Goal: Information Seeking & Learning: Understand process/instructions

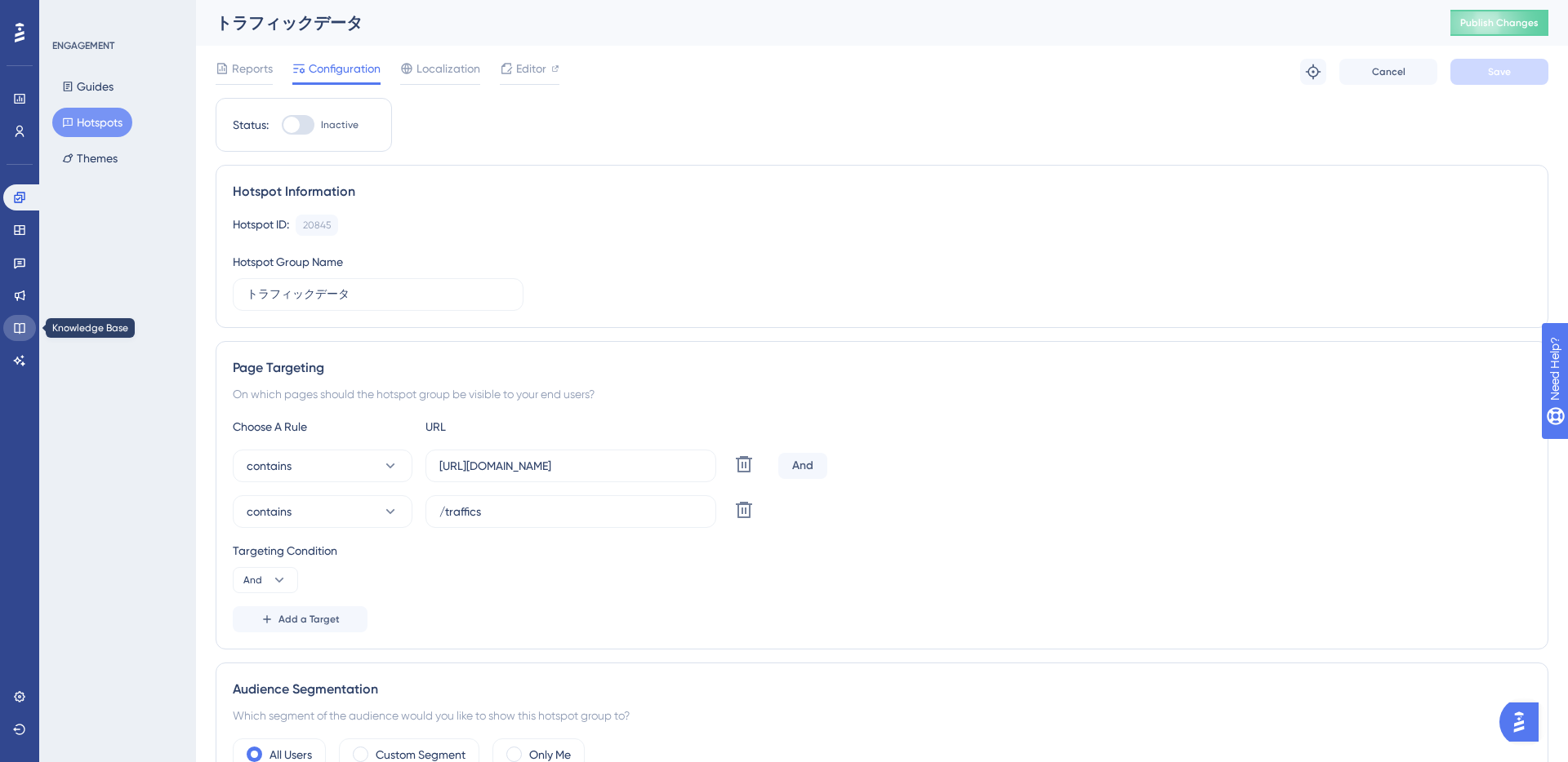
click at [18, 323] on icon at bounding box center [19, 328] width 13 height 13
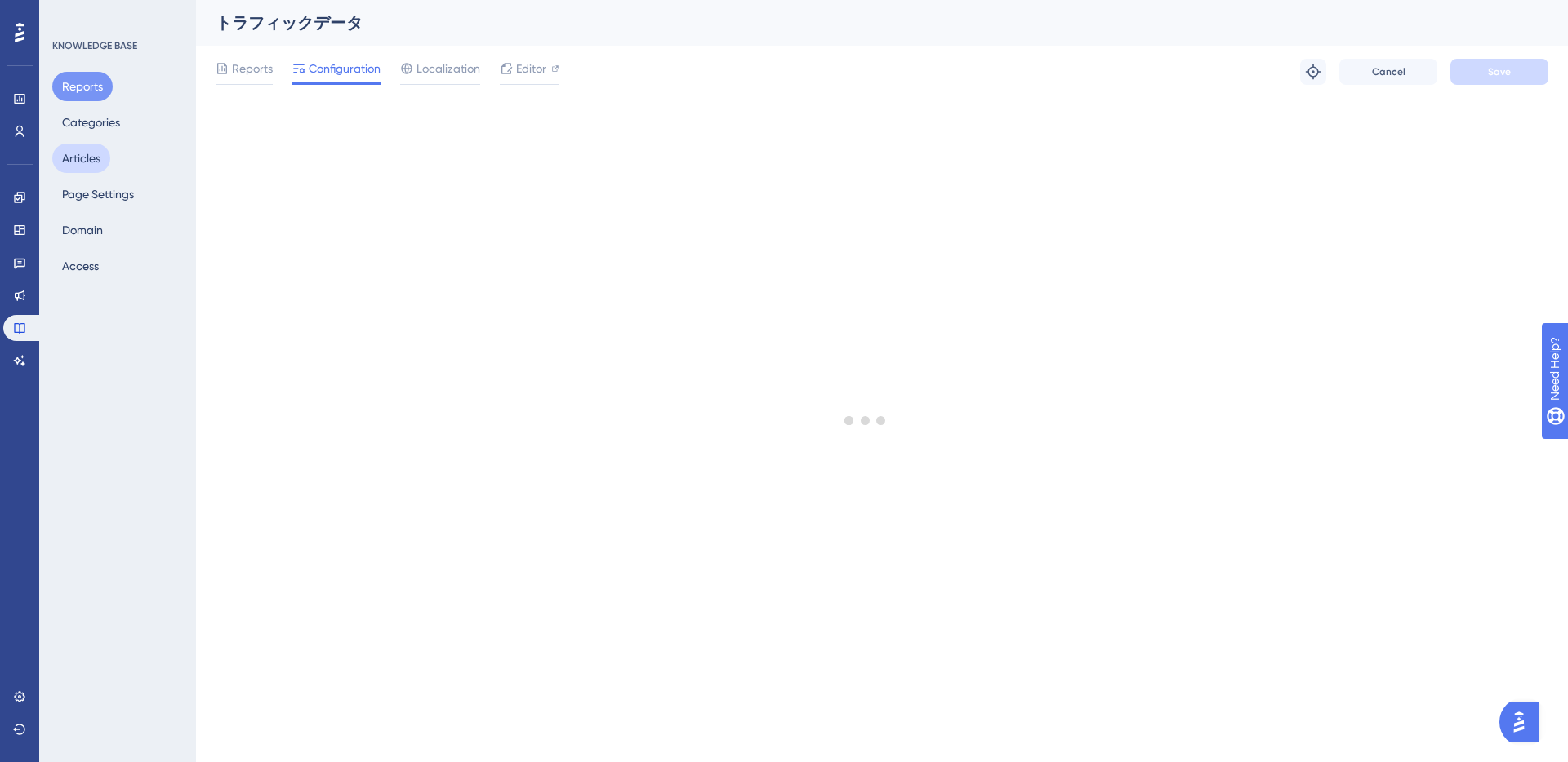
click at [81, 165] on button "Articles" at bounding box center [81, 158] width 58 height 29
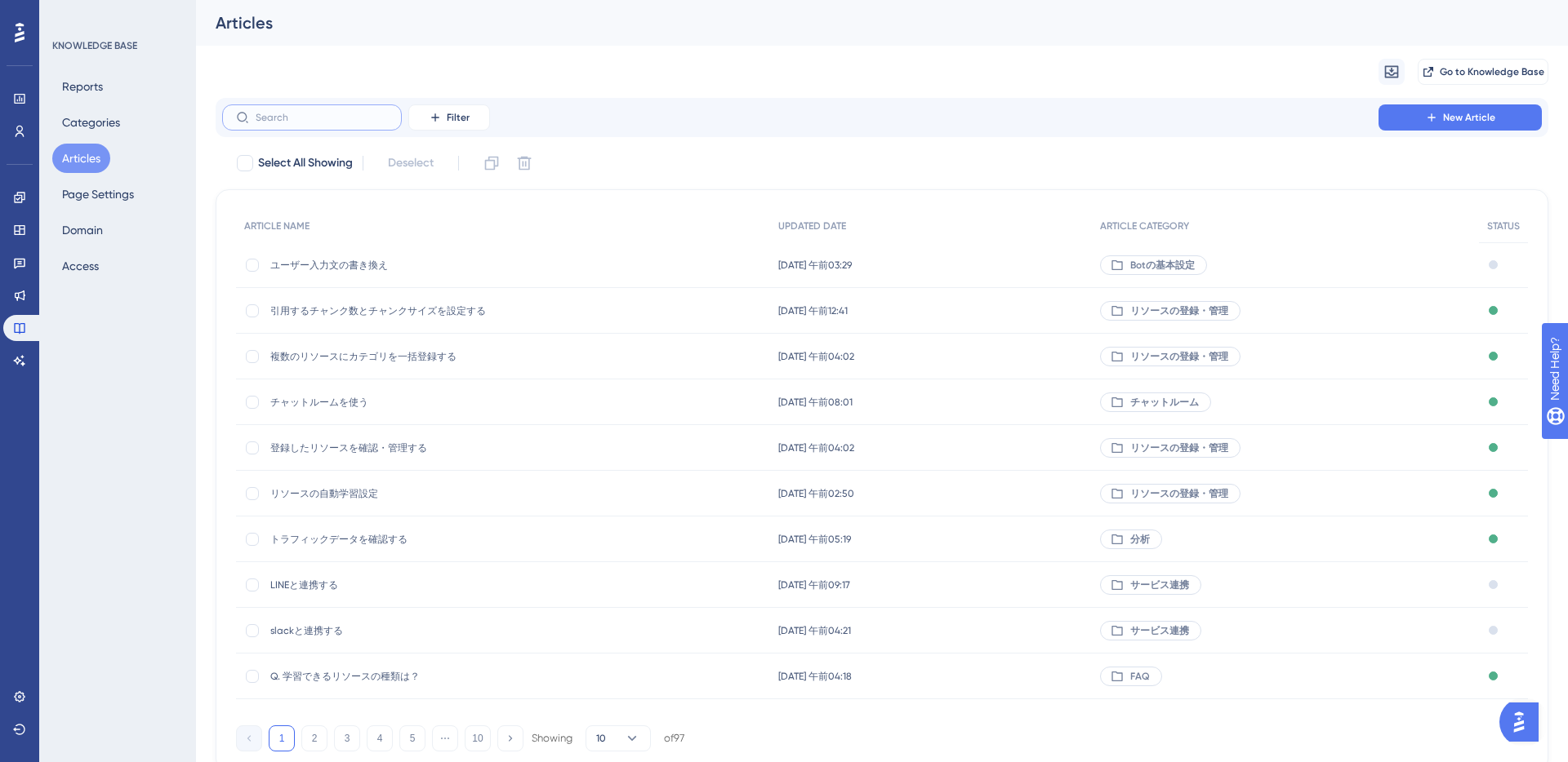
click at [310, 122] on input "text" at bounding box center [322, 117] width 132 height 11
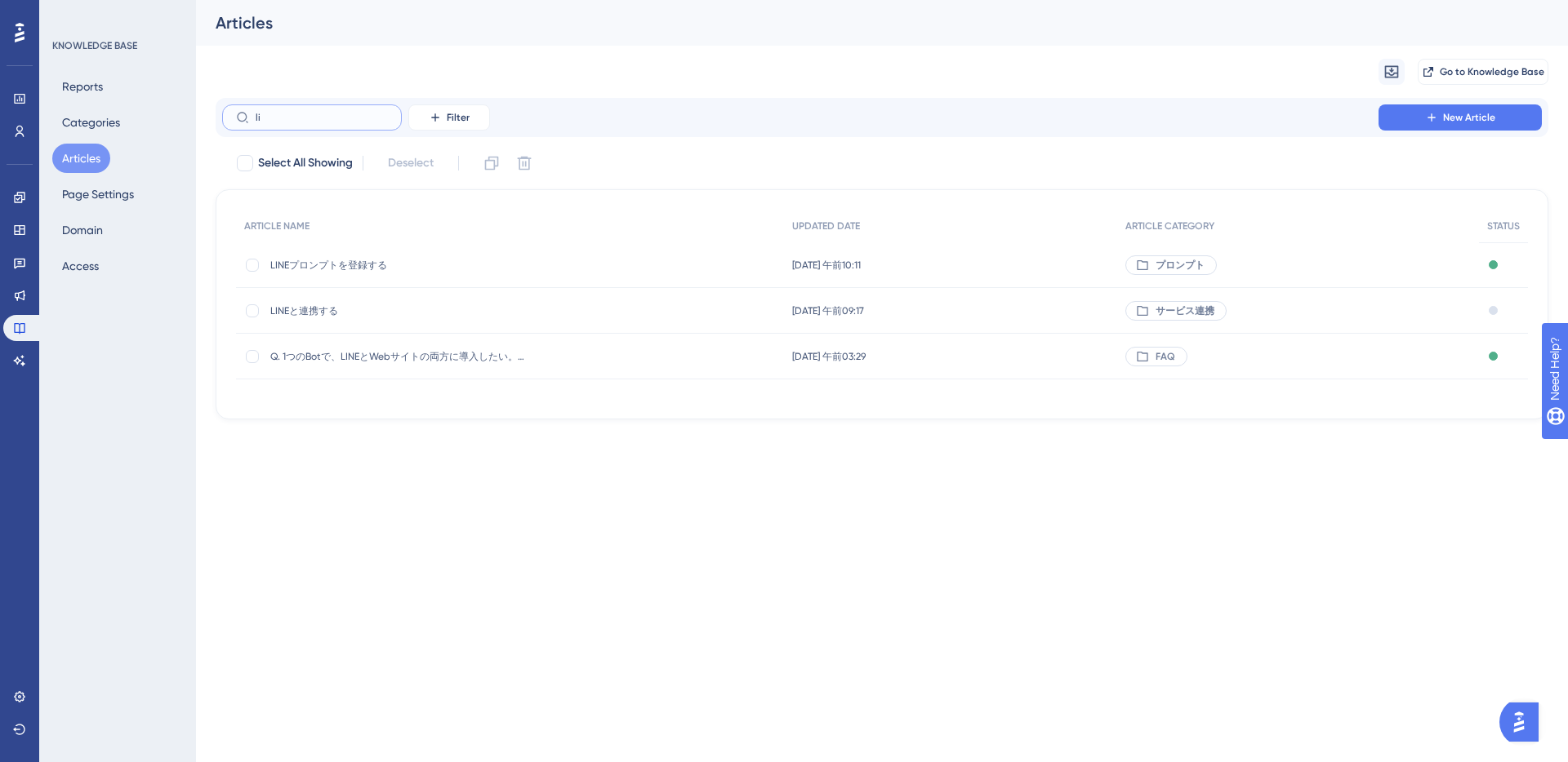
type input "li"
click at [317, 312] on span "LINEと連携する" at bounding box center [401, 310] width 261 height 13
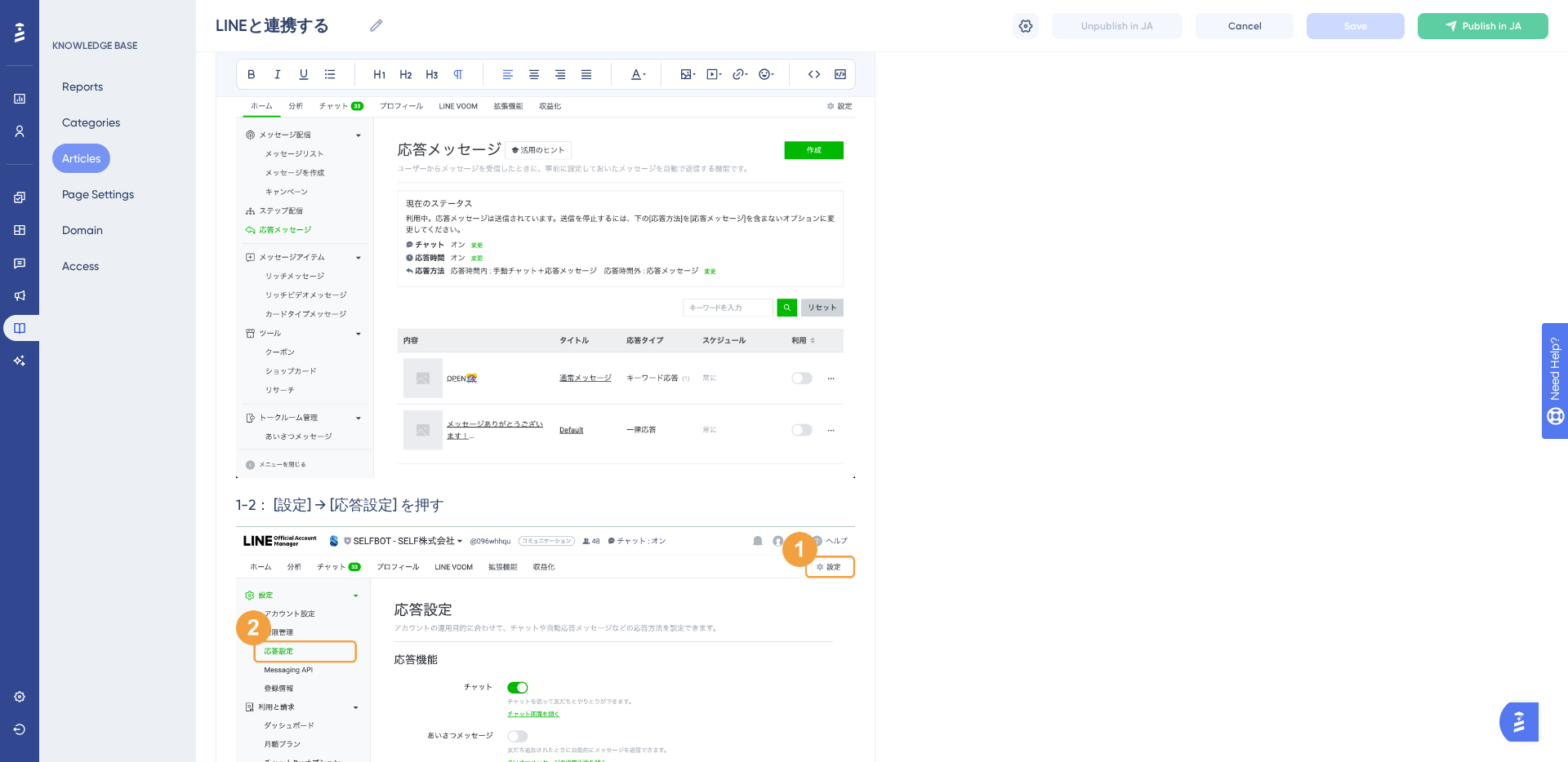
scroll to position [946, 0]
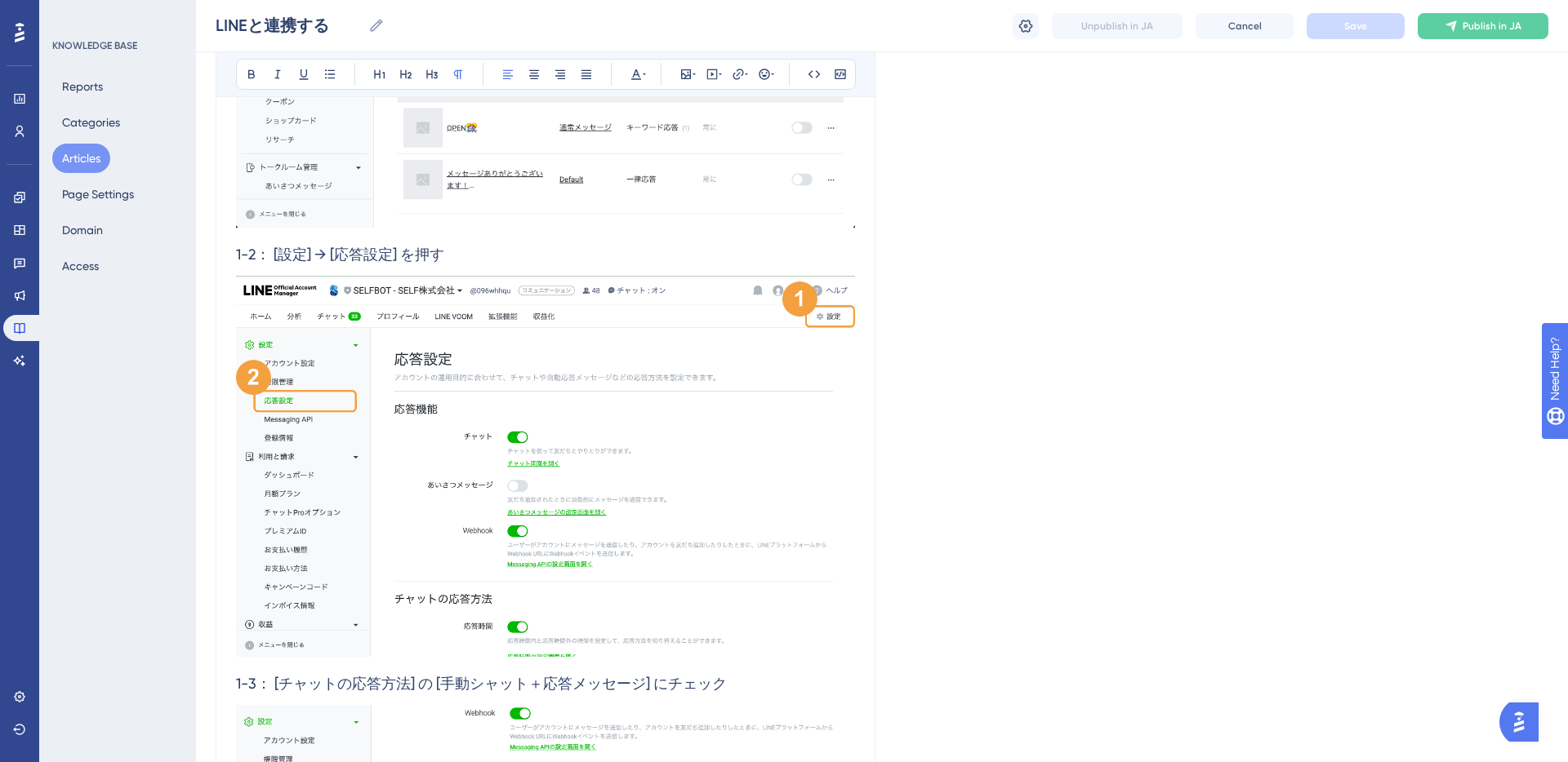
click at [236, 254] on span "1-2： [設定] → [応答設定] を押す" at bounding box center [340, 254] width 208 height 17
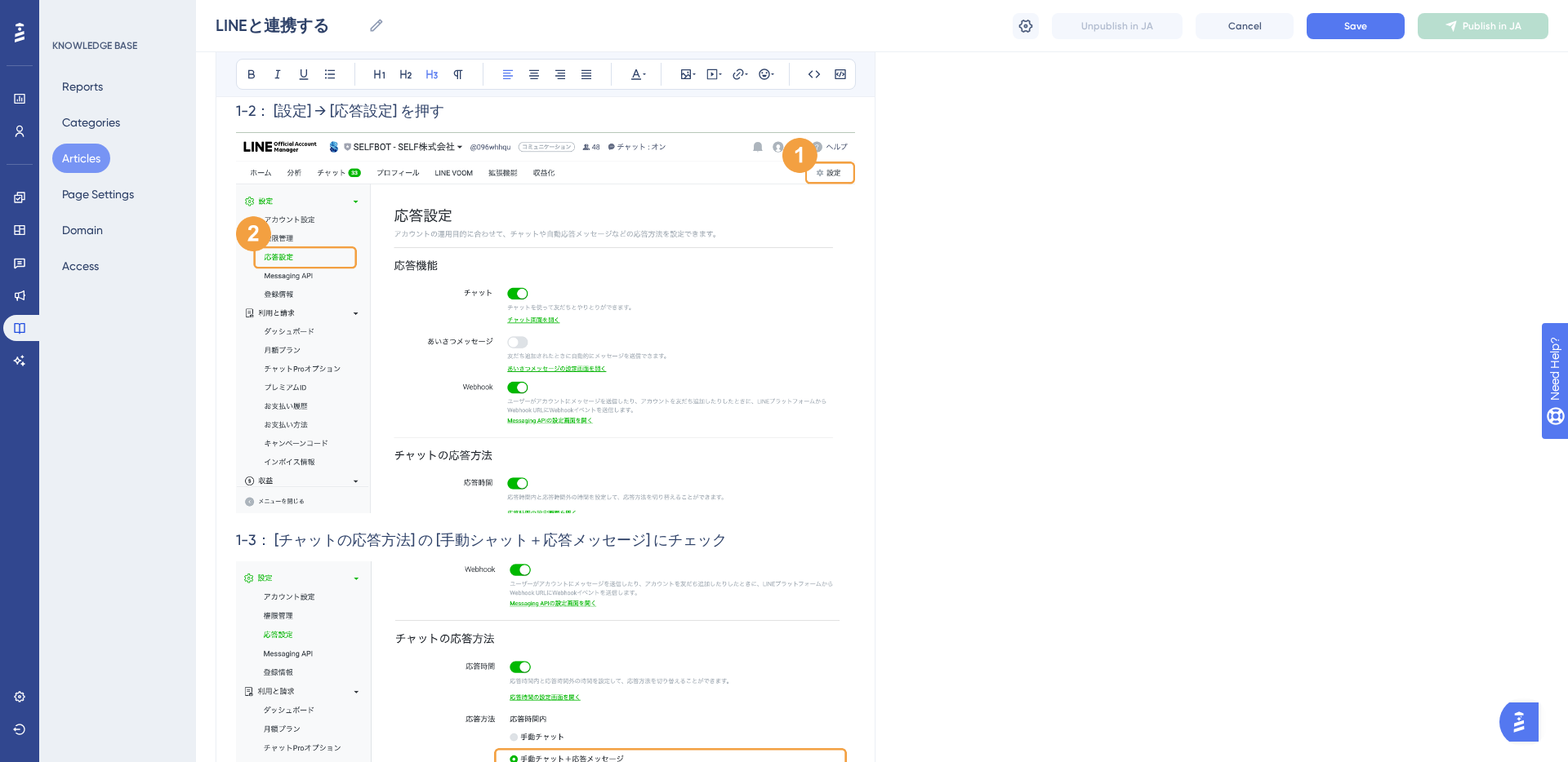
scroll to position [1117, 0]
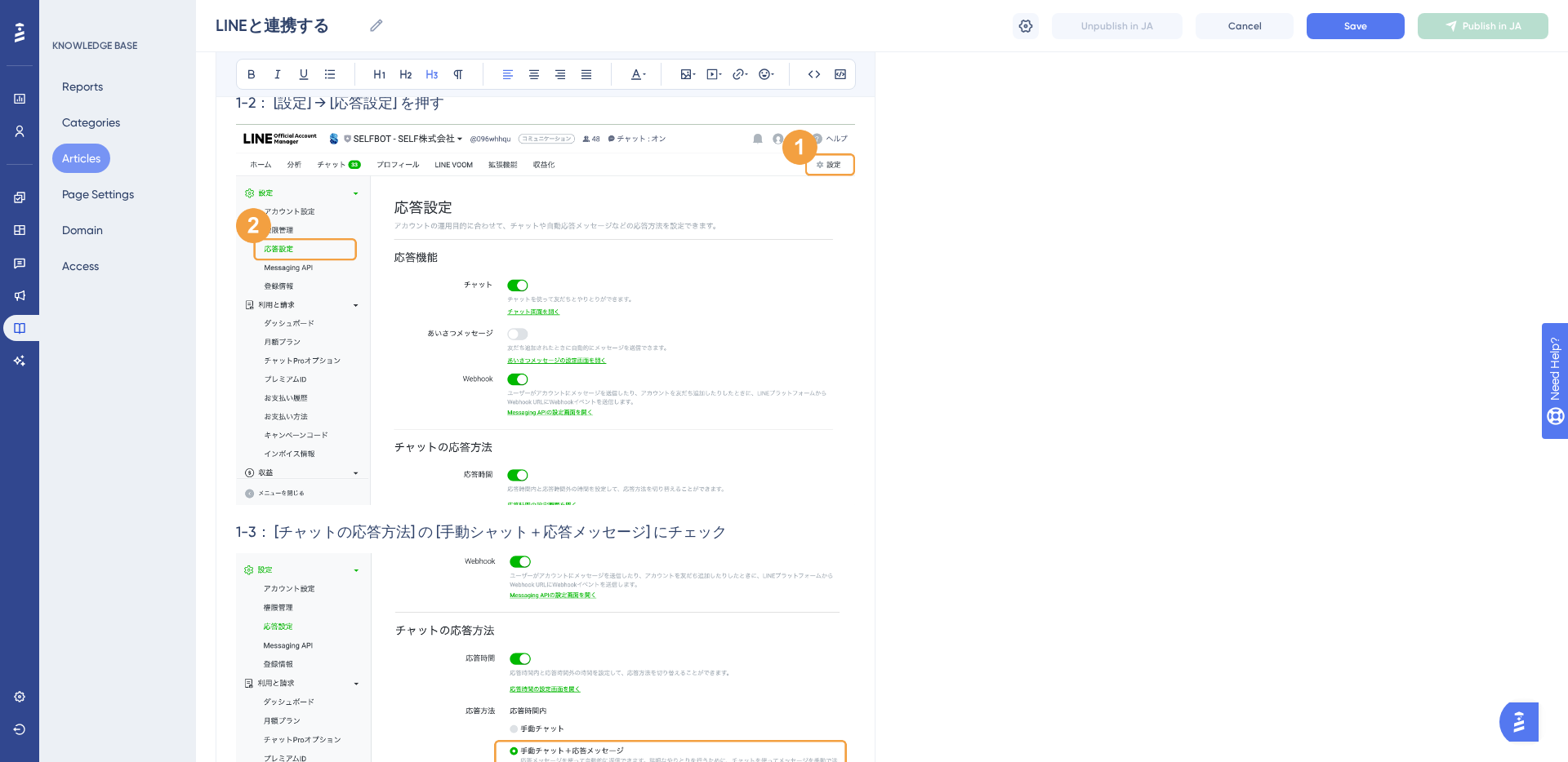
click at [237, 530] on span "1-3： [チャットの応答方法] の [手動シャット＋応答メッセージ] にチェック" at bounding box center [481, 531] width 491 height 17
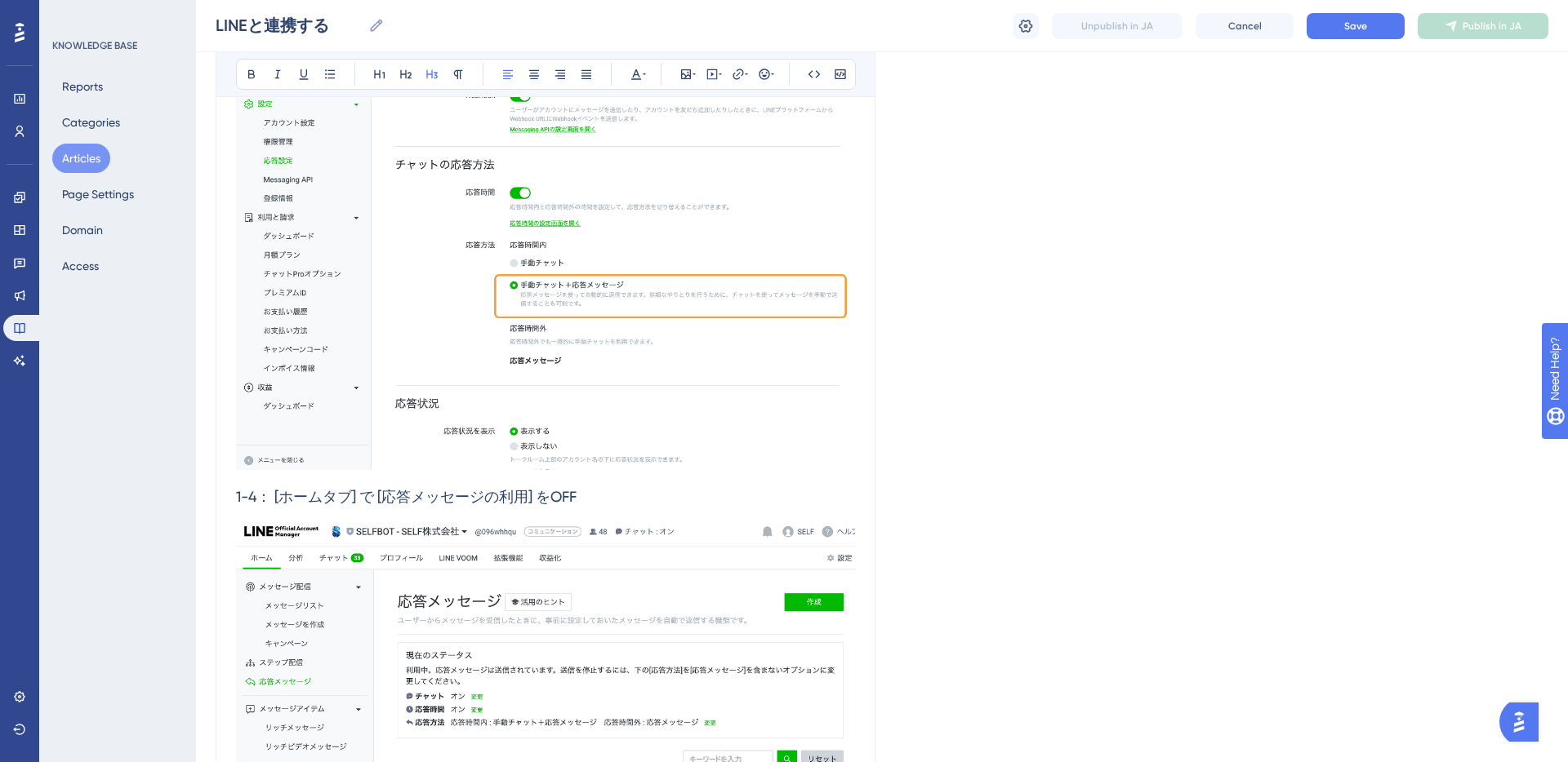
scroll to position [1610, 0]
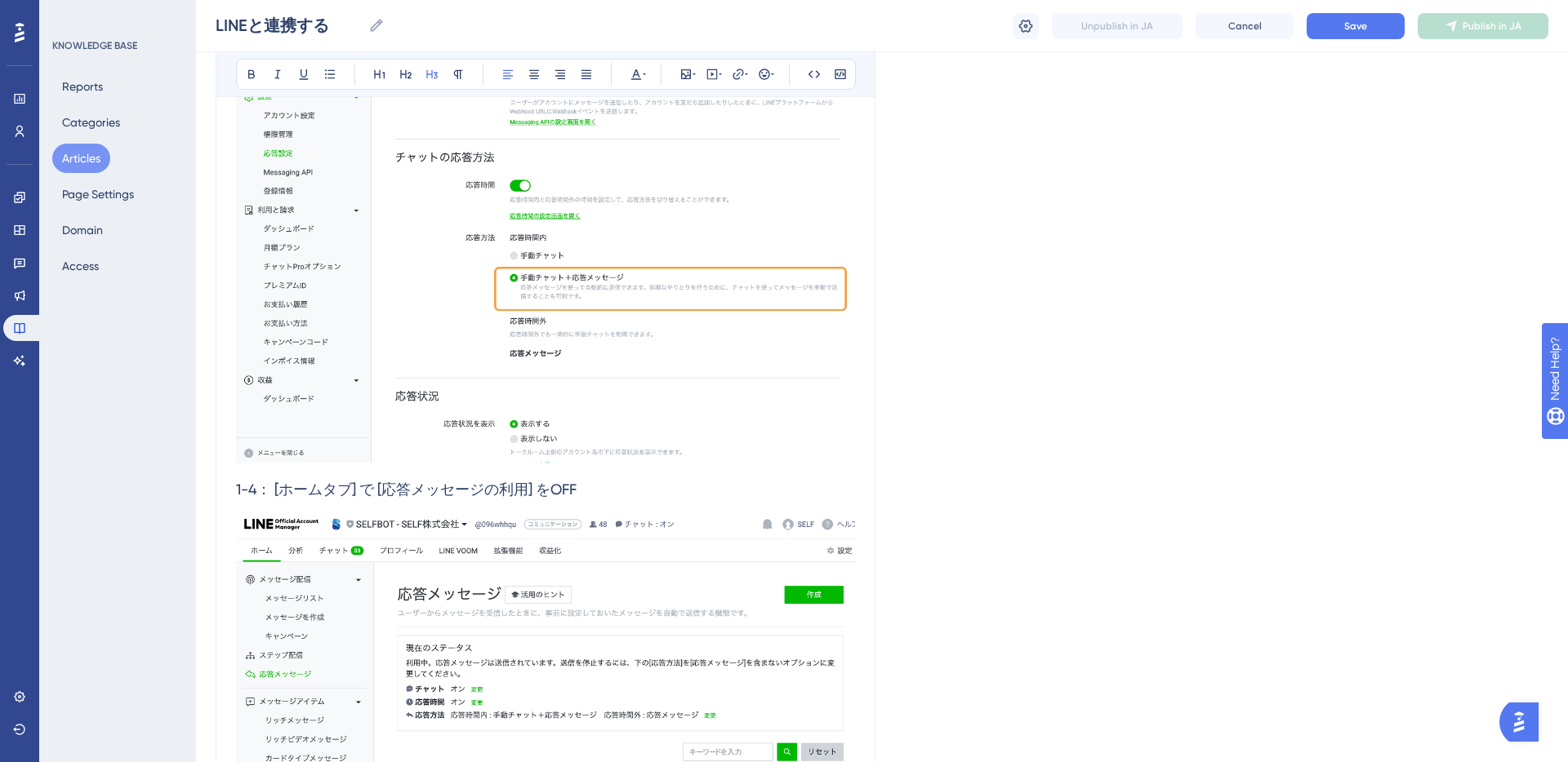
click at [236, 489] on span "1-4： [ホームタブ] で [応答メッセージの利用] をOFF" at bounding box center [406, 489] width 341 height 17
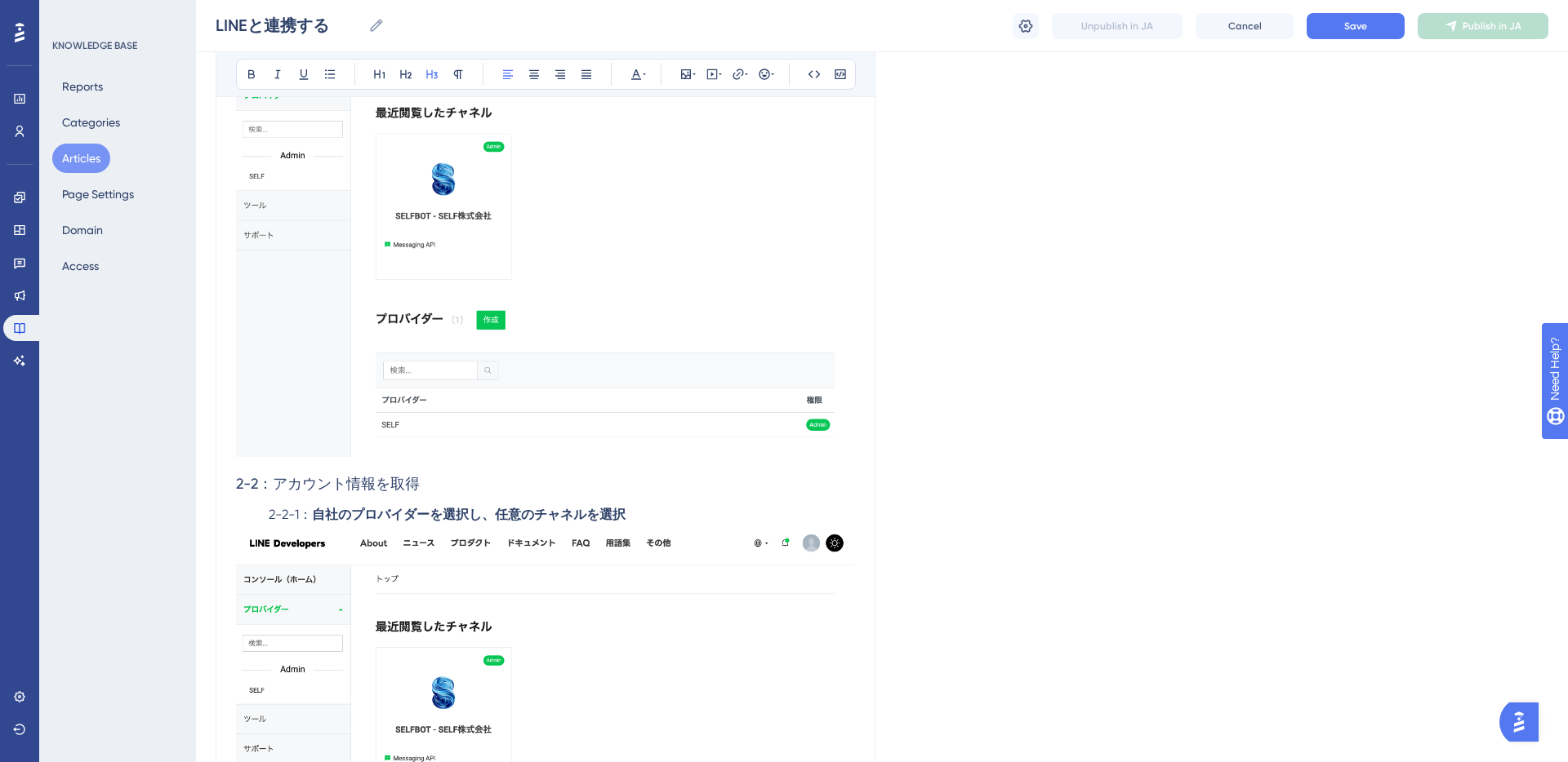
scroll to position [2689, 0]
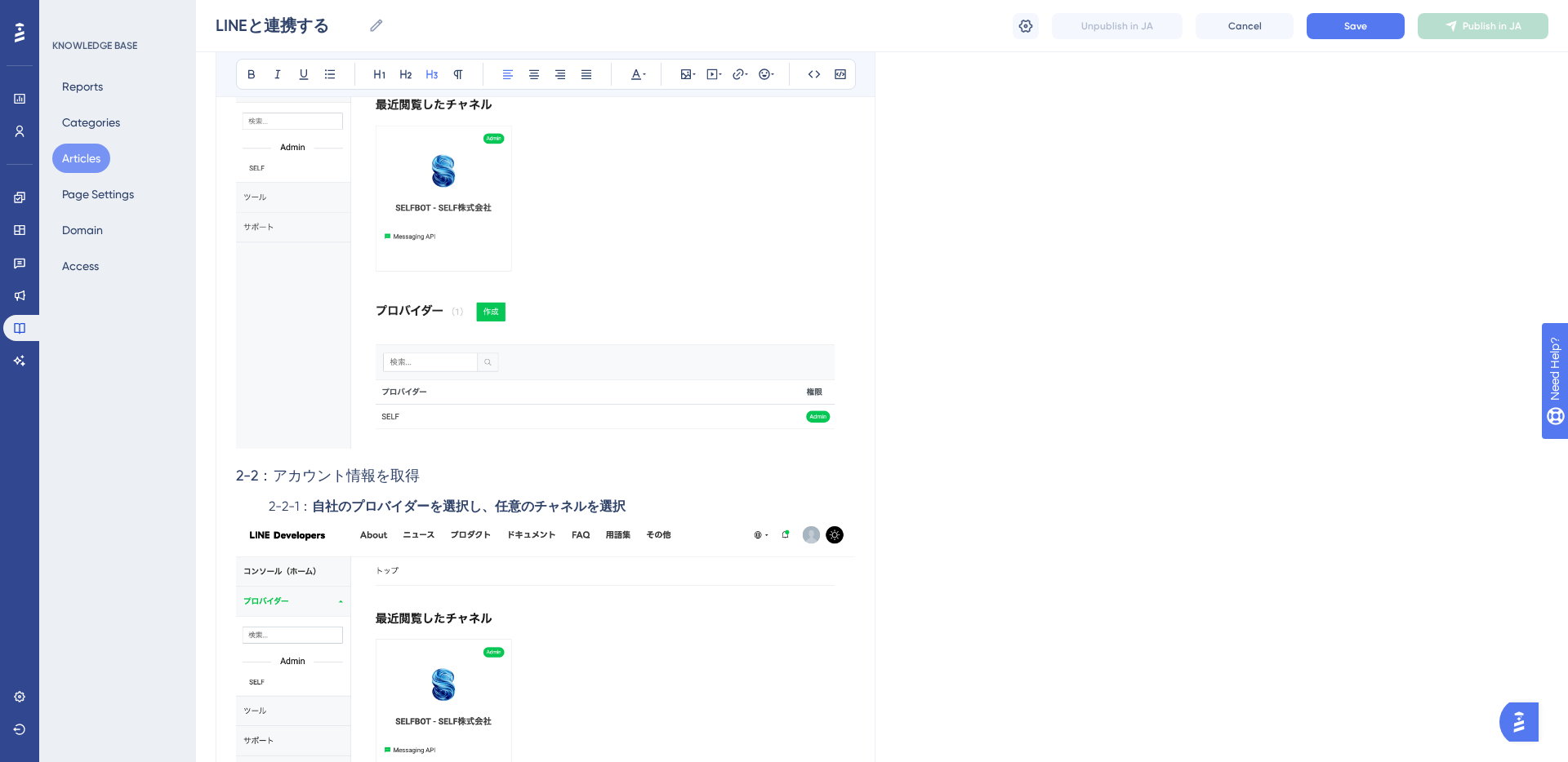
click at [237, 477] on span "2-2：アカウント情報を取得" at bounding box center [327, 474] width 184 height 17
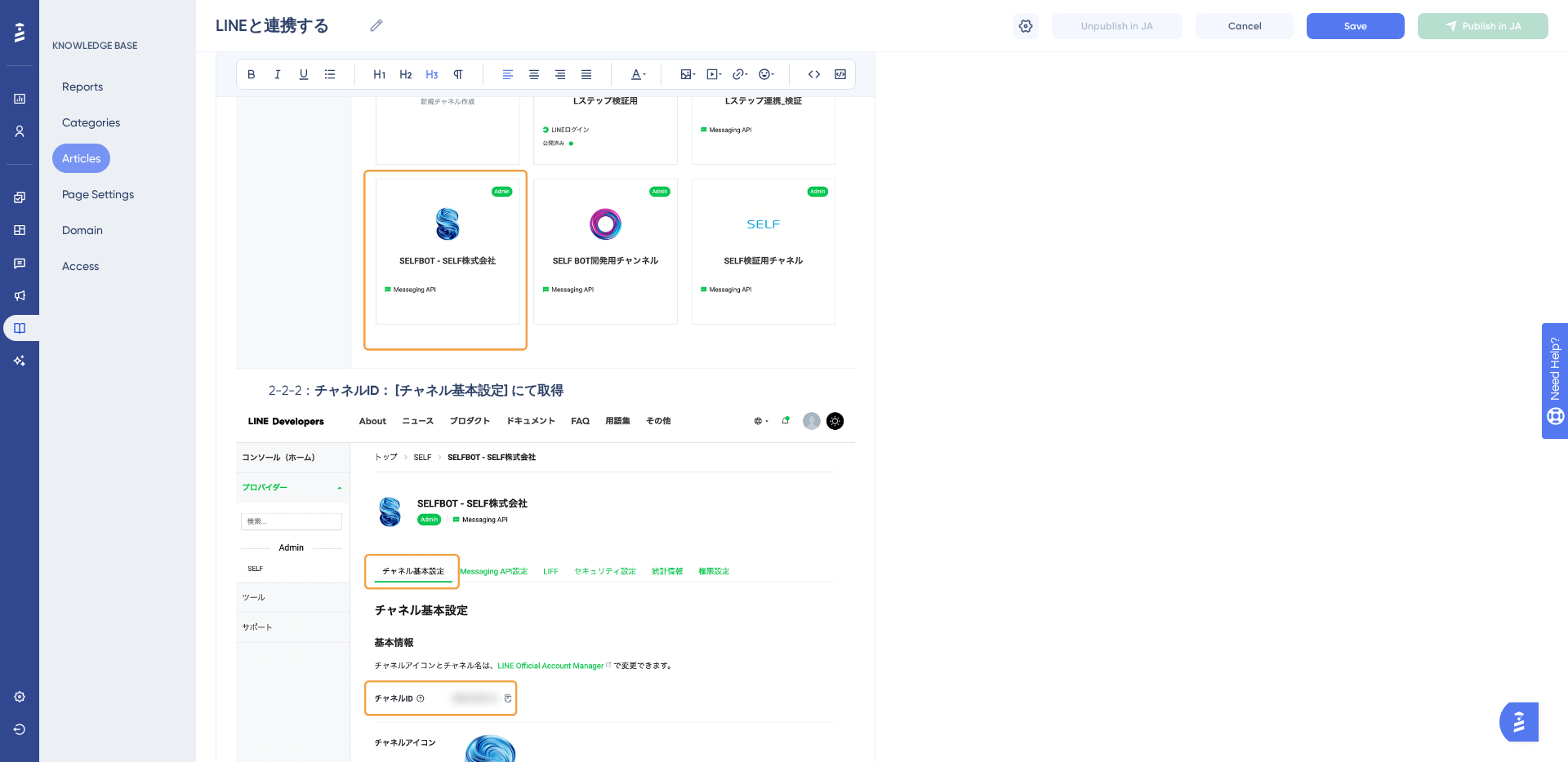
scroll to position [3754, 0]
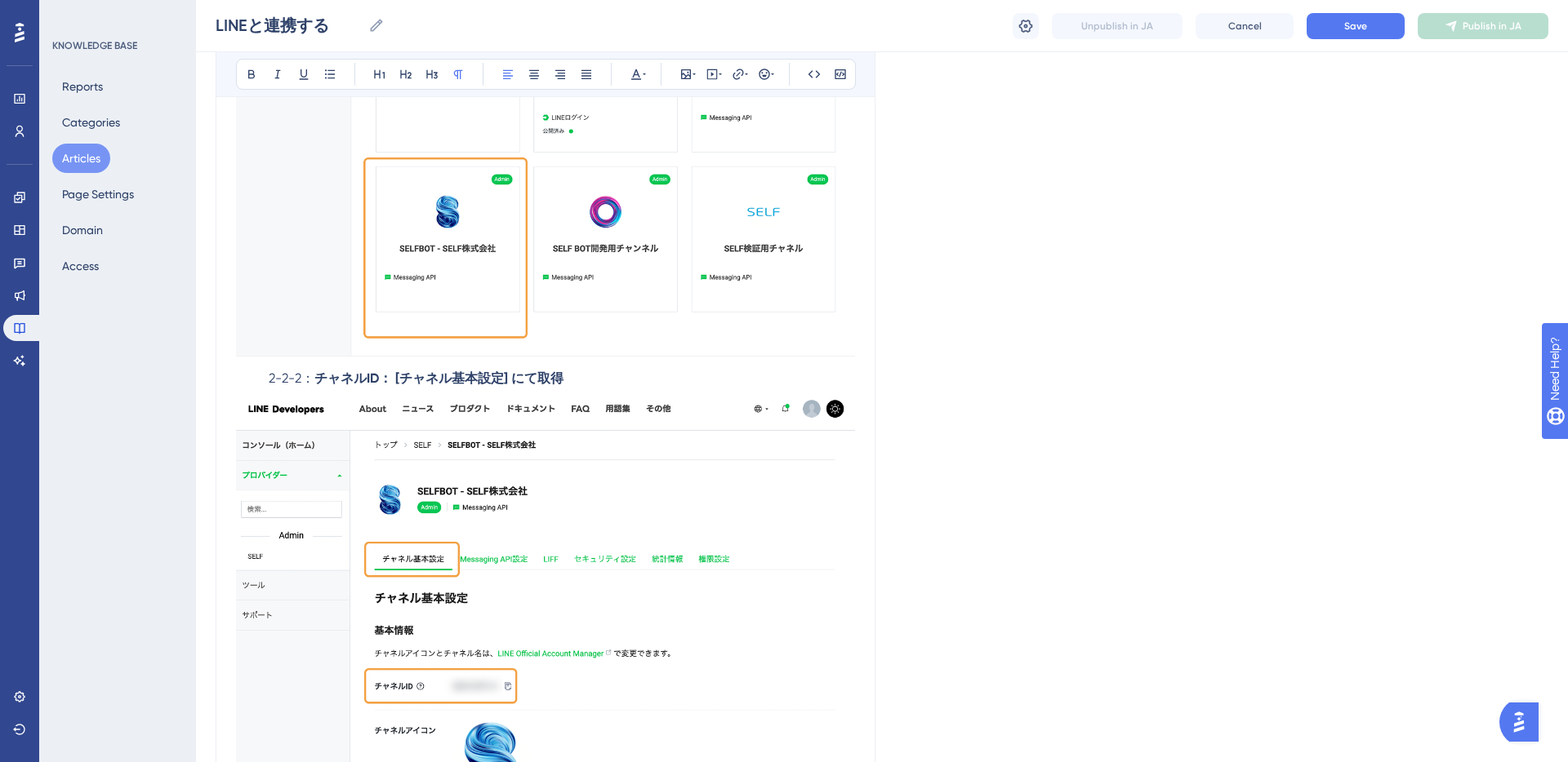
click at [268, 381] on span "2-2-2：" at bounding box center [291, 378] width 46 height 16
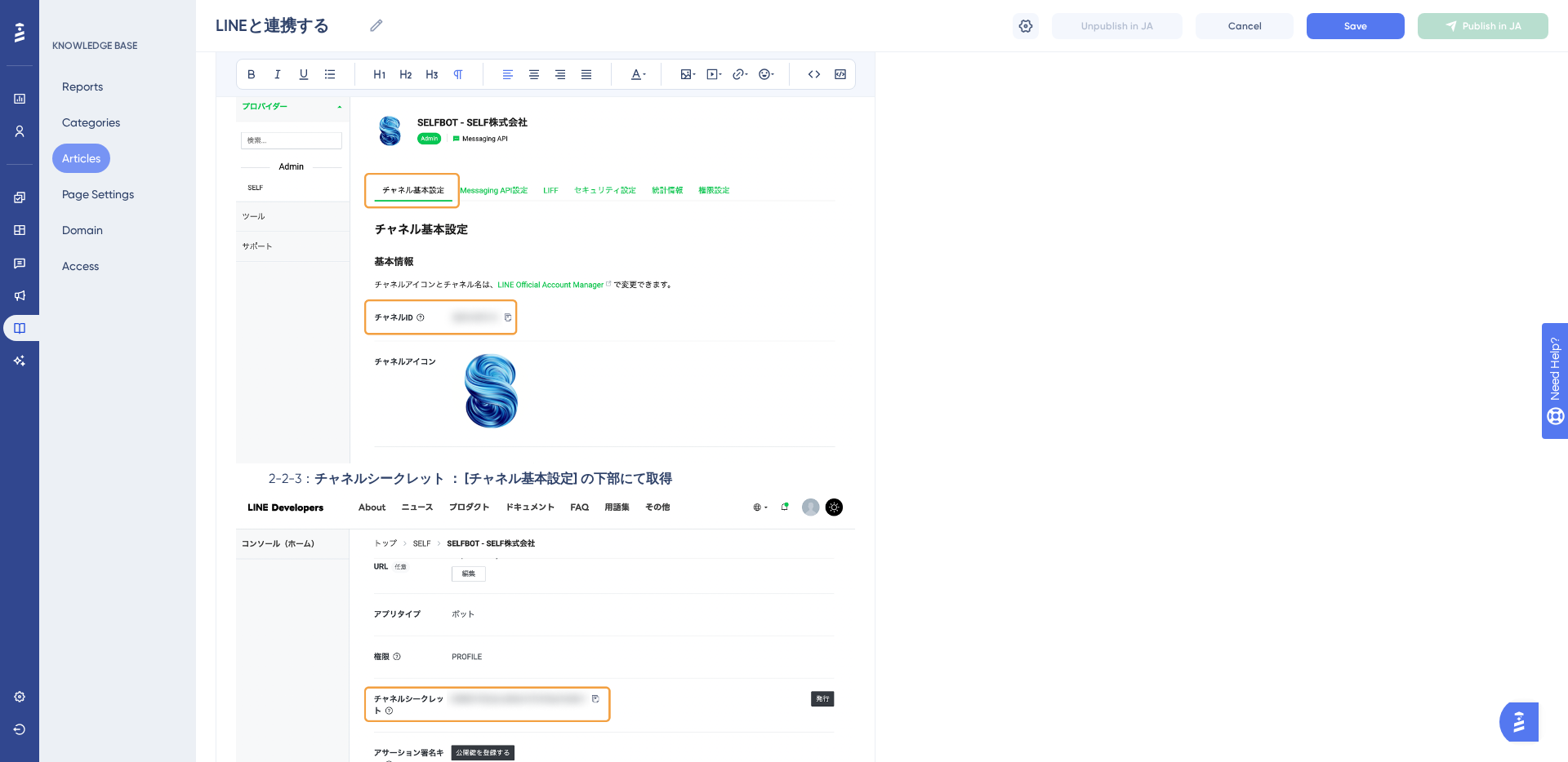
scroll to position [4180, 0]
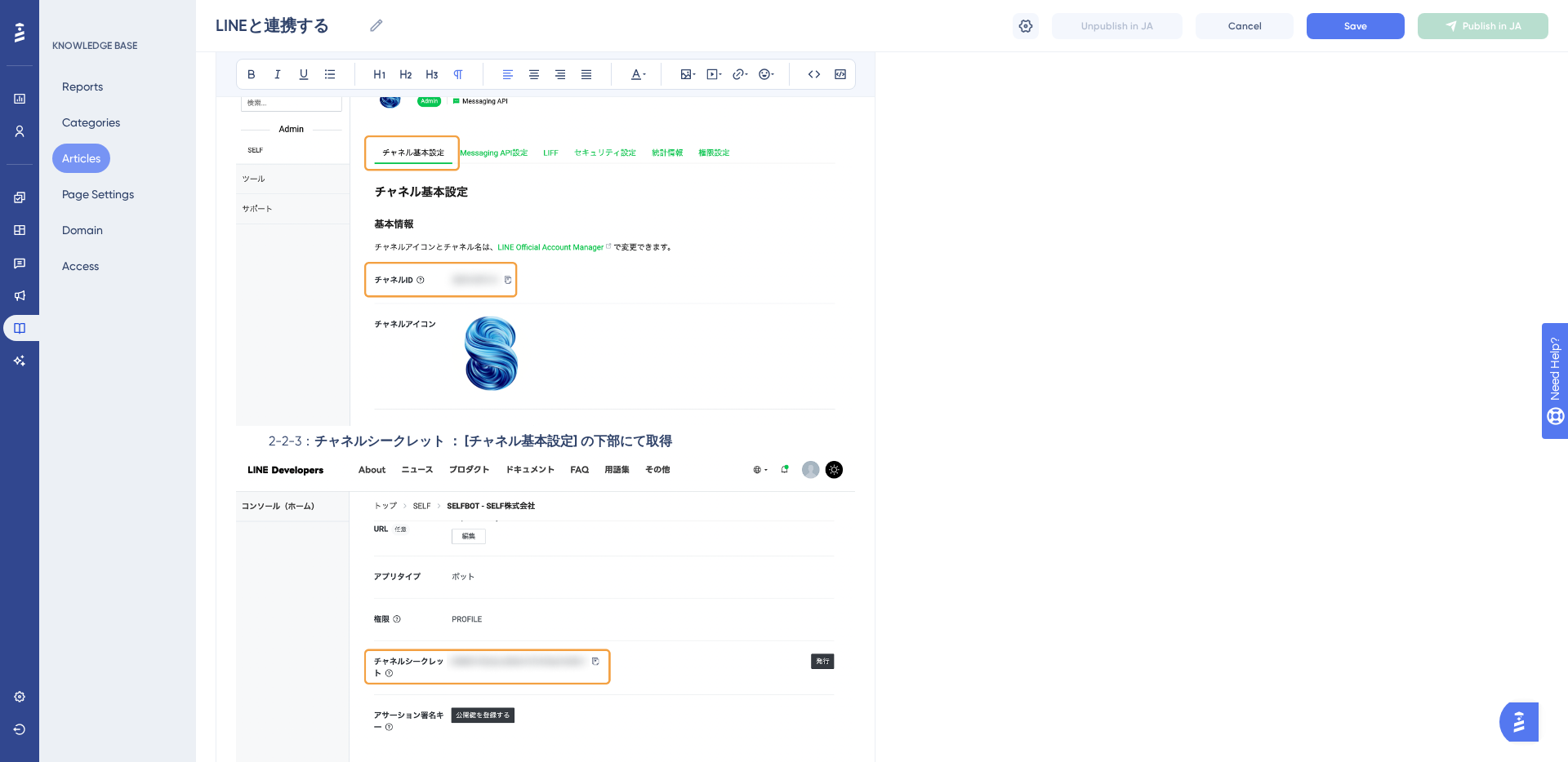
click at [268, 447] on span "2-2-3：" at bounding box center [291, 441] width 46 height 16
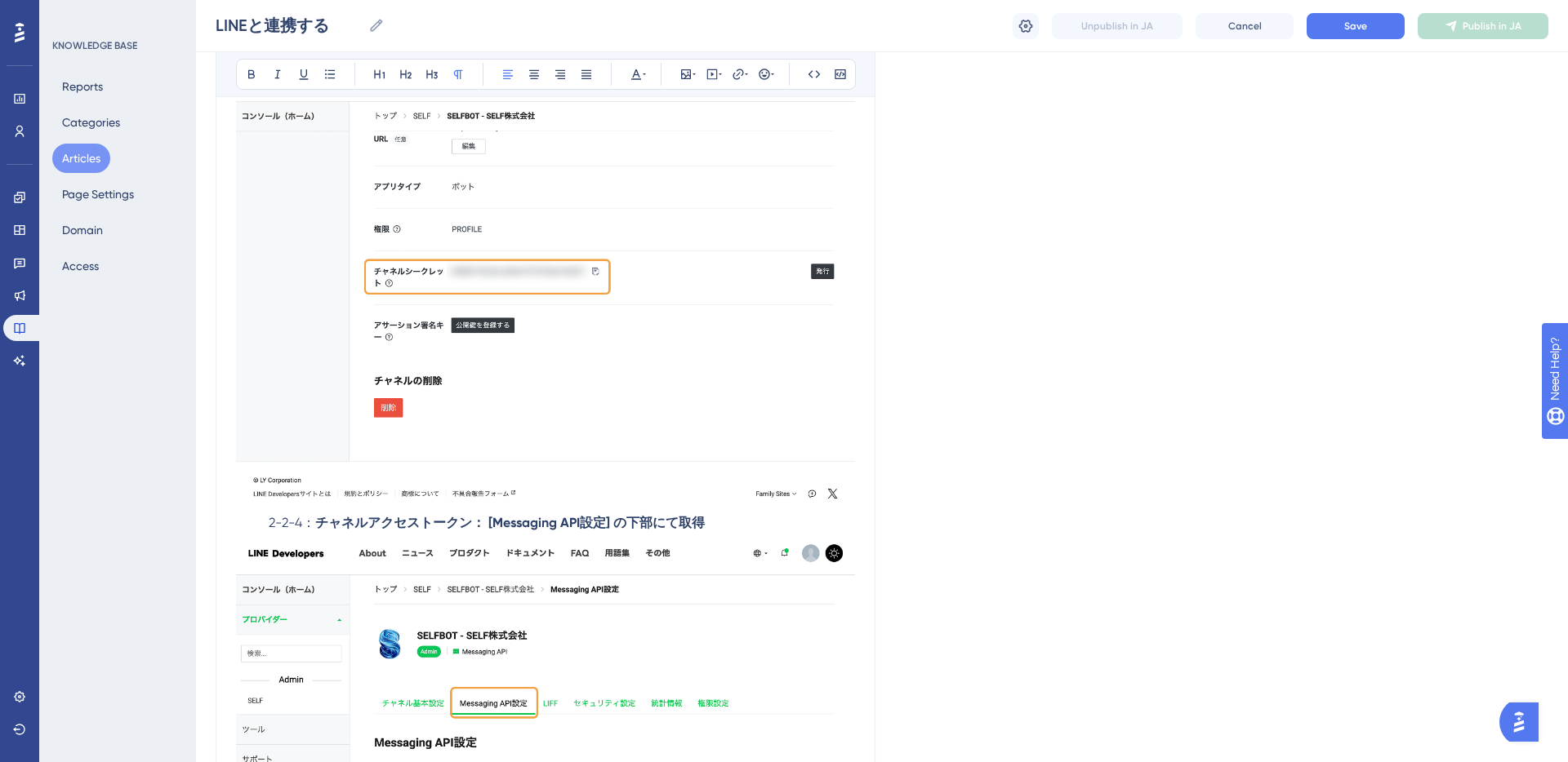
scroll to position [4615, 0]
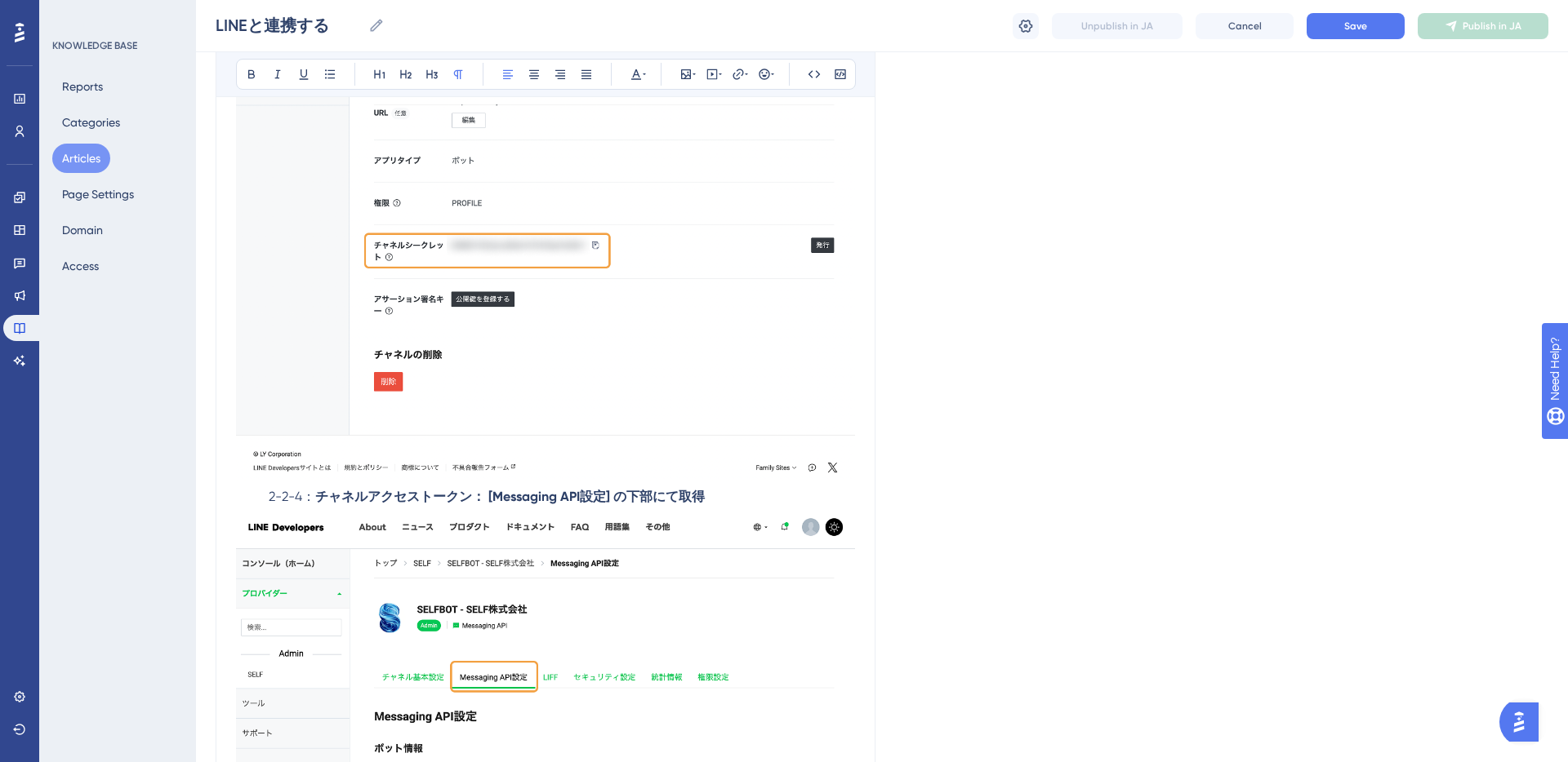
click at [268, 498] on span "2-2-4：" at bounding box center [291, 497] width 47 height 16
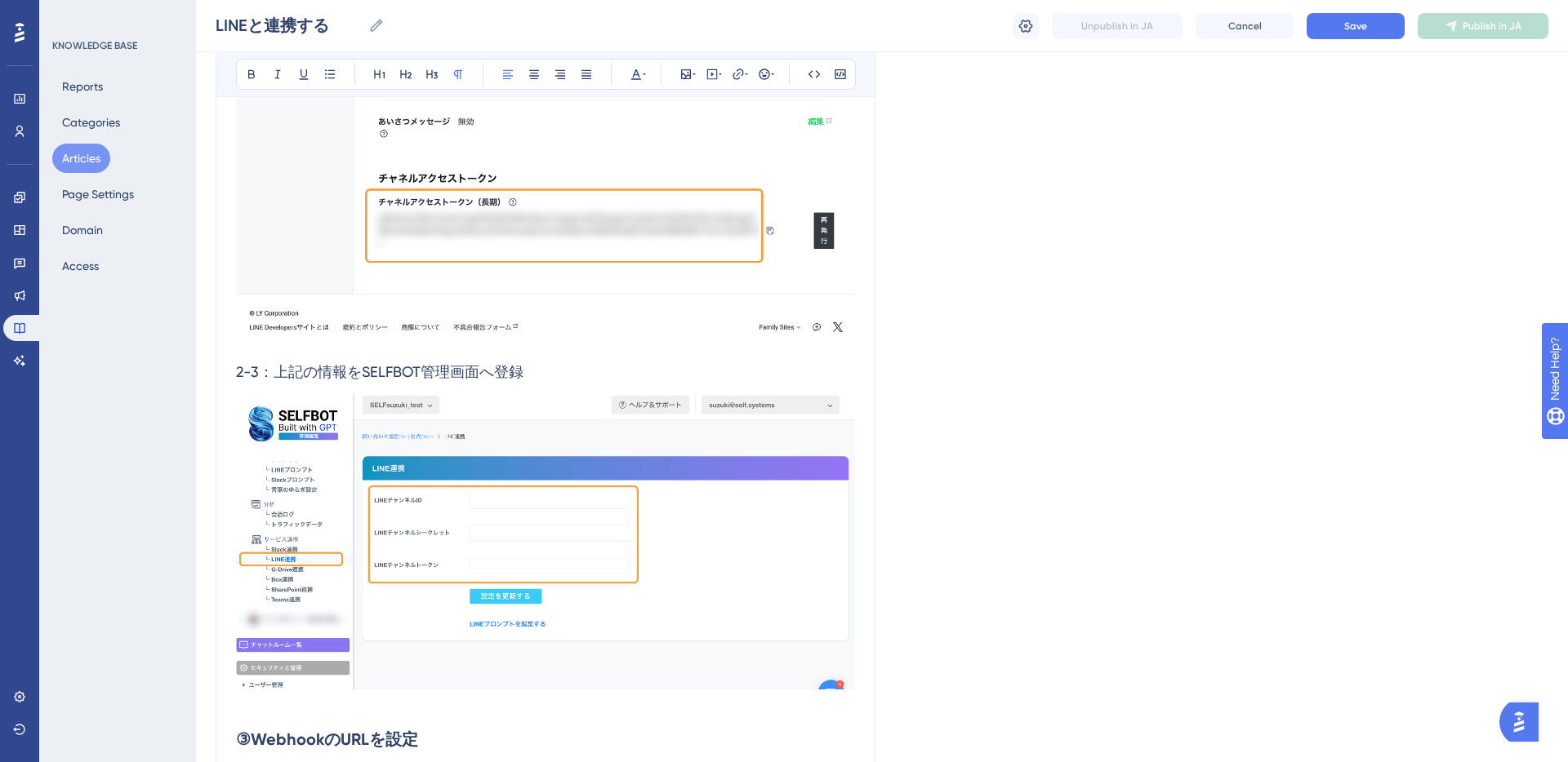
scroll to position [5670, 0]
click at [237, 371] on span "2-3：上記の情報をSELFBOT管理画面へ登録" at bounding box center [379, 370] width 288 height 17
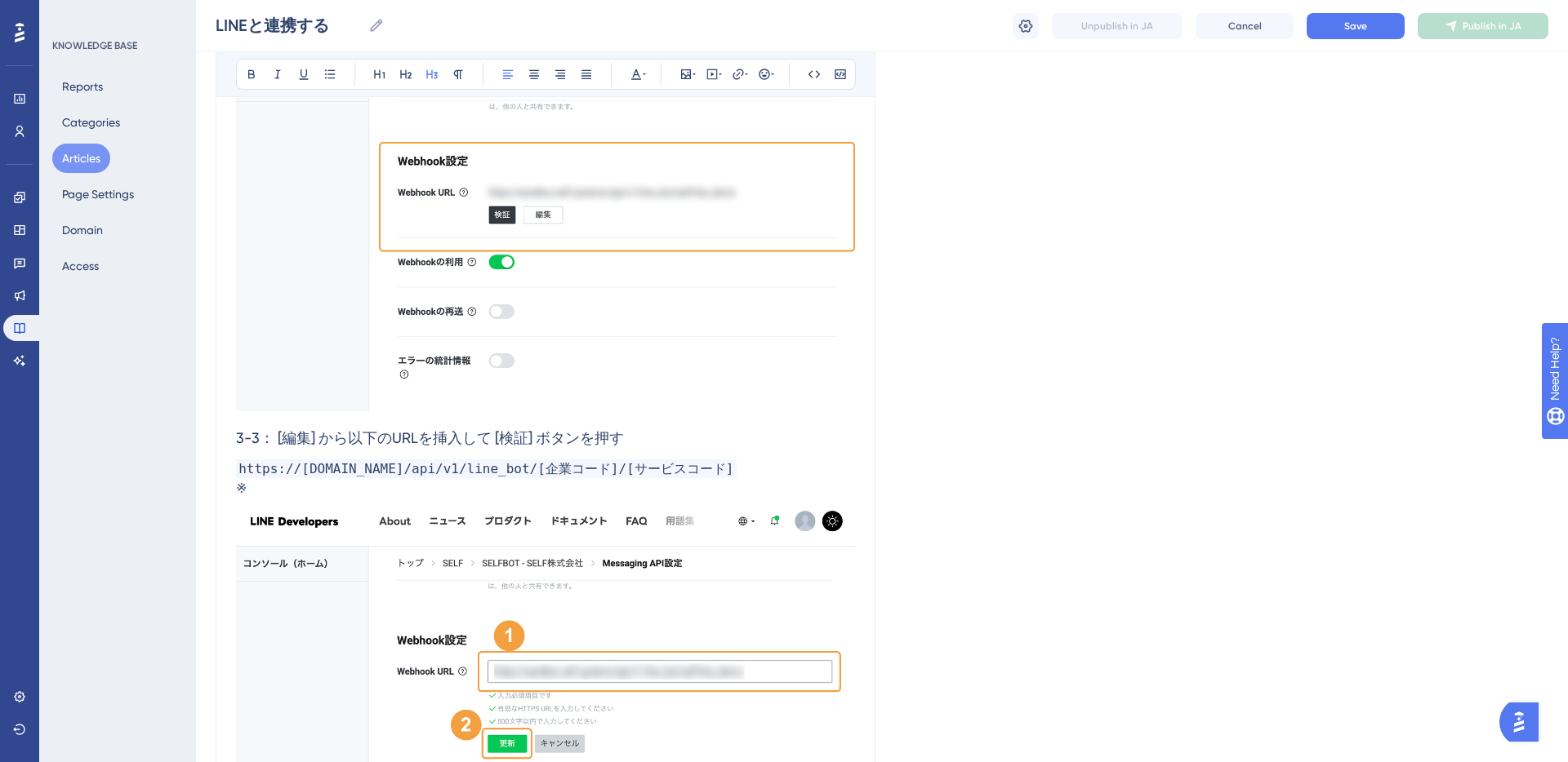
scroll to position [6587, 0]
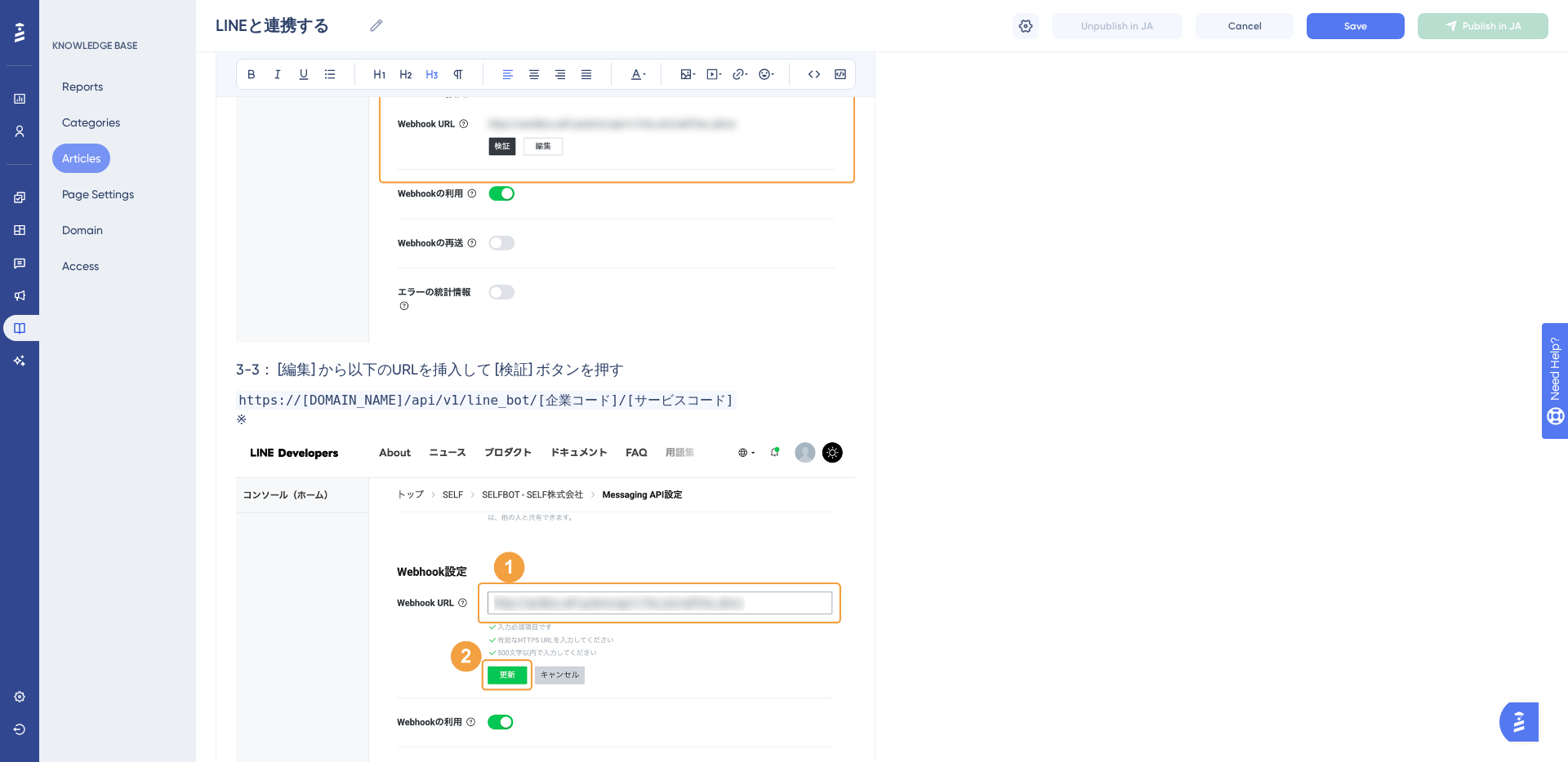
click at [238, 375] on span "3-3： [編集] から以下のURLを挿入して [検証] ボタンを押す" at bounding box center [430, 369] width 388 height 17
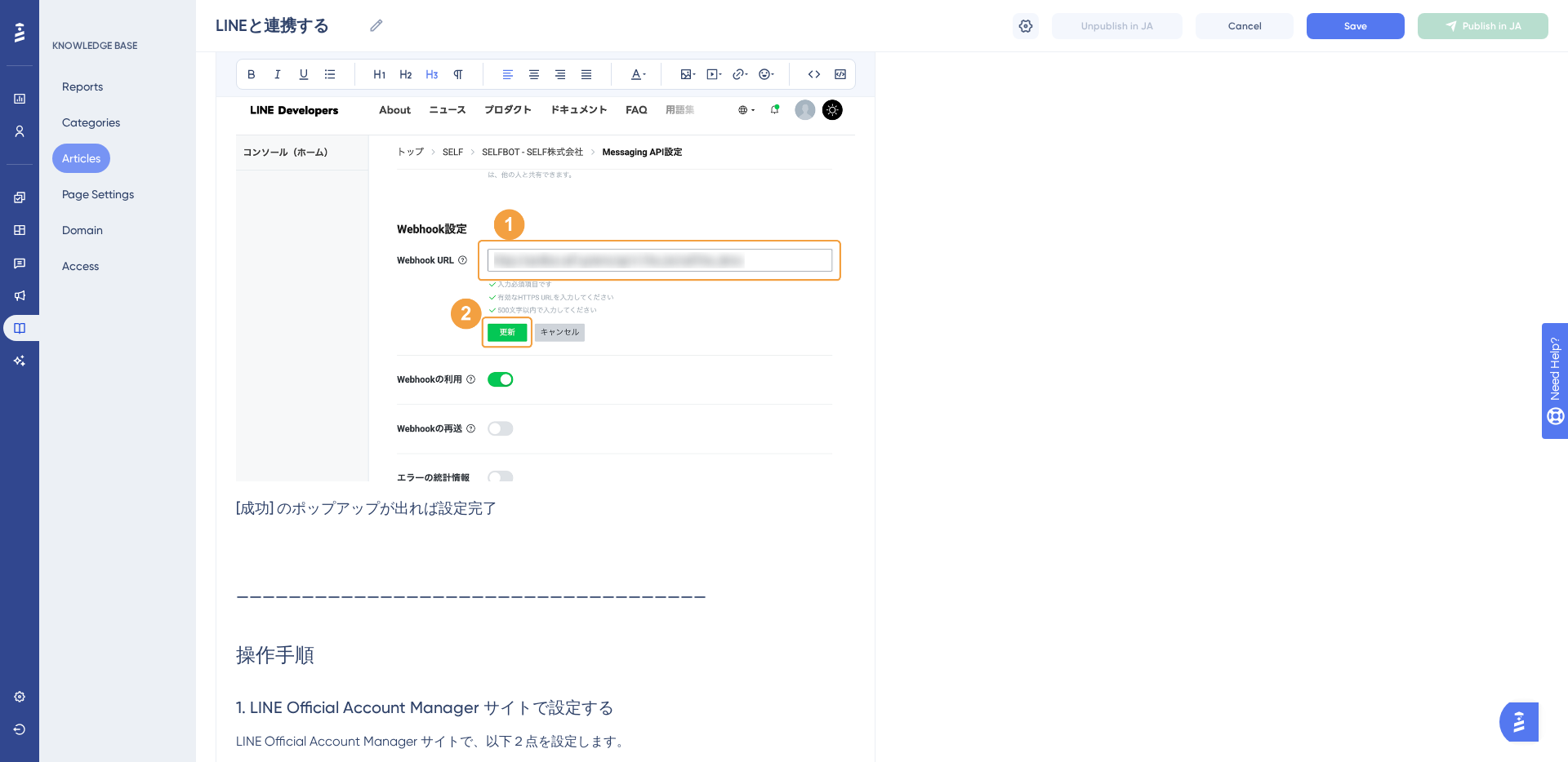
scroll to position [6957, 0]
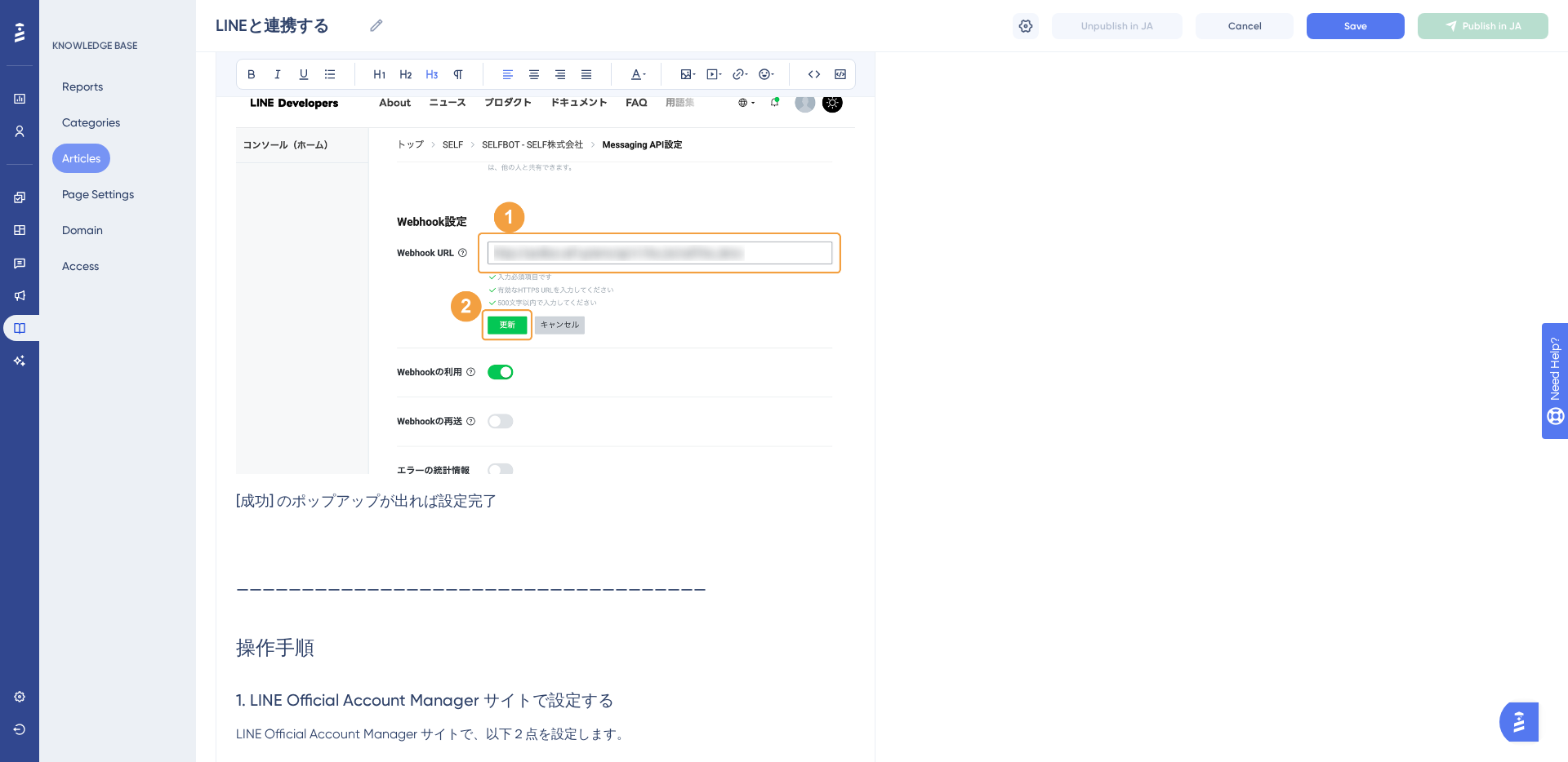
click at [236, 498] on span "[成功] のポップアップが出れば設定完了" at bounding box center [366, 500] width 261 height 17
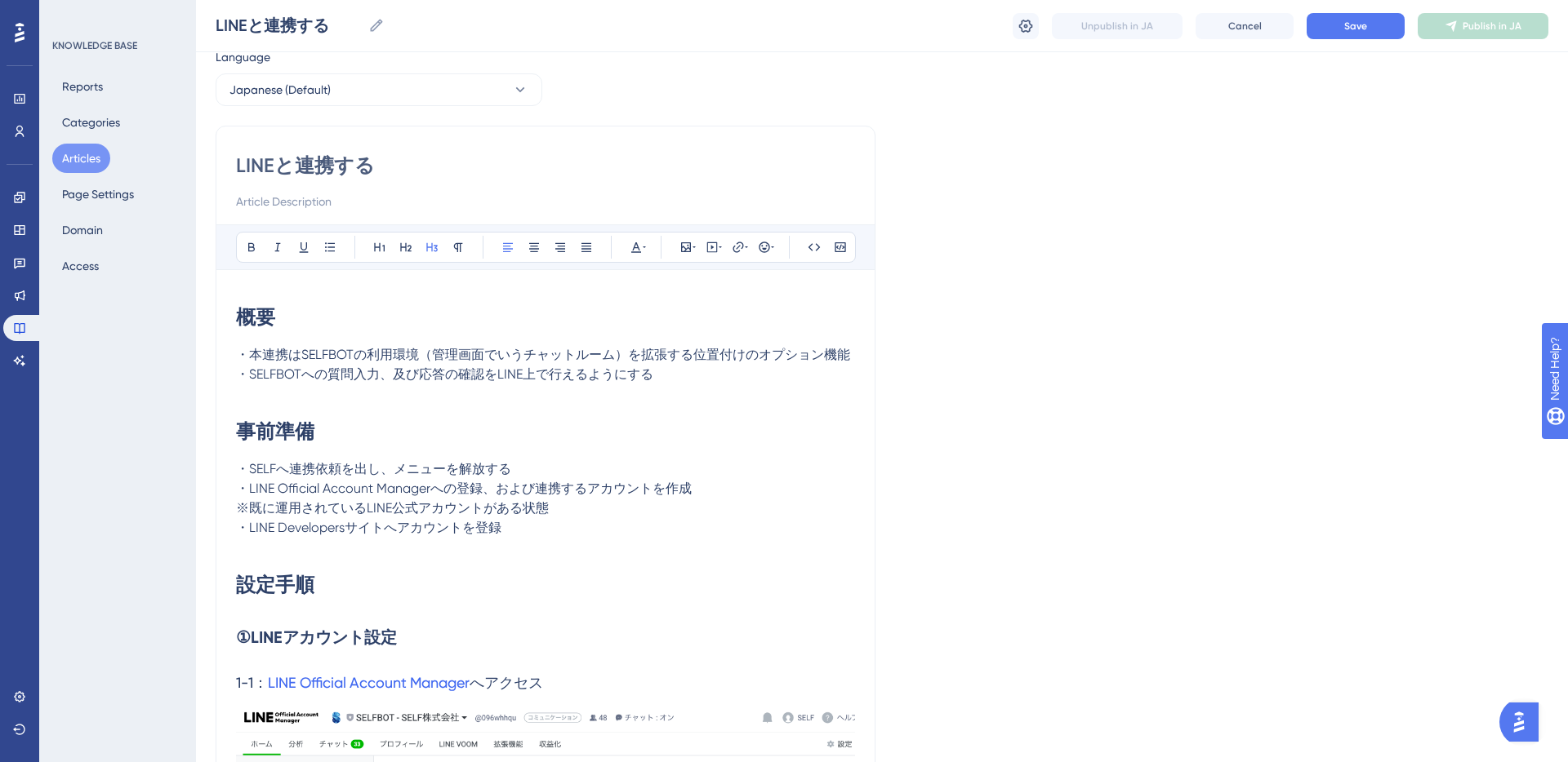
scroll to position [0, 0]
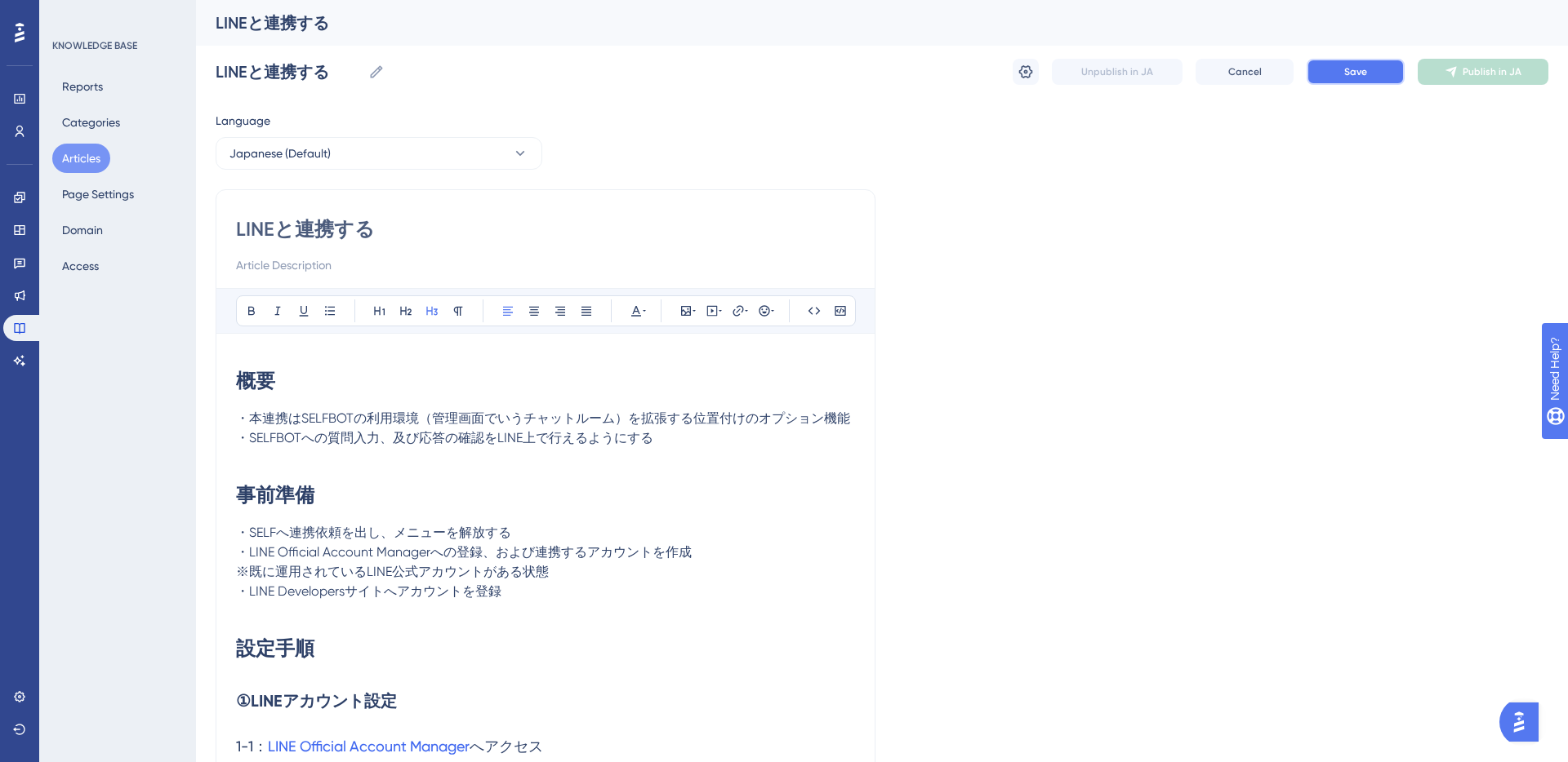
click at [1362, 77] on span "Save" at bounding box center [1355, 71] width 23 height 13
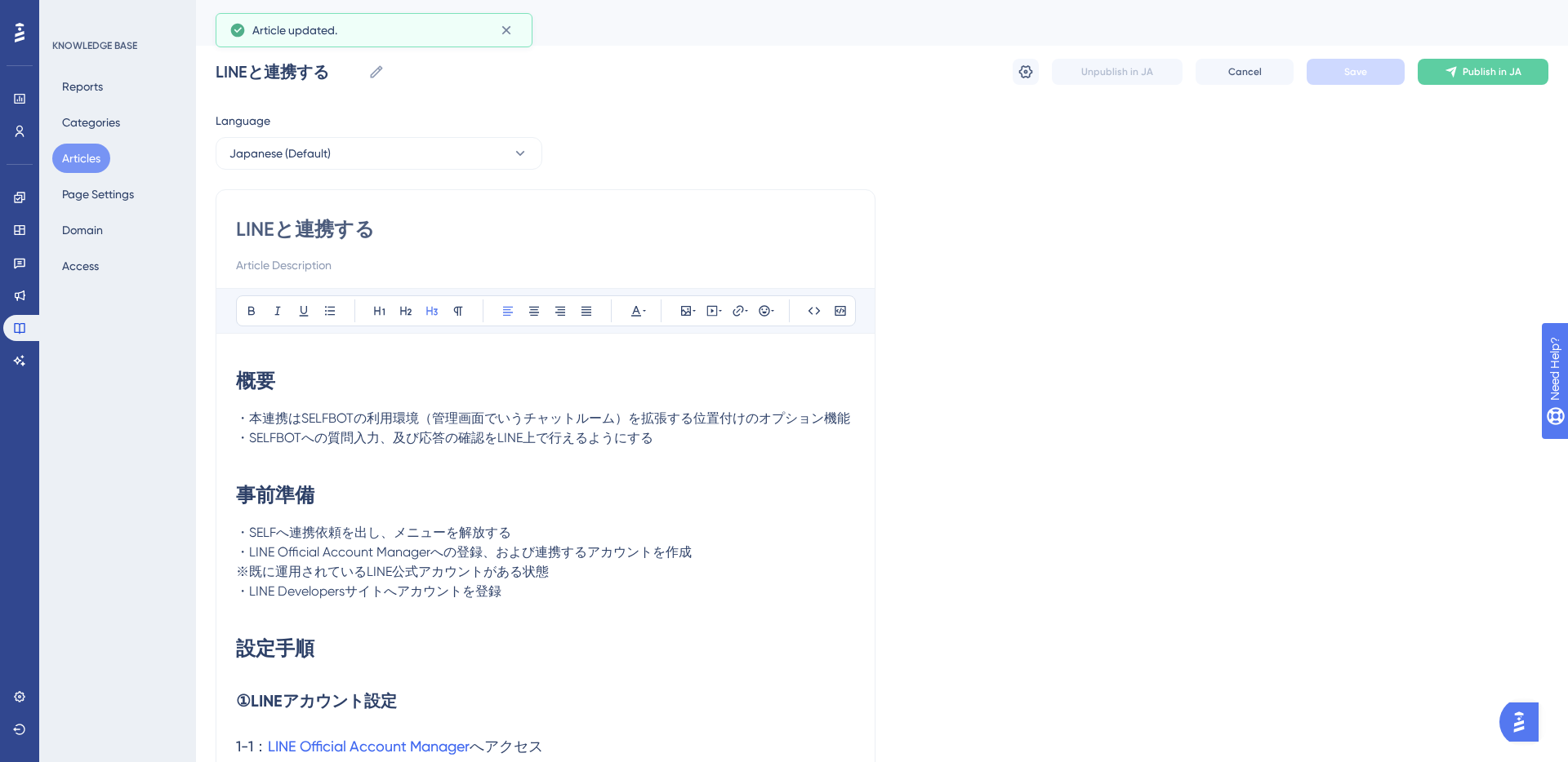
click at [88, 155] on button "Articles" at bounding box center [81, 158] width 58 height 29
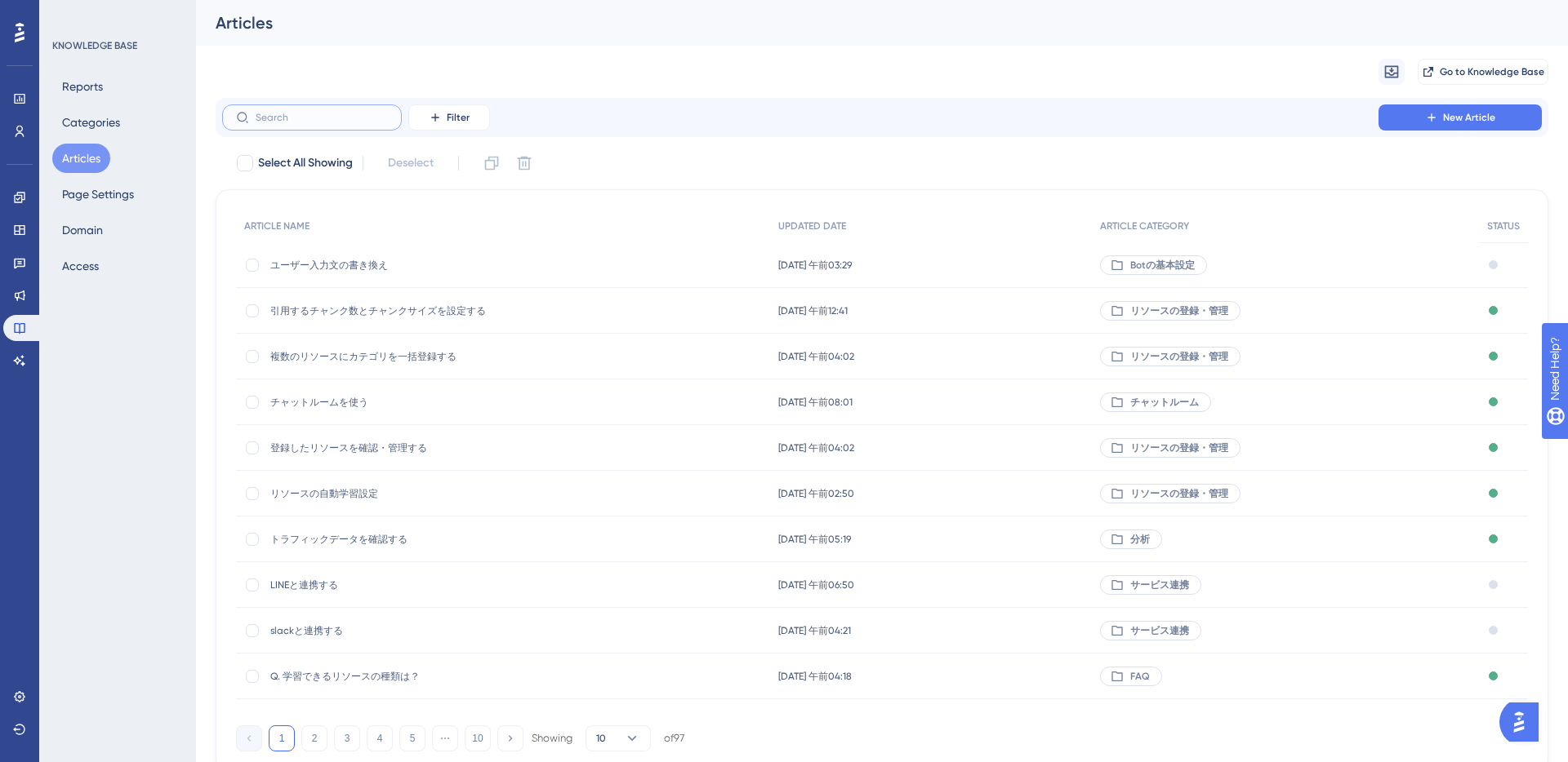
click at [296, 116] on input "text" at bounding box center [322, 117] width 132 height 11
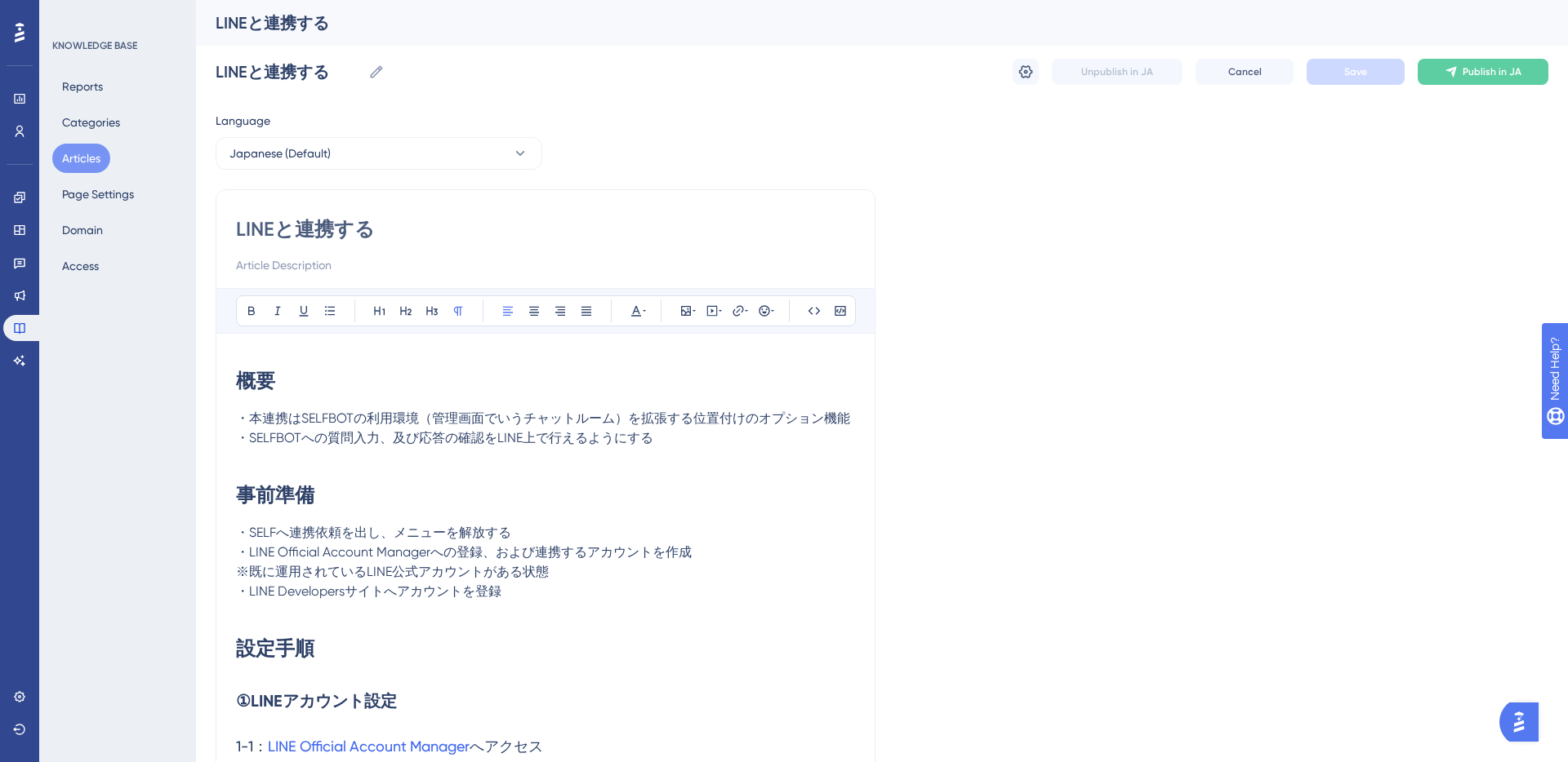
click at [239, 382] on strong "概要" at bounding box center [255, 380] width 39 height 24
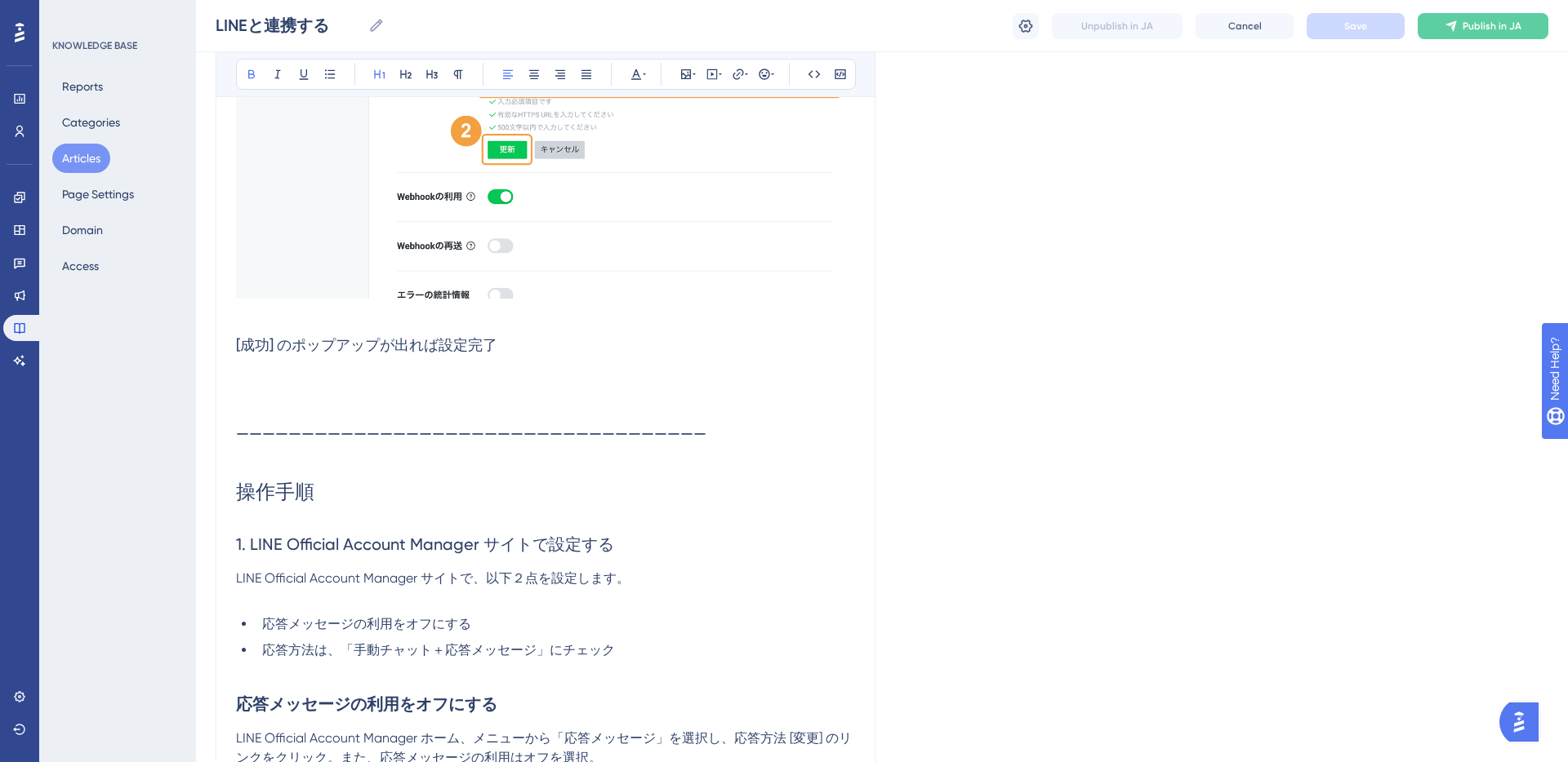
scroll to position [7280, 0]
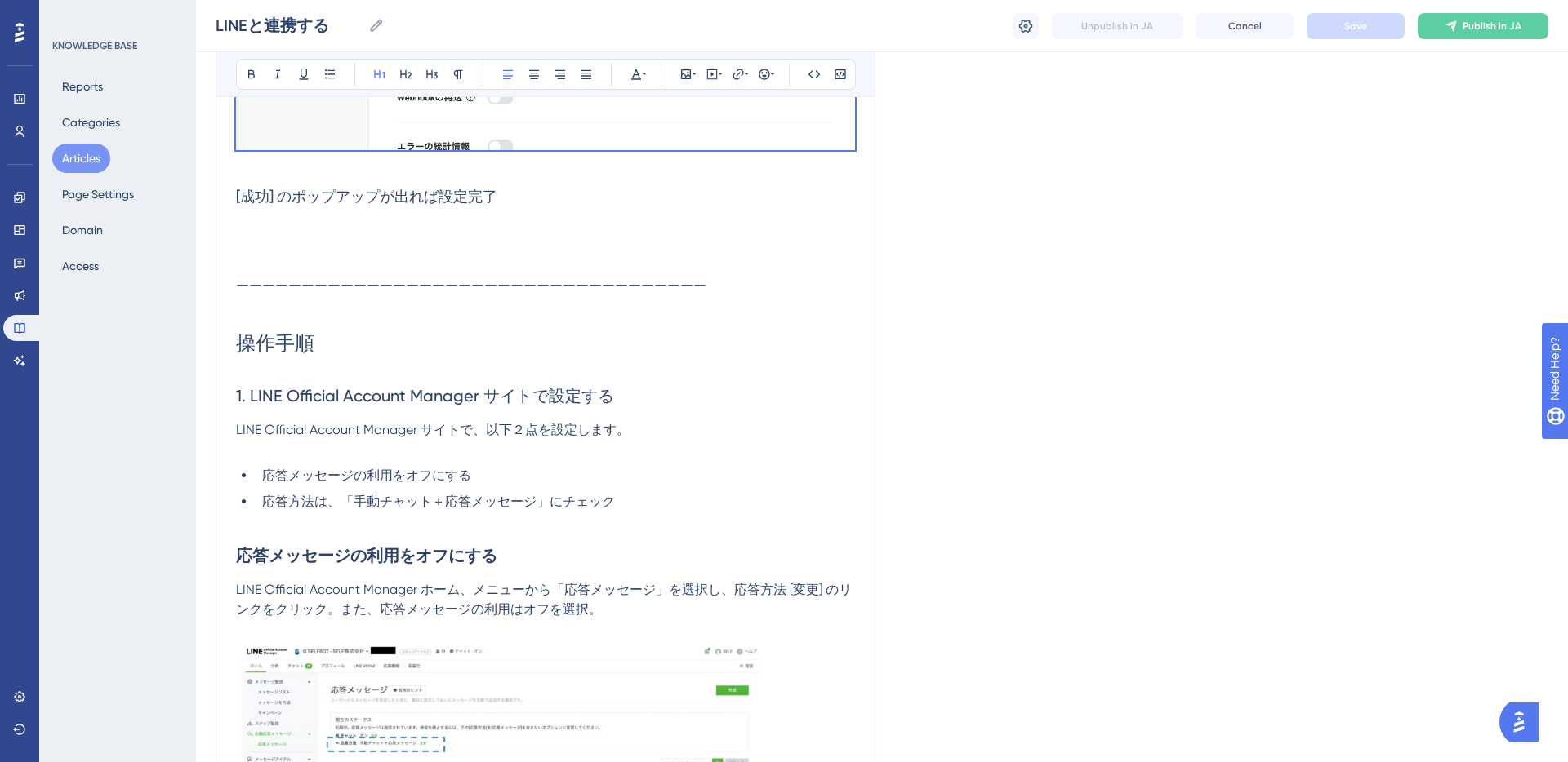
click at [532, 204] on h3 "[成功] のポップアップが出れば設定完了" at bounding box center [544, 197] width 619 height 42
copy div "概要 ・本連携はSELFBOTの利用環境（管理画面でいうチャットルーム）を拡張する位置付けのオプション機能 ・SELFBOTへの質問入力、及び応答の確認をLI…"
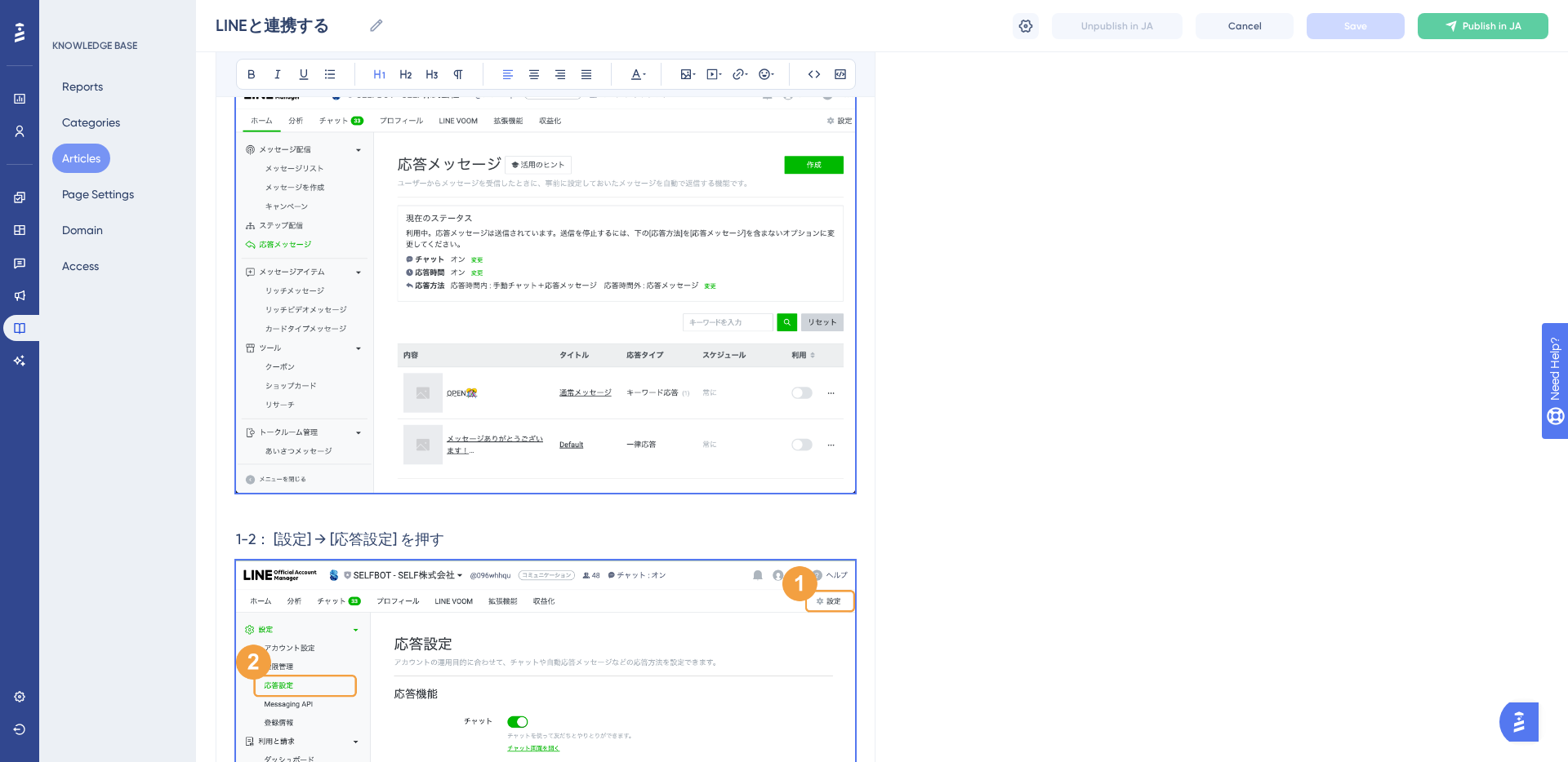
scroll to position [0, 0]
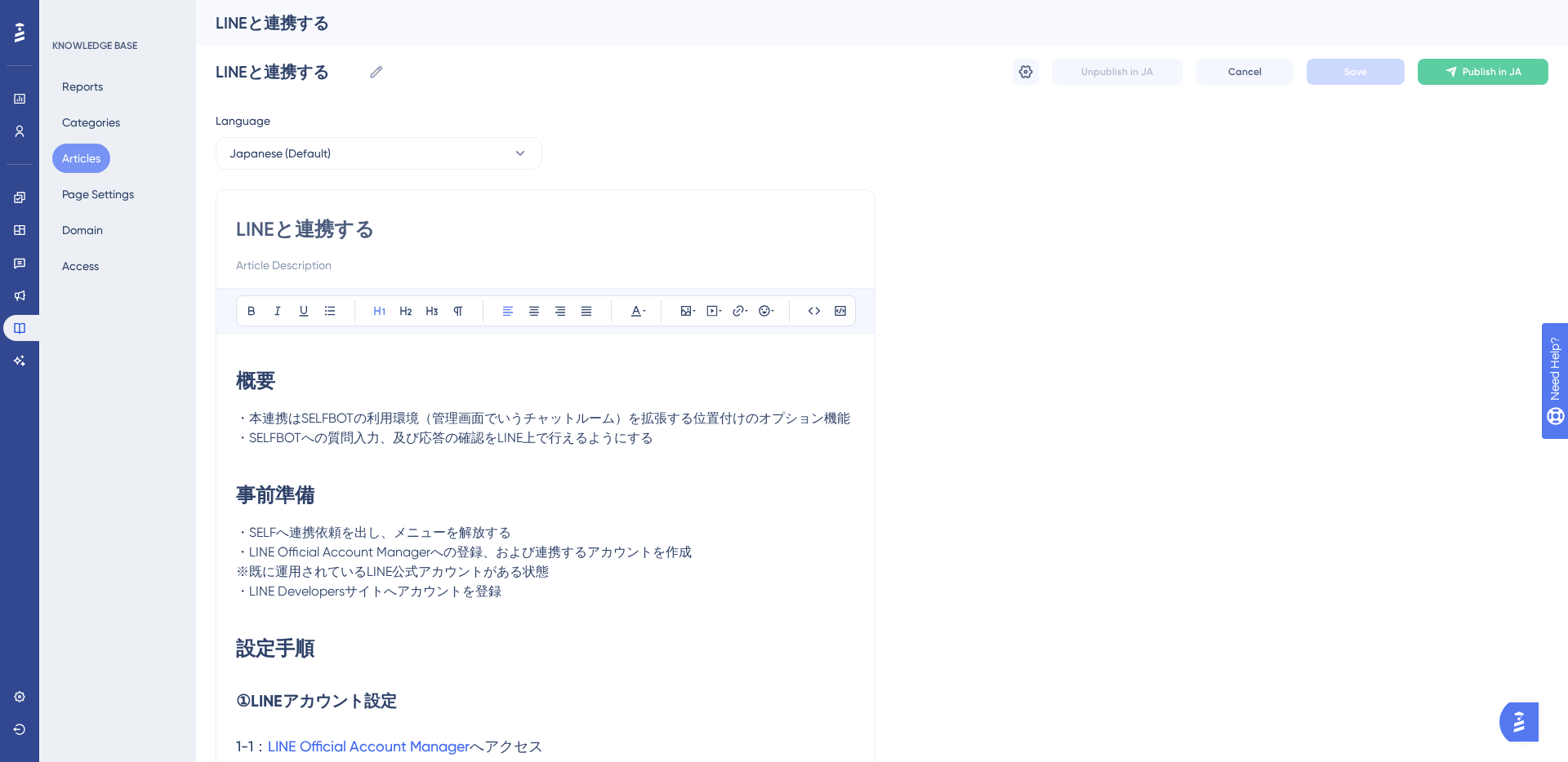
click at [72, 163] on button "Articles" at bounding box center [81, 158] width 58 height 29
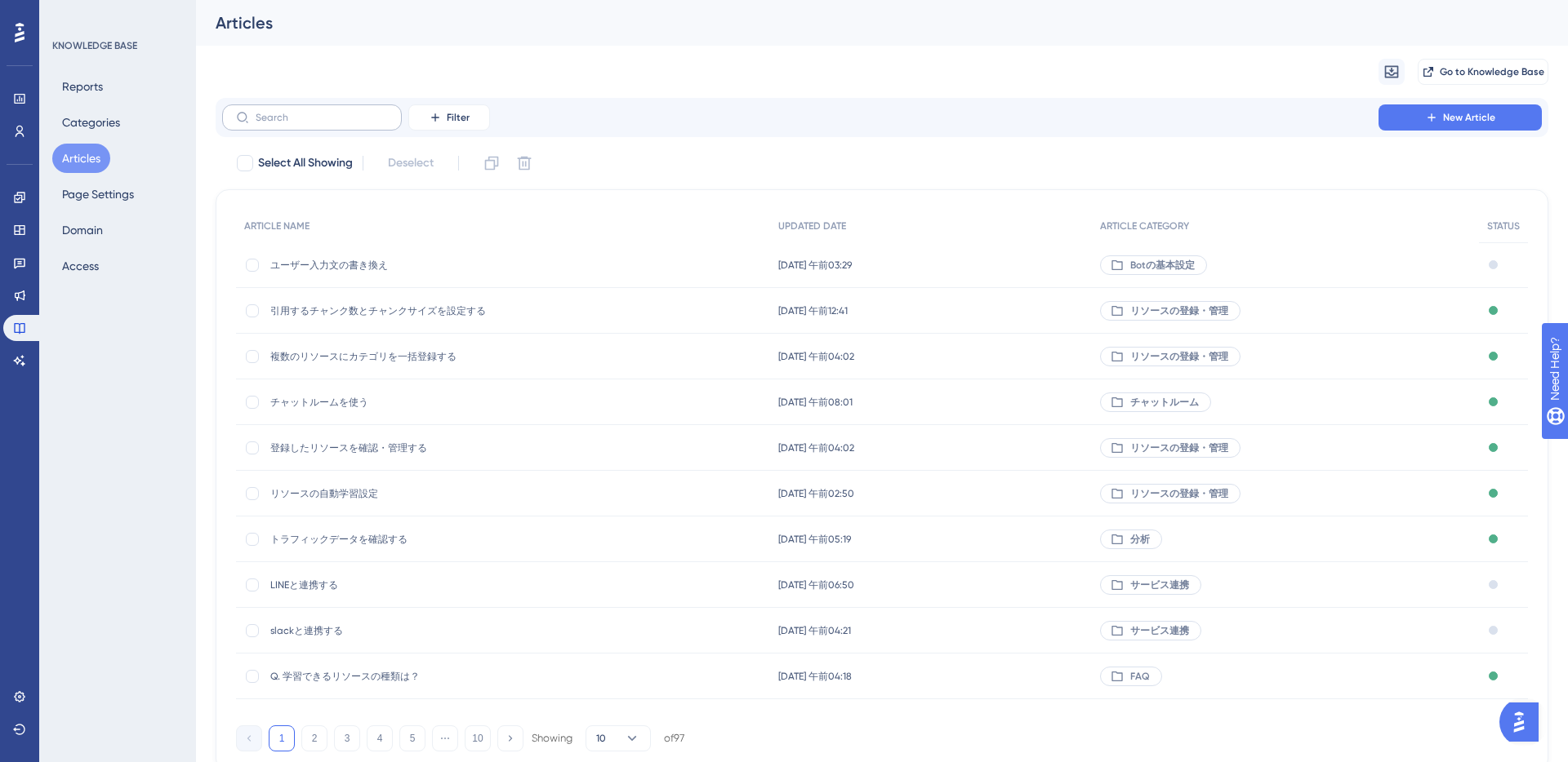
click at [301, 126] on label at bounding box center [312, 117] width 180 height 26
click at [301, 123] on input "text" at bounding box center [322, 117] width 132 height 11
type input "G"
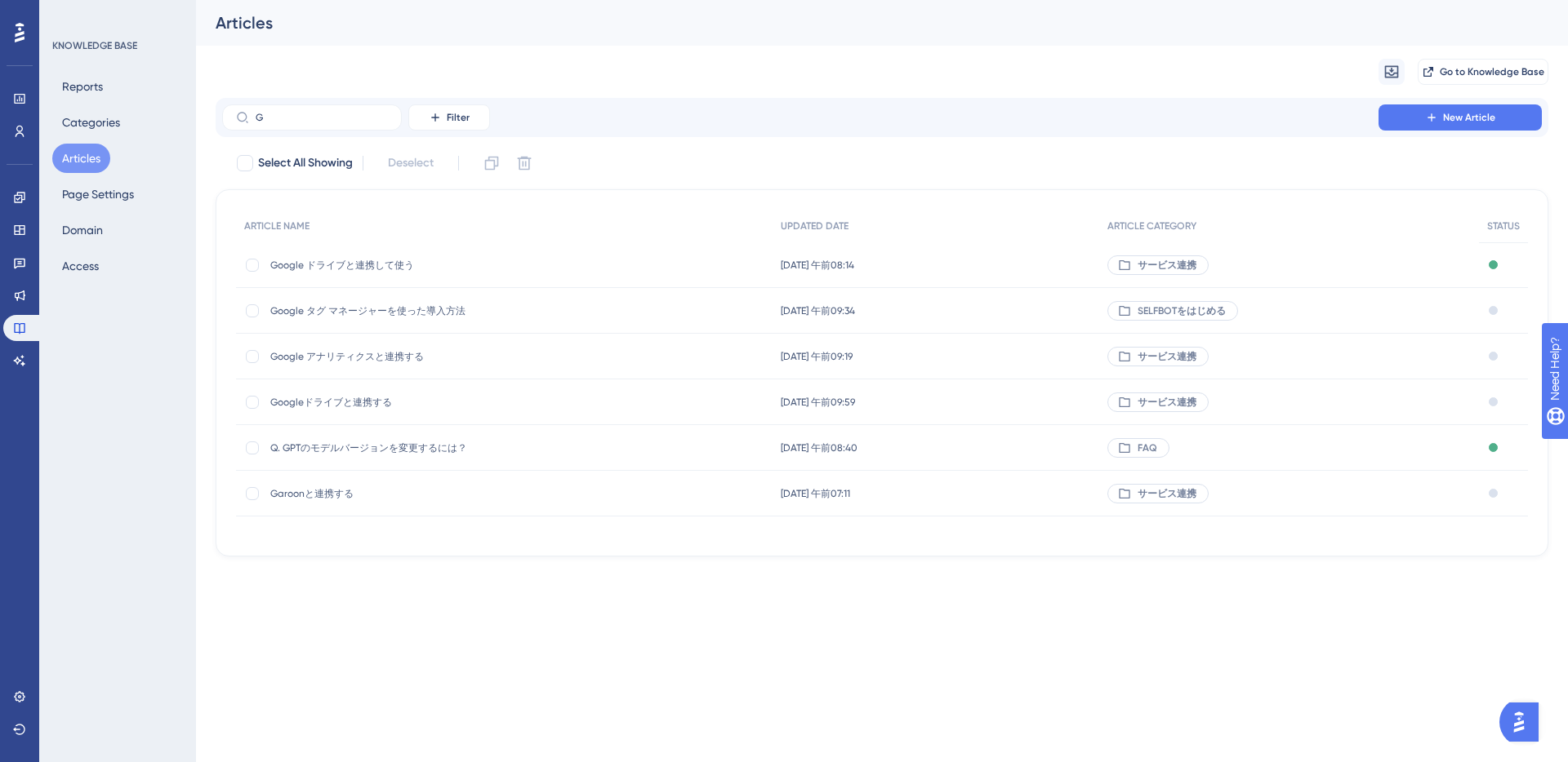
click at [351, 268] on span "Google ドライブと連携して使う" at bounding box center [401, 265] width 261 height 13
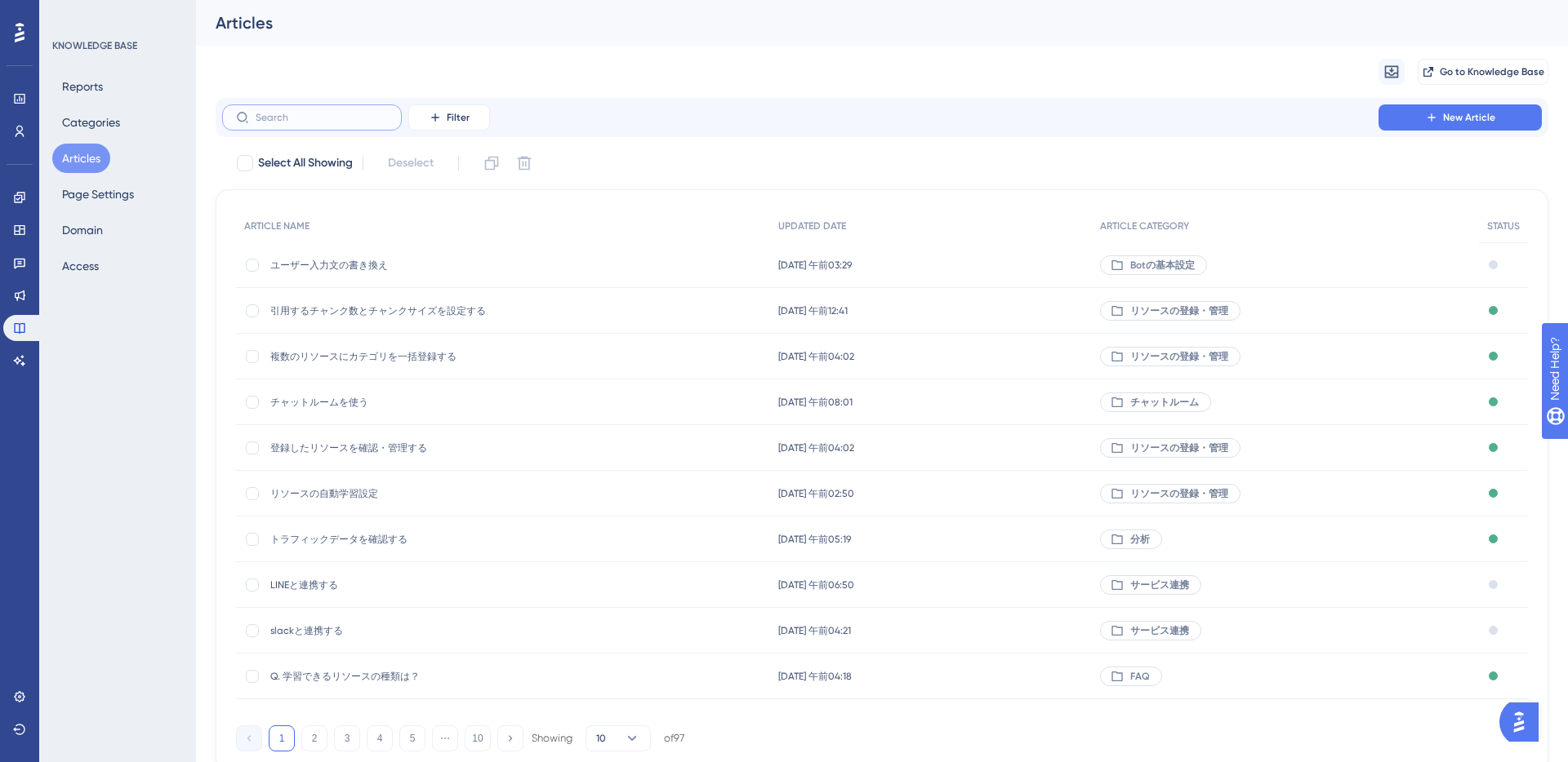
click at [315, 119] on input "text" at bounding box center [322, 117] width 132 height 11
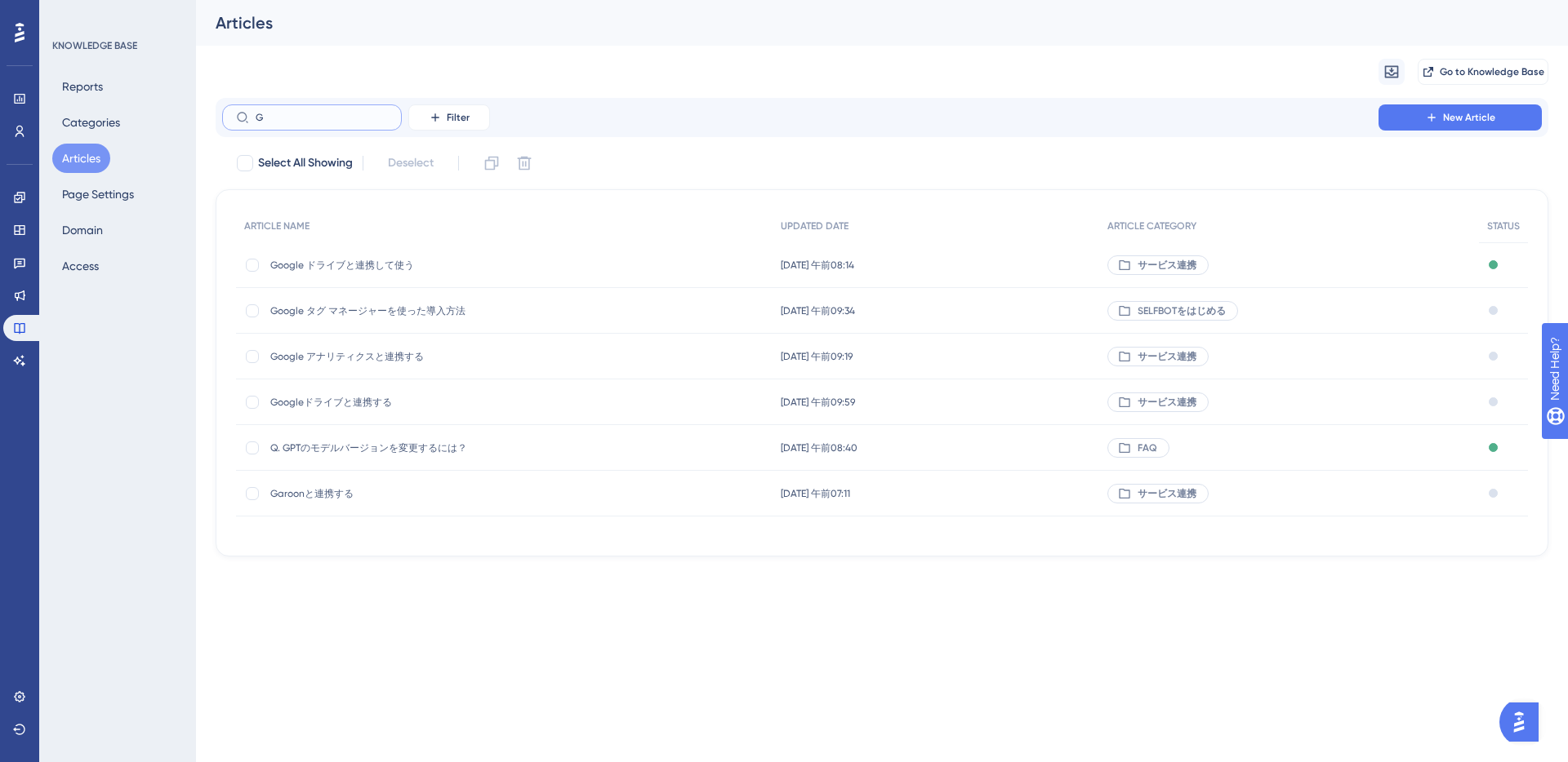
type input "G"
click at [422, 93] on div "Migrate from Go to Knowledge Base" at bounding box center [882, 71] width 1332 height 52
click at [354, 413] on div "Googleドライブと連携する Googleドライブと連携する" at bounding box center [401, 402] width 261 height 46
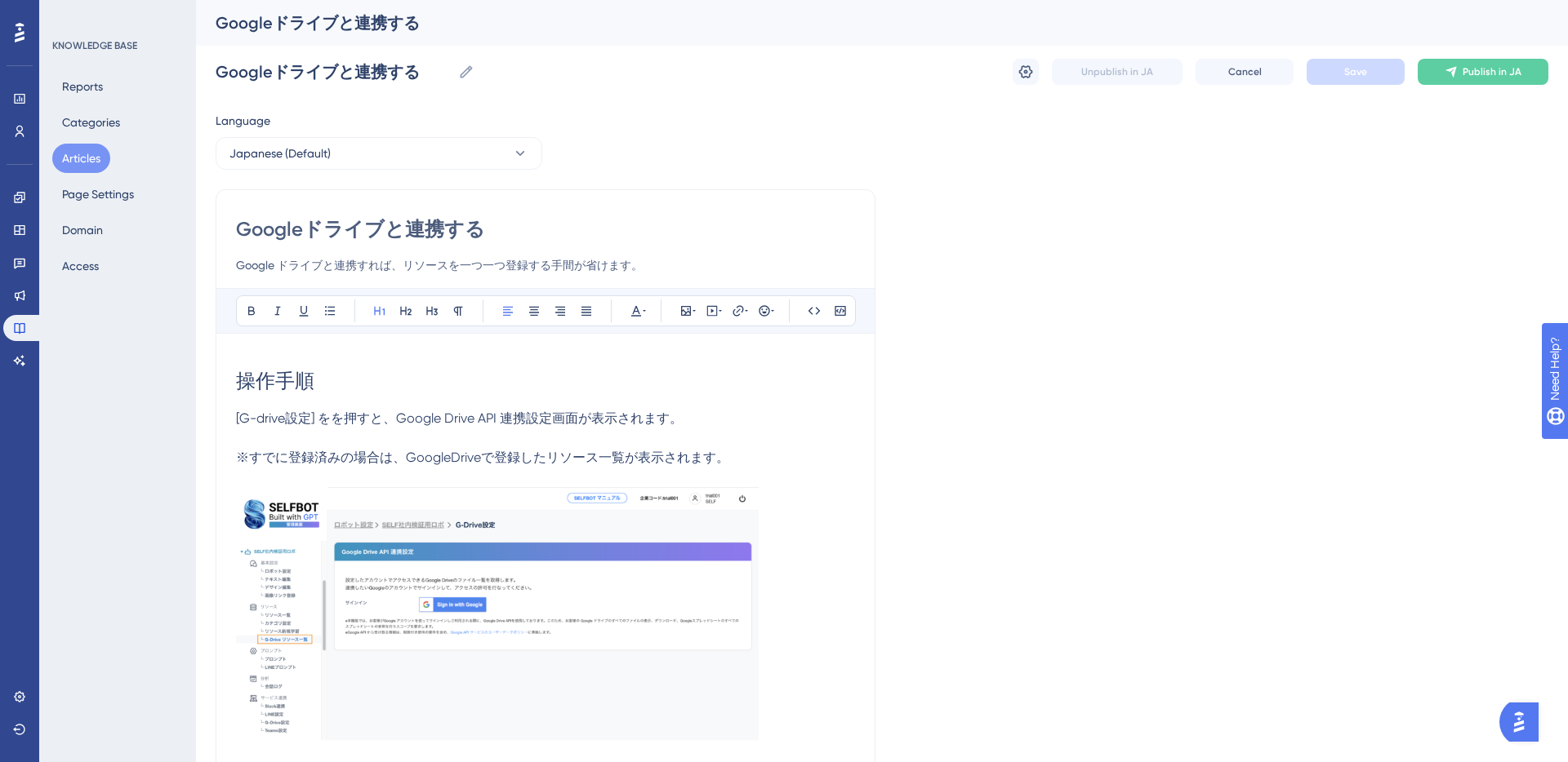
click at [339, 357] on h1 "操作手順" at bounding box center [544, 381] width 619 height 56
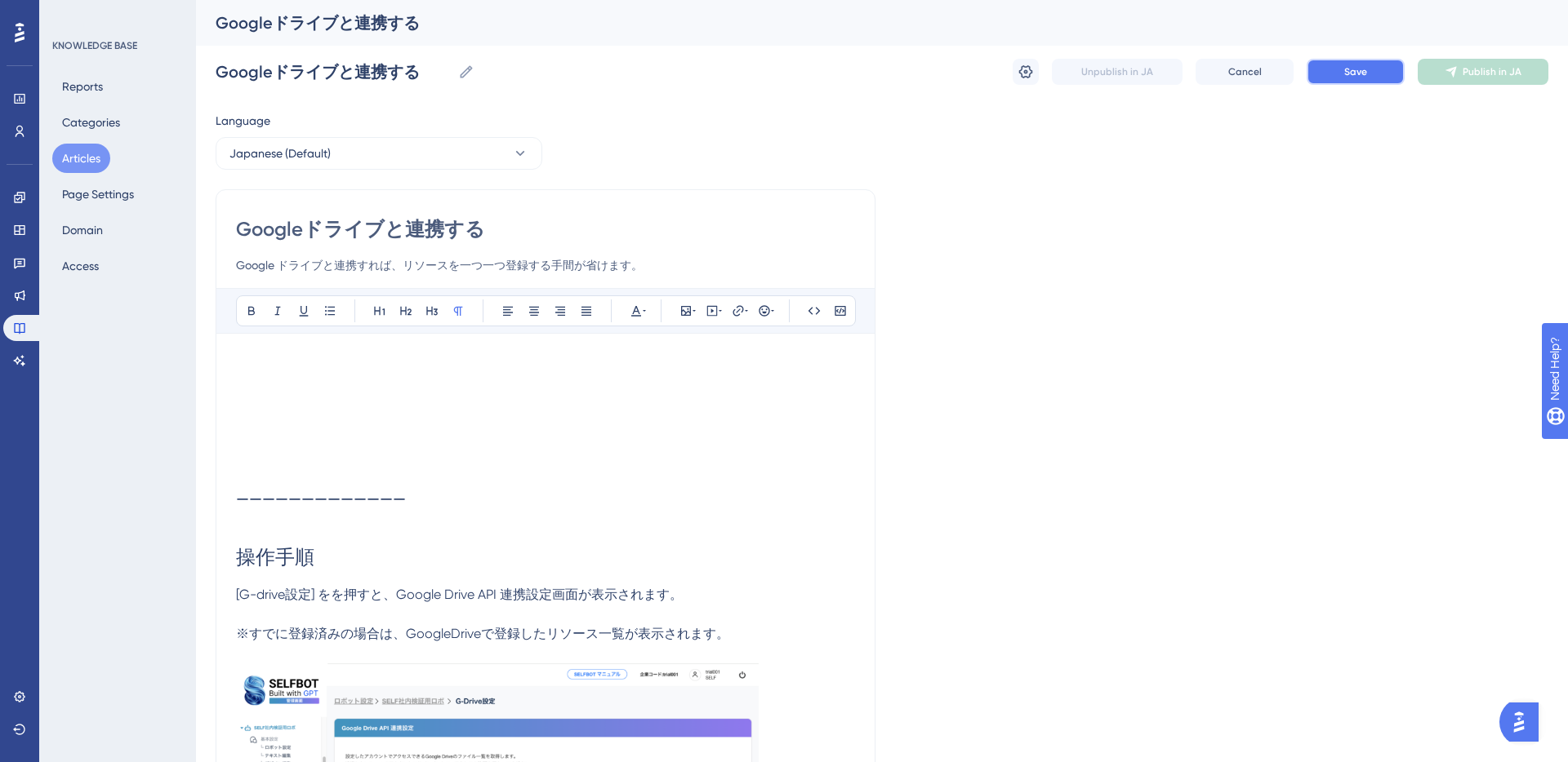
click at [1342, 73] on button "Save" at bounding box center [1355, 72] width 98 height 26
click at [341, 367] on p at bounding box center [544, 363] width 619 height 19
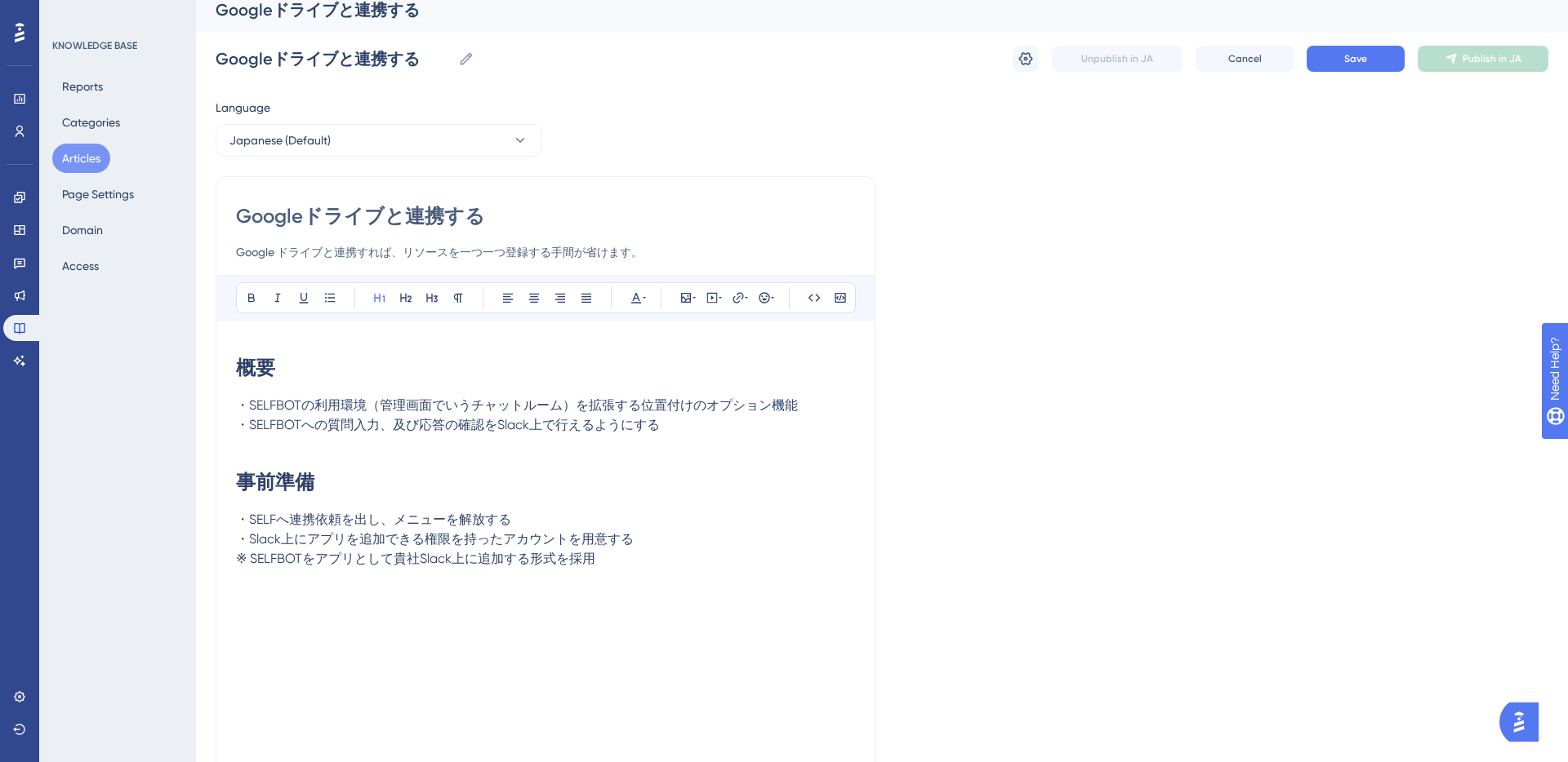
scroll to position [27, 0]
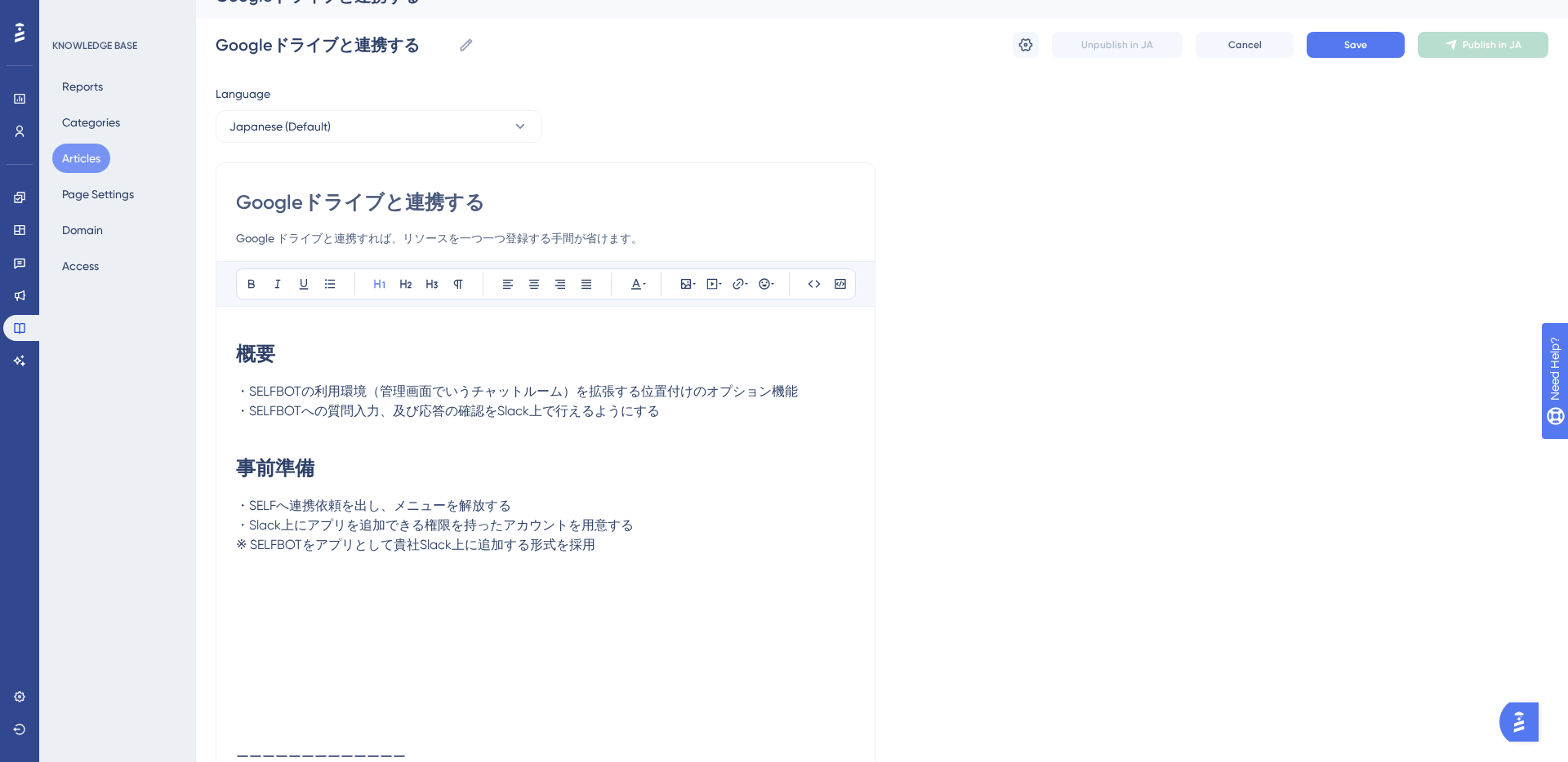
click at [381, 400] on p "・SELFBOTの利用環境（管理画面でいうチャットルーム）を拡張する位置付けのオプション機能" at bounding box center [544, 392] width 619 height 19
drag, startPoint x: 249, startPoint y: 392, endPoint x: 379, endPoint y: 387, distance: 130.1
click at [379, 387] on span "・SELFBOTの利用環境（管理画面でいうチャットルーム）を拡張する位置付けのオプション機能" at bounding box center [516, 392] width 562 height 16
click at [379, 386] on span "・SELFBOTの利用環境（管理画面でいうチャットルーム）を拡張する位置付けのオプション機能" at bounding box center [516, 392] width 562 height 16
drag, startPoint x: 314, startPoint y: 392, endPoint x: 579, endPoint y: 389, distance: 265.0
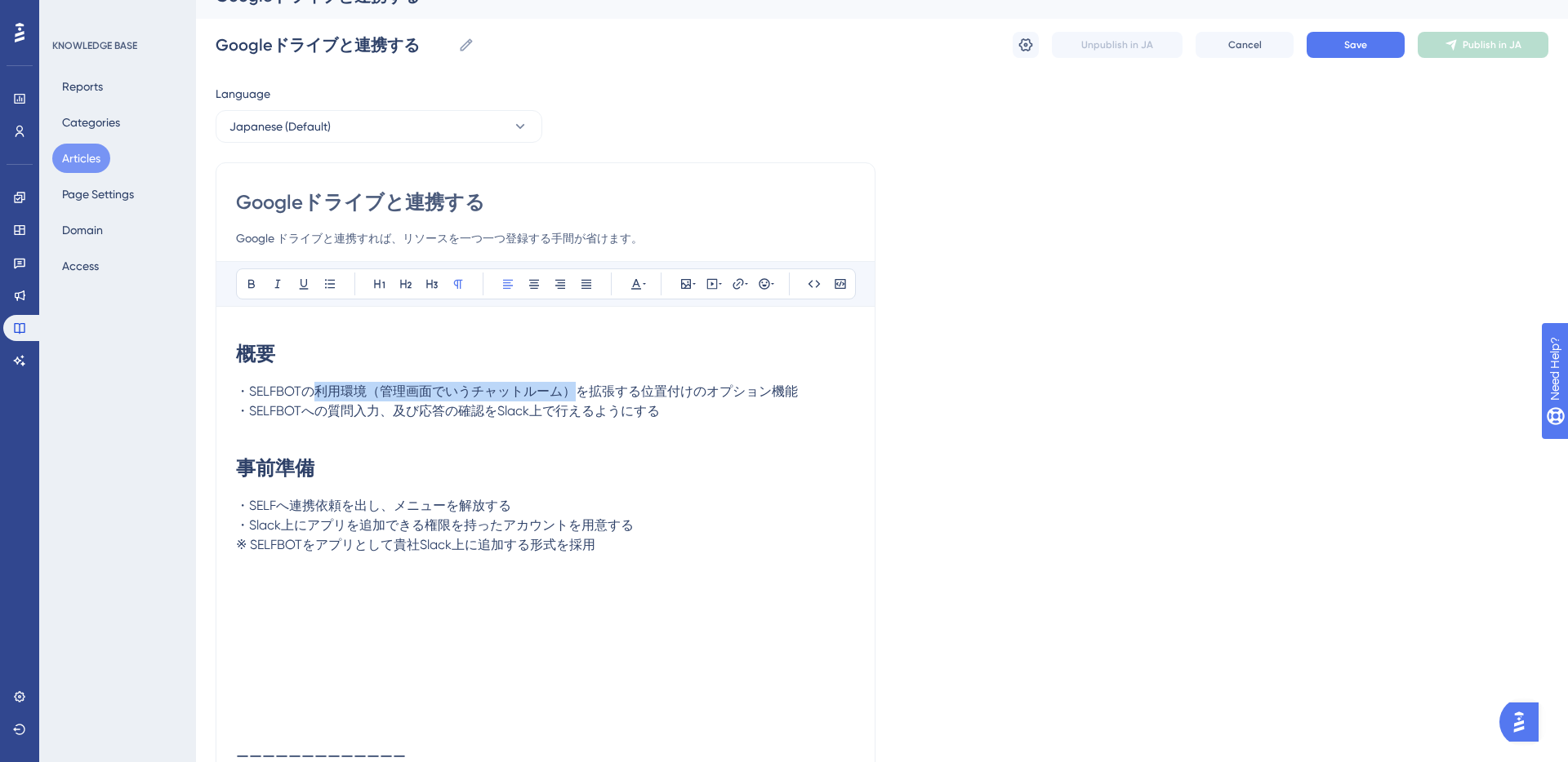
click at [579, 389] on span "・SELFBOTの利用環境（管理画面でいうチャットルーム）を拡張する位置付けのオプション機能" at bounding box center [516, 392] width 562 height 16
click at [510, 436] on p at bounding box center [544, 431] width 619 height 19
click at [418, 388] on span "・SELFBOTへのリソース登録を拡張する位置付けのオプション機能" at bounding box center [431, 392] width 392 height 16
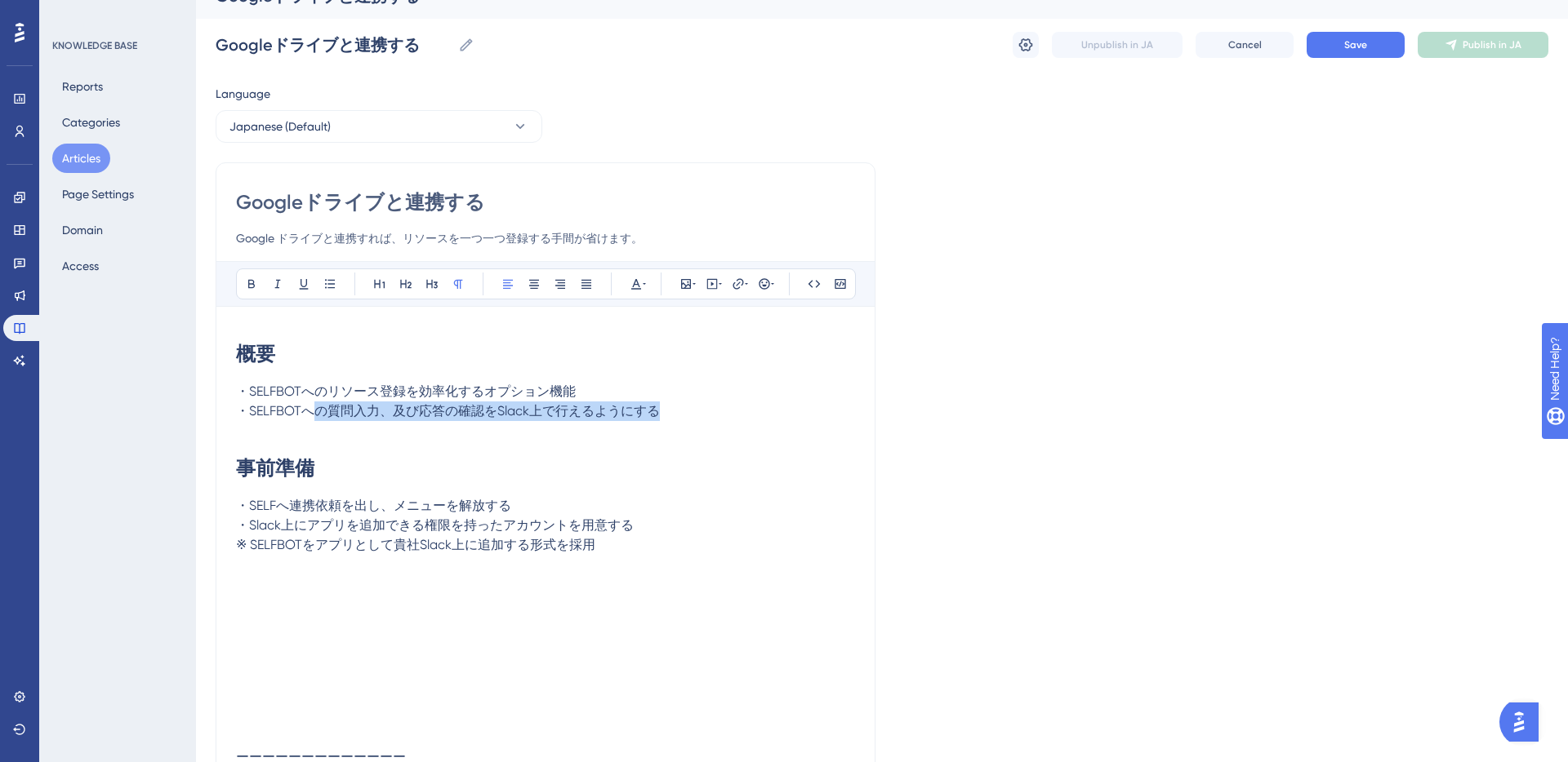
drag, startPoint x: 316, startPoint y: 410, endPoint x: 665, endPoint y: 407, distance: 349.0
click at [665, 407] on p "・SELFBOTへの質問入力、及び応答の確認をSlack上で行えるようにする" at bounding box center [544, 411] width 619 height 19
click at [476, 412] on span "・Googleドライブからファイルの一覧を取得し、管理画面上で登録（同期）" at bounding box center [461, 411] width 450 height 16
click at [372, 410] on span "・Googleドライブからファイルの一覧を取得し、管理画面上で登録（同期）" at bounding box center [461, 411] width 450 height 16
click at [727, 411] on p "・Googleドライブから任意のファイルの一覧を取得し、管理画面上で登録（同期）" at bounding box center [544, 411] width 619 height 19
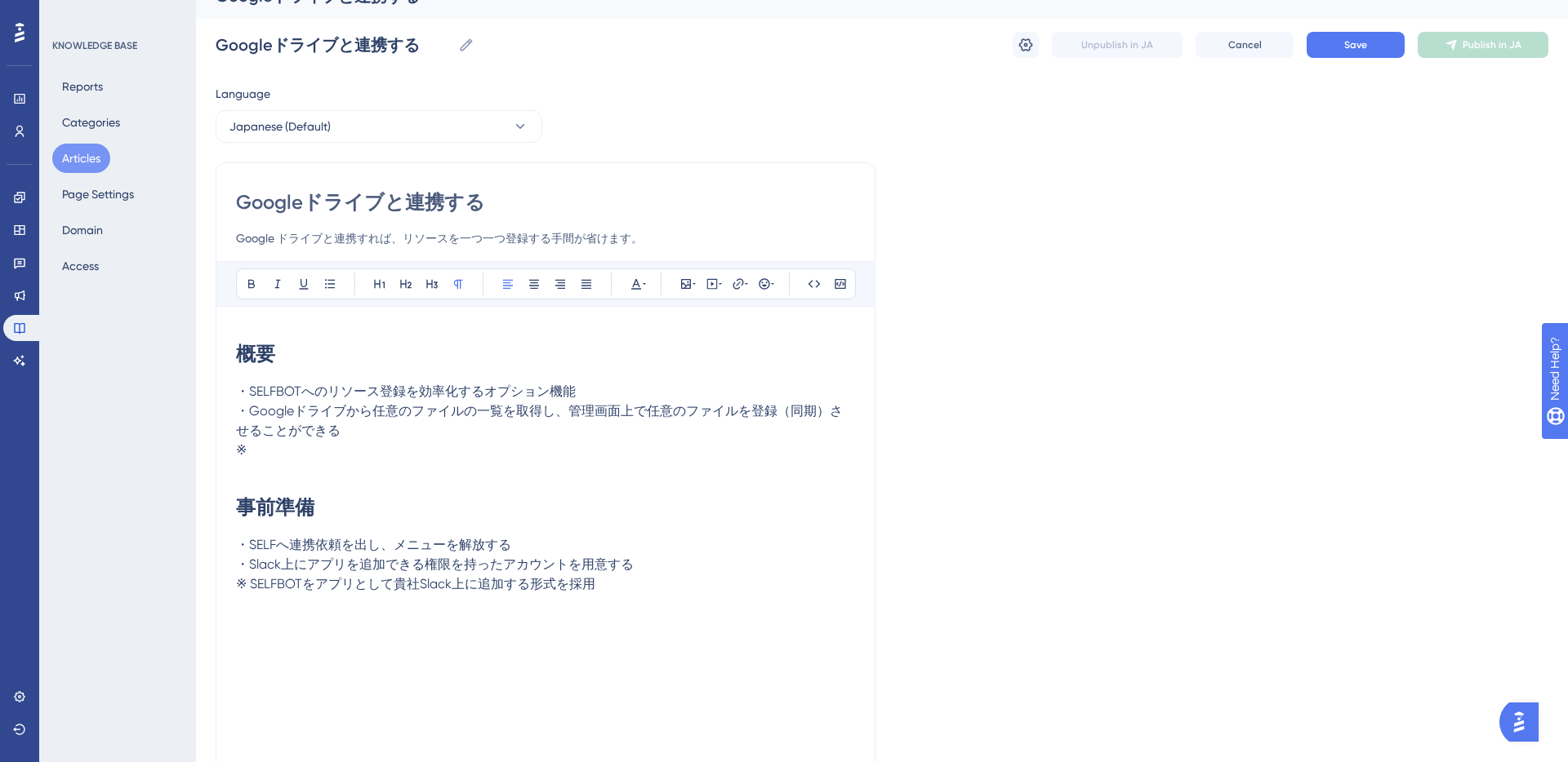
click at [518, 410] on span "・Googleドライブから任意のファイルの一覧を取得し、管理画面上で任意のファイルを登録（同期）させることができる" at bounding box center [539, 421] width 607 height 35
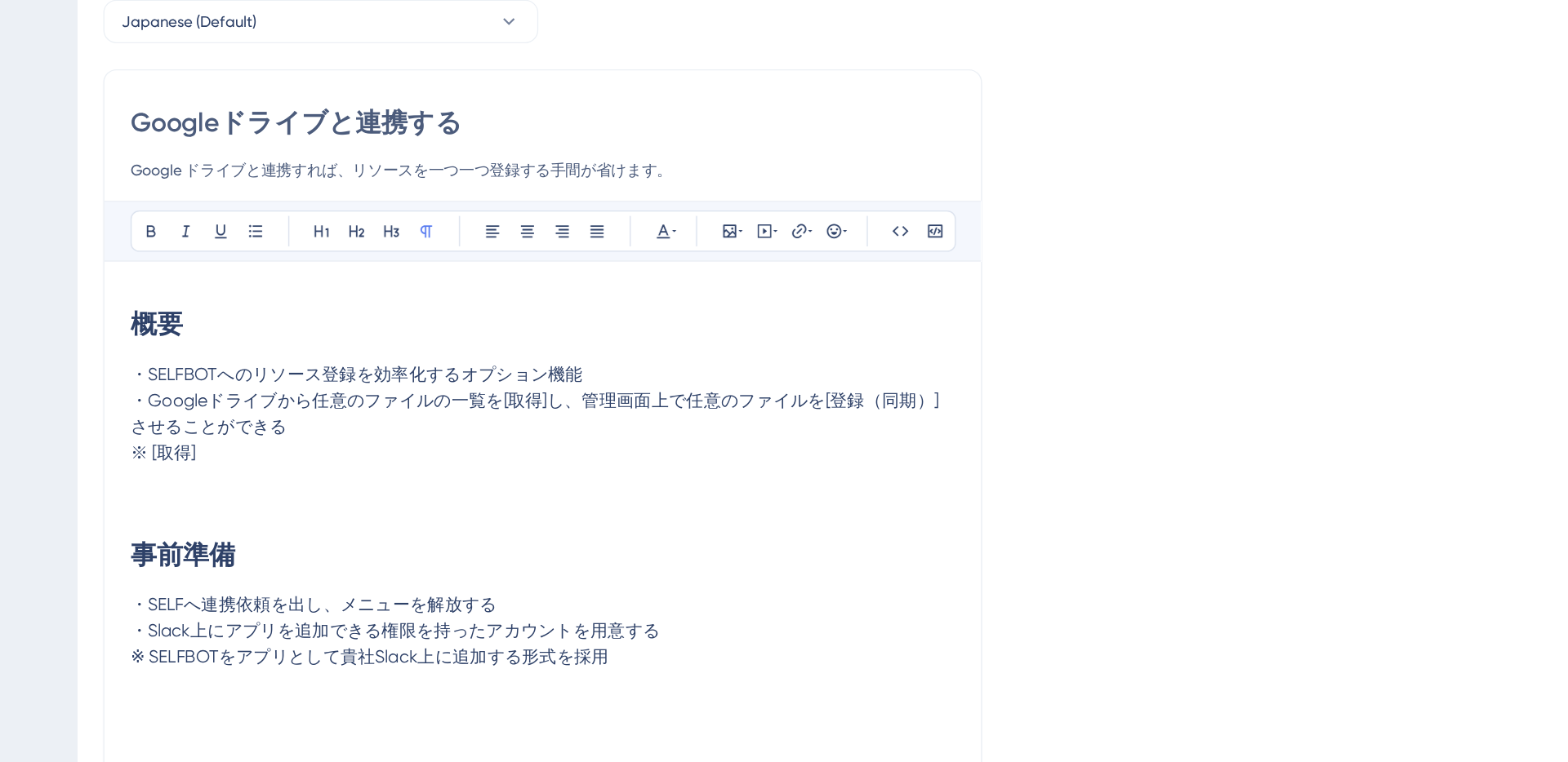
click at [336, 453] on p "※ [取得]" at bounding box center [544, 451] width 619 height 19
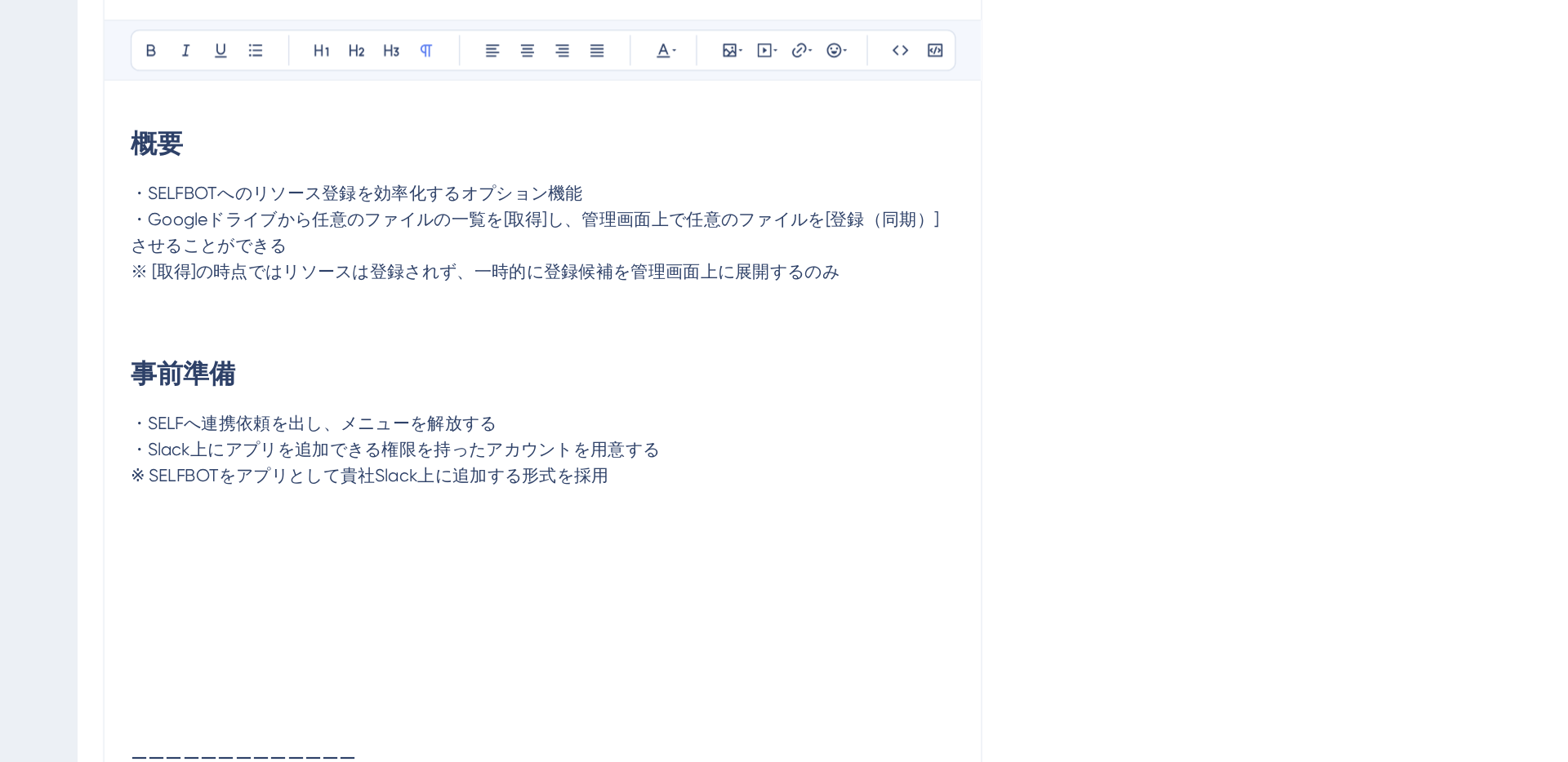
scroll to position [79, 0]
click at [262, 509] on span "・SELFへ連携依頼を出し、メニューを解放する" at bounding box center [373, 505] width 275 height 16
click at [524, 506] on p "・SELFへ連携依頼を出し、メニューを解放する" at bounding box center [544, 506] width 619 height 19
click at [279, 527] on span "・Slack上にアプリを追加できる権限を持ったアカウントを用意する" at bounding box center [434, 526] width 398 height 16
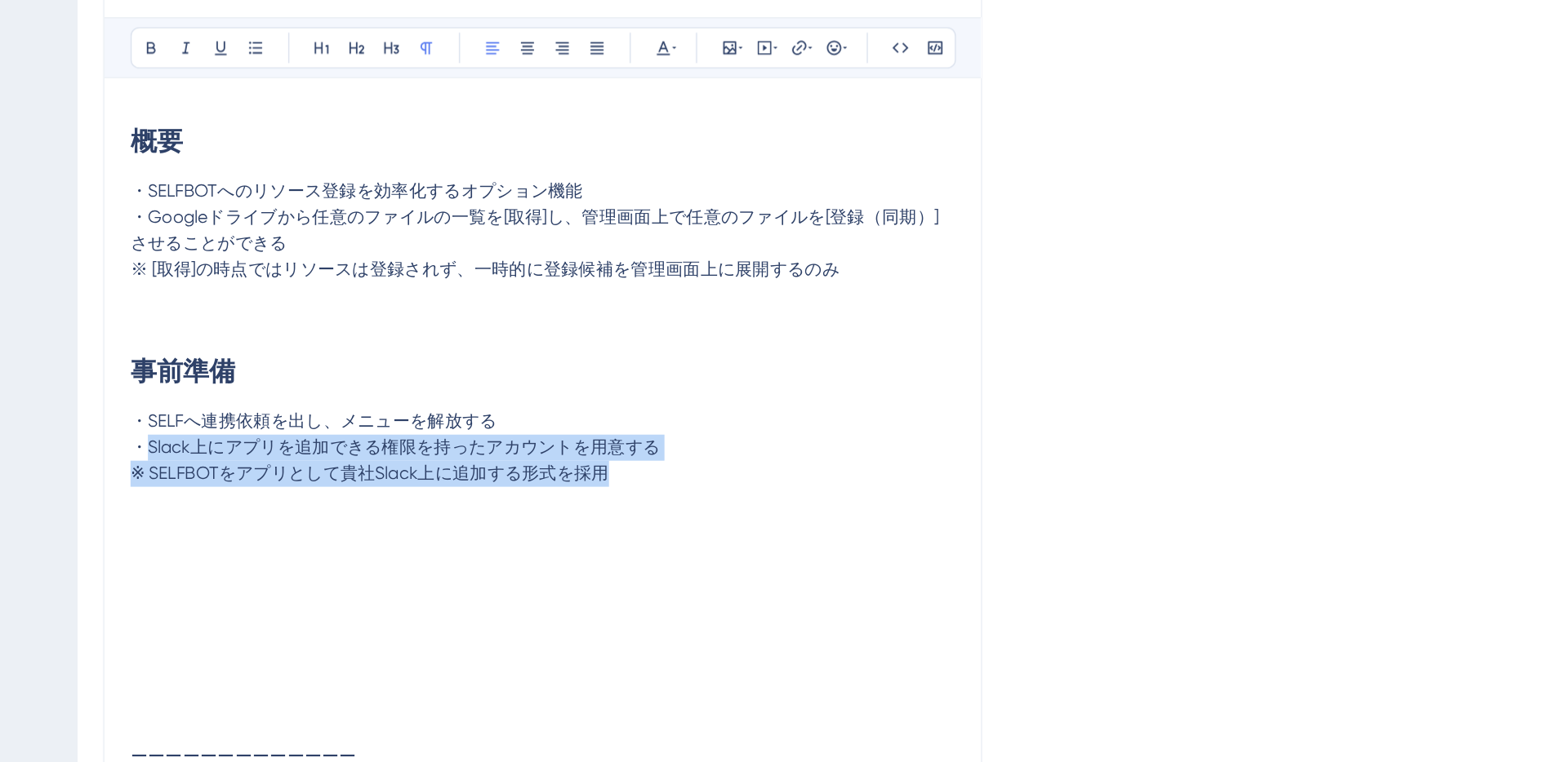
drag, startPoint x: 250, startPoint y: 524, endPoint x: 631, endPoint y: 537, distance: 381.2
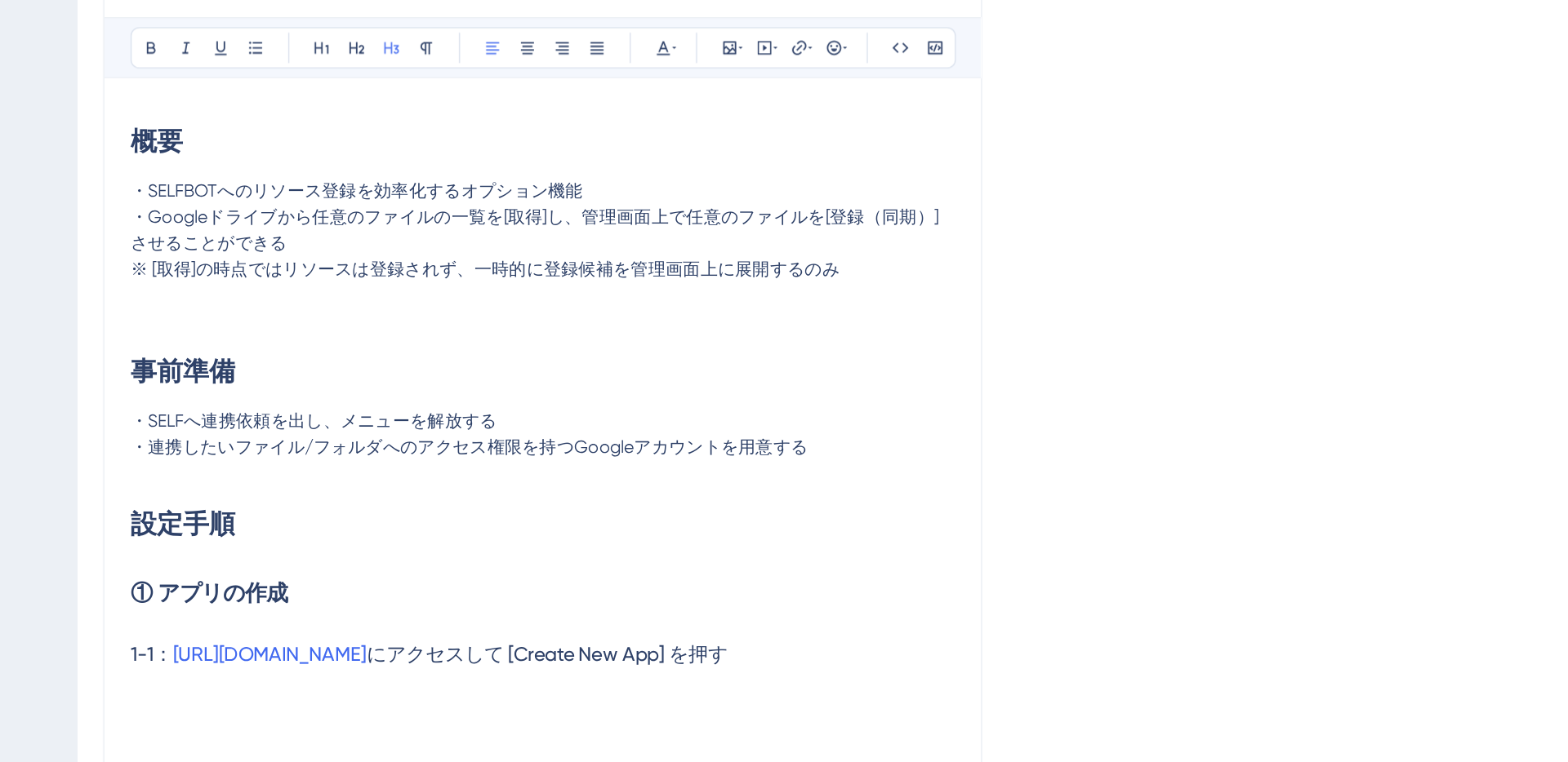
scroll to position [77, 0]
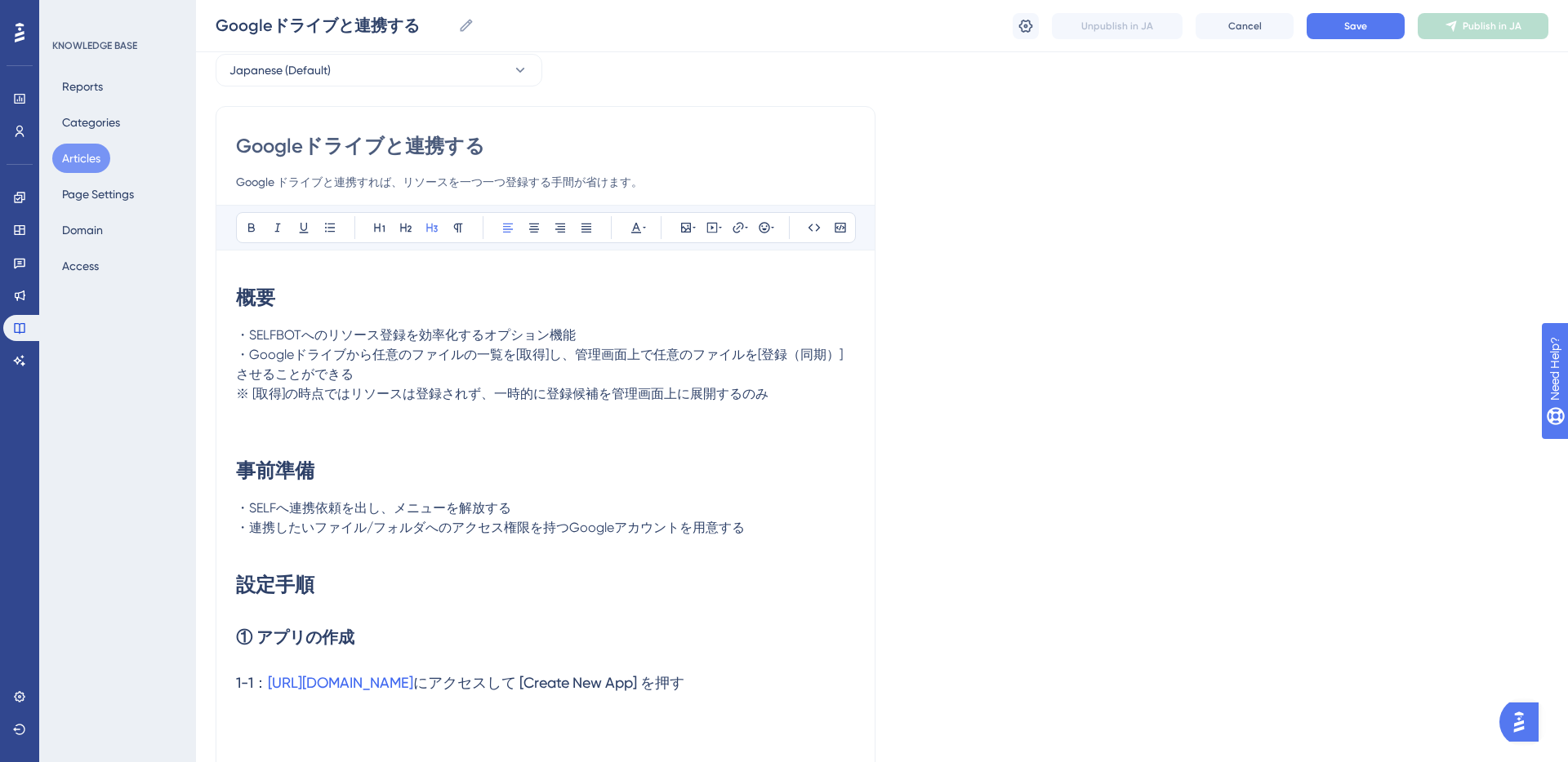
click at [365, 638] on h2 "① アプリの作成" at bounding box center [544, 638] width 619 height 49
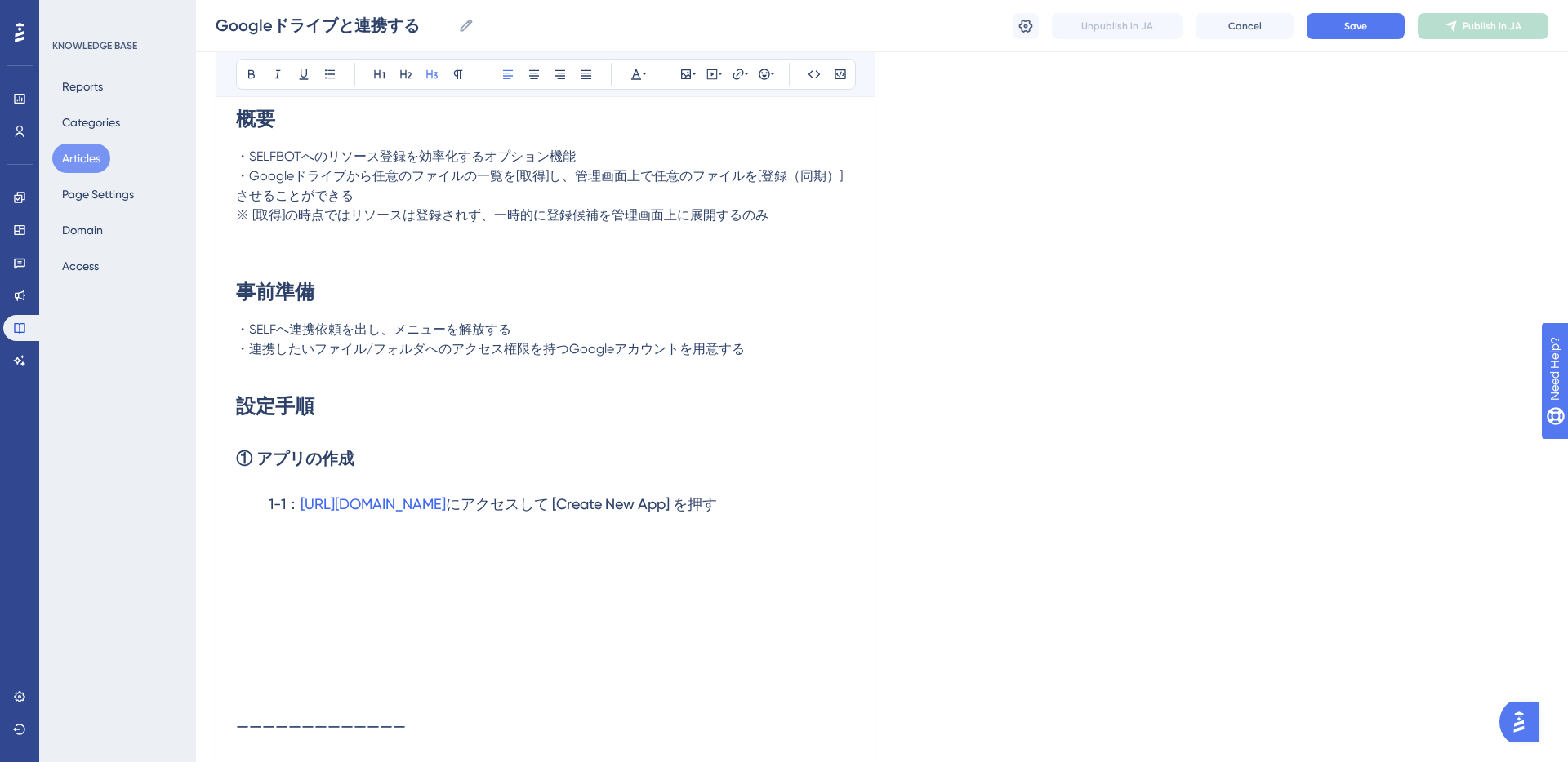
scroll to position [309, 0]
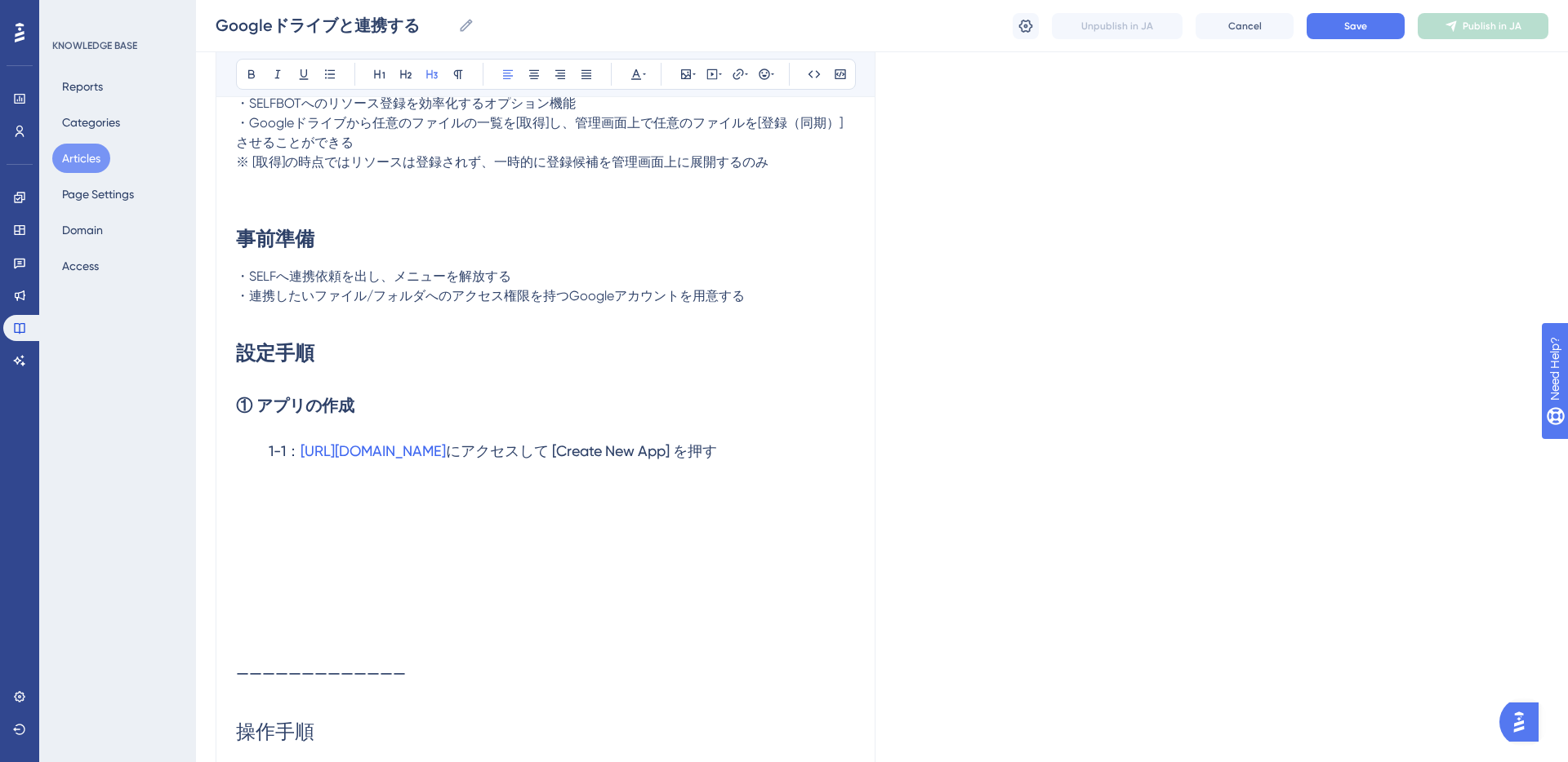
click at [356, 406] on h2 "① アプリの作成" at bounding box center [544, 406] width 619 height 49
click at [352, 407] on strong "① アプリの作成" at bounding box center [295, 406] width 118 height 19
drag, startPoint x: 770, startPoint y: 449, endPoint x: 300, endPoint y: 452, distance: 470.0
click at [299, 452] on h3 "1-1： https://api.slack.com/apps/ にアクセスして [Create New App] を押す" at bounding box center [544, 452] width 619 height 42
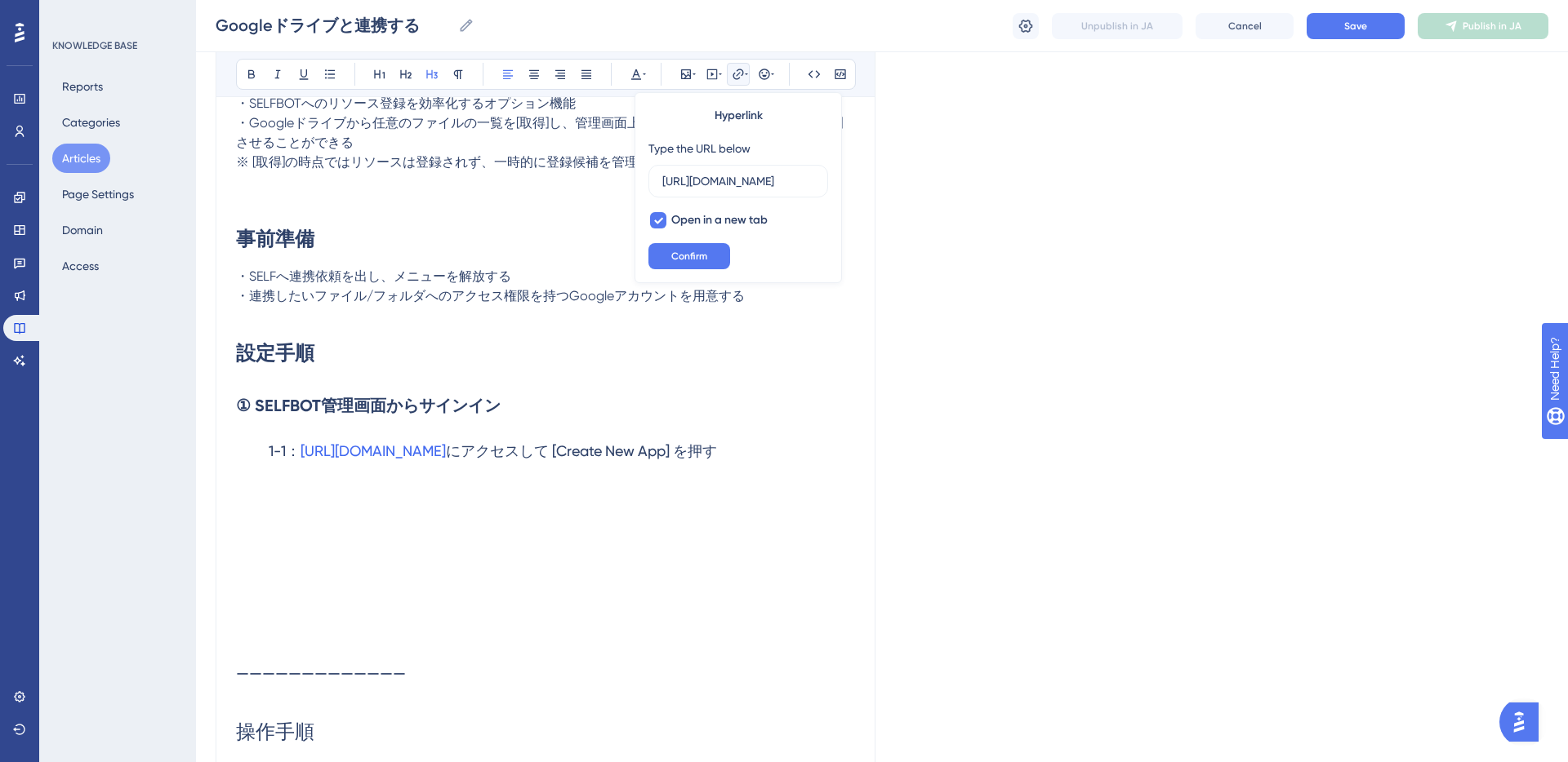
drag, startPoint x: 300, startPoint y: 452, endPoint x: 773, endPoint y: 451, distance: 473.0
click at [773, 451] on h3 "1-1： https://api.slack.com/apps/ にアクセスして [Create New App] を押す" at bounding box center [544, 452] width 619 height 42
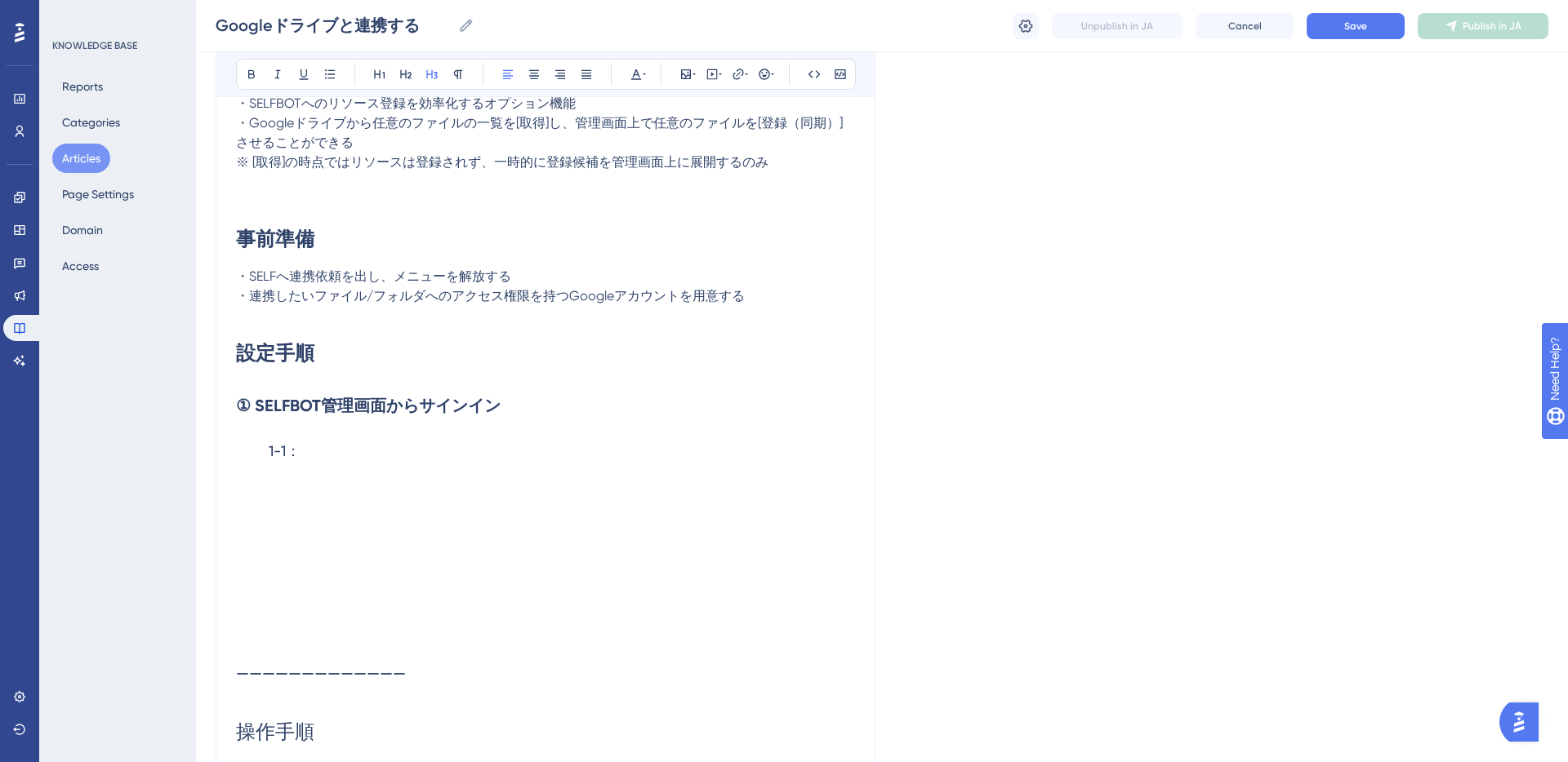
click at [311, 457] on h3 "1-1：" at bounding box center [544, 452] width 619 height 42
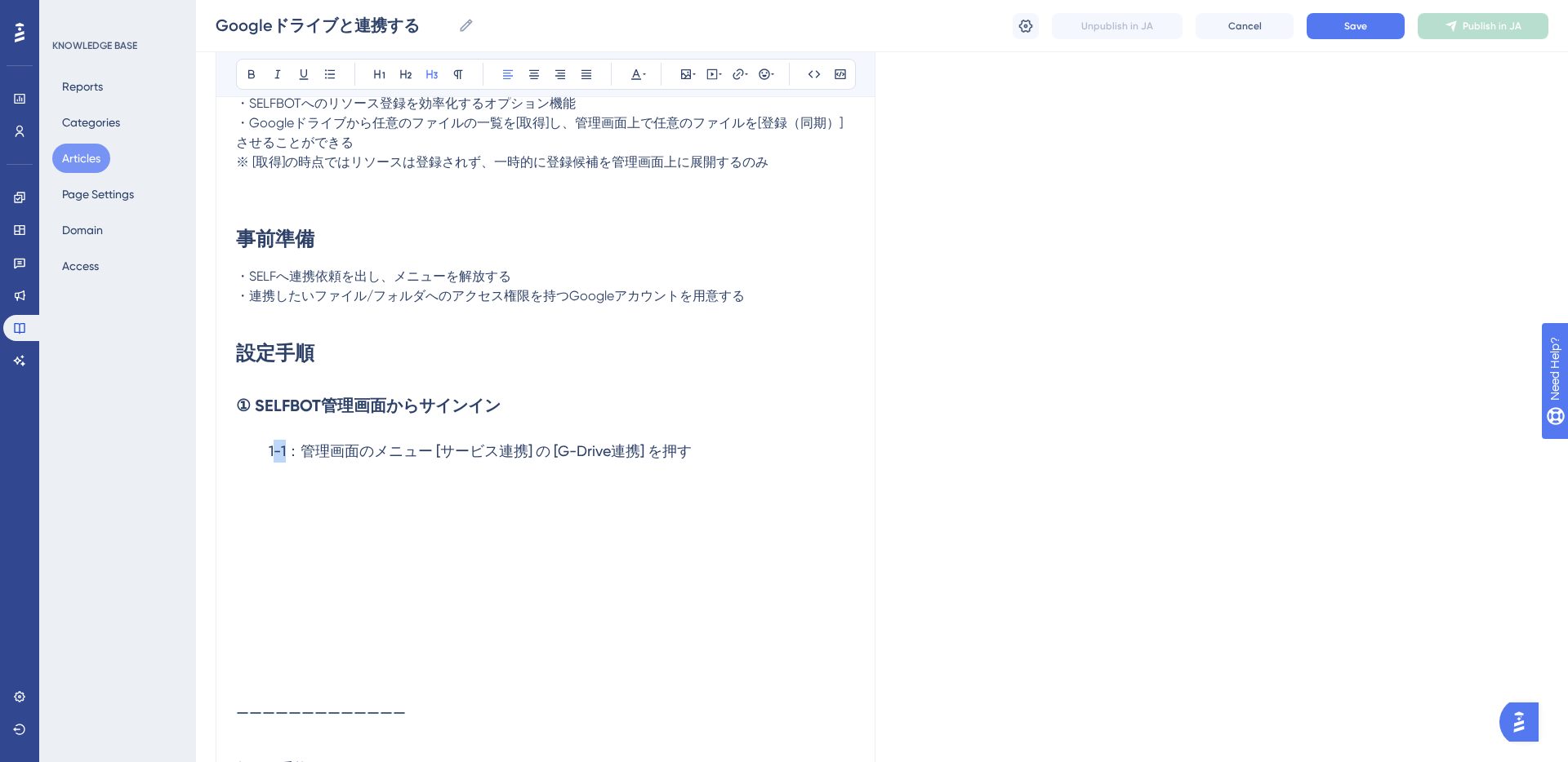
drag, startPoint x: 272, startPoint y: 451, endPoint x: 292, endPoint y: 450, distance: 20.0
click at [292, 450] on span "1-1：管理画面のメニュー [サービス連携] の [G-Drive連携] を押す" at bounding box center [479, 451] width 423 height 17
drag, startPoint x: 268, startPoint y: 450, endPoint x: 306, endPoint y: 450, distance: 38.0
click at [306, 450] on span "1-1：管理画面のメニュー [サービス連携] の [G-Drive連携] を押す" at bounding box center [479, 451] width 423 height 17
copy span "1-1："
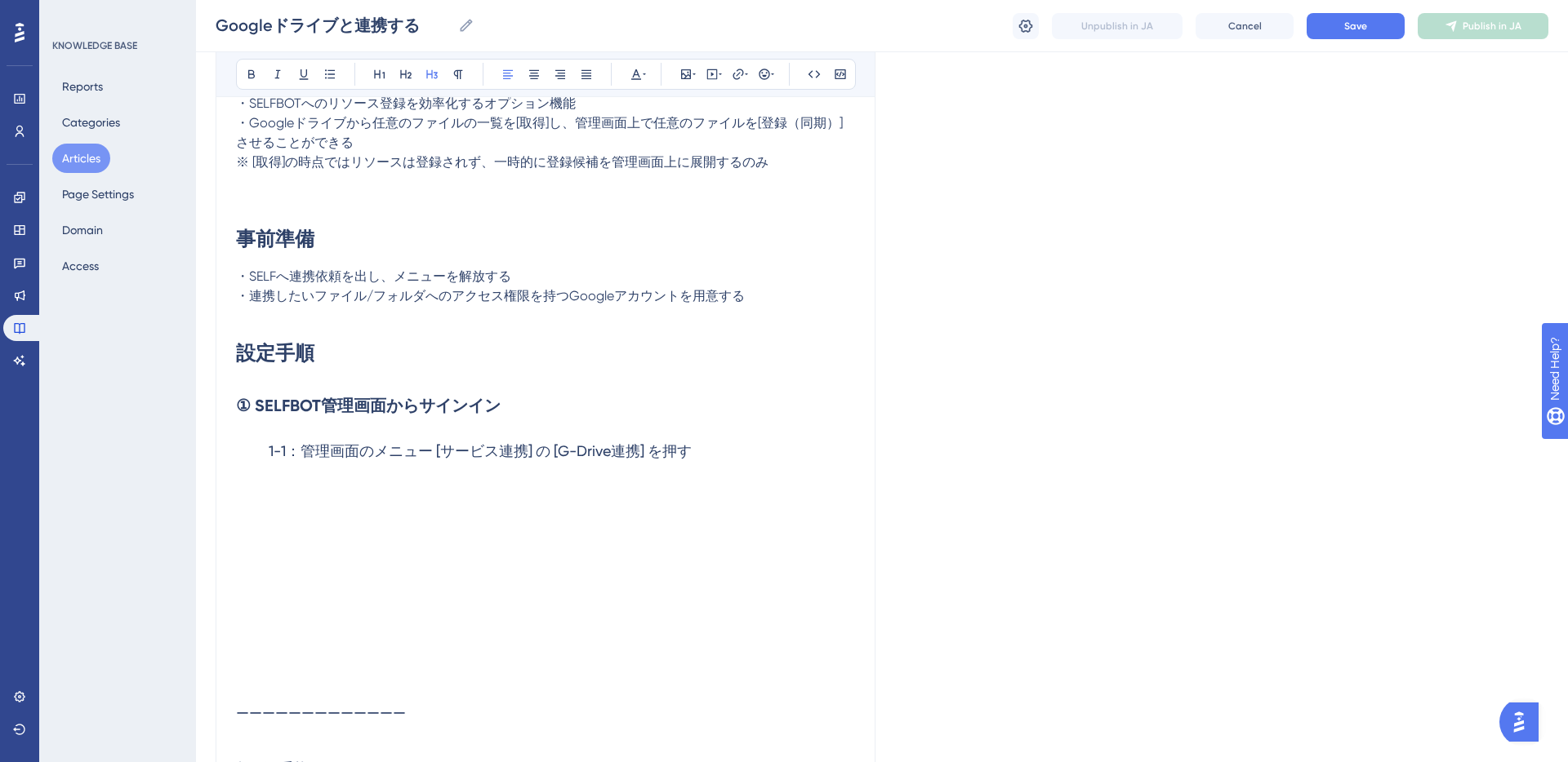
click at [718, 452] on h3 "1-1：管理画面のメニュー [サービス連携] の [G-Drive連携] を押す" at bounding box center [544, 452] width 619 height 42
click at [363, 497] on h3 "1-2：" at bounding box center [544, 494] width 619 height 42
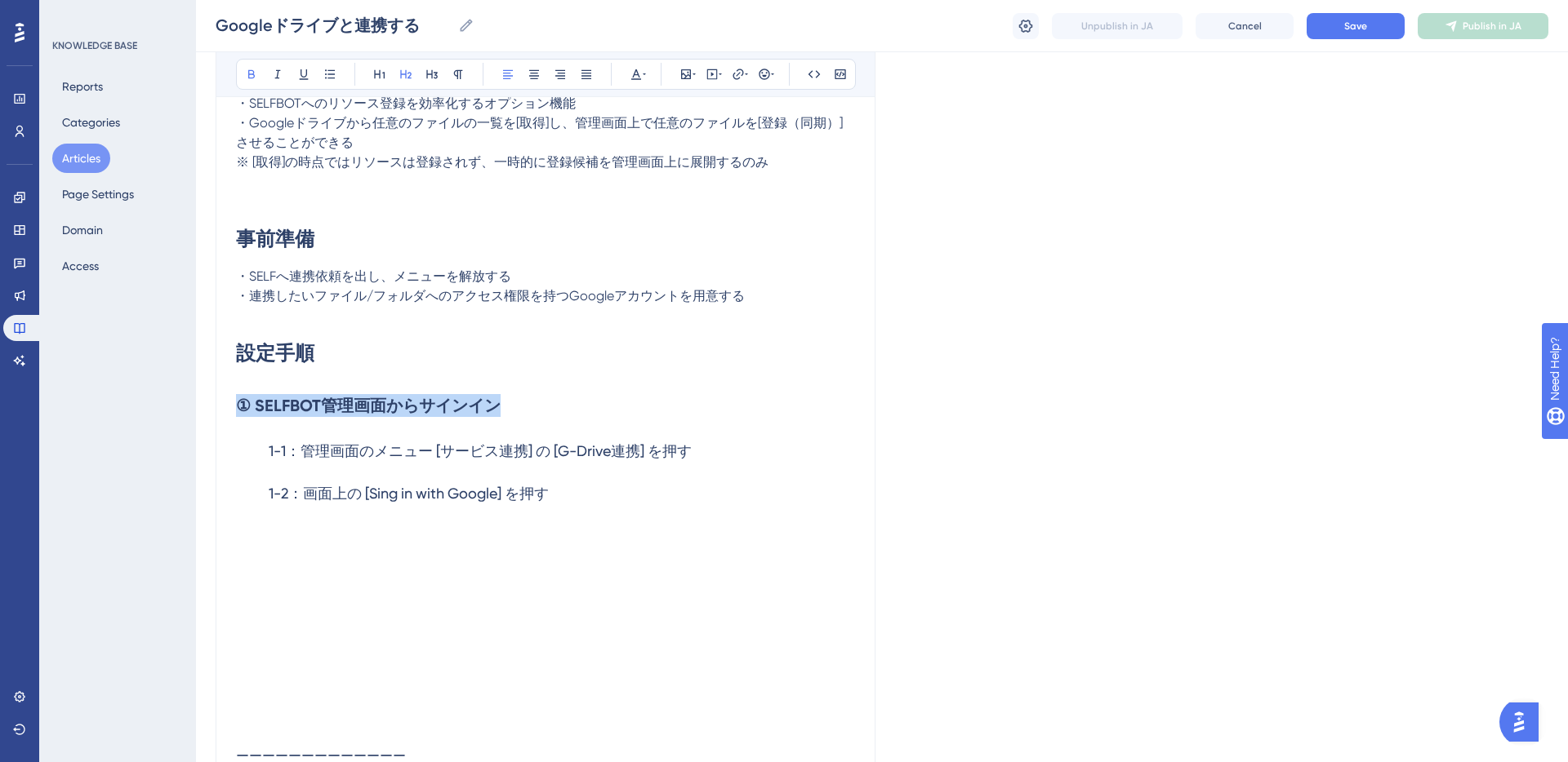
drag, startPoint x: 241, startPoint y: 407, endPoint x: 495, endPoint y: 400, distance: 254.1
click at [495, 400] on strong "① SELFBOT管理画面からサインイン" at bounding box center [368, 406] width 265 height 19
copy strong "① SELFBOT管理画面からサインイン"
click at [545, 534] on p at bounding box center [544, 544] width 619 height 19
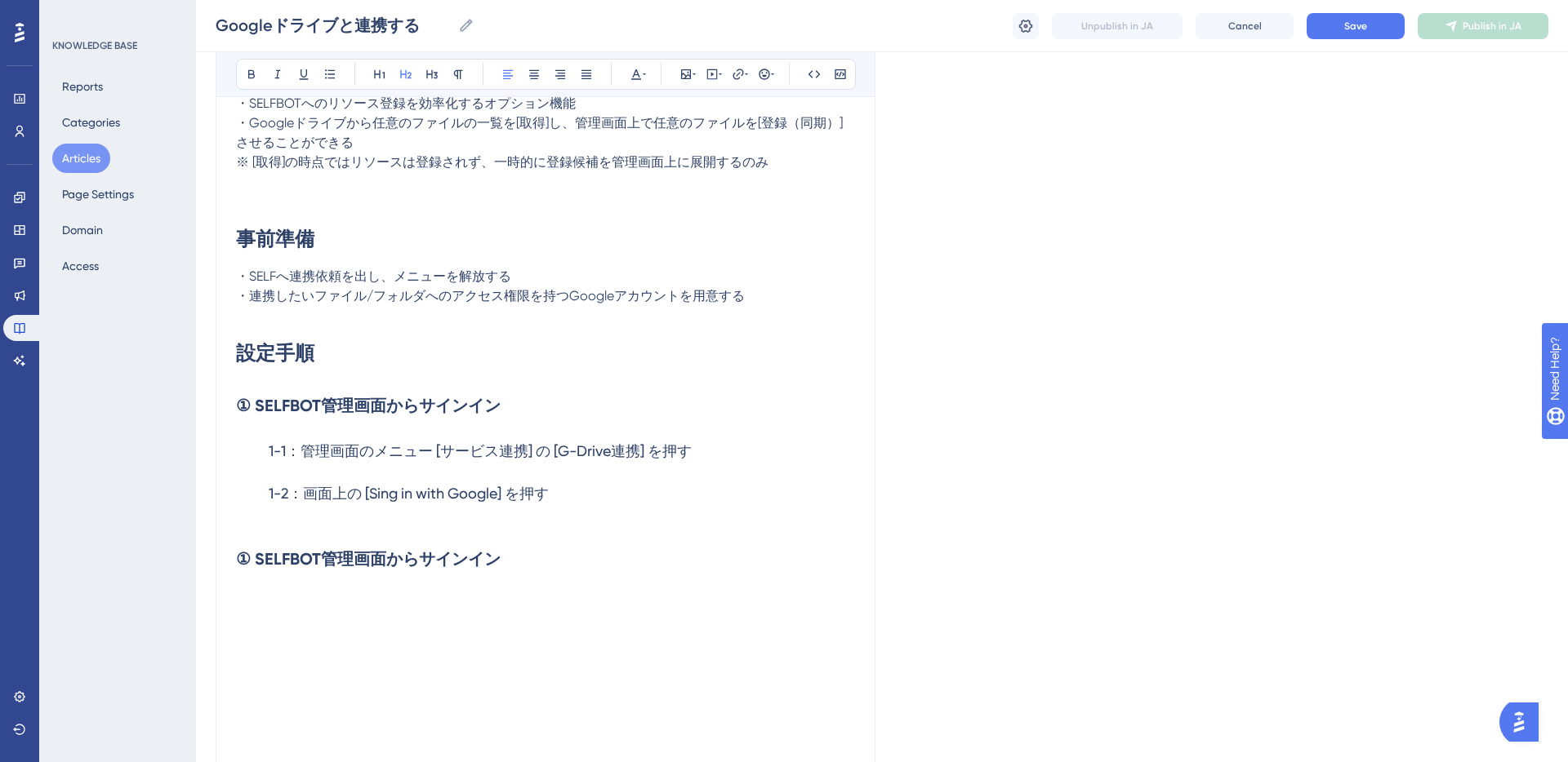
click at [247, 563] on strong "① SELFBOT管理画面からサインイン" at bounding box center [368, 559] width 265 height 19
click at [571, 502] on h3 "1-2：画面上の [Sing in with Google] を押す" at bounding box center [544, 494] width 619 height 42
copy span "1-2："
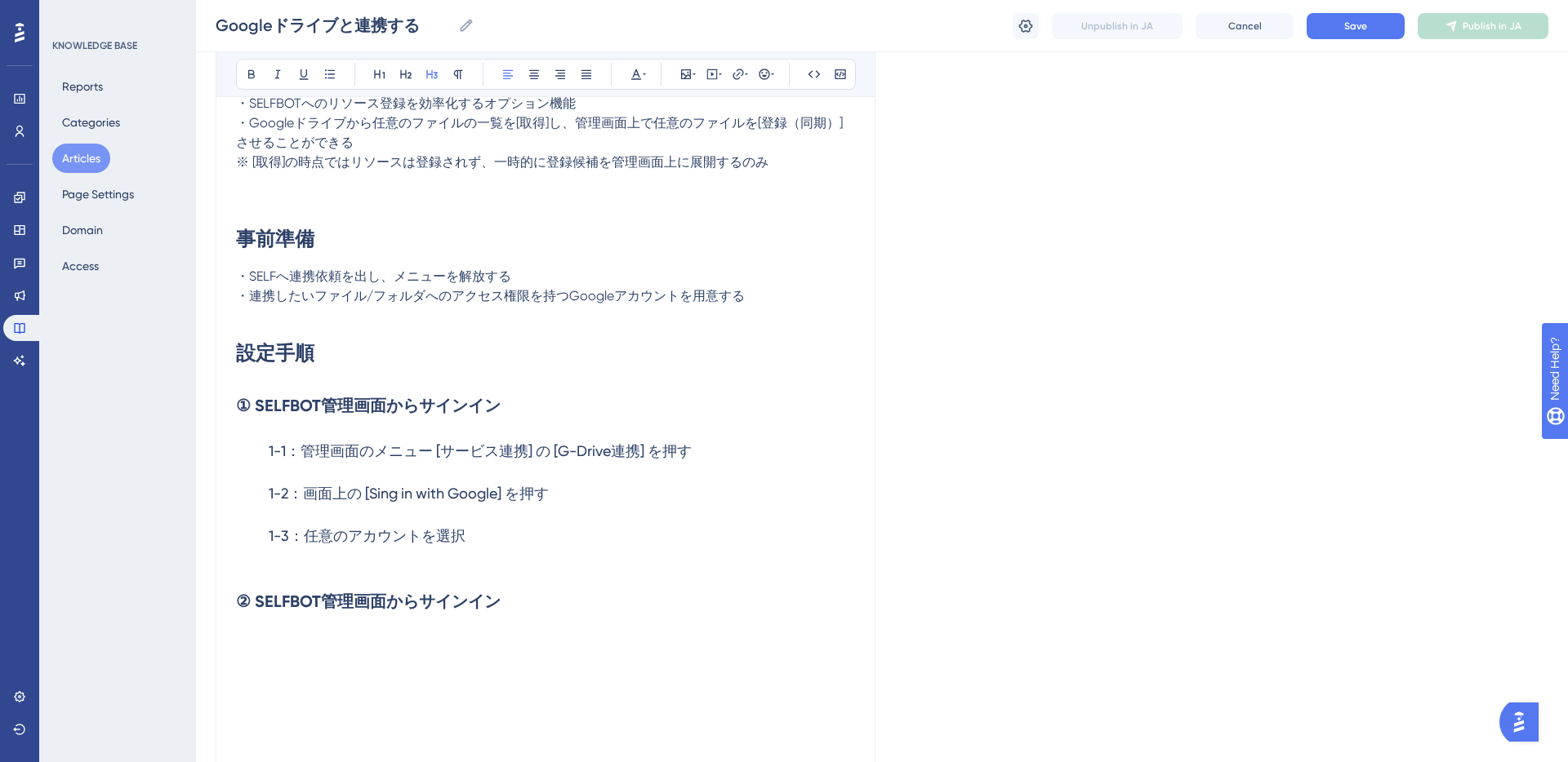
scroll to position [311, 0]
click at [1363, 29] on span "Save" at bounding box center [1355, 26] width 23 height 13
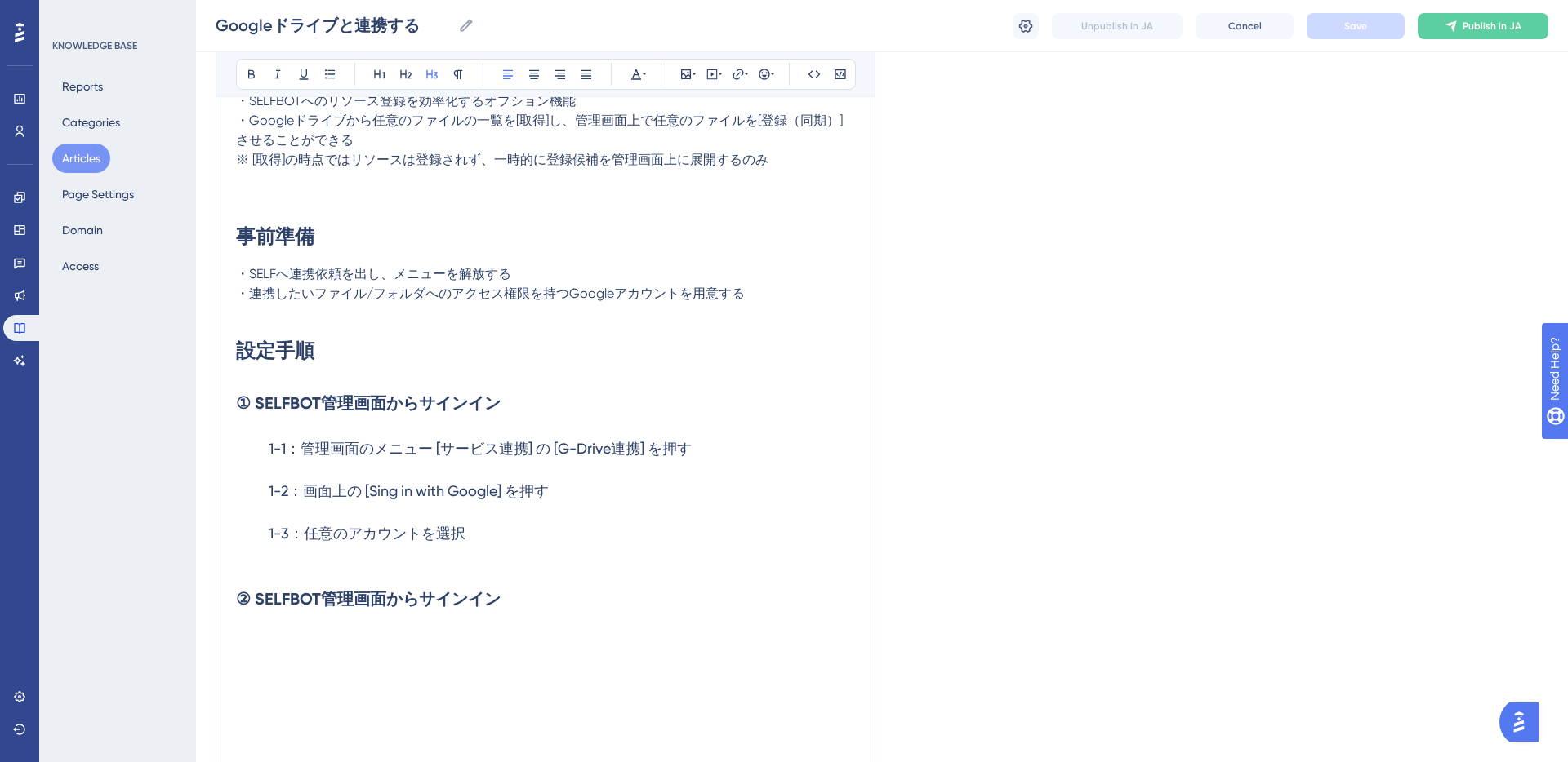
click at [506, 521] on h3 "1-3：任意のアカウントを選択" at bounding box center [544, 534] width 619 height 42
click at [485, 531] on h3 "1-3：任意のアカウントを選択" at bounding box center [544, 534] width 619 height 42
drag, startPoint x: 303, startPoint y: 533, endPoint x: 255, endPoint y: 536, distance: 48.1
click at [255, 536] on h3 "1-3：任意のアカウントを選択" at bounding box center [544, 534] width 619 height 42
copy span "1-3："
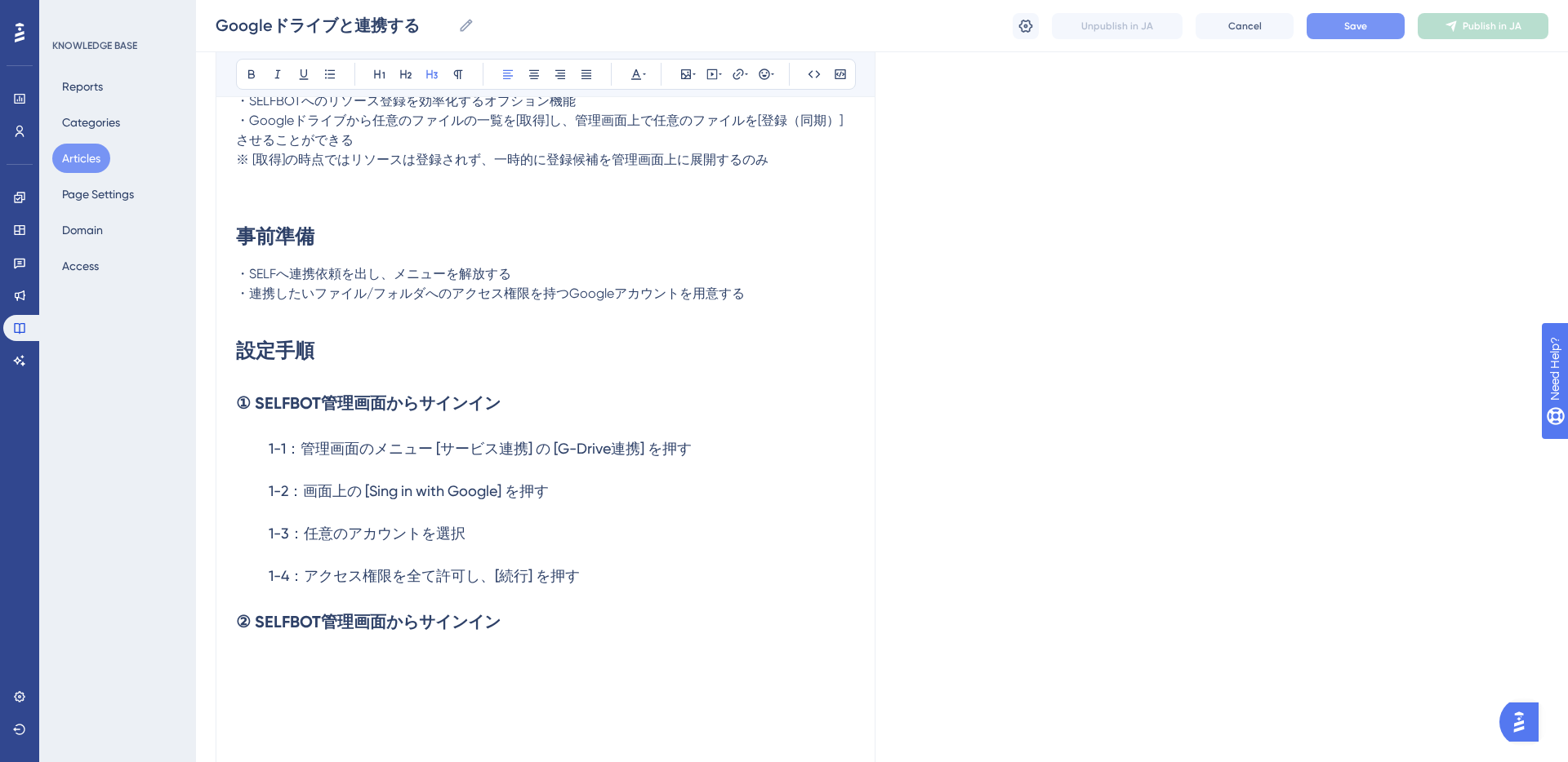
click at [634, 580] on h3 "1-4：アクセス権限を全て許可し、[続行] を押す" at bounding box center [544, 576] width 619 height 42
click at [512, 407] on h2 "① SELFBOT管理画面からサインイン" at bounding box center [544, 403] width 619 height 49
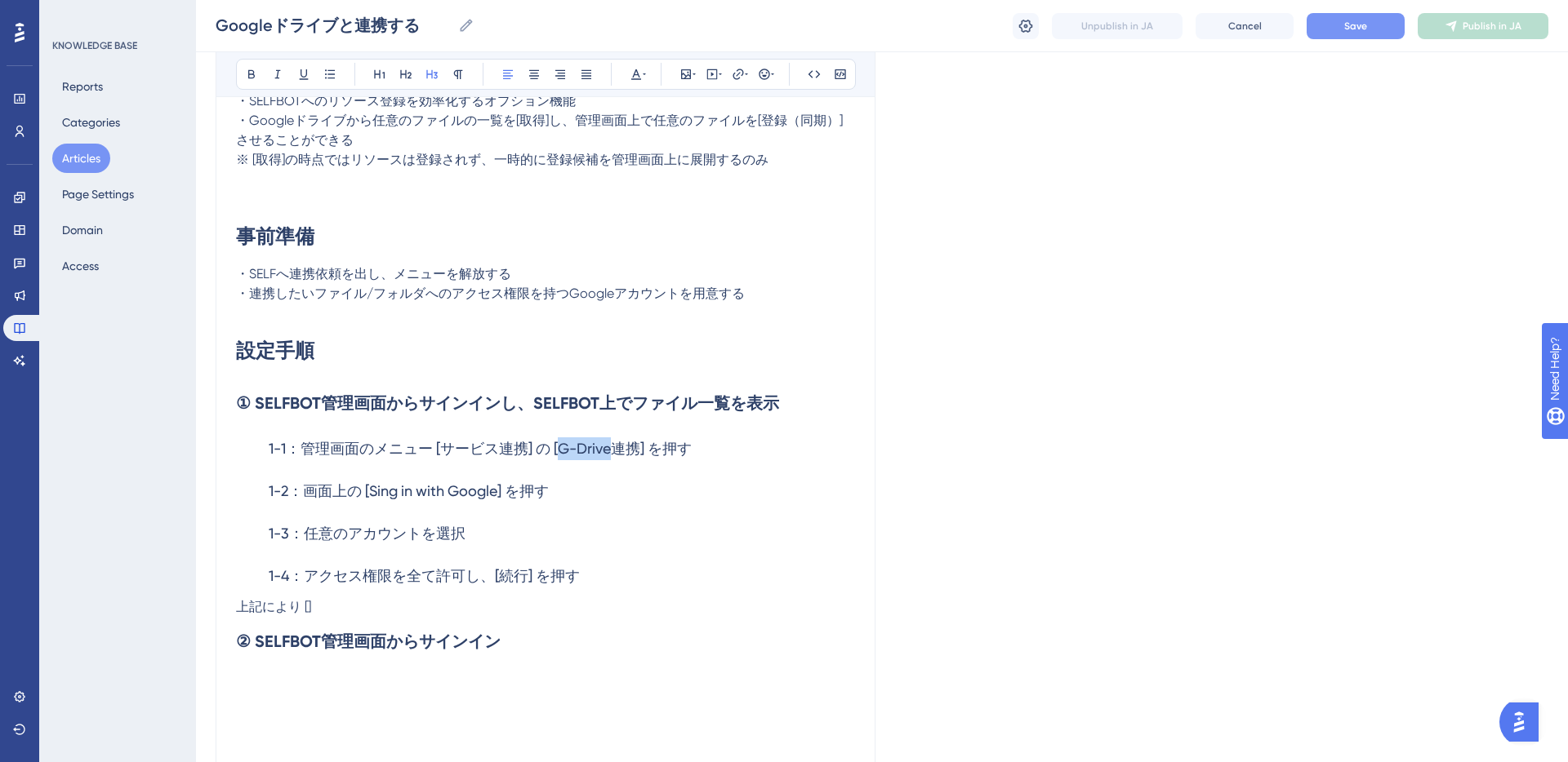
drag, startPoint x: 558, startPoint y: 453, endPoint x: 611, endPoint y: 454, distance: 53.0
click at [611, 454] on span "1-1：管理画面のメニュー [サービス連携] の [G-Drive連携] を押す" at bounding box center [479, 448] width 423 height 17
copy span "G-Drive"
click at [307, 608] on span "上記により []" at bounding box center [273, 607] width 75 height 16
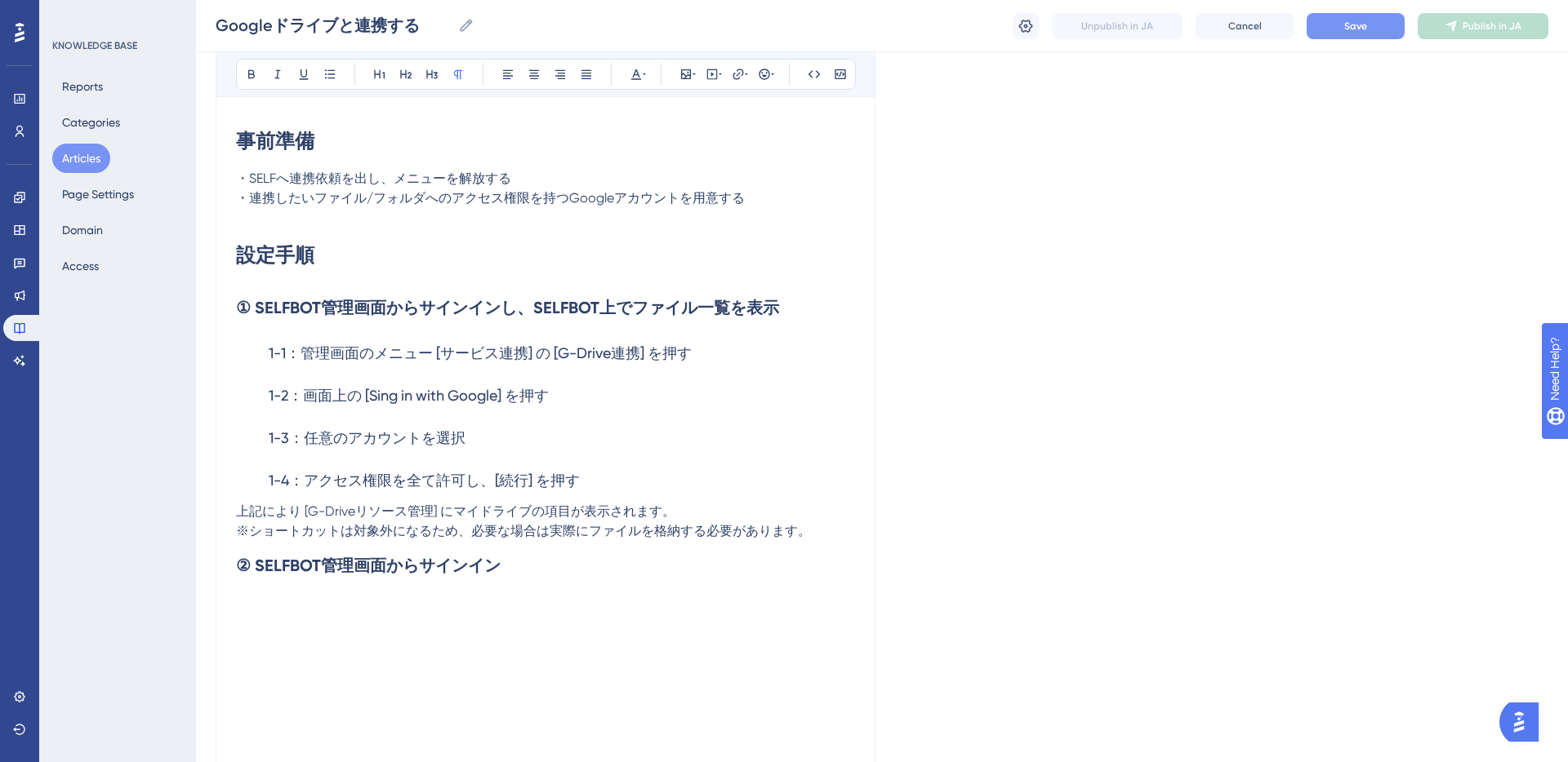
scroll to position [408, 0]
drag, startPoint x: 497, startPoint y: 566, endPoint x: 256, endPoint y: 572, distance: 241.1
click at [256, 572] on strong "② SELFBOT管理画面からサインイン" at bounding box center [368, 564] width 265 height 19
drag, startPoint x: 308, startPoint y: 509, endPoint x: 428, endPoint y: 507, distance: 120.0
click at [428, 507] on span "上記により [G-Driveリソース管理] にマイドライブの項目が表示されます。" at bounding box center [455, 510] width 439 height 16
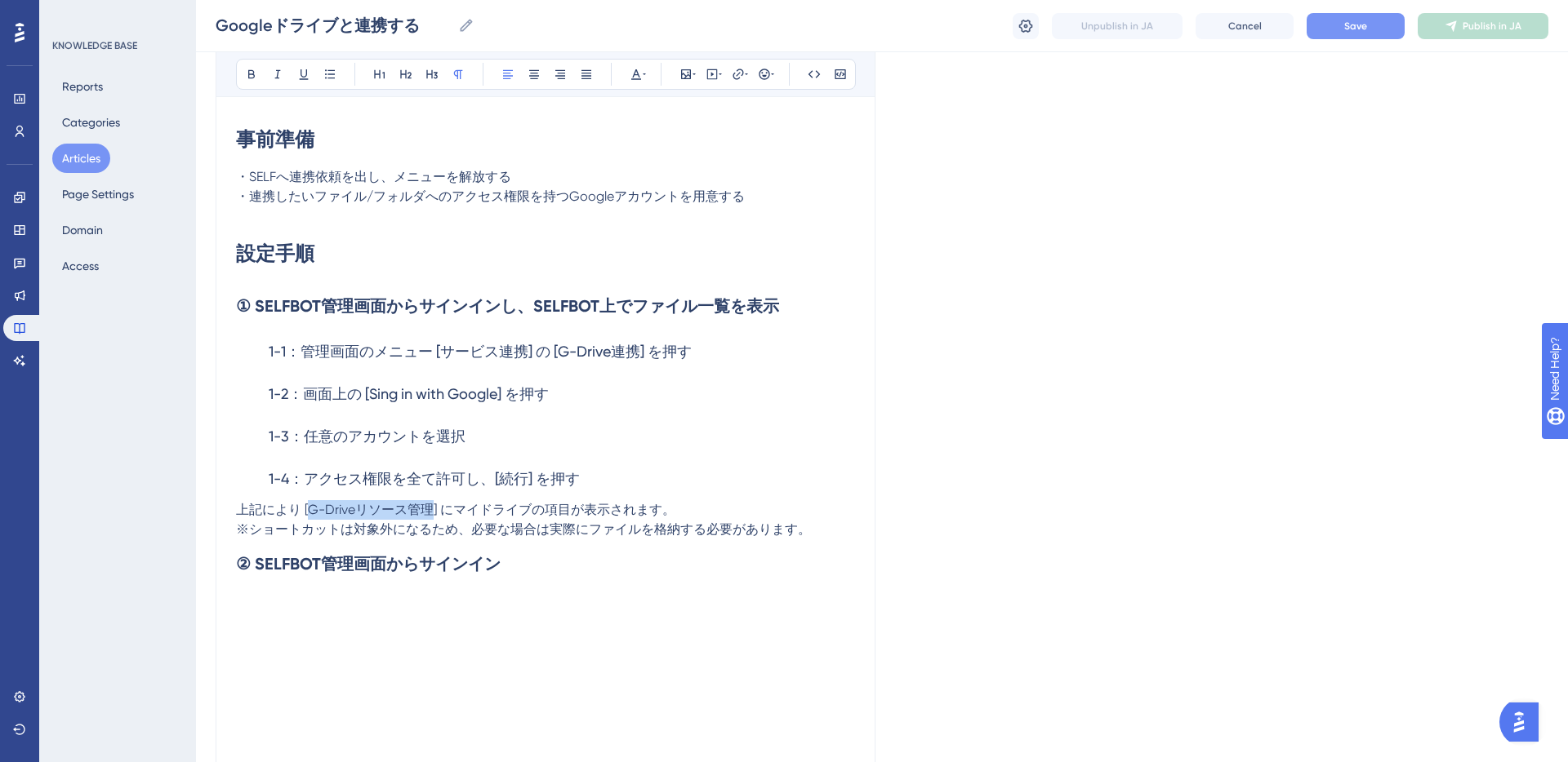
copy span "G-Driveリソース管理"
drag, startPoint x: 258, startPoint y: 564, endPoint x: 382, endPoint y: 564, distance: 124.0
click at [382, 564] on strong "② SELFBOT管理画面からサインイン" at bounding box center [368, 564] width 265 height 19
click at [494, 497] on h3 "1-4：アクセス権限を全て許可し、[続行] を押す" at bounding box center [544, 479] width 619 height 42
click at [616, 568] on h2 "② G-Driveリソース管理から任意のリソースを登録" at bounding box center [544, 564] width 619 height 49
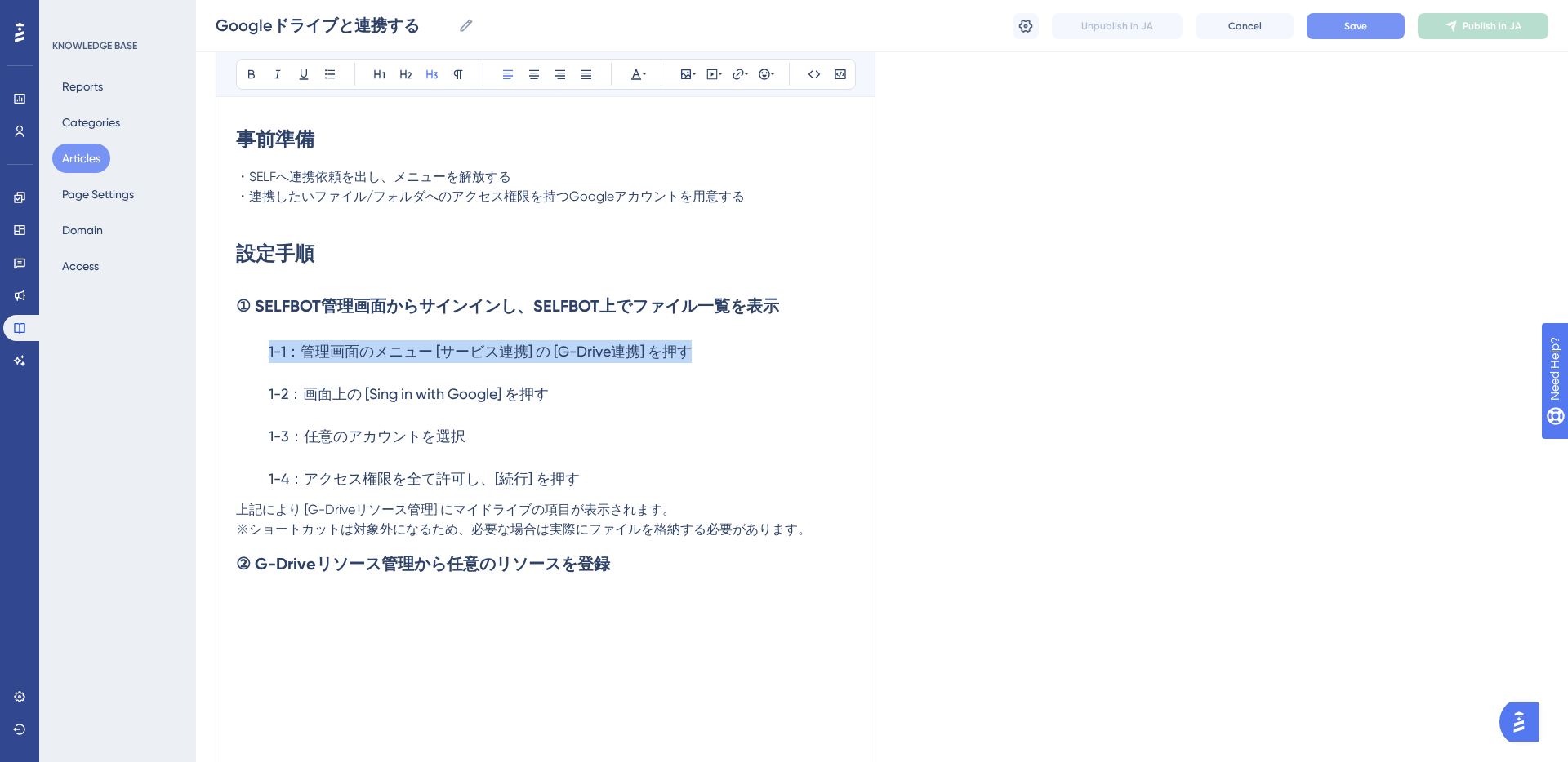
drag, startPoint x: 267, startPoint y: 355, endPoint x: 693, endPoint y: 352, distance: 426.0
click at [693, 352] on h3 "1-1：管理画面のメニュー [サービス連携] の [G-Drive連携] を押す" at bounding box center [544, 352] width 619 height 42
copy span "1-1：管理画面のメニュー [サービス連携] の [G-Drive連携] を押す"
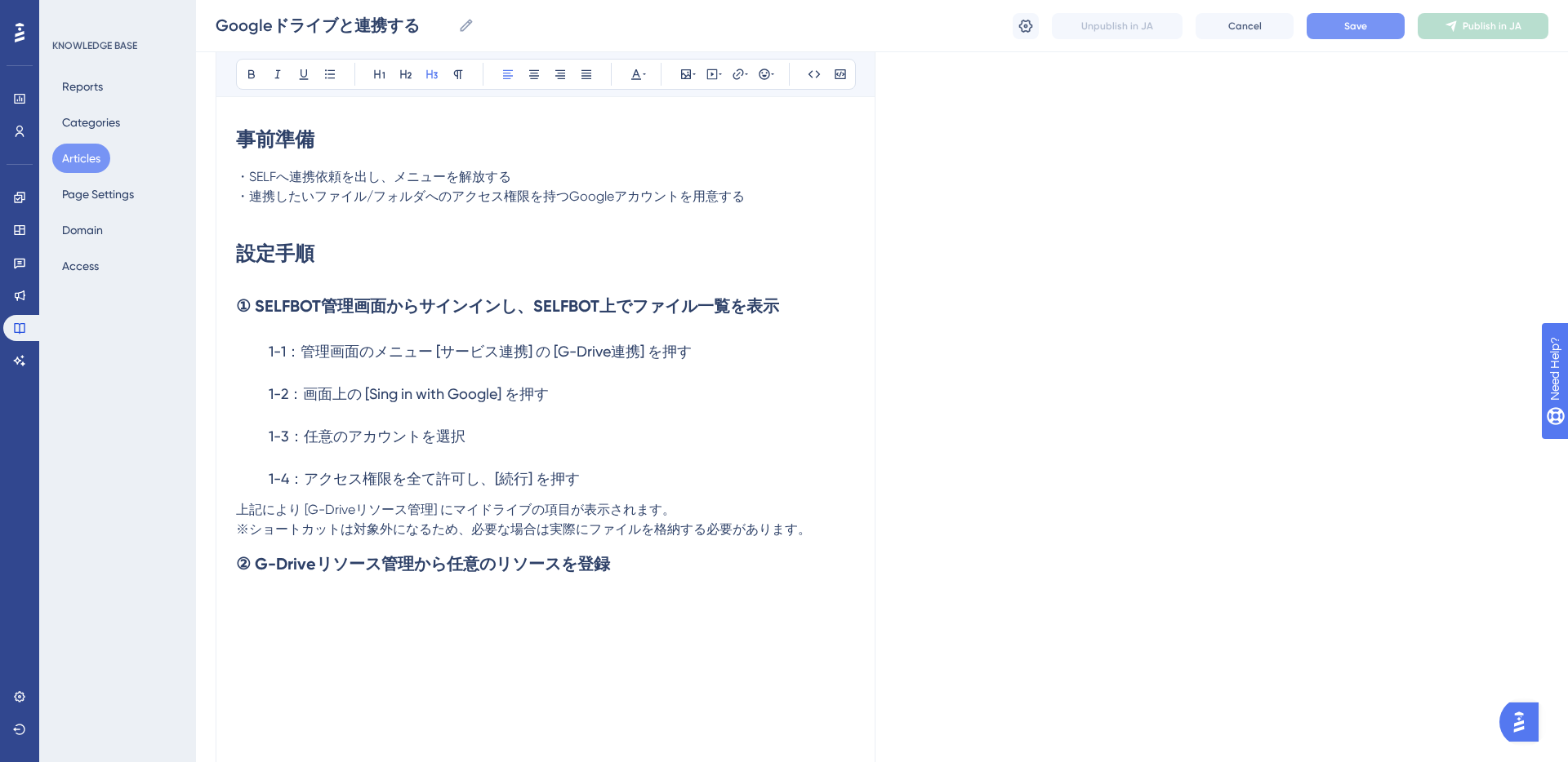
click at [540, 614] on h1 at bounding box center [544, 635] width 619 height 56
click at [621, 568] on h2 "② G-Driveリソース管理から任意のリソースを登録" at bounding box center [544, 564] width 619 height 49
click at [236, 613] on span "1-1：管理画面のメニュー [サービス連携] の [G-Drive連携] を押す" at bounding box center [446, 609] width 423 height 17
click at [709, 609] on h3 "2-1：管理画面のメニュー [サービス連携] の [G-Drive連携] を押す" at bounding box center [544, 609] width 619 height 42
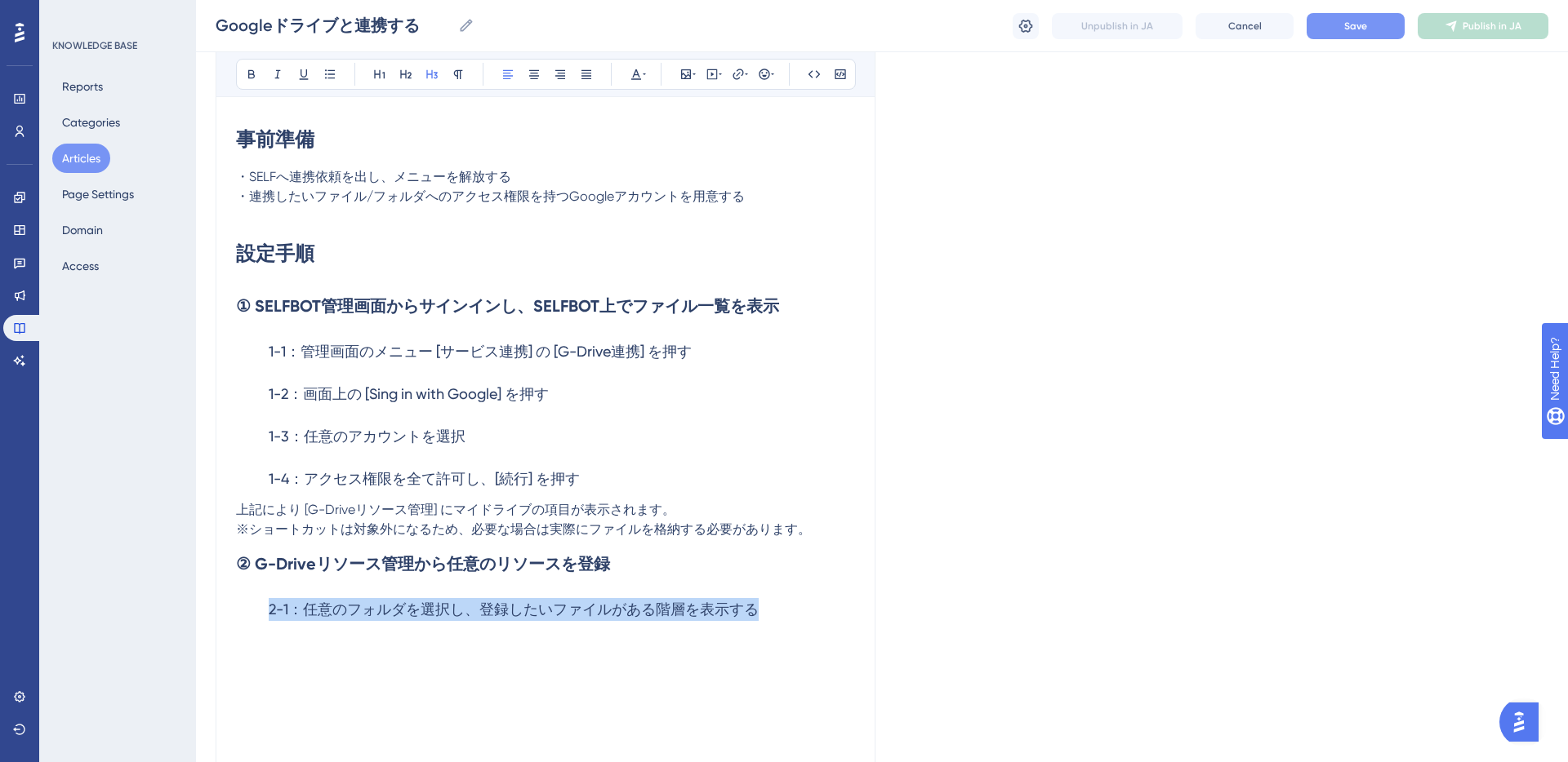
copy div "② G-Driveリソース管理から任意のリソースを登録 2-1：任意のフォルダを選択し、登録したいファイルがある階層を表示する"
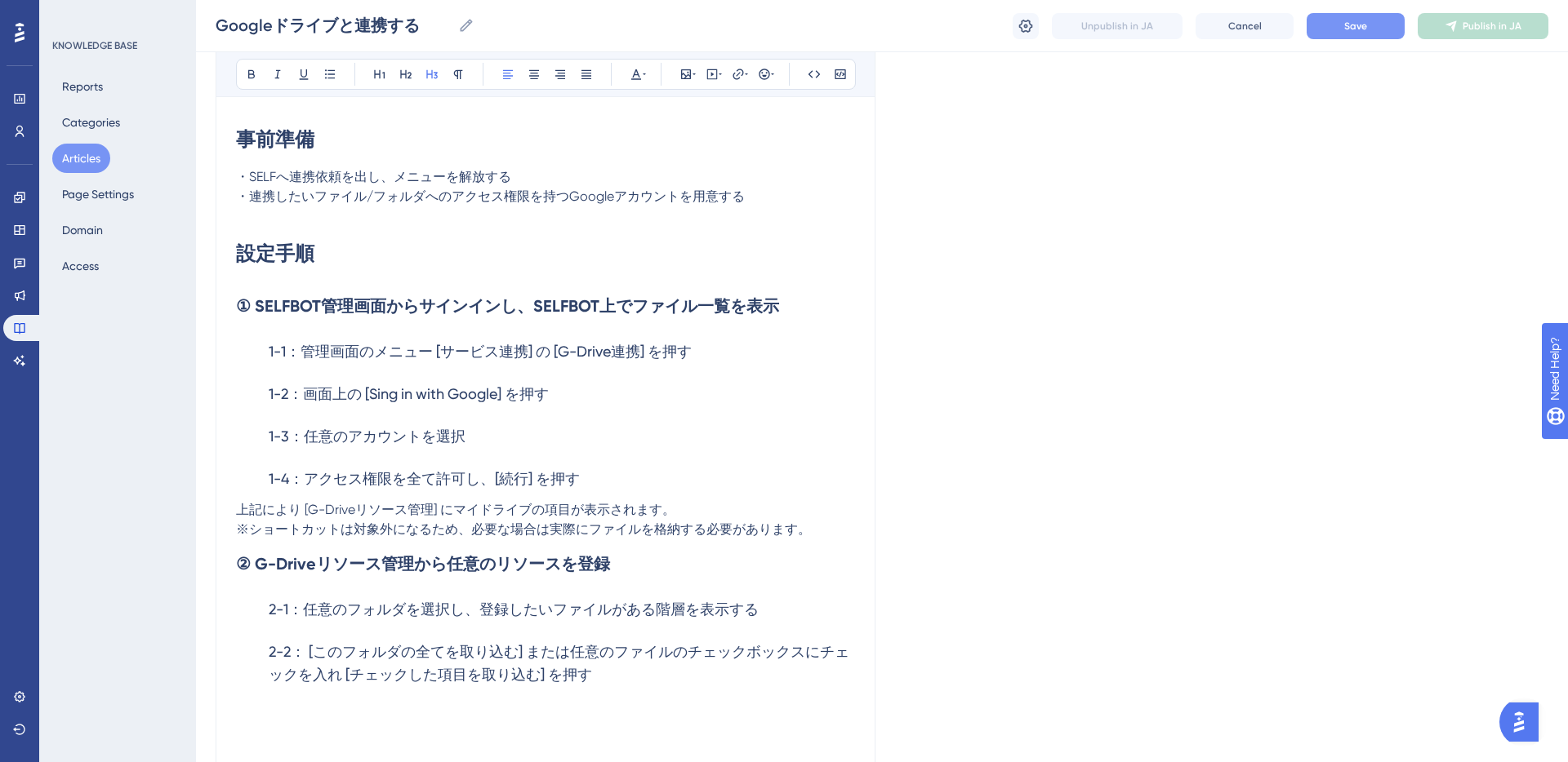
click at [458, 615] on span "2-1：任意のフォルダを選択し、登録したいファイルがある階層を表示する" at bounding box center [513, 609] width 490 height 17
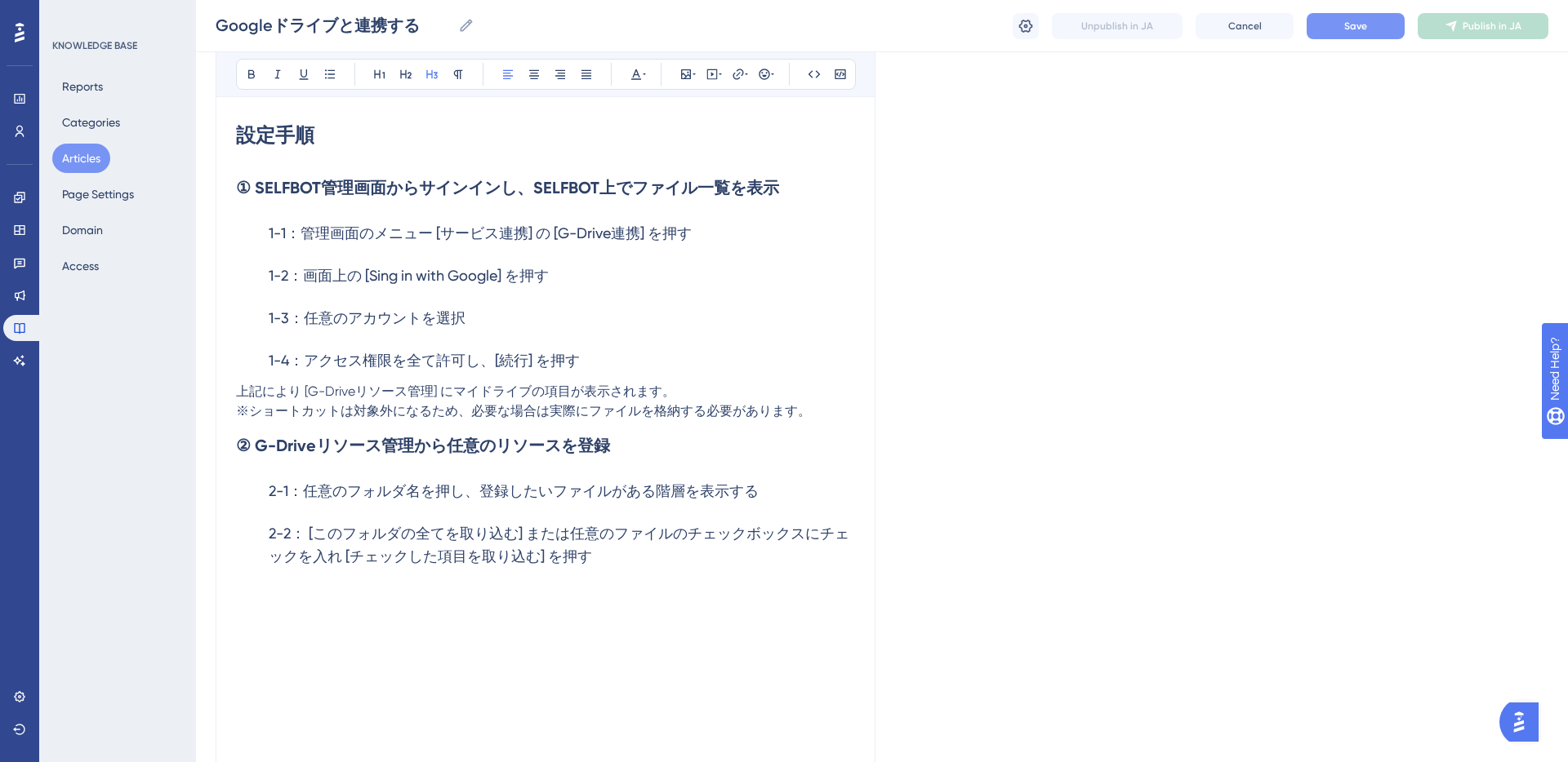
scroll to position [545, 0]
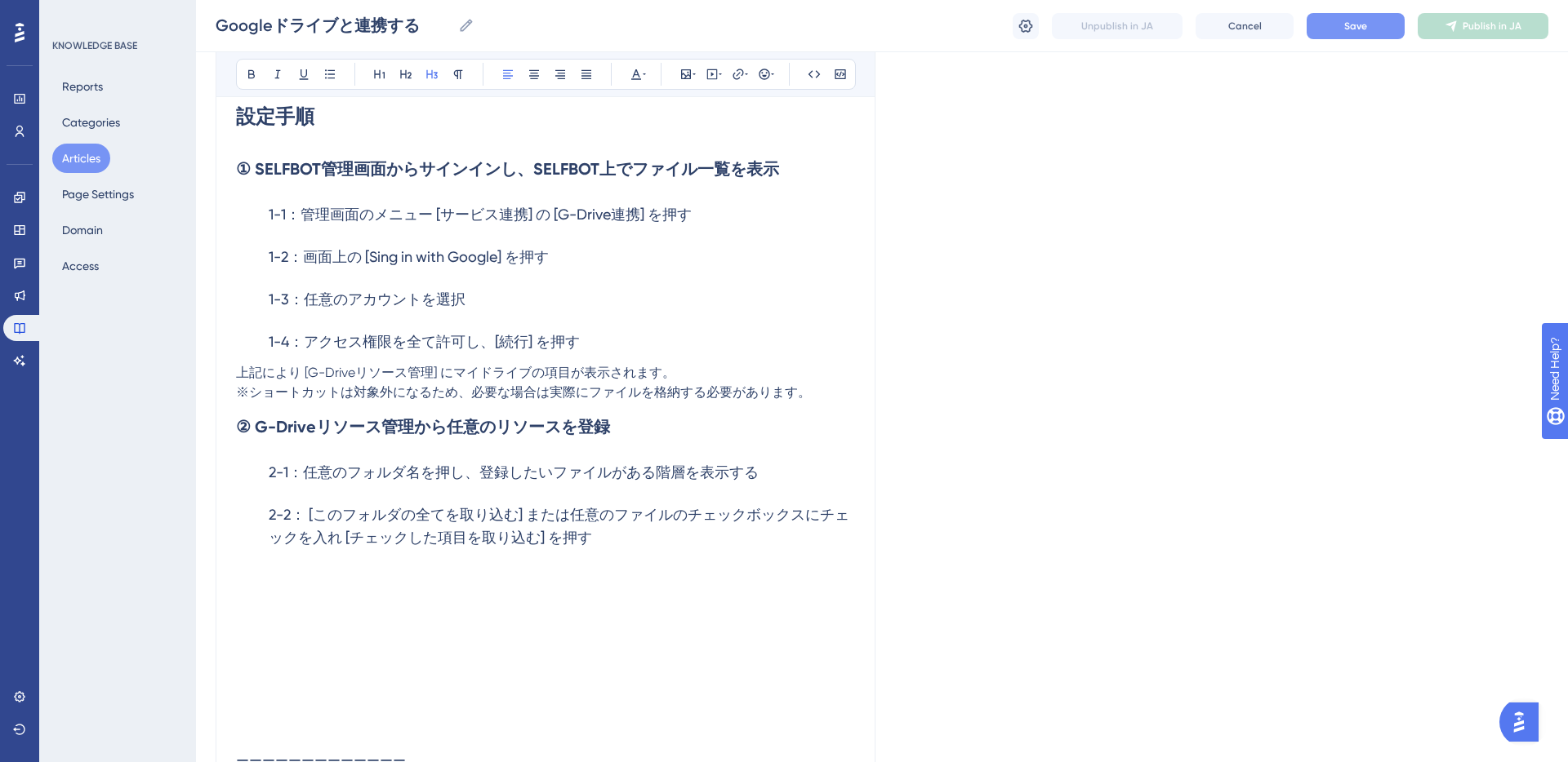
click at [607, 548] on h3 "2-2： [このフォルダの全てを取り込む] または任意のファイルのチェックボックスにチェックを入れ [チェックした項目を取り込む] を押す" at bounding box center [544, 527] width 619 height 65
drag, startPoint x: 263, startPoint y: 513, endPoint x: 552, endPoint y: 520, distance: 289.1
click at [552, 520] on h3 "2-2： [このフォルダの全てを取り込む] または任意のファイルのチェックボックスにチェックを入れ [チェックした項目を取り込む] を押す" at bounding box center [544, 527] width 619 height 65
copy span "2-2： [このフォルダの全てを取り込む] また"
click at [476, 564] on p at bounding box center [544, 569] width 619 height 19
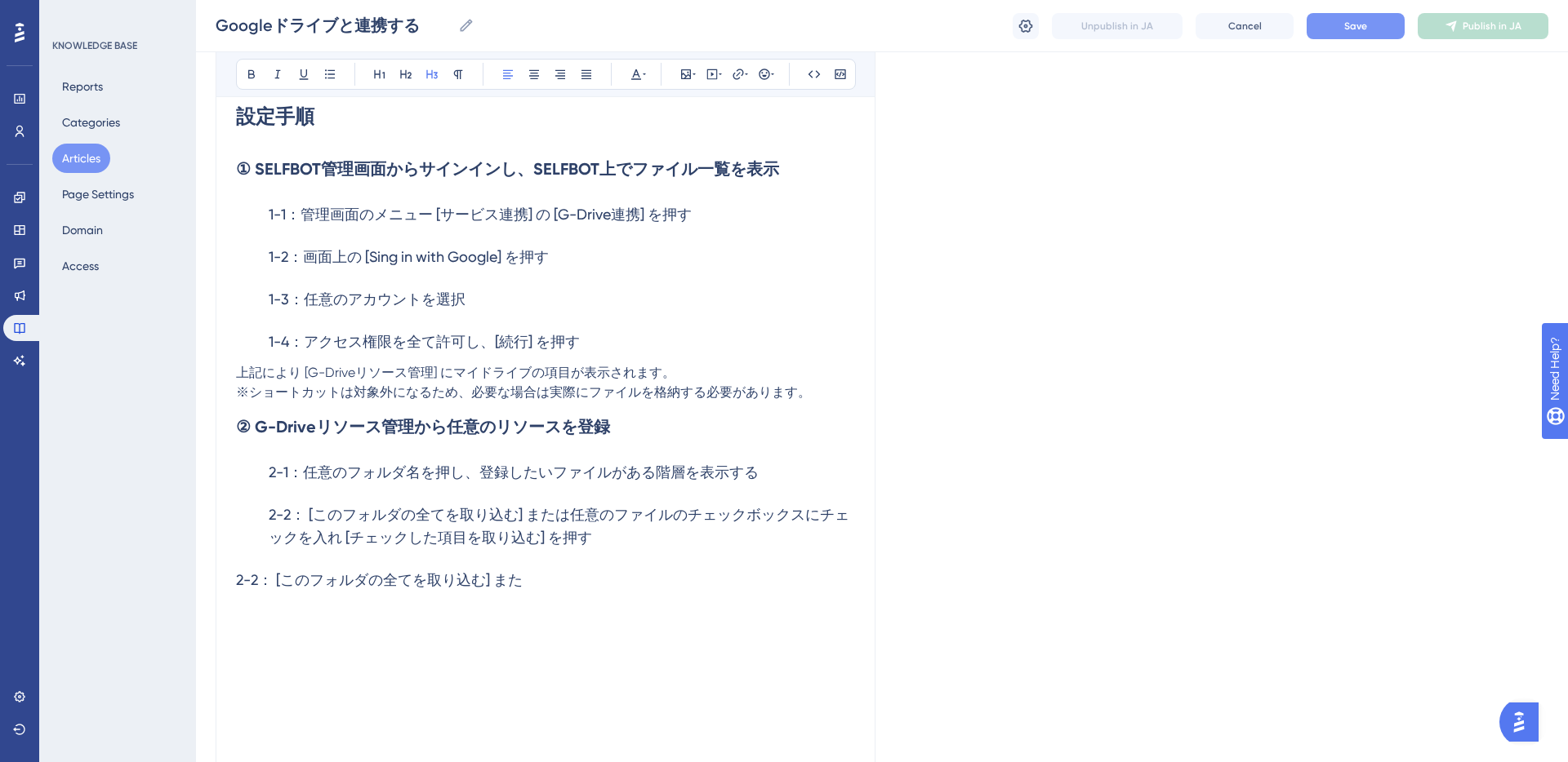
click at [241, 579] on span "2-2： [このフォルダの全てを取り込む] また" at bounding box center [379, 579] width 287 height 17
click at [236, 580] on span "2-2： [このフォルダの全てを取り込む] また" at bounding box center [379, 579] width 287 height 17
click at [289, 578] on span "2-2： [このフォルダの全てを取り込む] また" at bounding box center [411, 579] width 287 height 17
click at [807, 392] on span "※ショートカットは対象外になるため、必要な場合は実際にファイルを格納する必要があります。" at bounding box center [522, 392] width 574 height 16
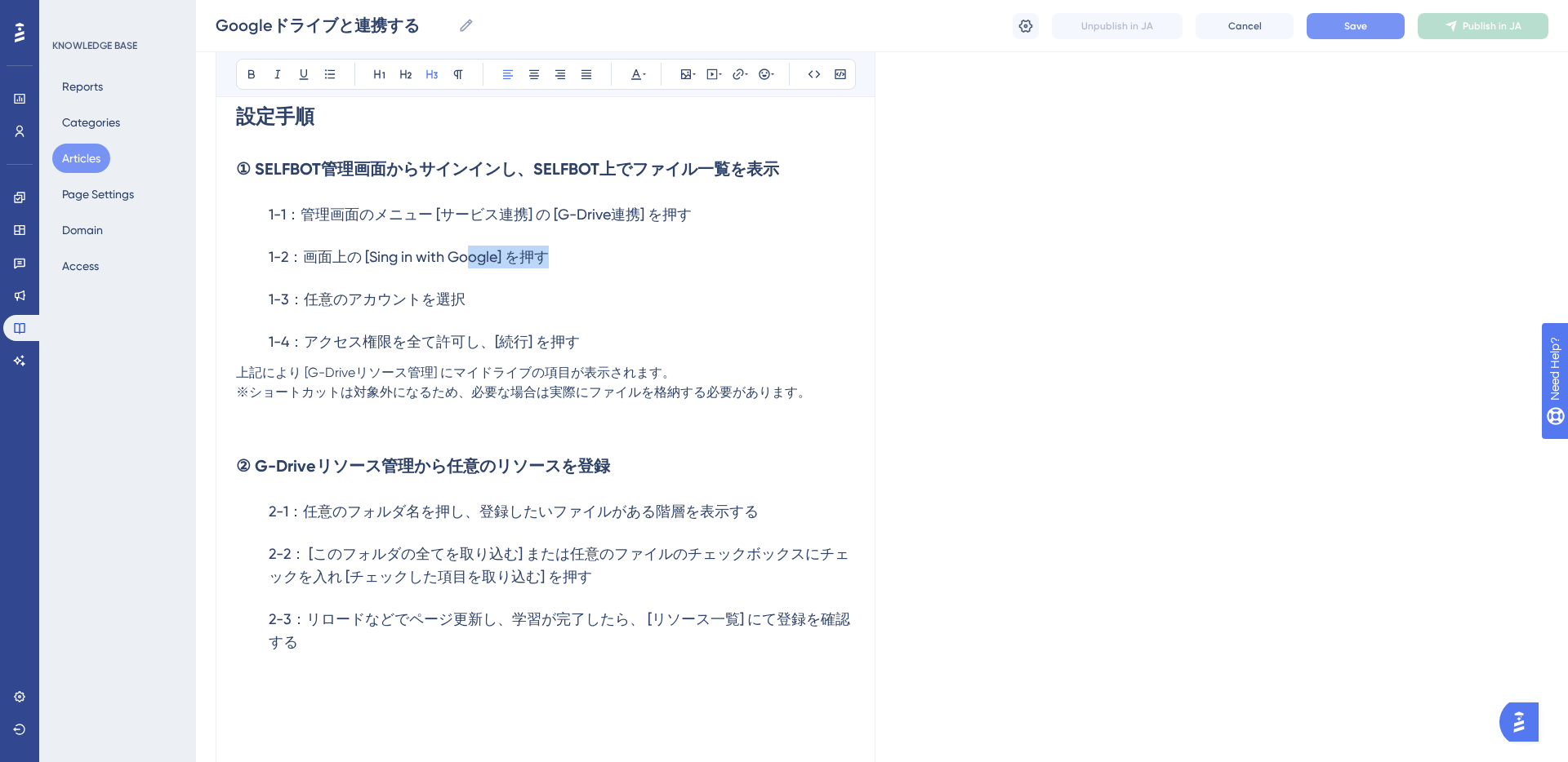
drag, startPoint x: 552, startPoint y: 251, endPoint x: 472, endPoint y: 259, distance: 80.4
click at [472, 259] on span "1-2：画面上の [Sing in with Google] を押す" at bounding box center [408, 256] width 280 height 17
click at [313, 441] on p at bounding box center [544, 431] width 619 height 19
click at [252, 78] on icon at bounding box center [251, 74] width 13 height 13
click at [386, 362] on h3 "1-4：アクセス権限を全て許可し、[続行] を押す" at bounding box center [544, 342] width 619 height 42
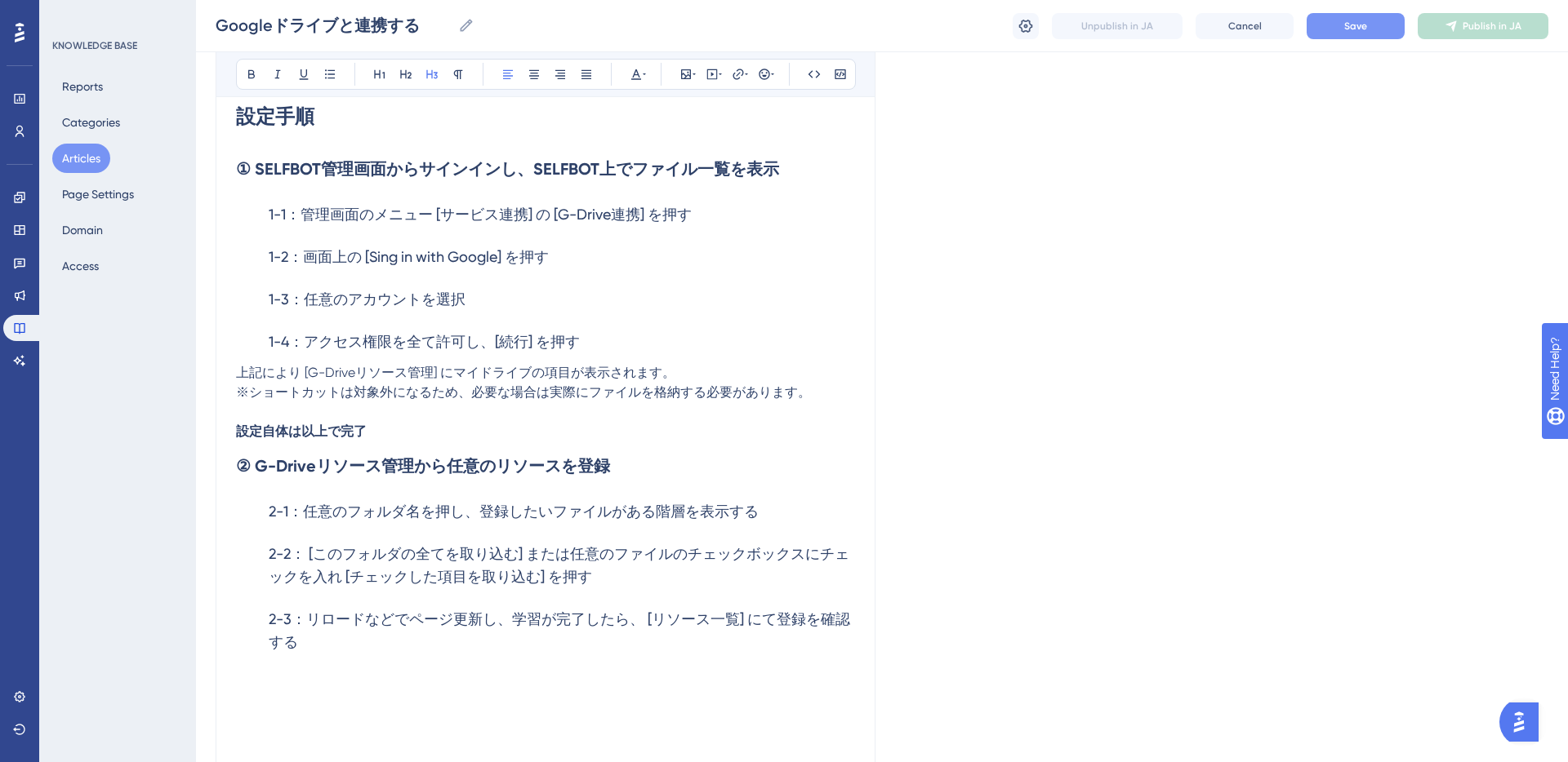
click at [382, 442] on h2 "② G-Driveリソース管理から任意のリソースを登録" at bounding box center [544, 467] width 619 height 49
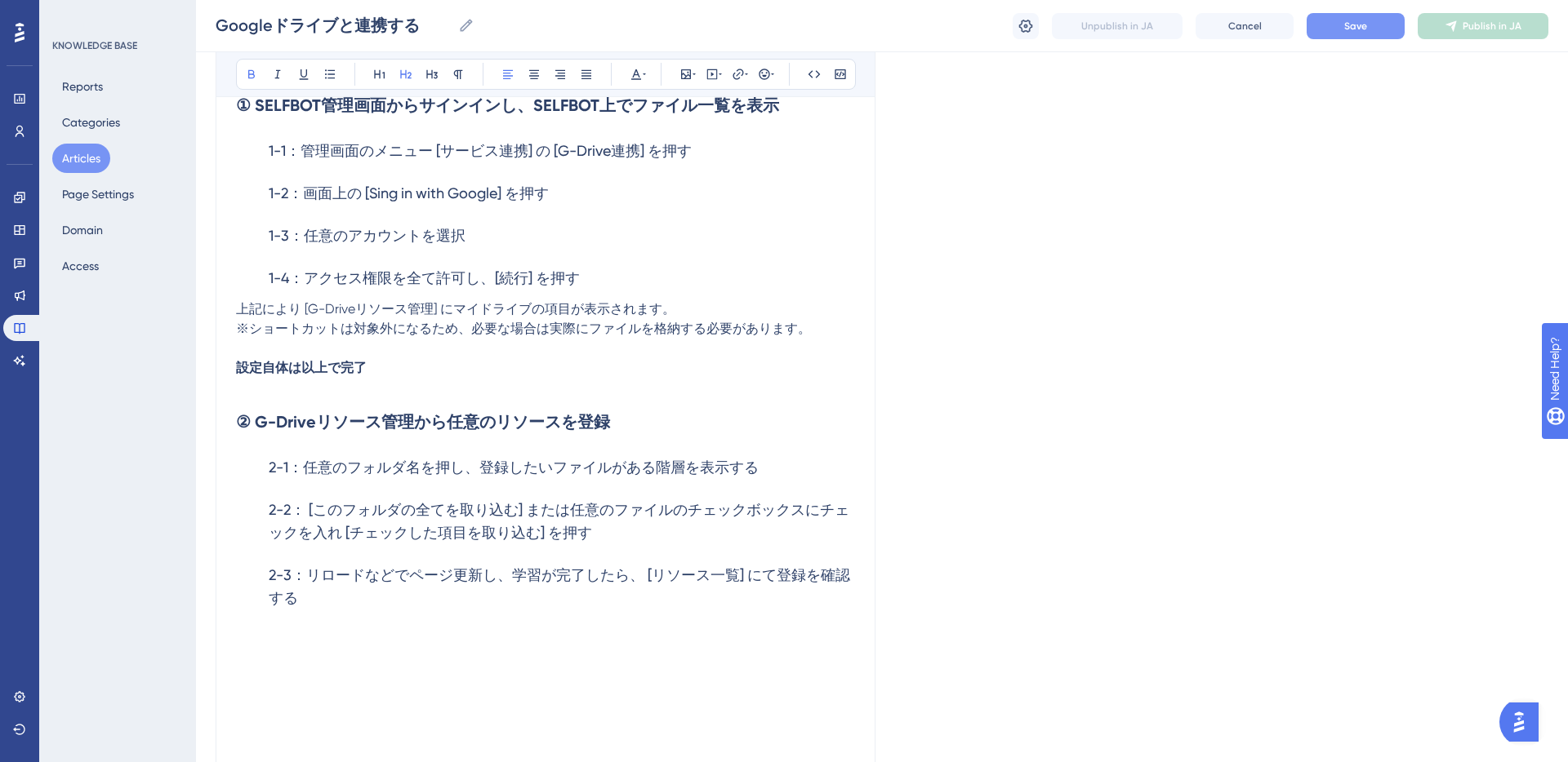
scroll to position [610, 0]
click at [441, 430] on strong "② G-Driveリソース管理から任意のリソースを登録" at bounding box center [423, 420] width 374 height 19
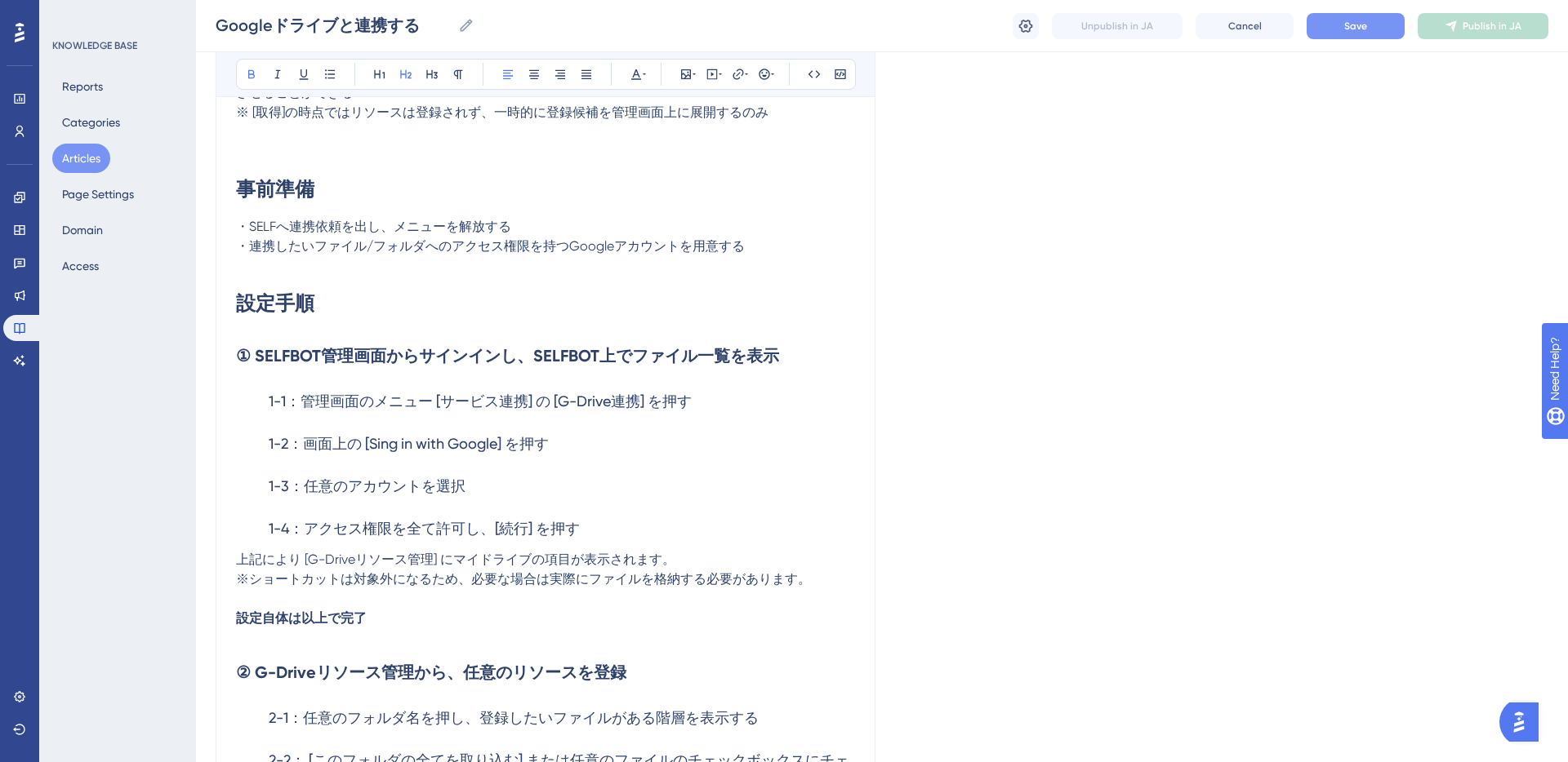
scroll to position [304, 0]
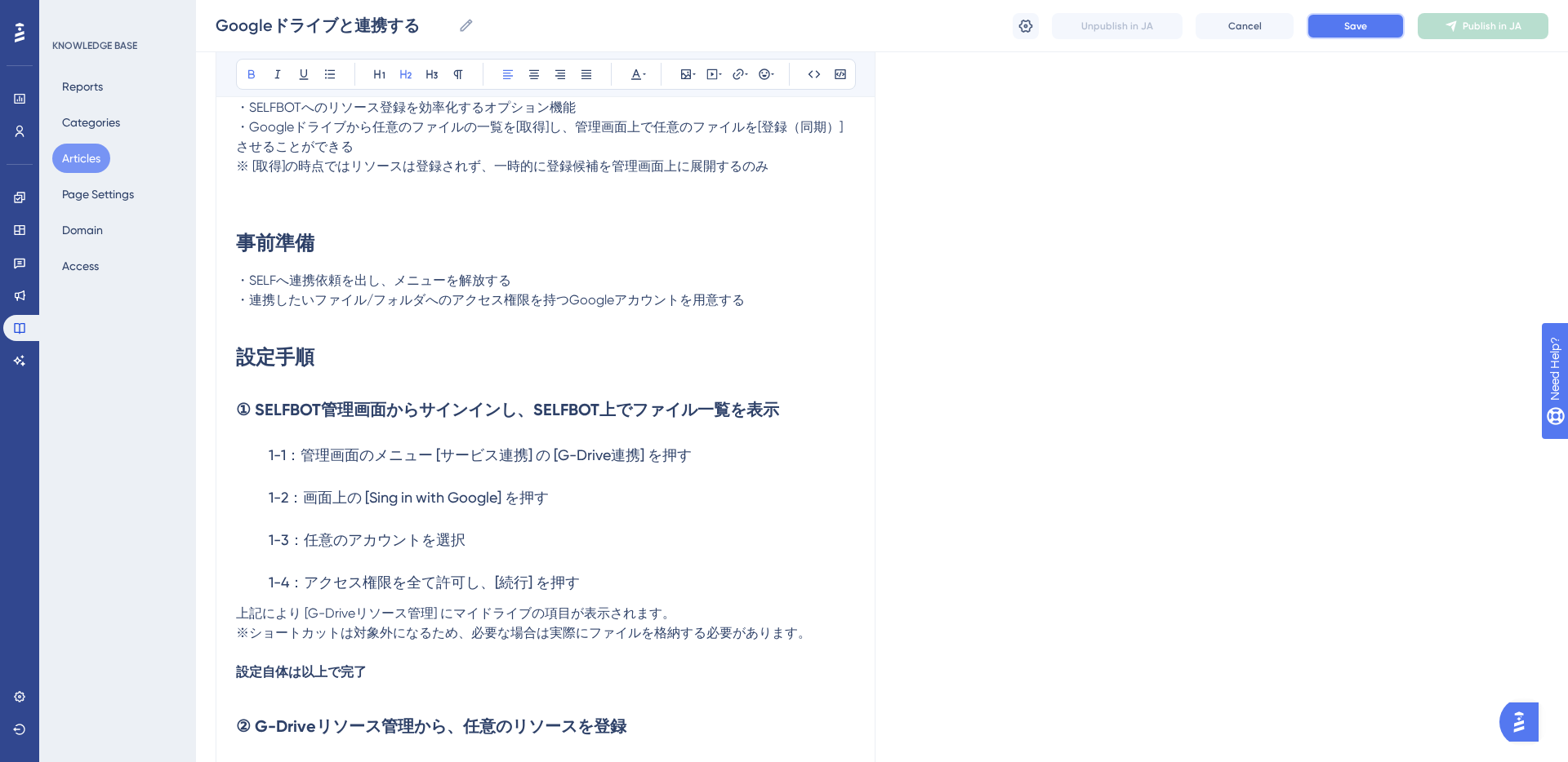
click at [1341, 29] on button "Save" at bounding box center [1355, 26] width 98 height 26
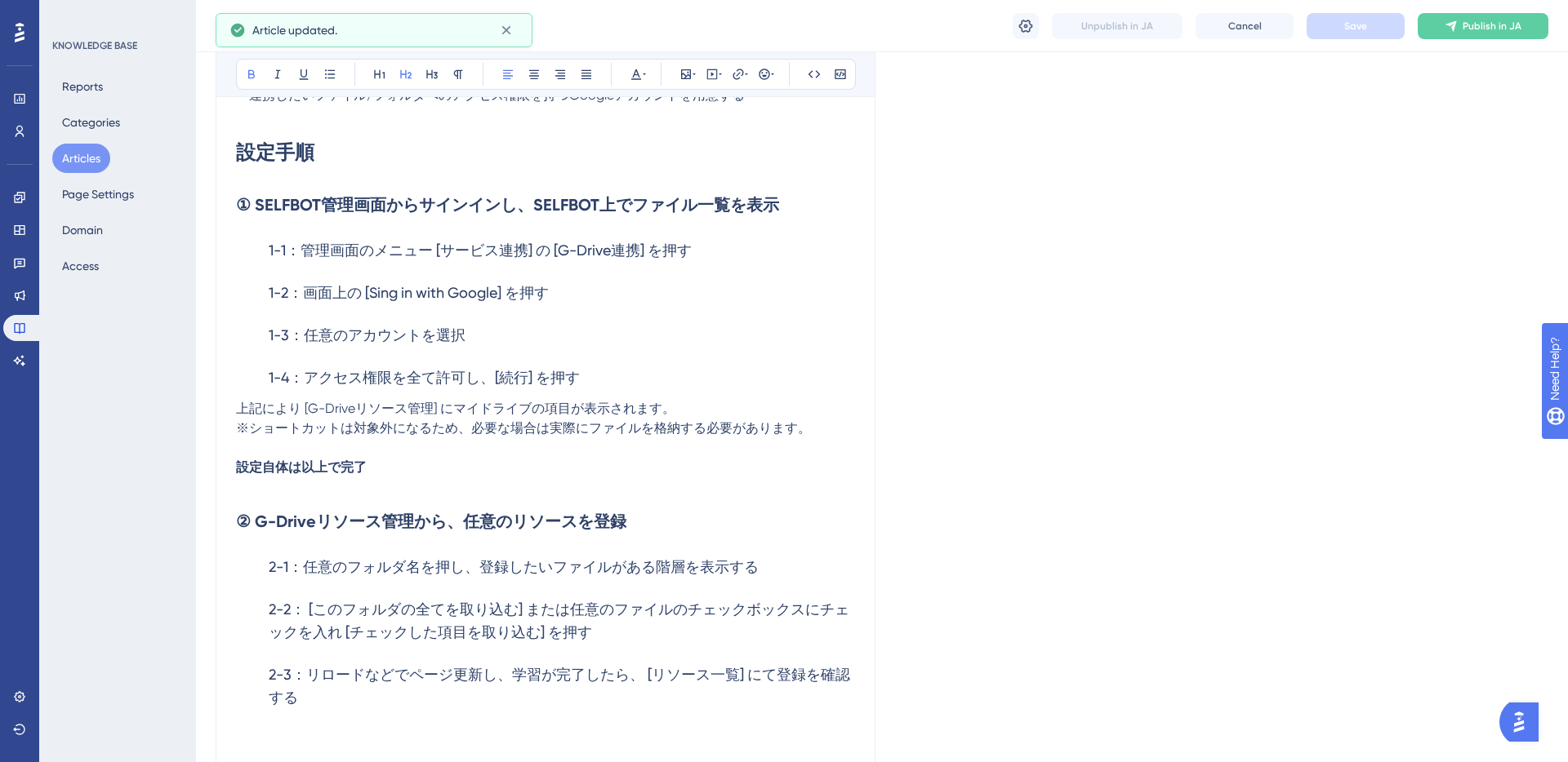
scroll to position [512, 0]
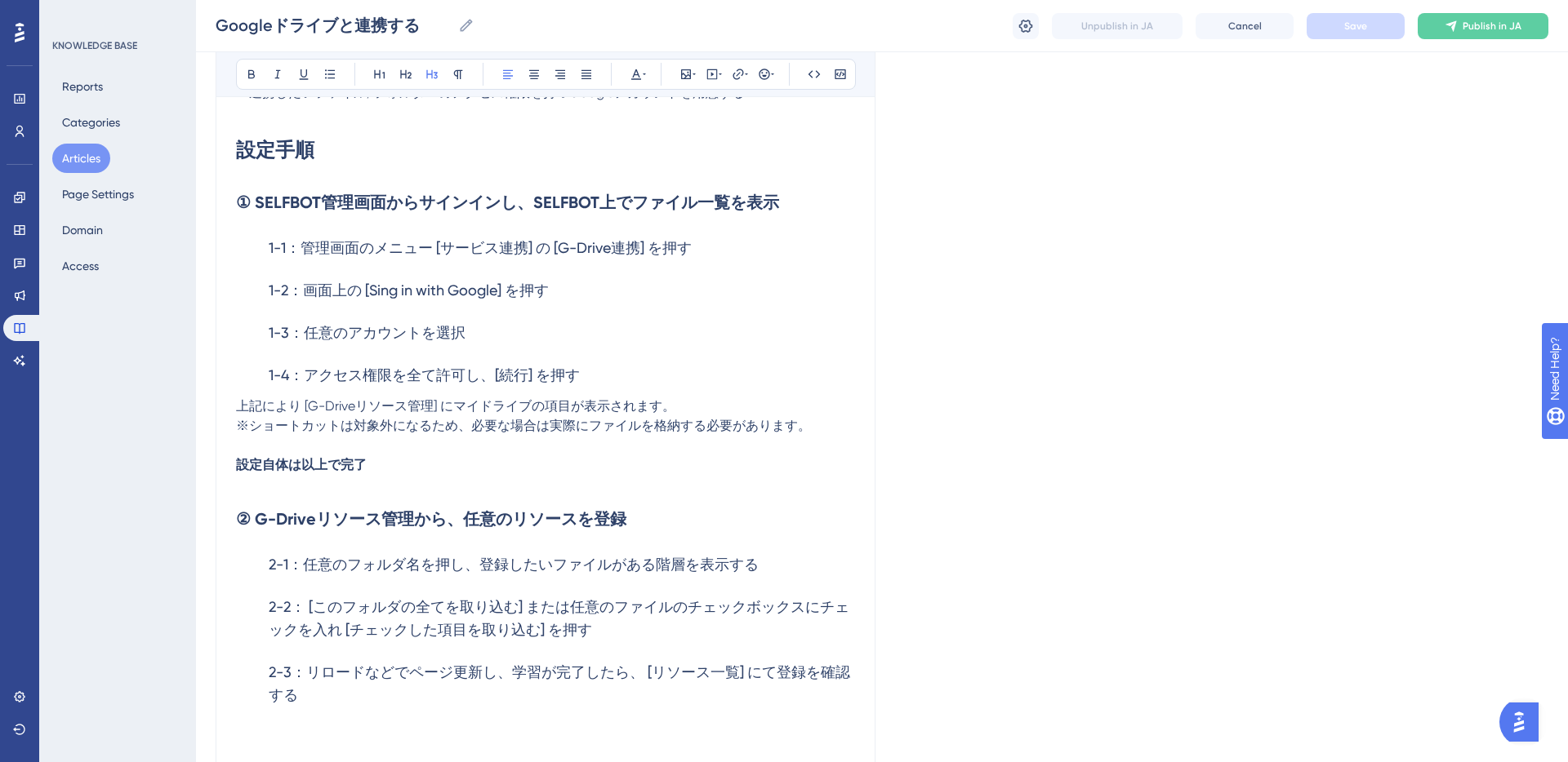
click at [711, 249] on h3 "1-1：管理画面のメニュー [サービス連携] の [G-Drive連携] を押す" at bounding box center [544, 248] width 619 height 42
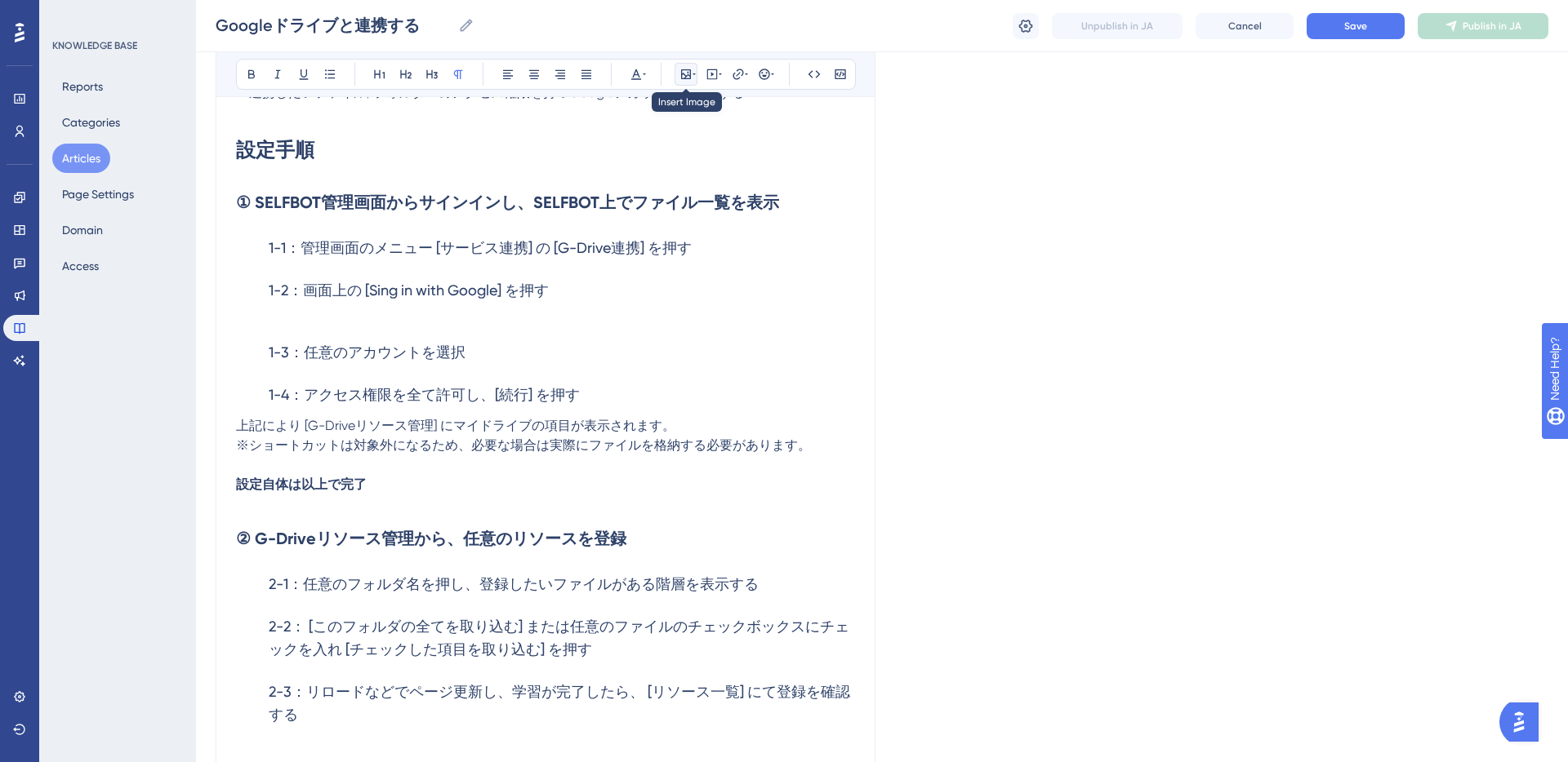
click at [693, 78] on icon at bounding box center [694, 74] width 4 height 13
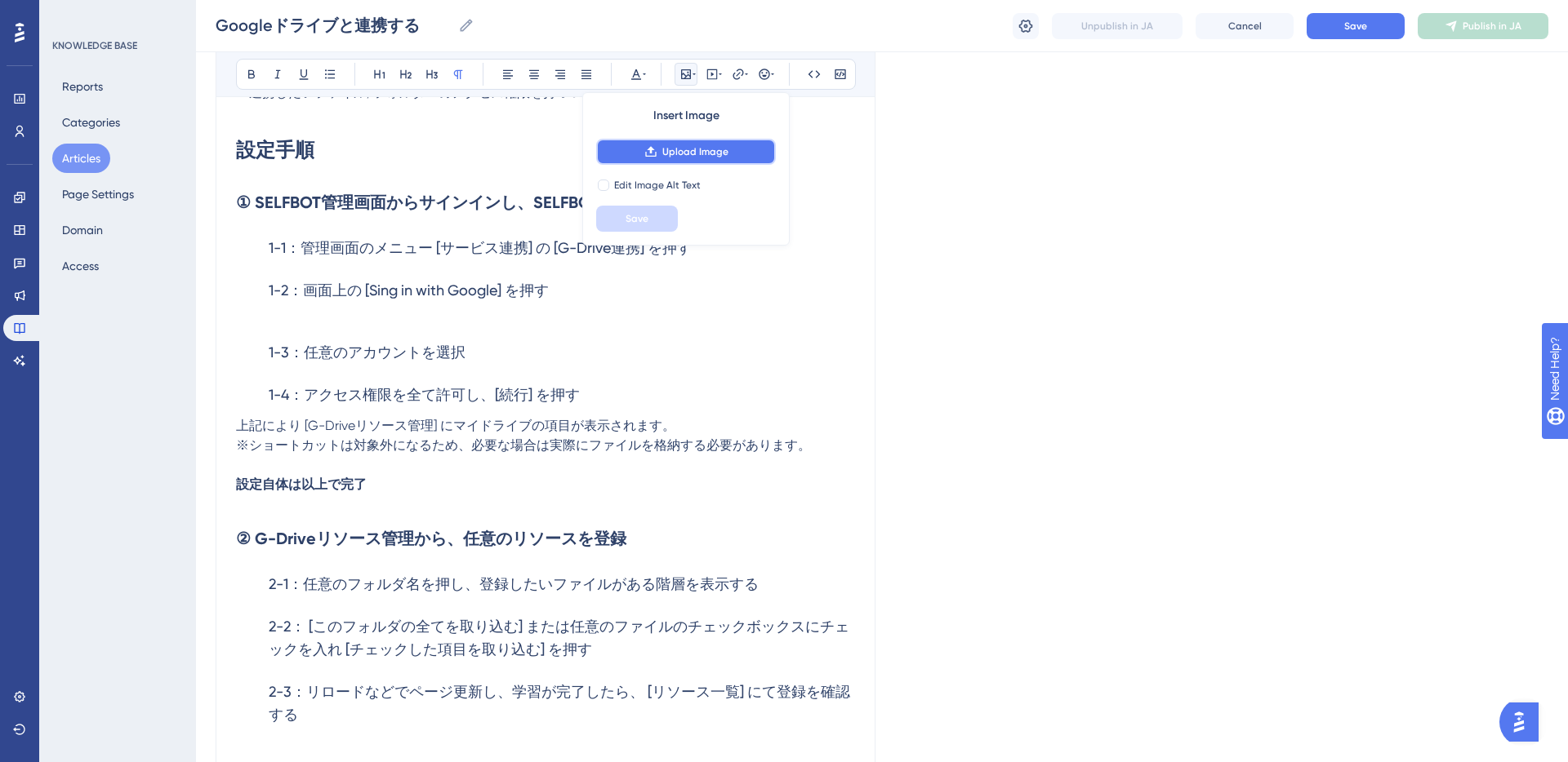
click at [676, 149] on span "Upload Image" at bounding box center [694, 152] width 66 height 13
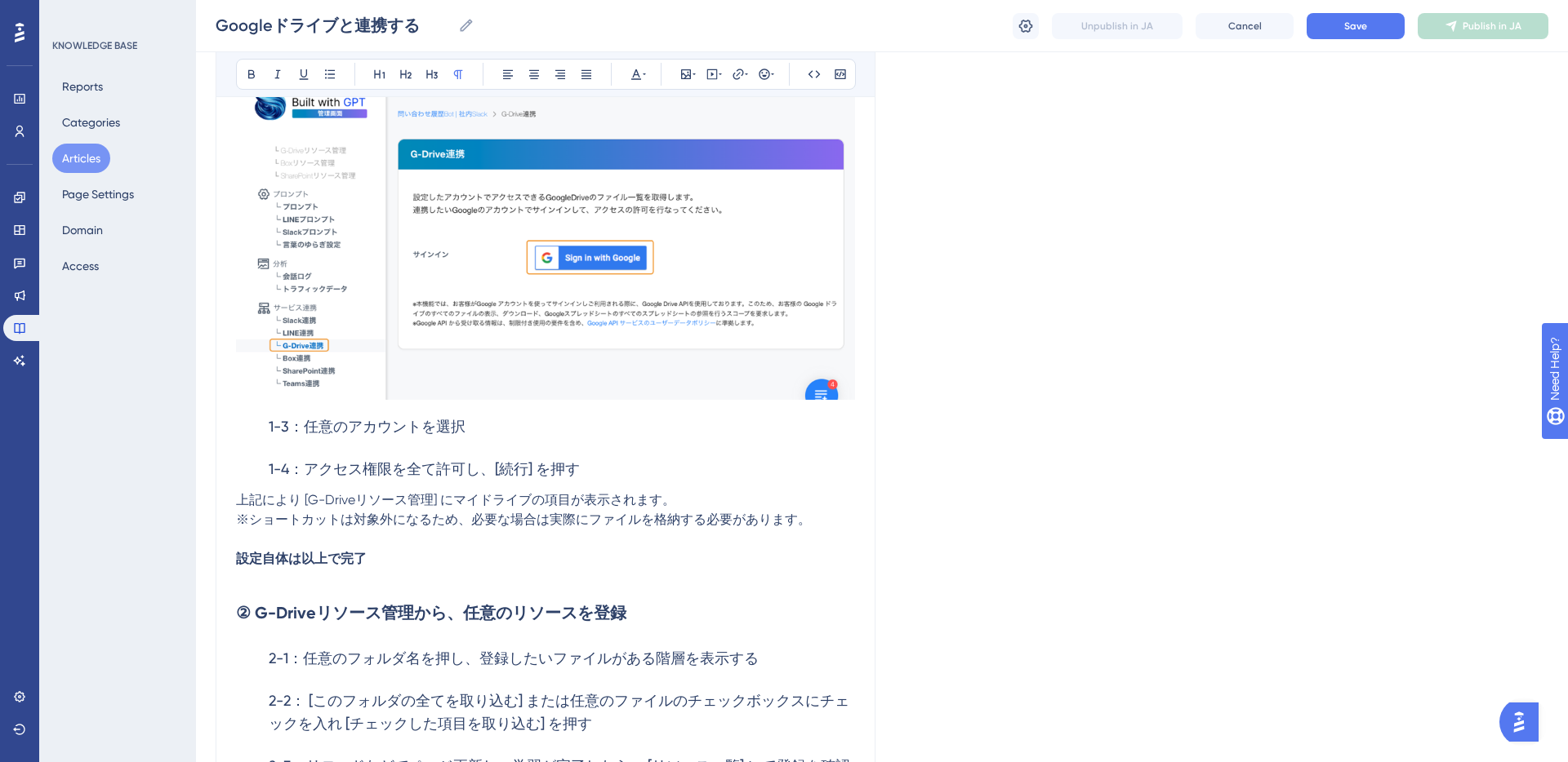
scroll to position [768, 0]
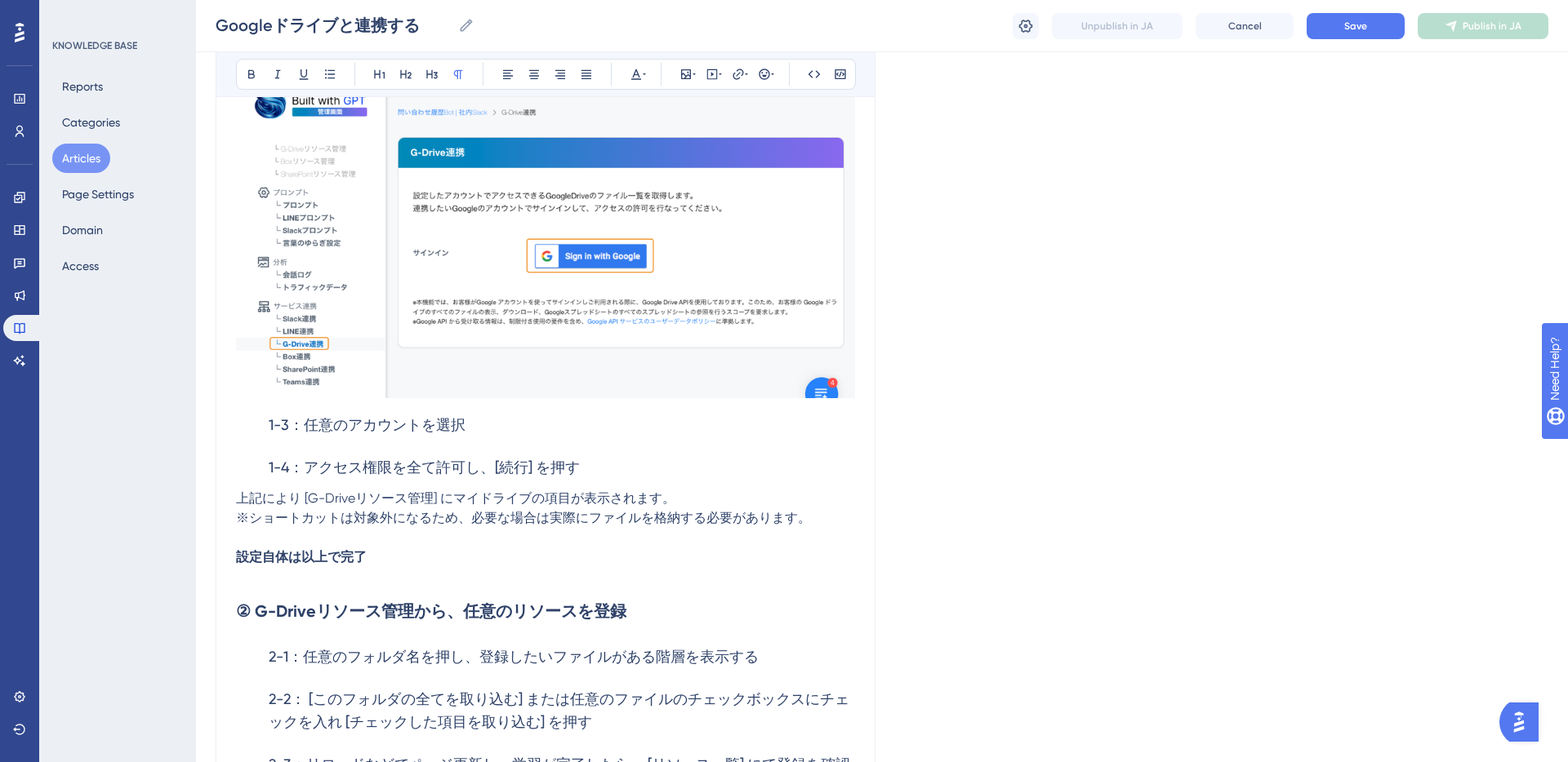
click at [519, 430] on h3 "1-3：任意のアカウントを選択" at bounding box center [544, 425] width 619 height 42
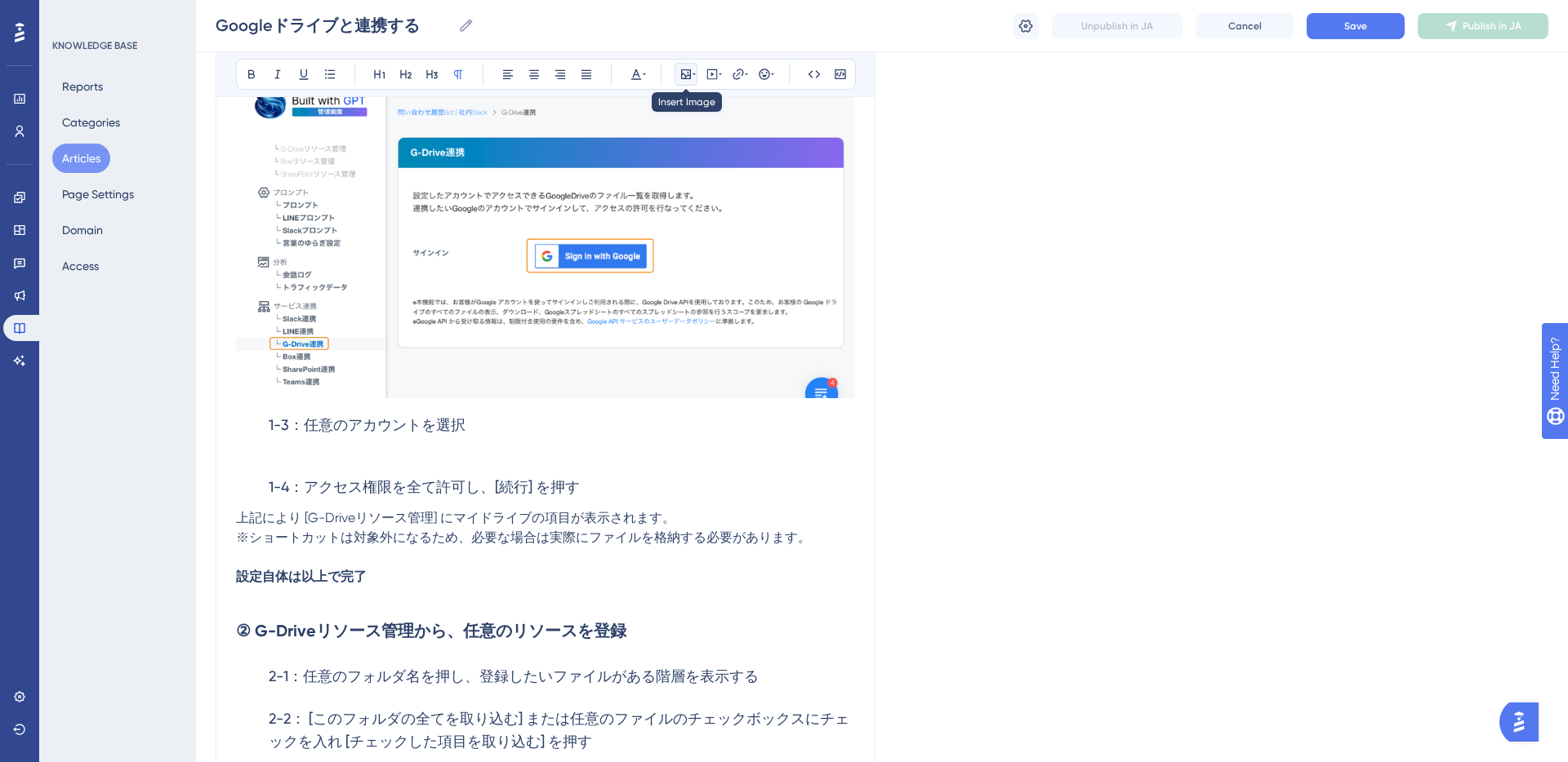
click at [687, 71] on icon at bounding box center [686, 74] width 13 height 13
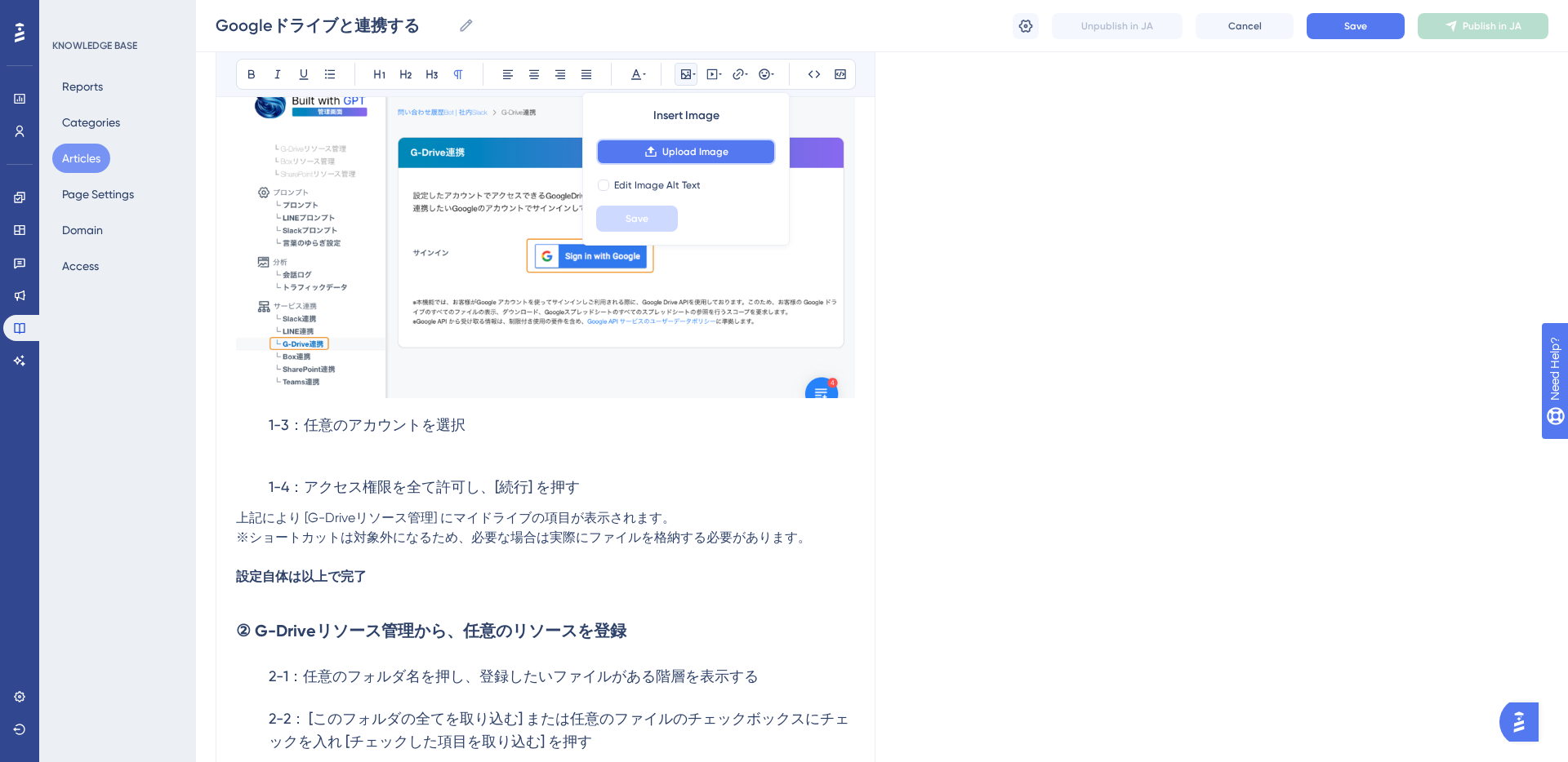
click at [700, 156] on span "Upload Image" at bounding box center [694, 152] width 66 height 13
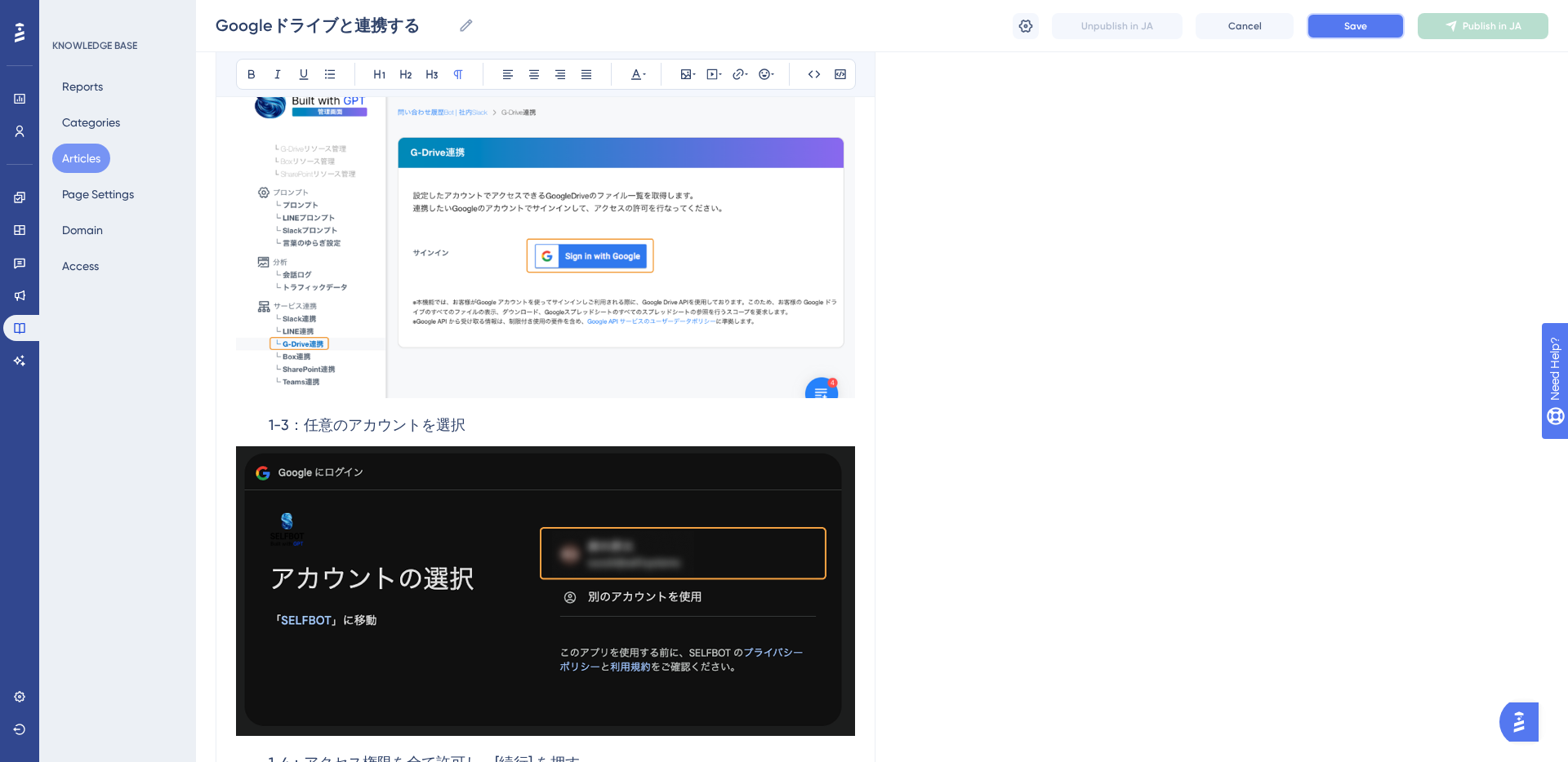
click at [1362, 33] on button "Save" at bounding box center [1355, 26] width 98 height 26
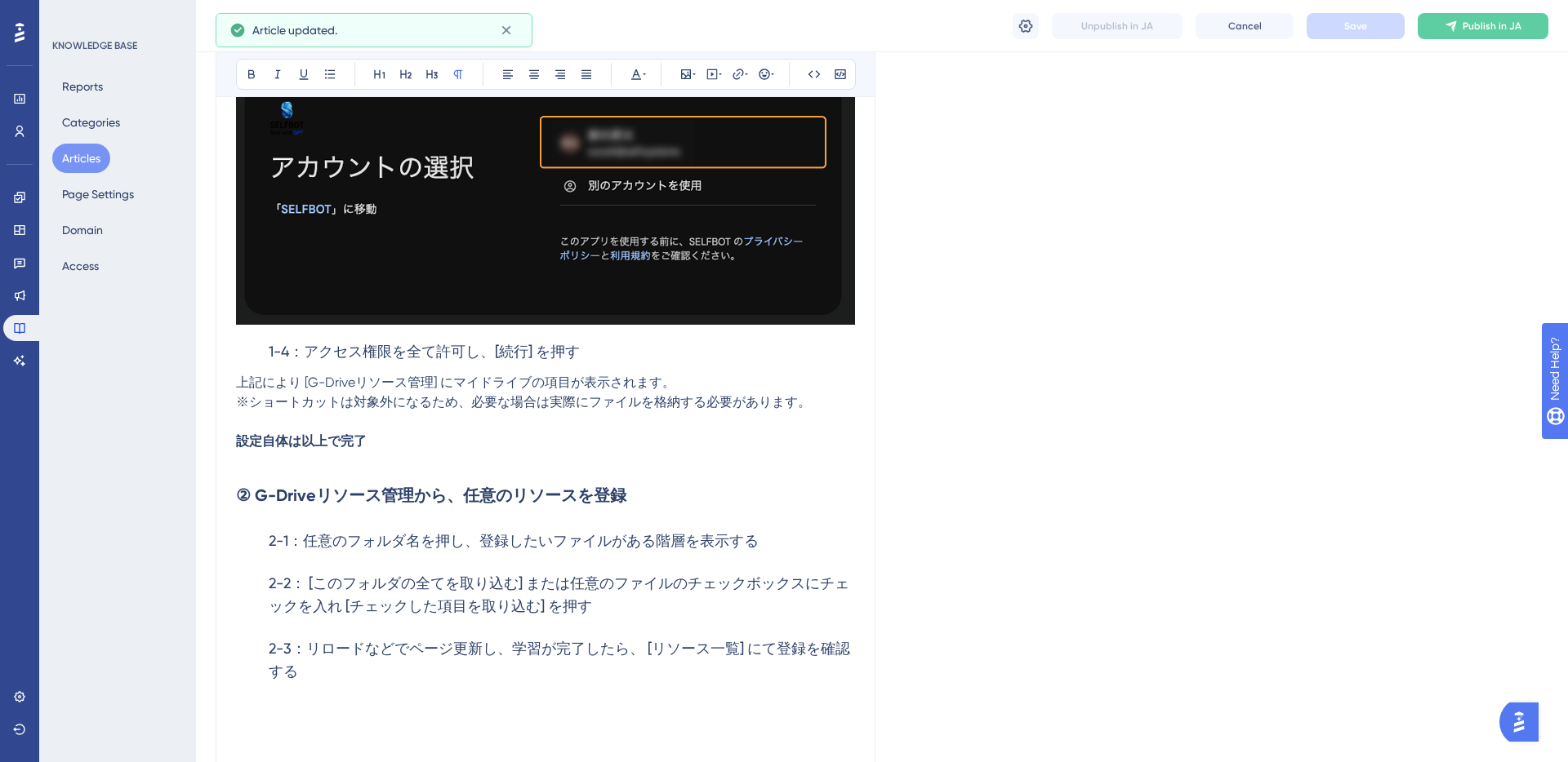
scroll to position [1203, 0]
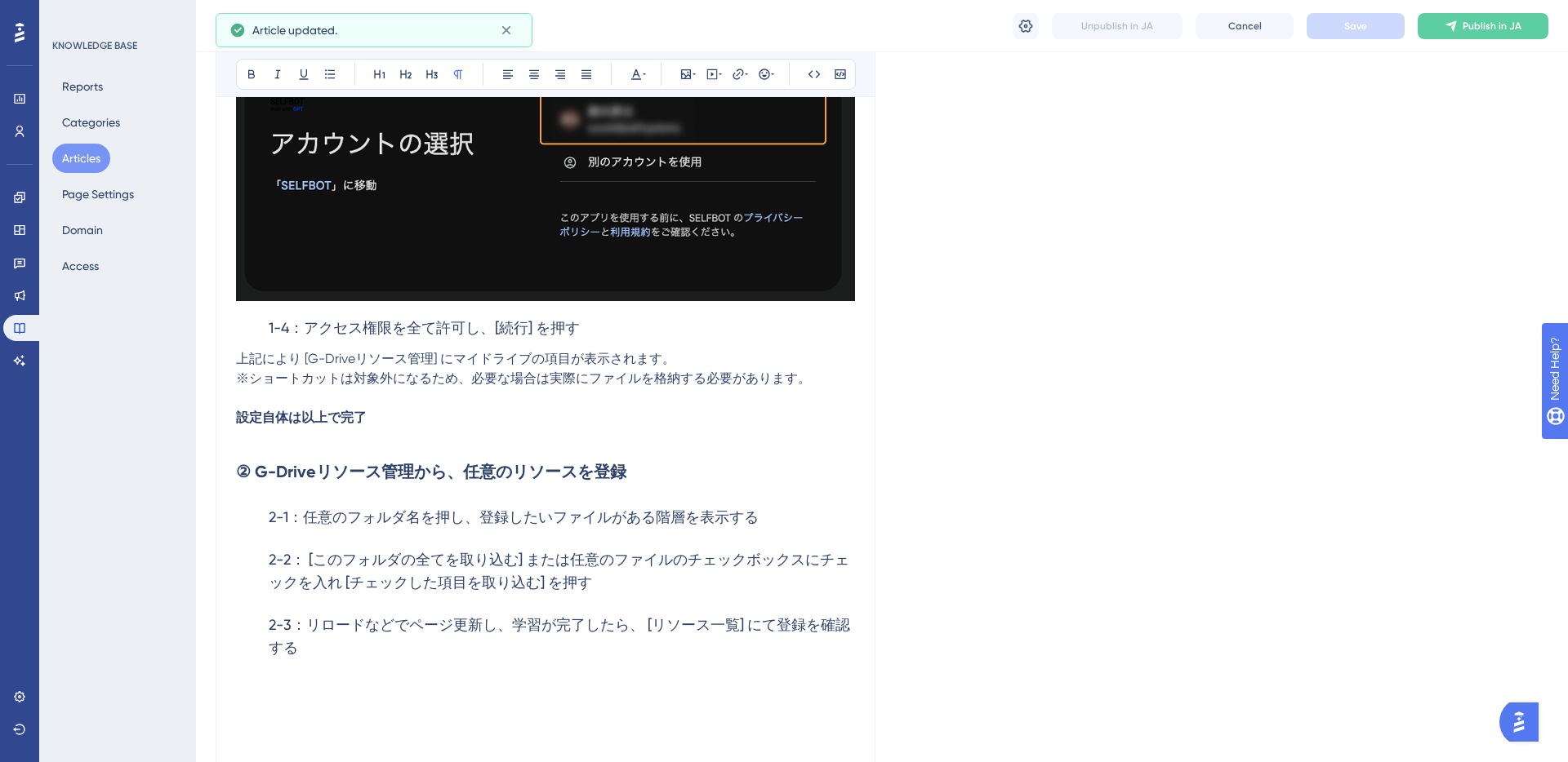
click at [631, 332] on h3 "1-4：アクセス権限を全て許可し、[続行] を押す" at bounding box center [544, 328] width 619 height 42
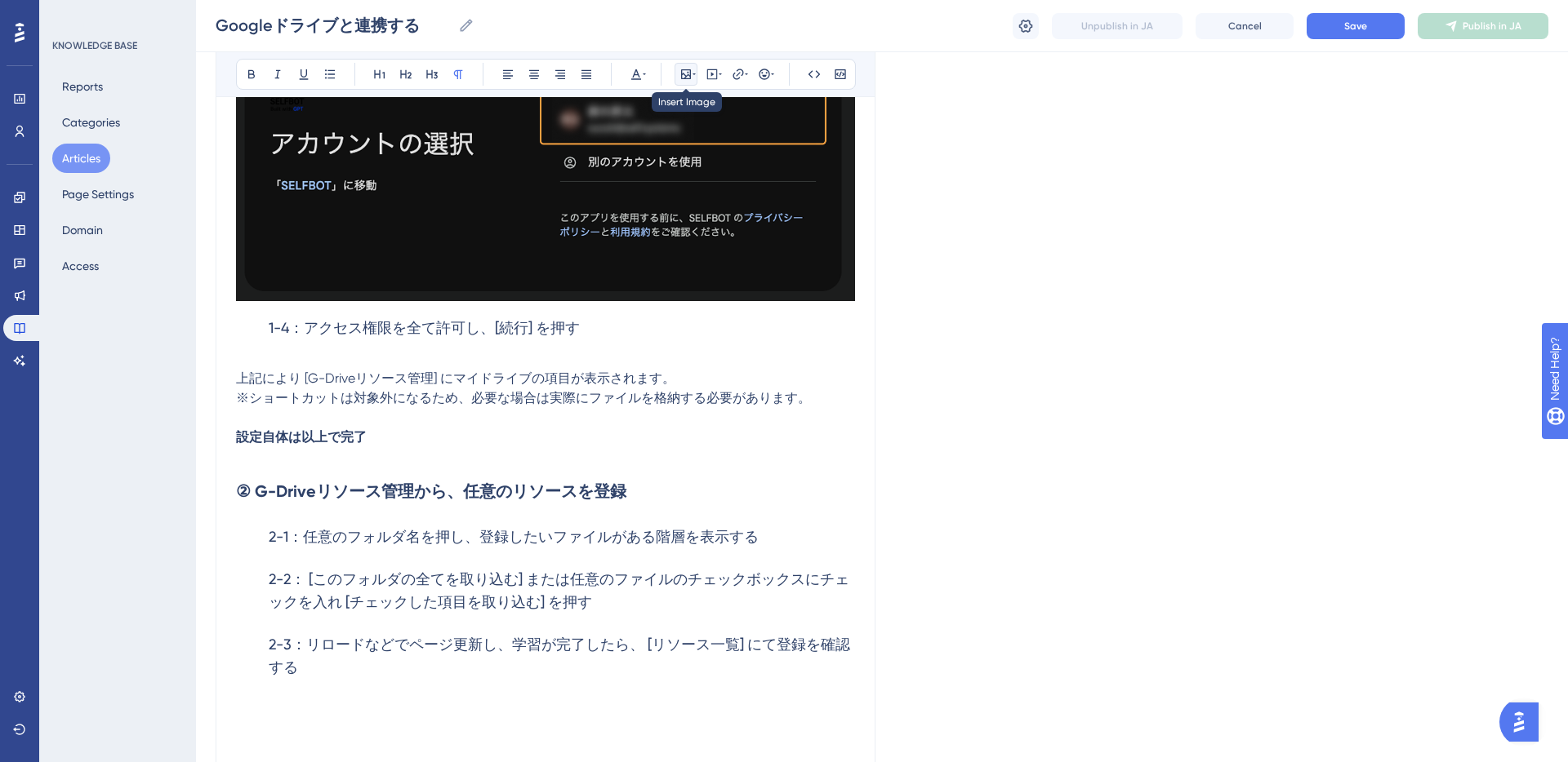
click at [689, 74] on icon at bounding box center [686, 74] width 13 height 13
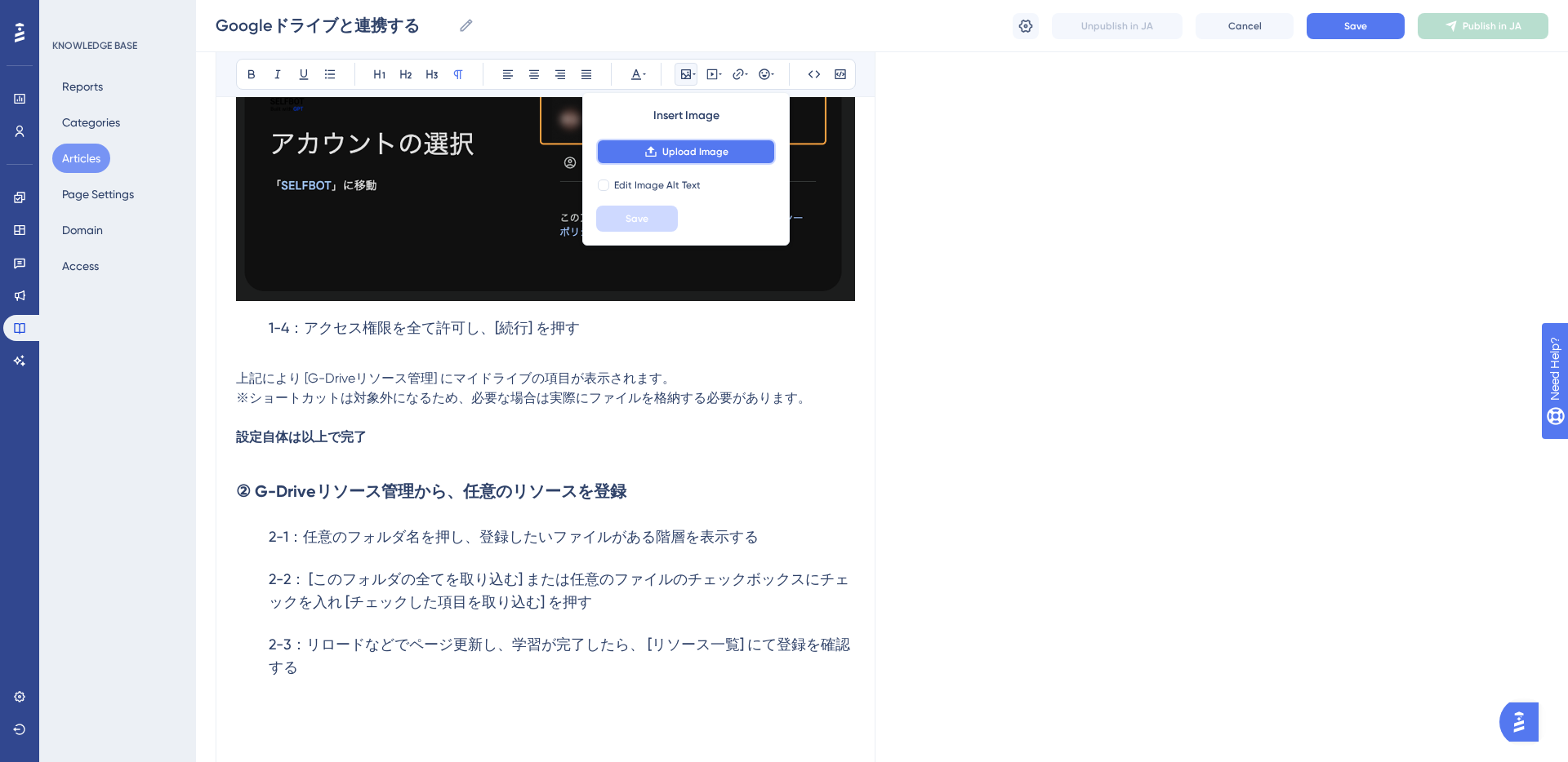
click at [669, 149] on span "Upload Image" at bounding box center [694, 152] width 66 height 13
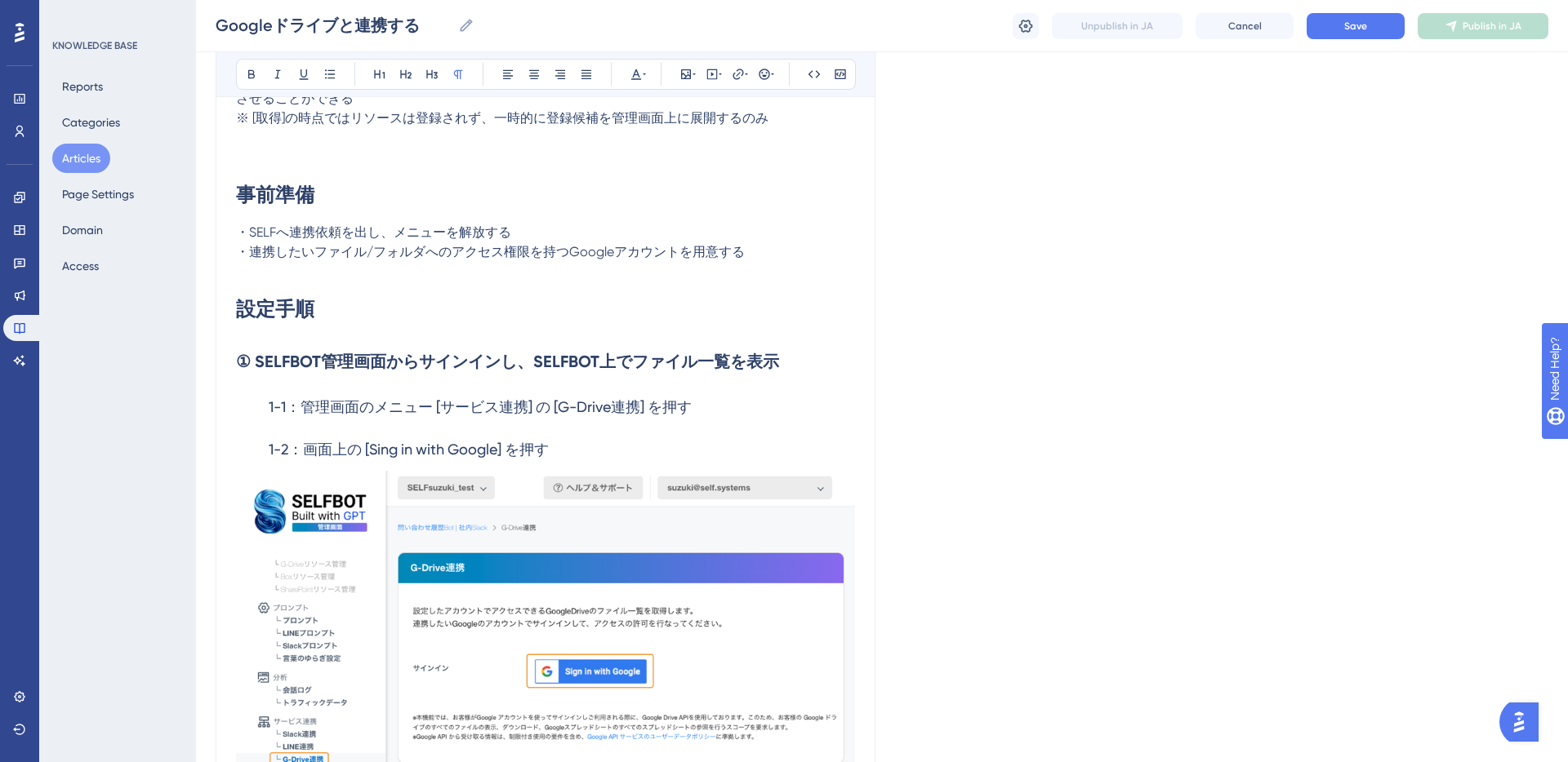
scroll to position [509, 0]
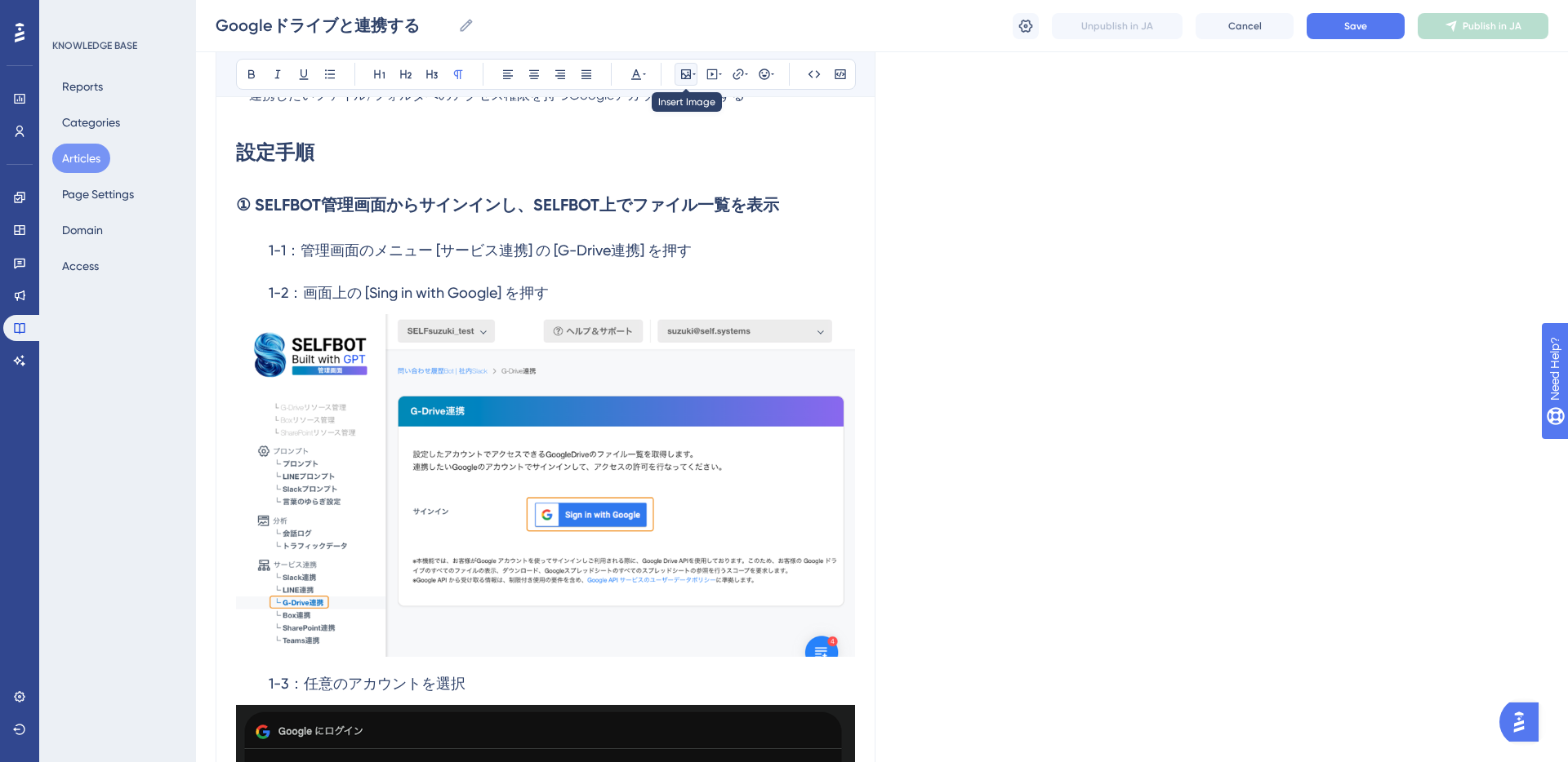
click at [694, 77] on icon at bounding box center [694, 74] width 4 height 13
click at [639, 436] on img at bounding box center [544, 485] width 619 height 343
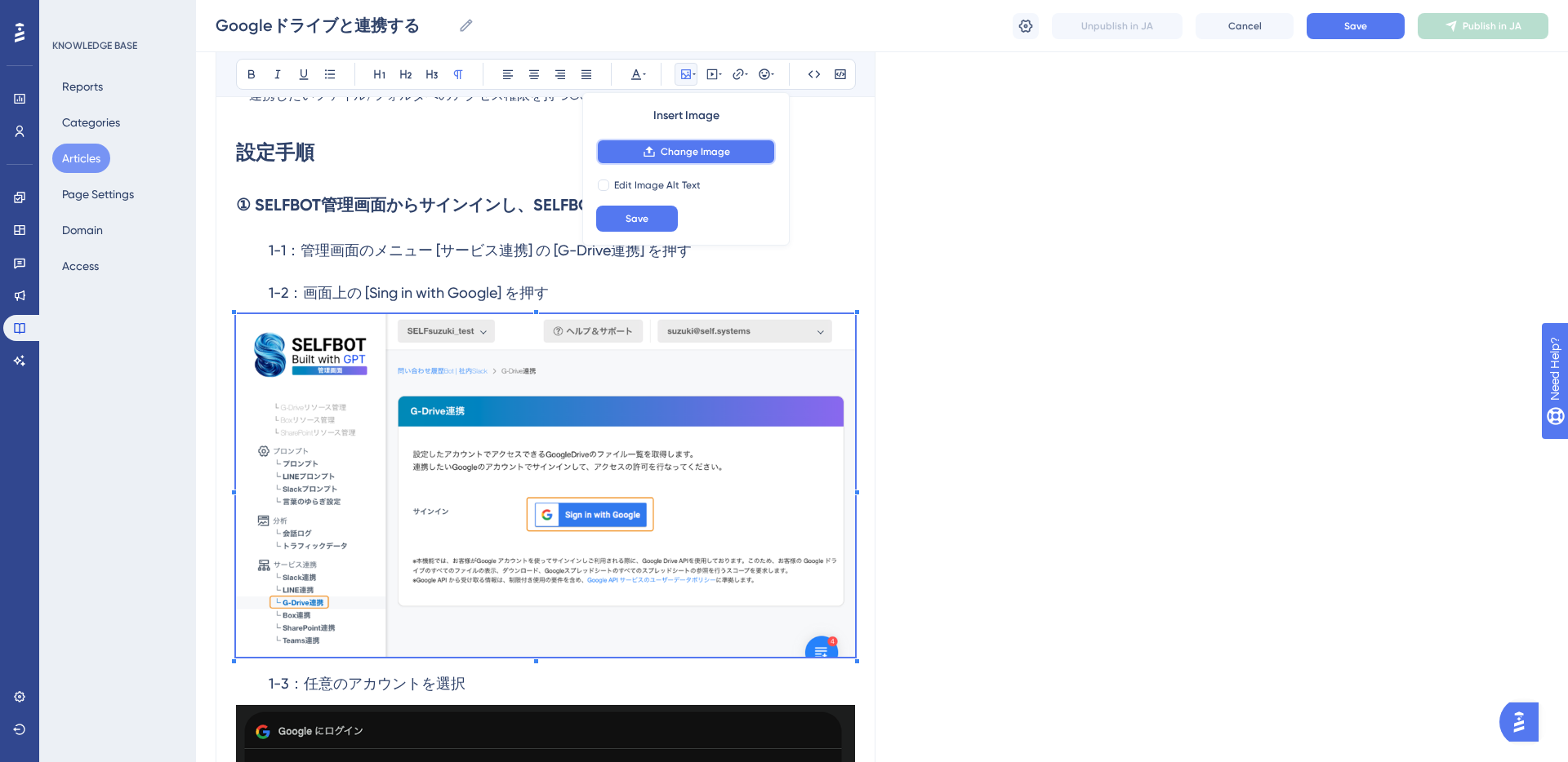
click at [667, 156] on span "Change Image" at bounding box center [695, 152] width 70 height 13
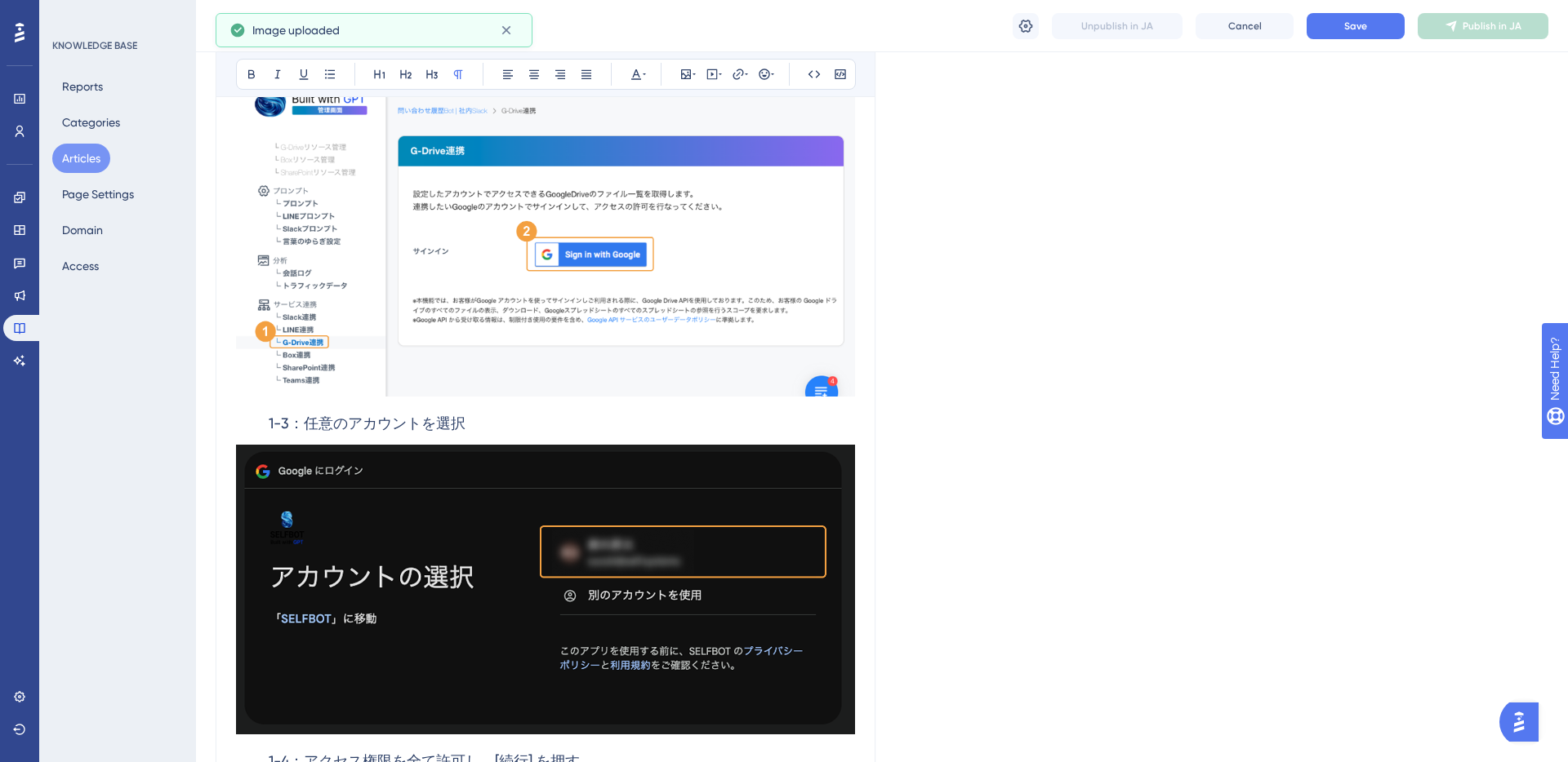
scroll to position [902, 0]
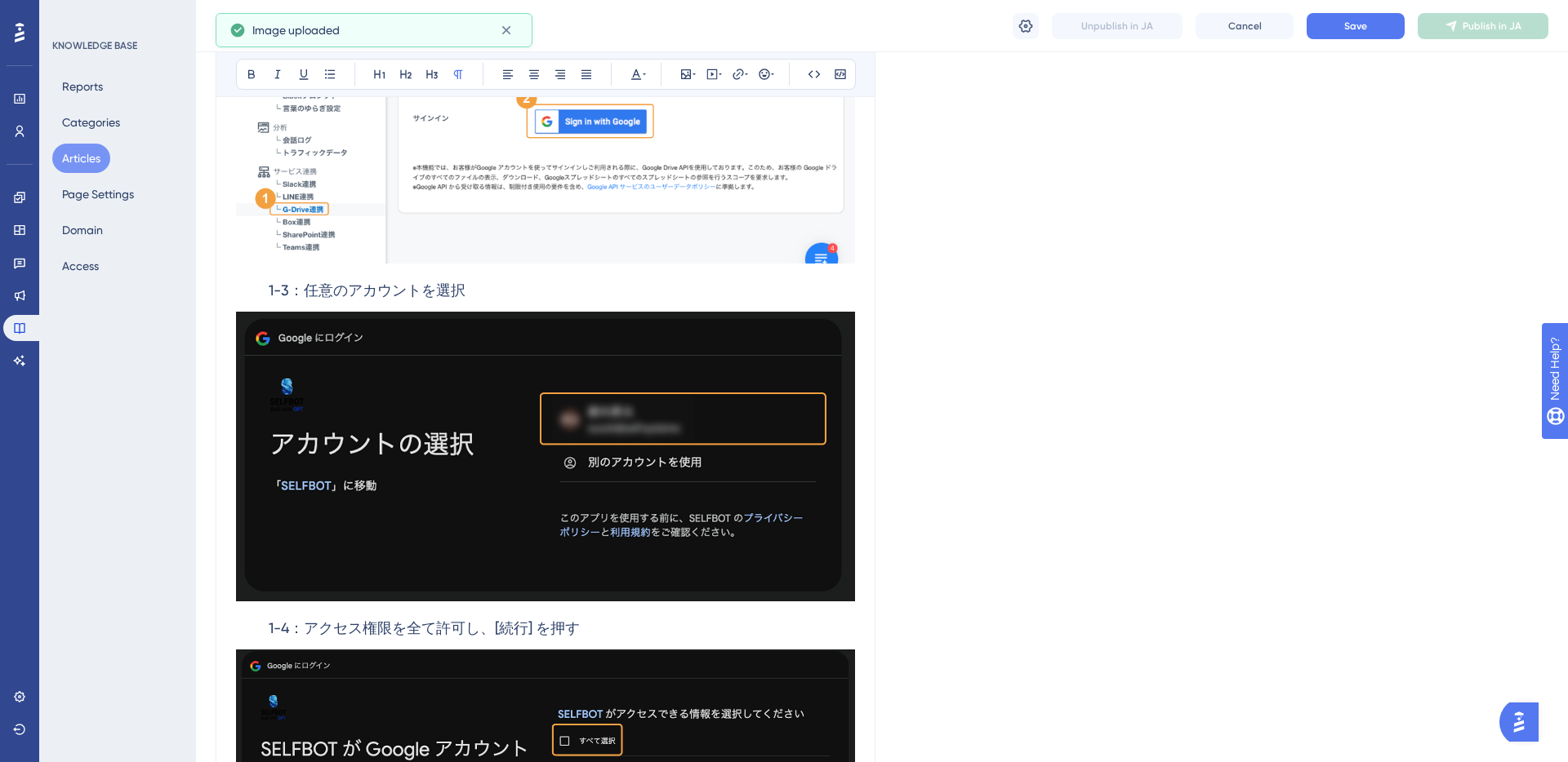
click at [641, 352] on img at bounding box center [544, 457] width 619 height 290
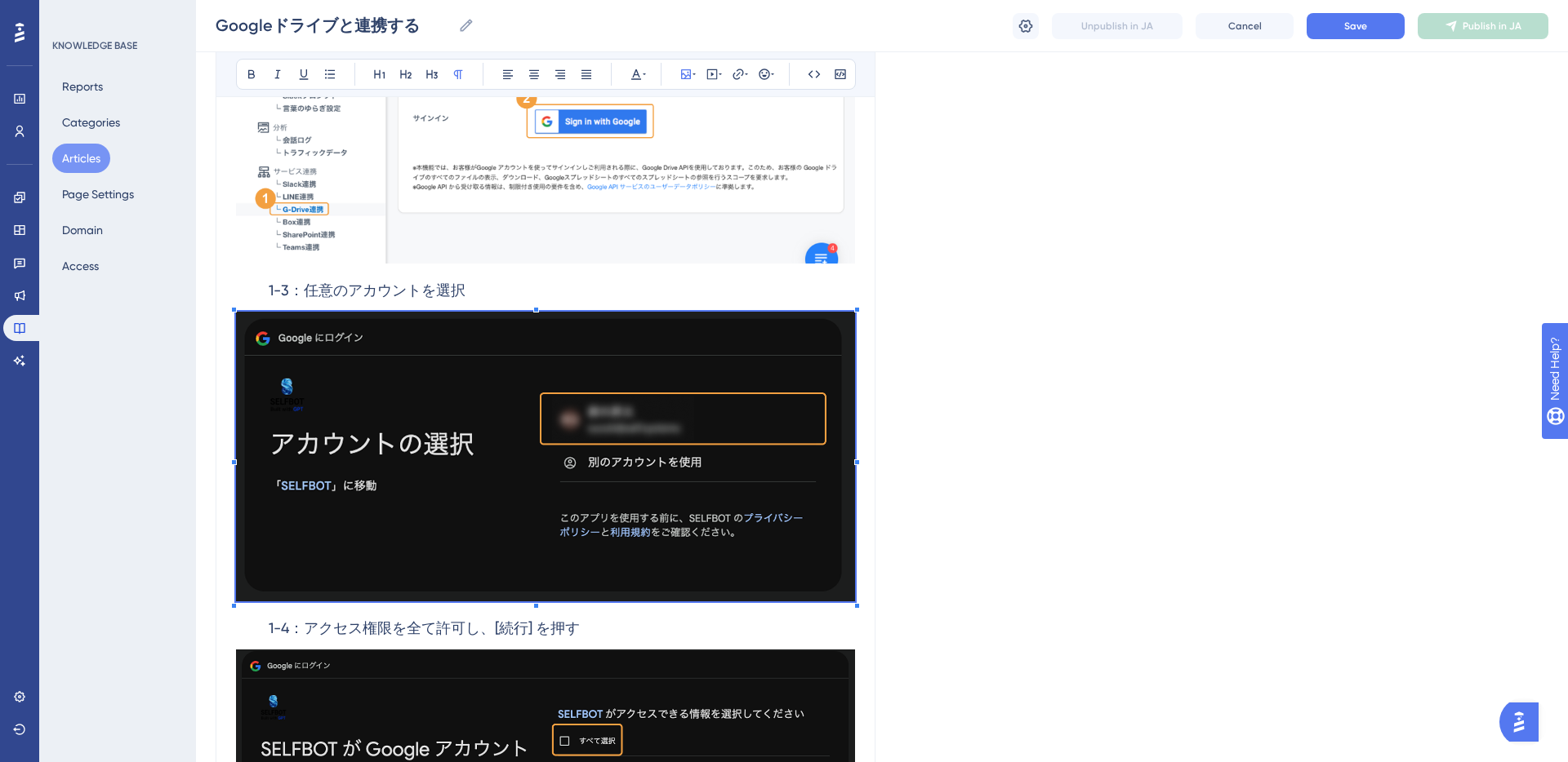
click at [640, 356] on img at bounding box center [544, 457] width 619 height 290
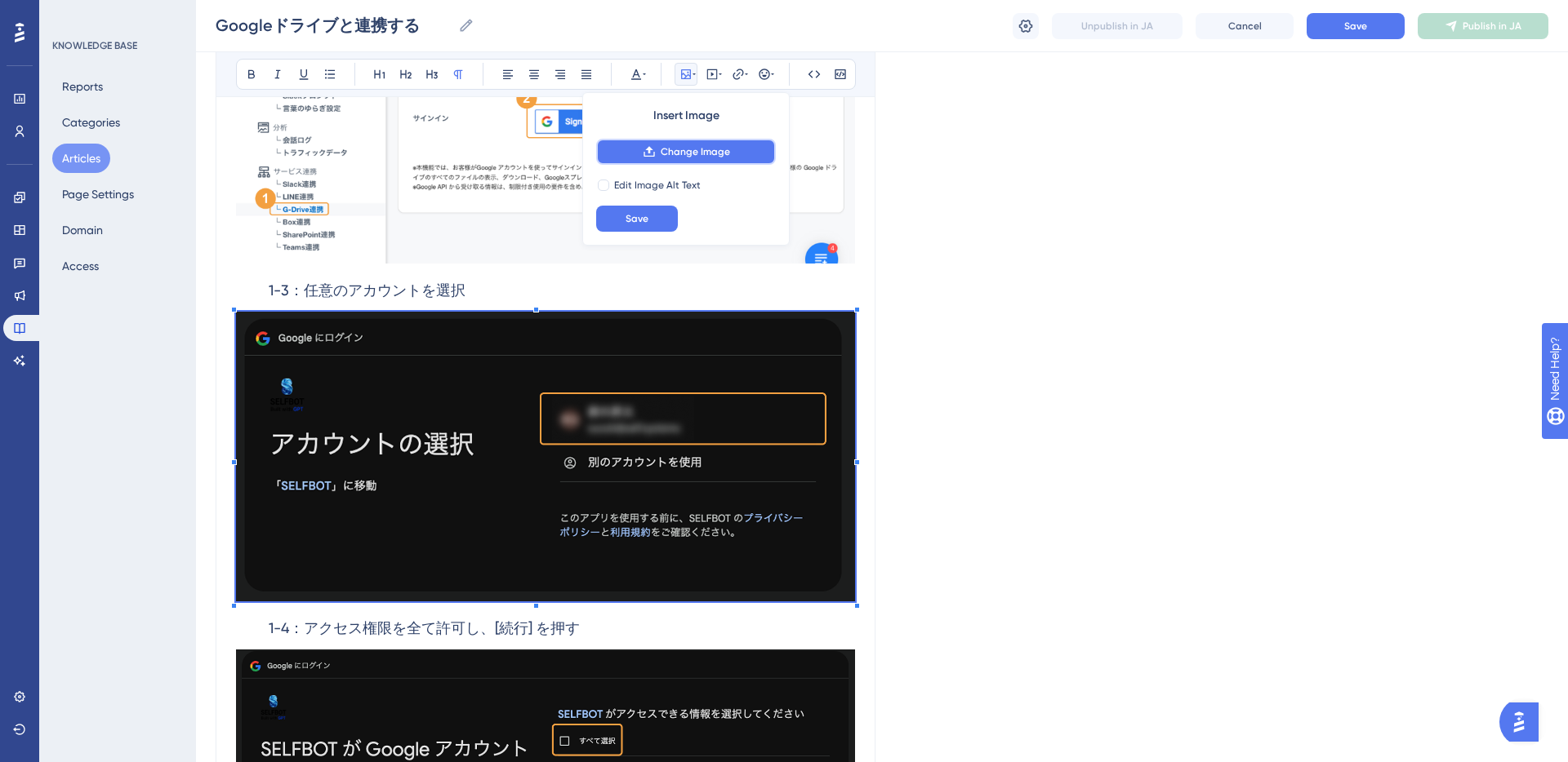
click at [663, 143] on button "Change Image" at bounding box center [686, 152] width 180 height 26
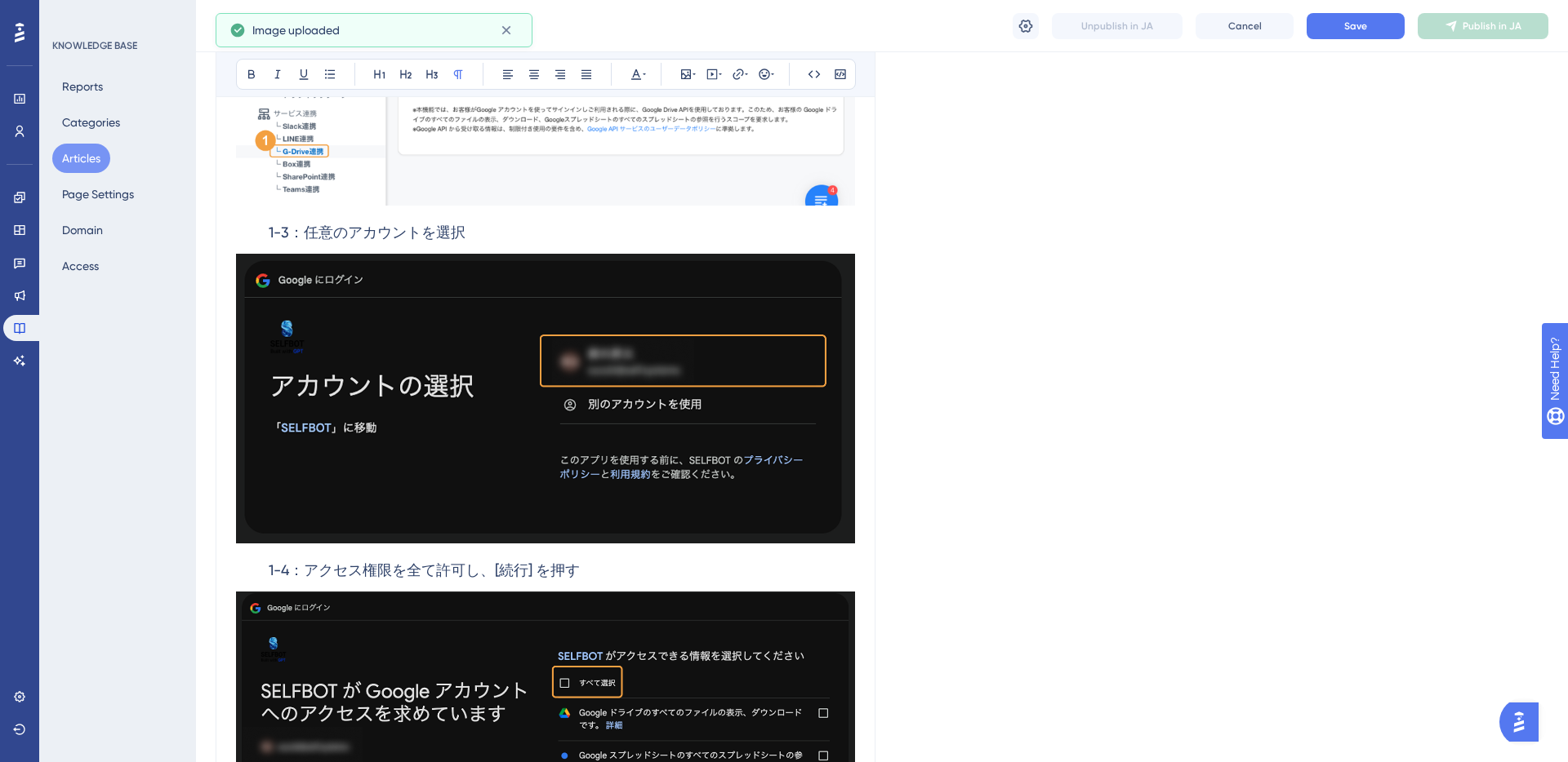
scroll to position [1160, 0]
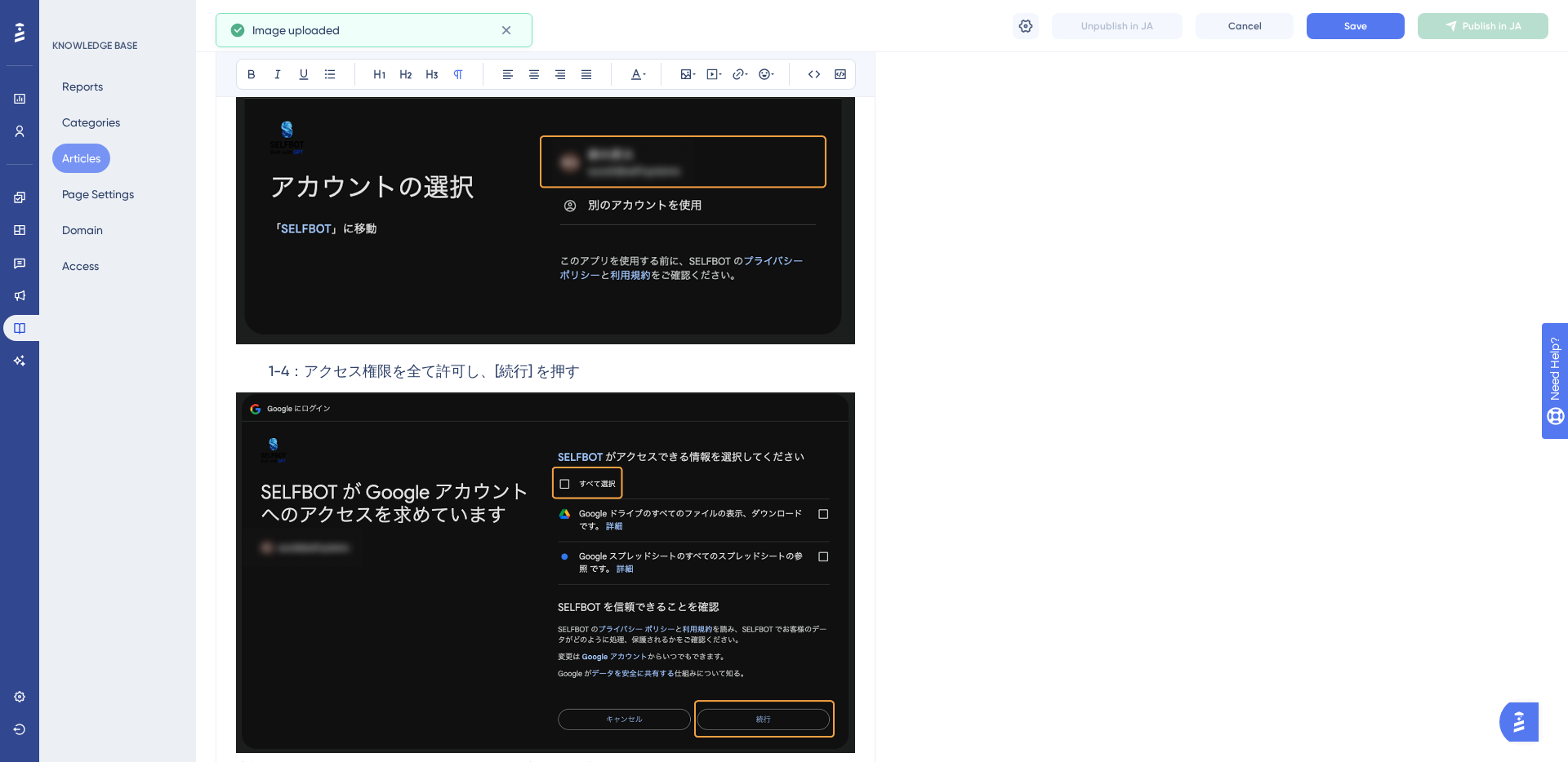
click at [543, 478] on img at bounding box center [544, 573] width 619 height 362
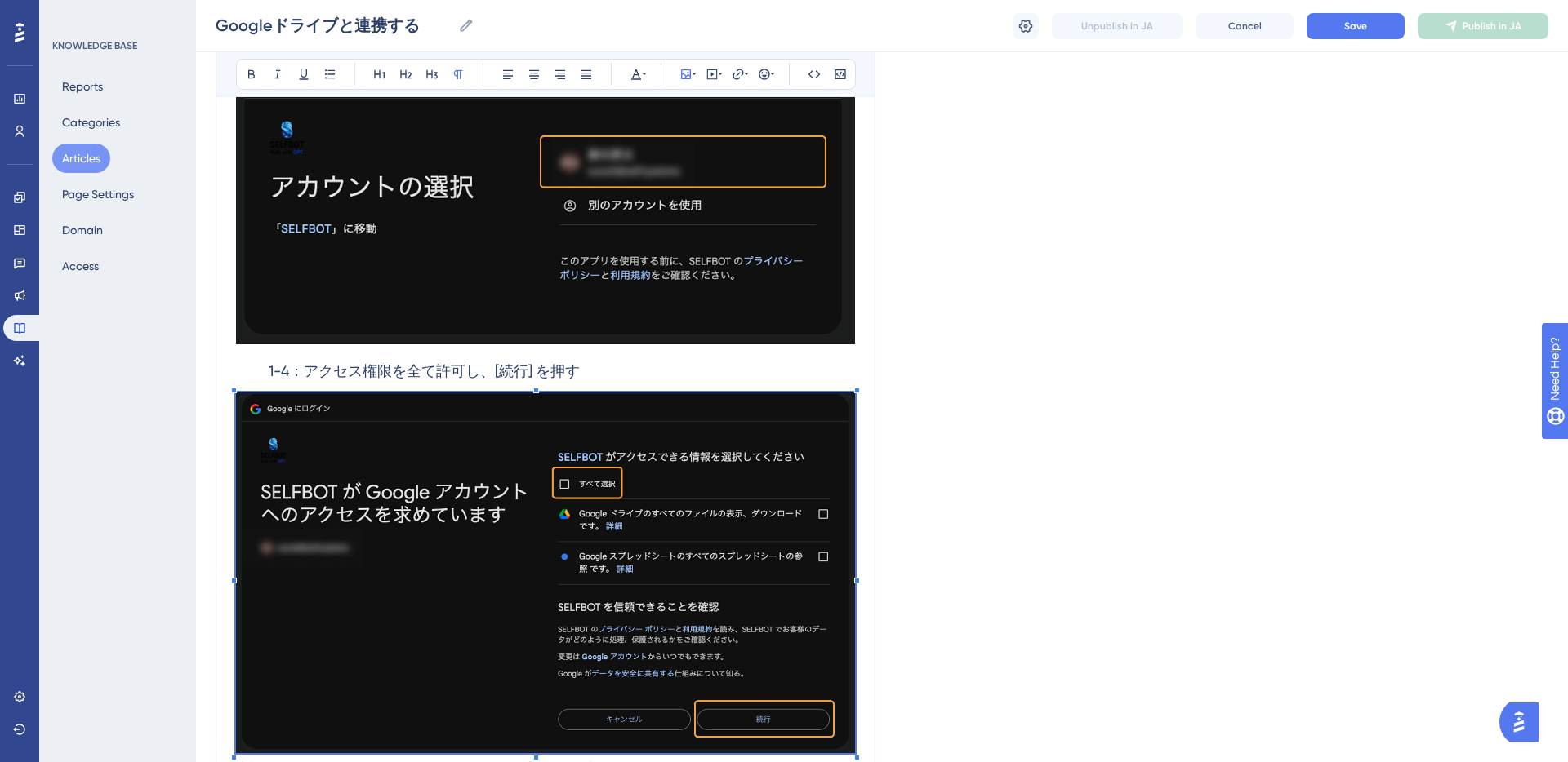
click at [514, 443] on img at bounding box center [544, 573] width 619 height 362
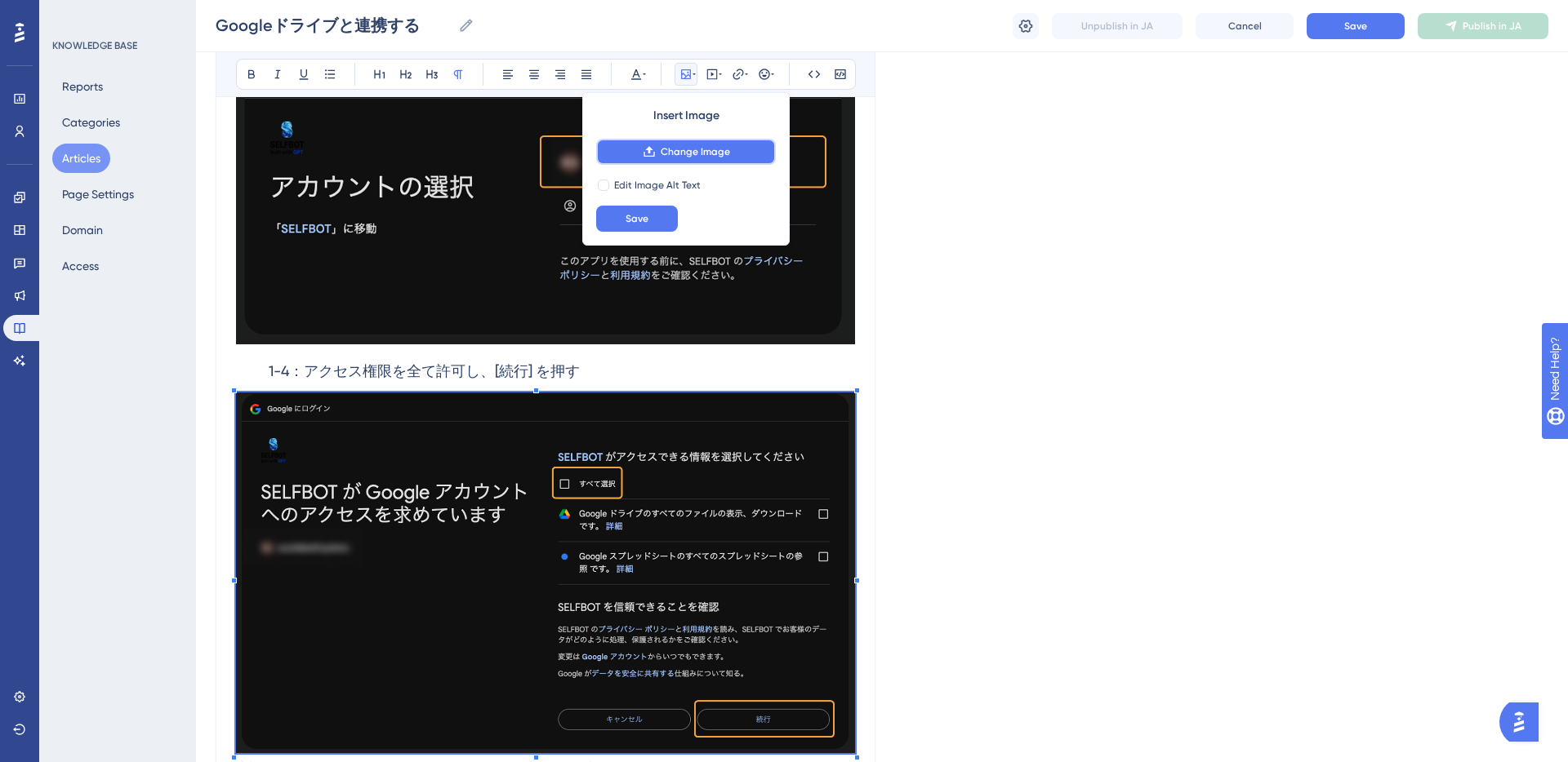
click at [725, 152] on span "Change Image" at bounding box center [695, 152] width 70 height 13
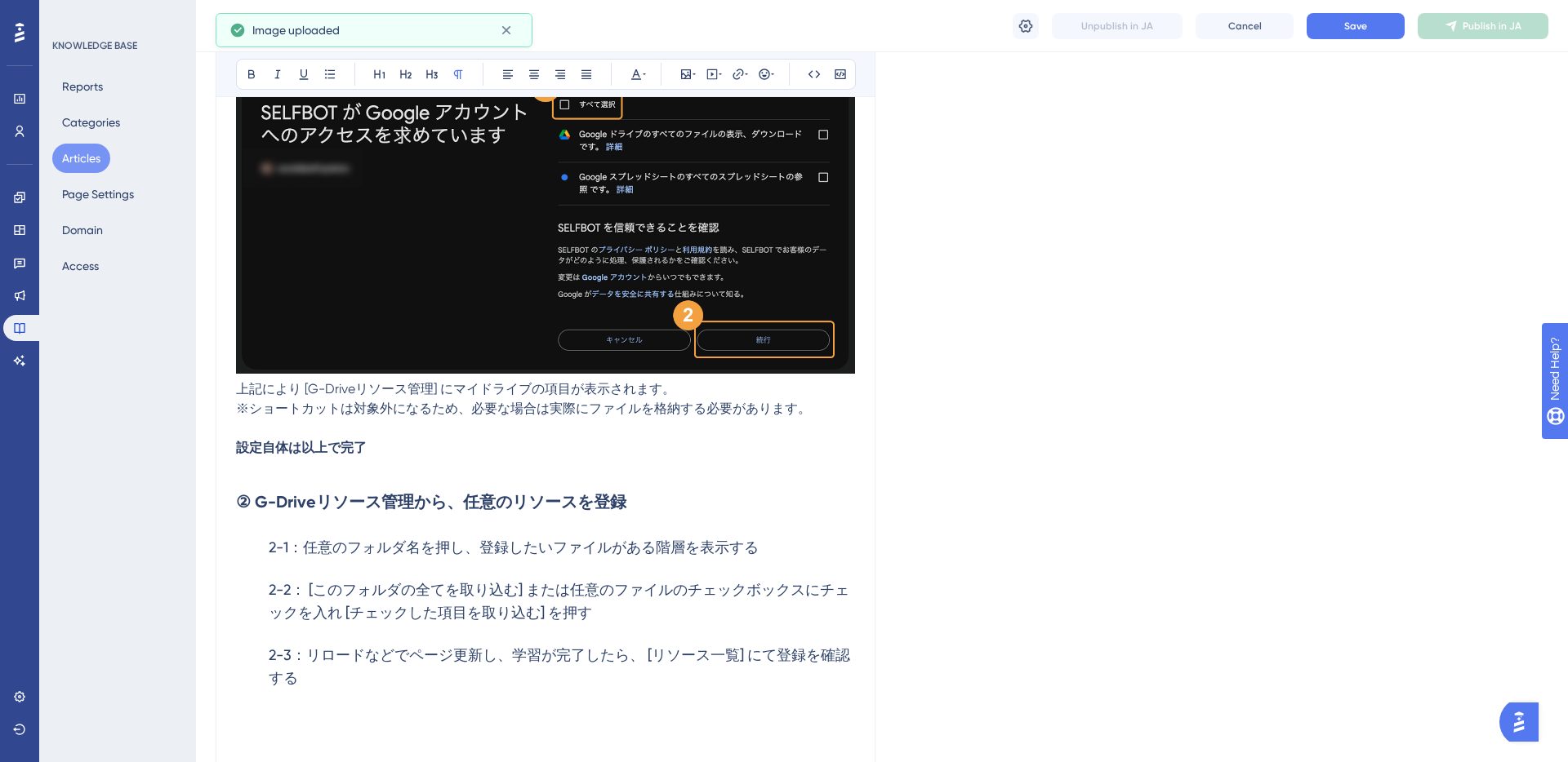
scroll to position [1543, 0]
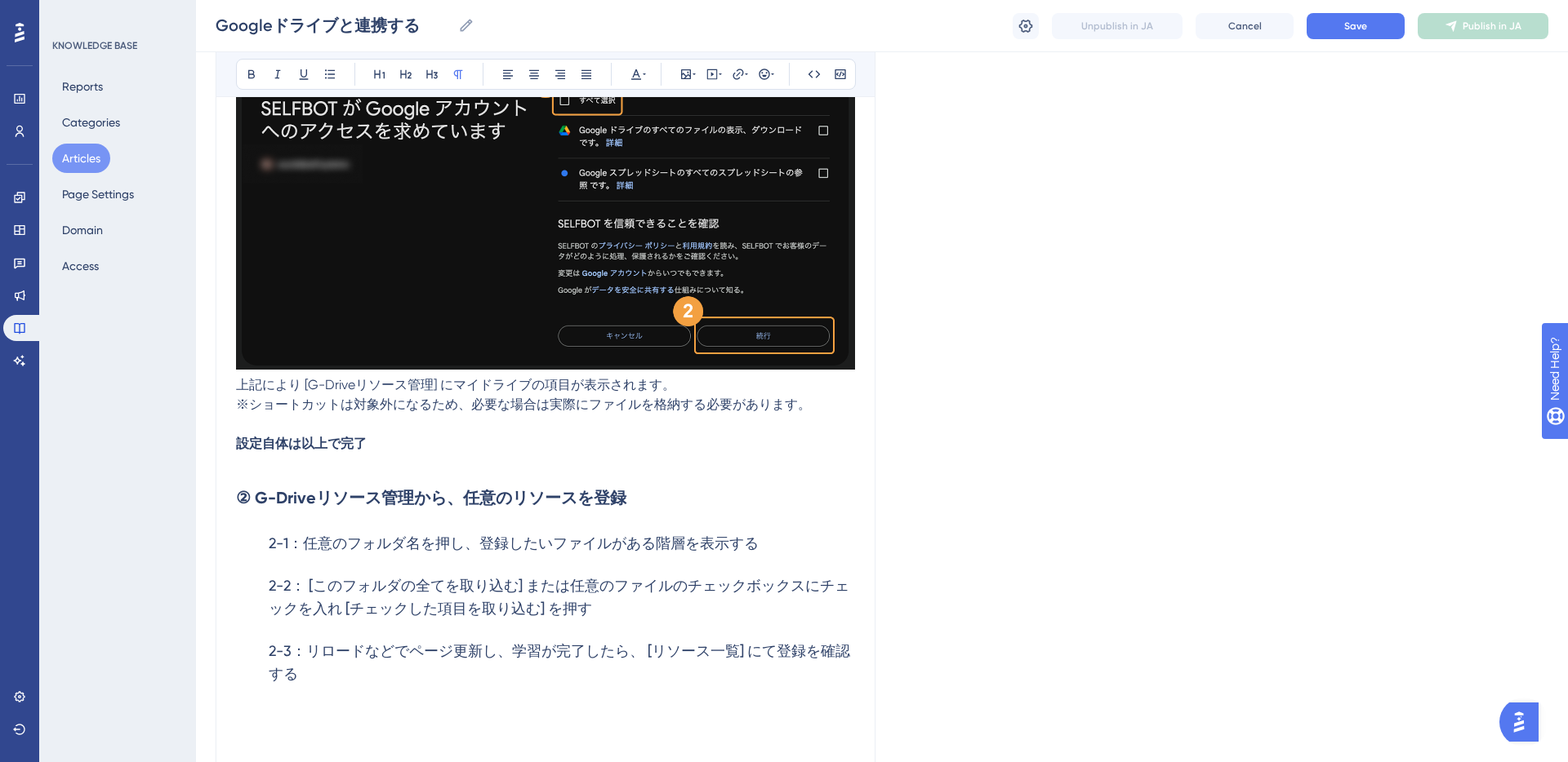
click at [674, 426] on p at bounding box center [544, 424] width 619 height 19
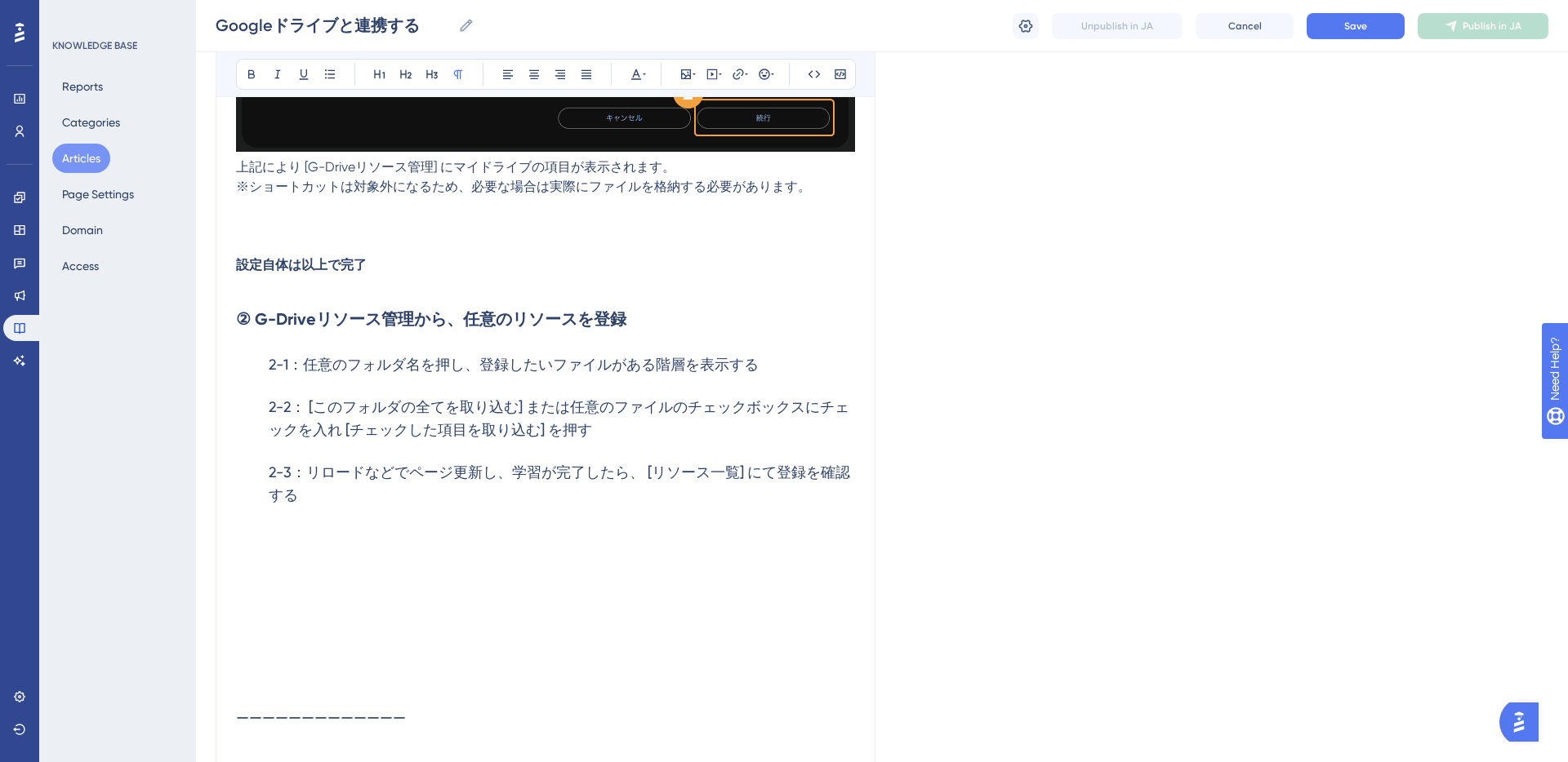
scroll to position [1746, 0]
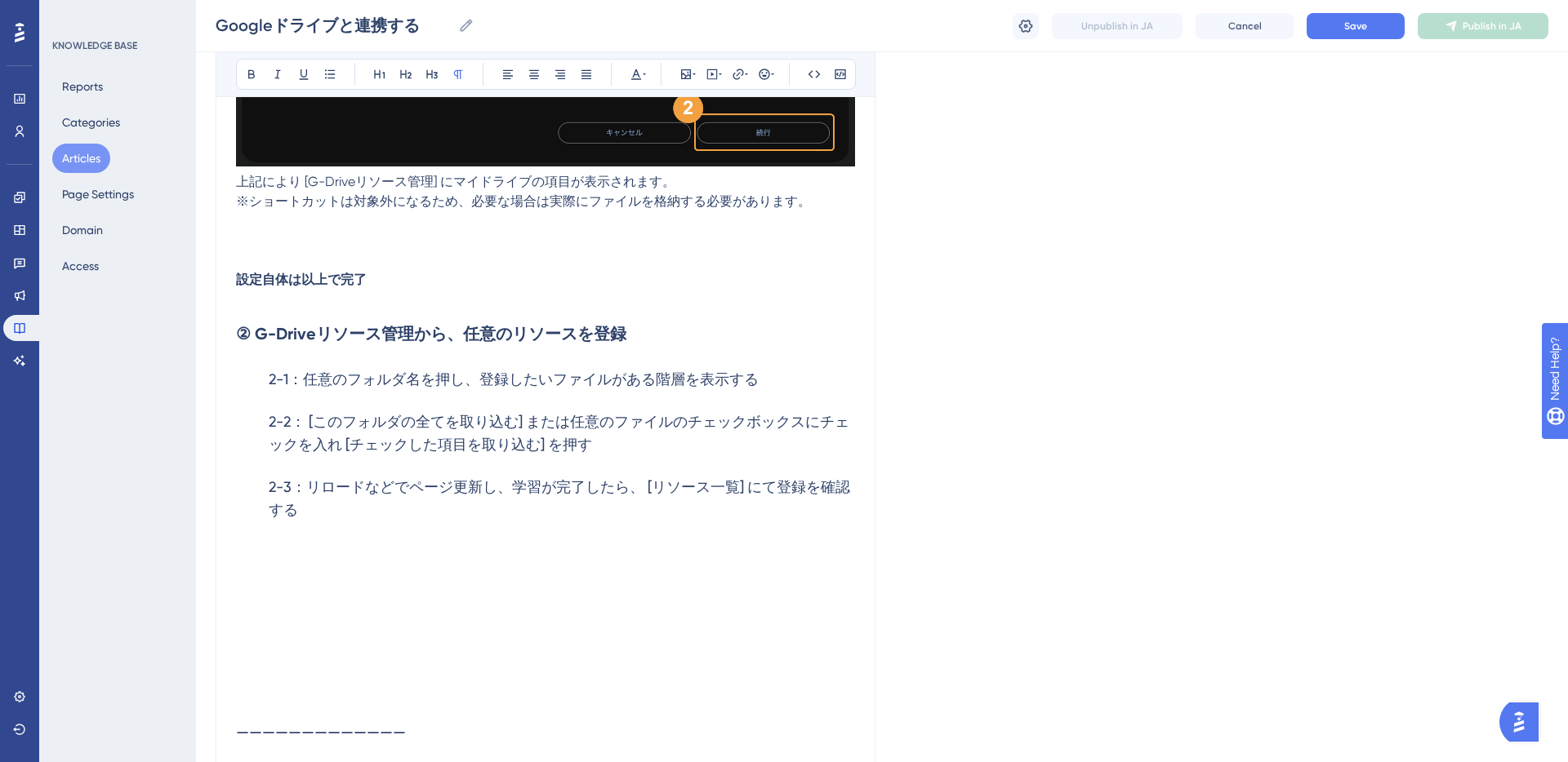
click at [384, 217] on p at bounding box center [544, 221] width 619 height 19
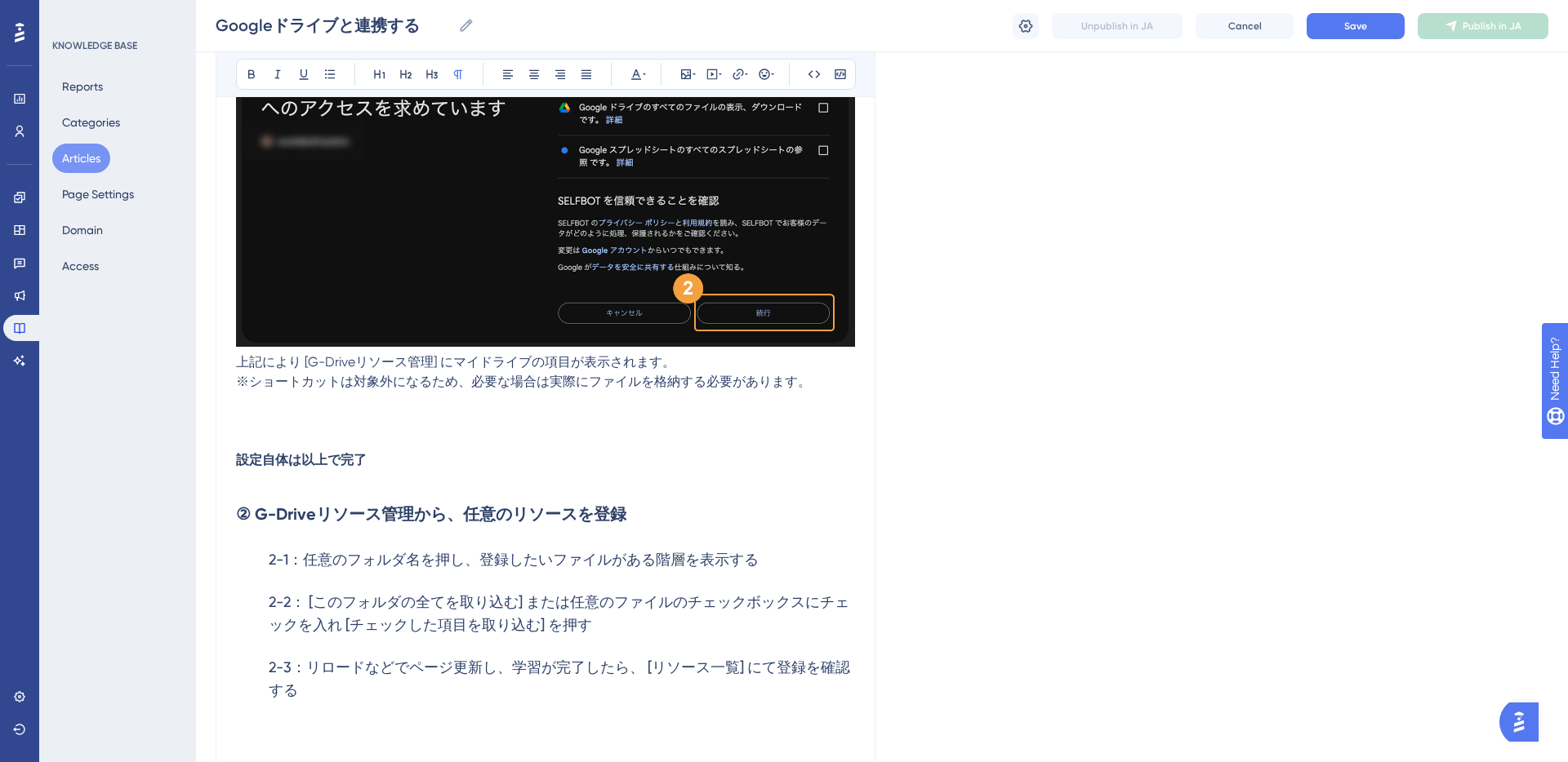
scroll to position [1570, 0]
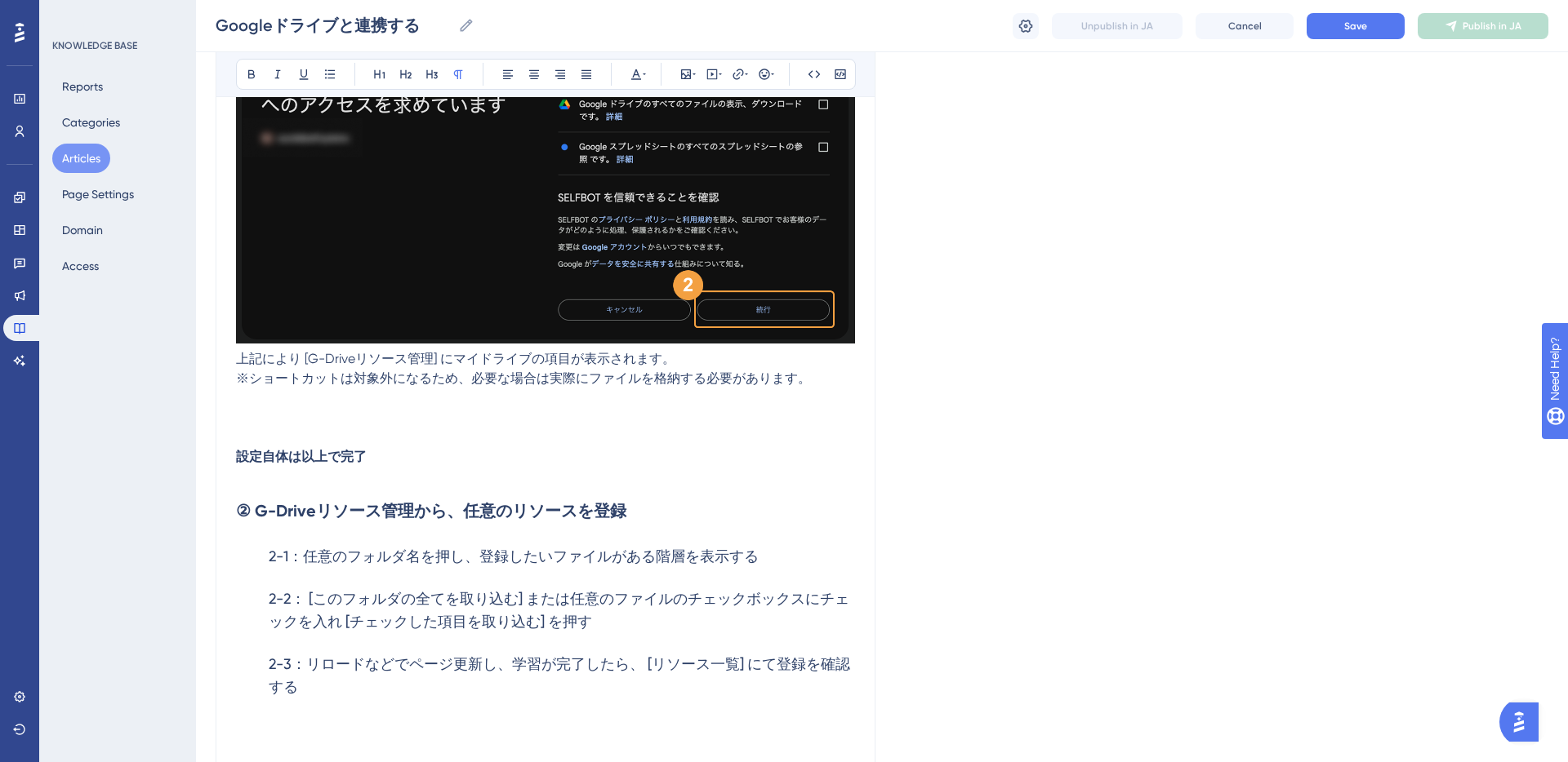
click at [321, 403] on p at bounding box center [544, 398] width 619 height 19
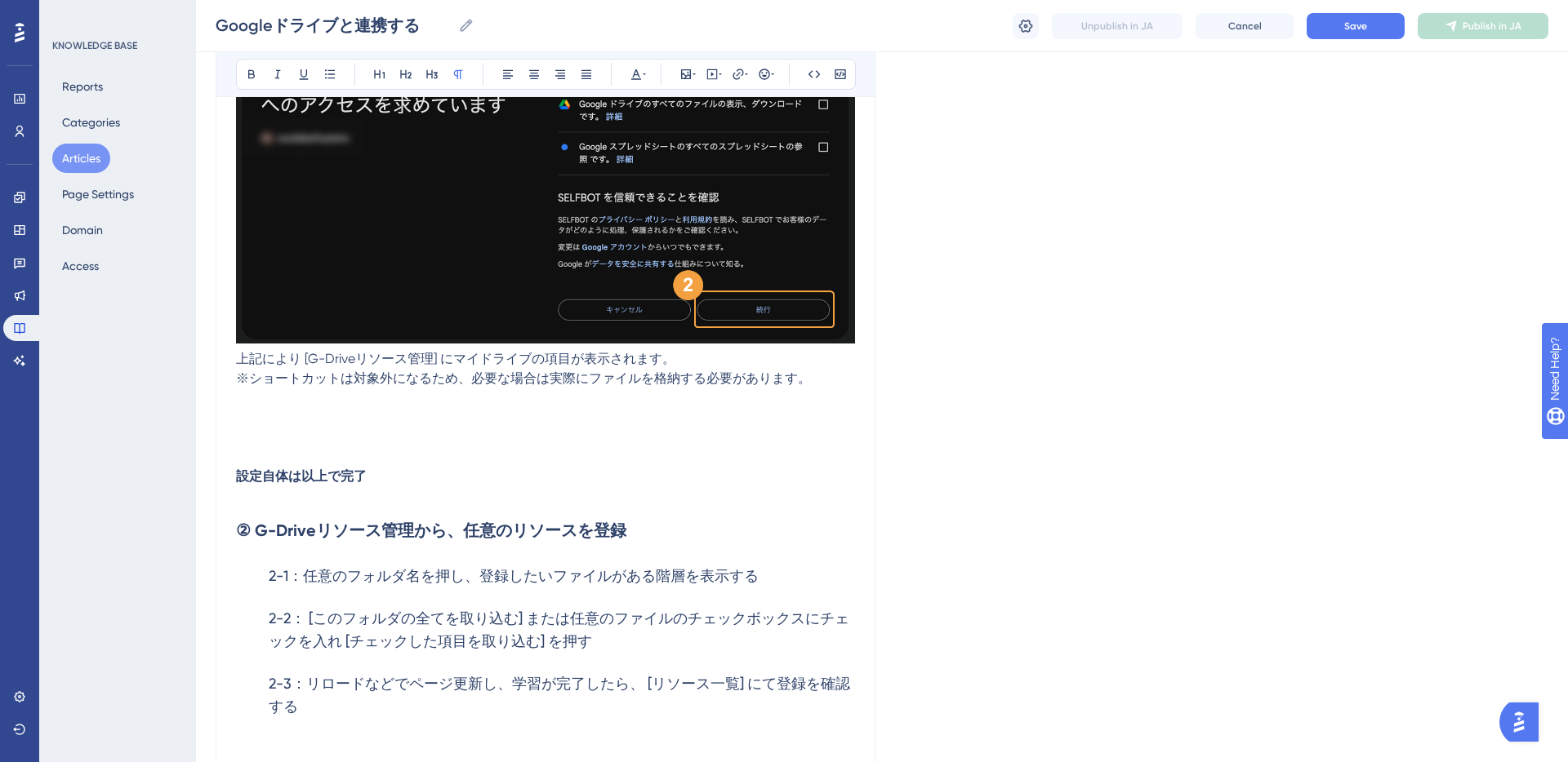
click at [356, 420] on p at bounding box center [544, 418] width 619 height 19
click at [693, 79] on icon at bounding box center [694, 74] width 4 height 13
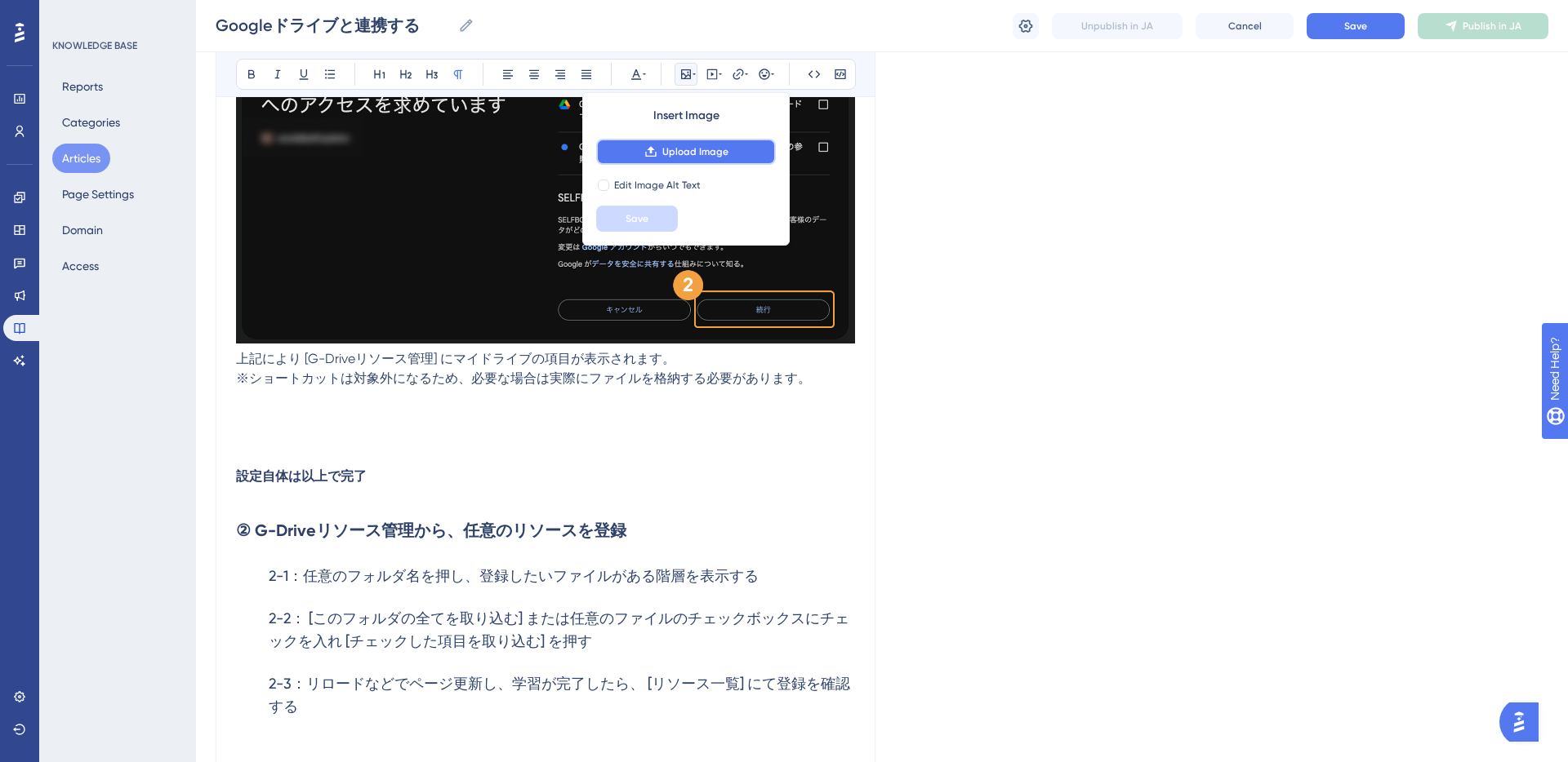
click at [703, 147] on span "Upload Image" at bounding box center [694, 152] width 66 height 13
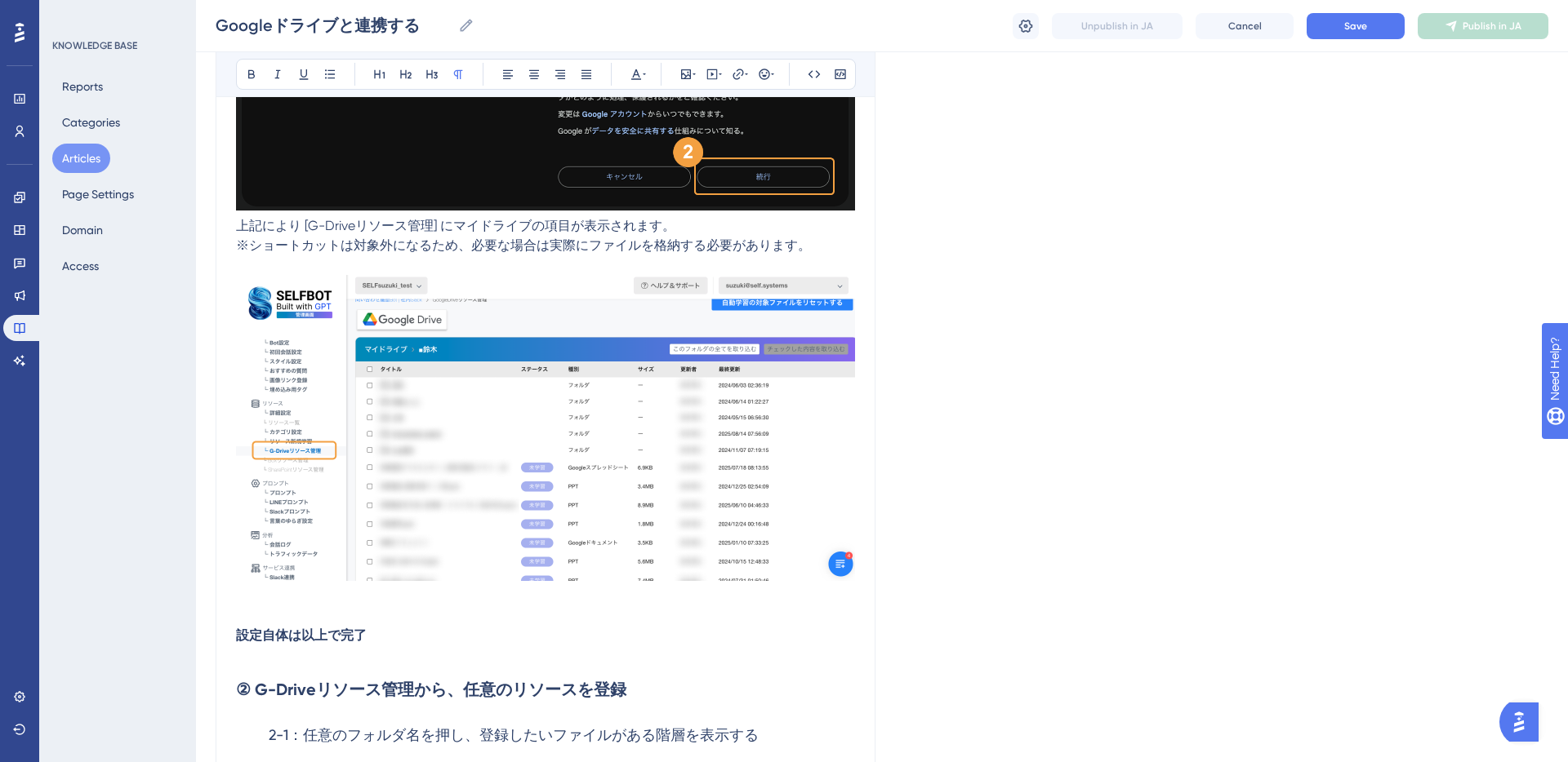
scroll to position [1703, 0]
click at [1334, 32] on button "Save" at bounding box center [1355, 26] width 98 height 26
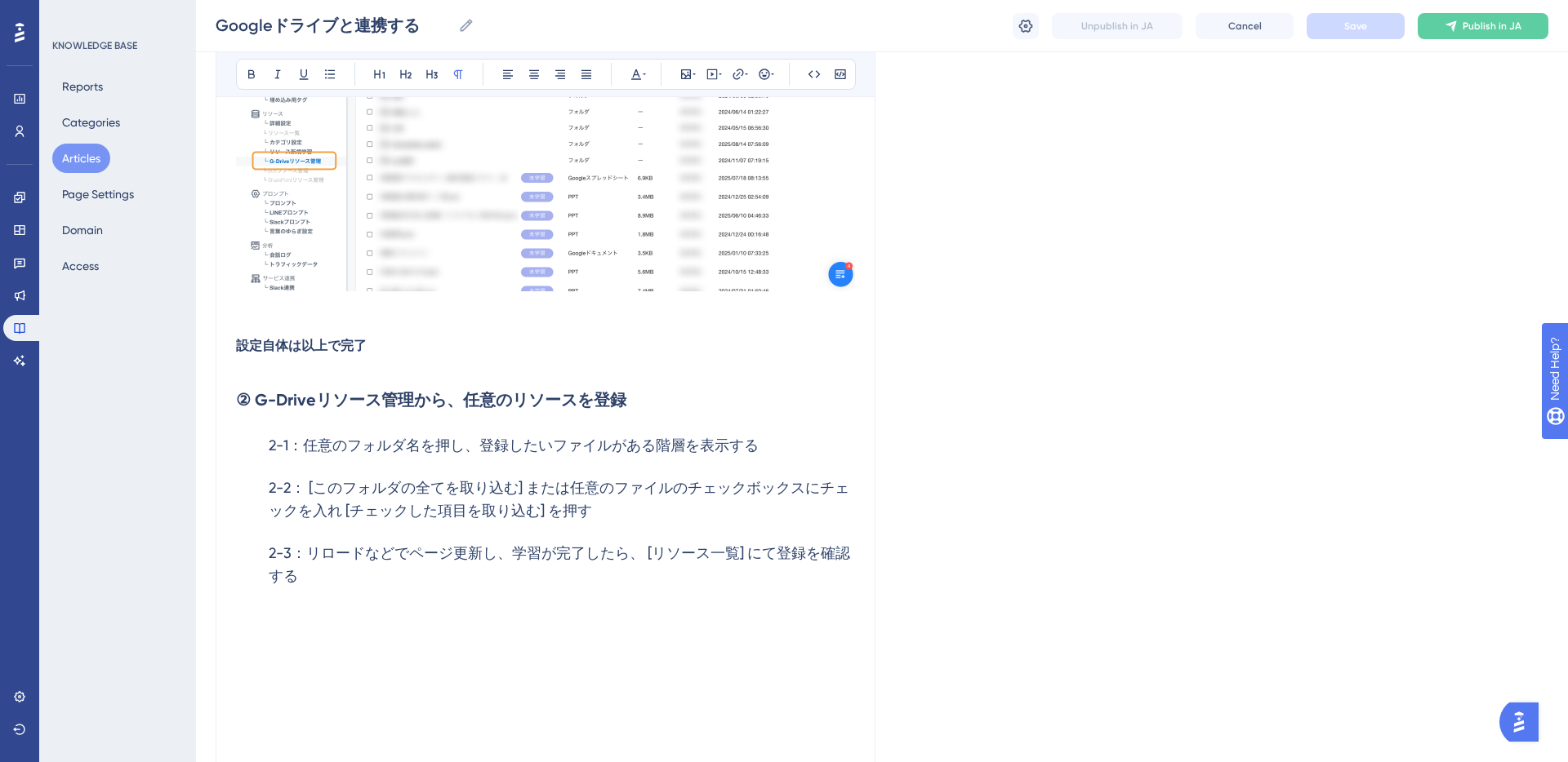
scroll to position [2034, 0]
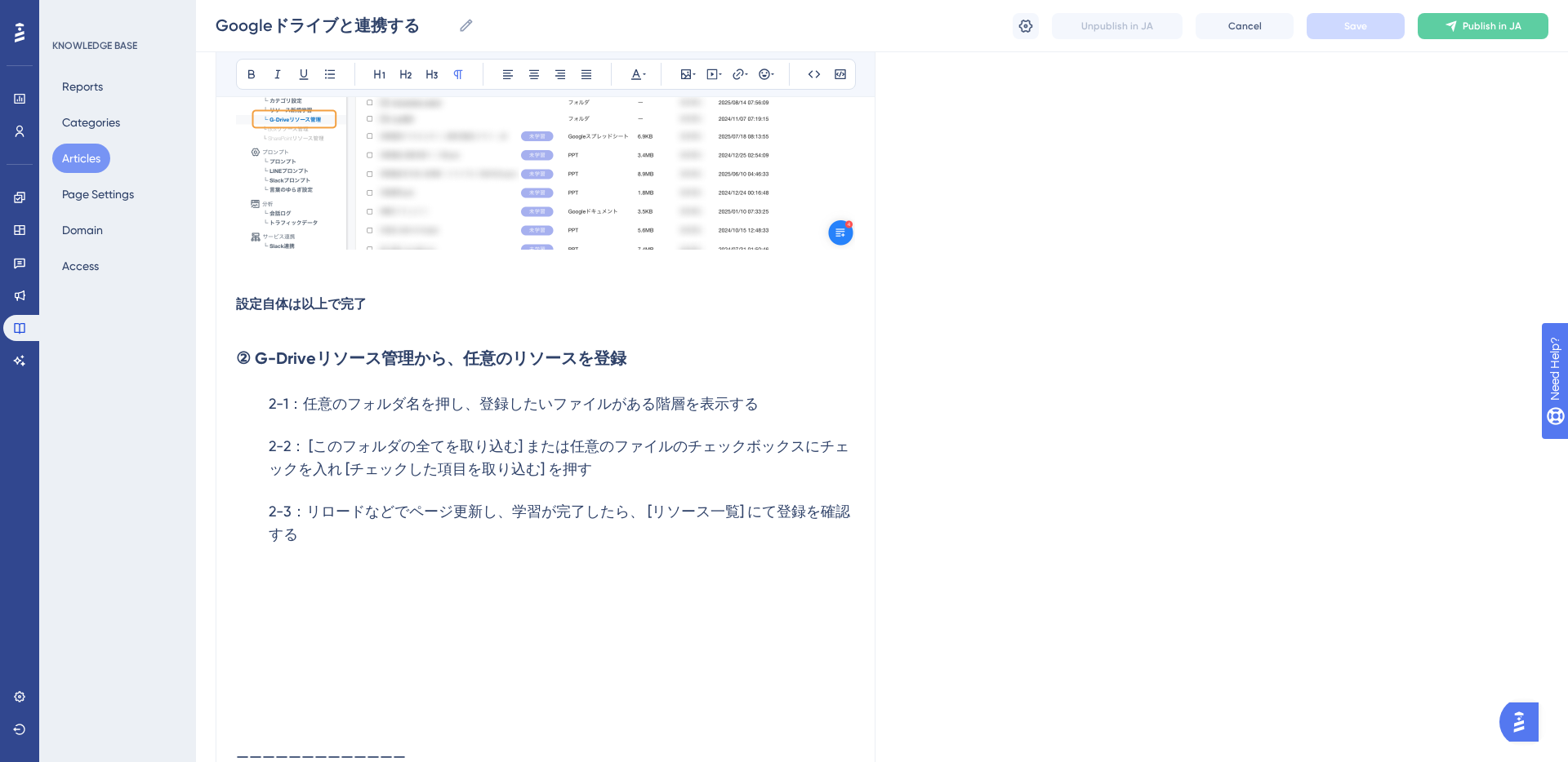
click at [513, 501] on h3 "2-3：リロードなどでページ更新し、学習が完了したら、 [リソース一覧] にて登録を確認する" at bounding box center [544, 523] width 619 height 65
click at [769, 410] on h3 "2-1：任意のフォルダ名を押し、登録したいファイルがある階層を表示する" at bounding box center [544, 404] width 619 height 42
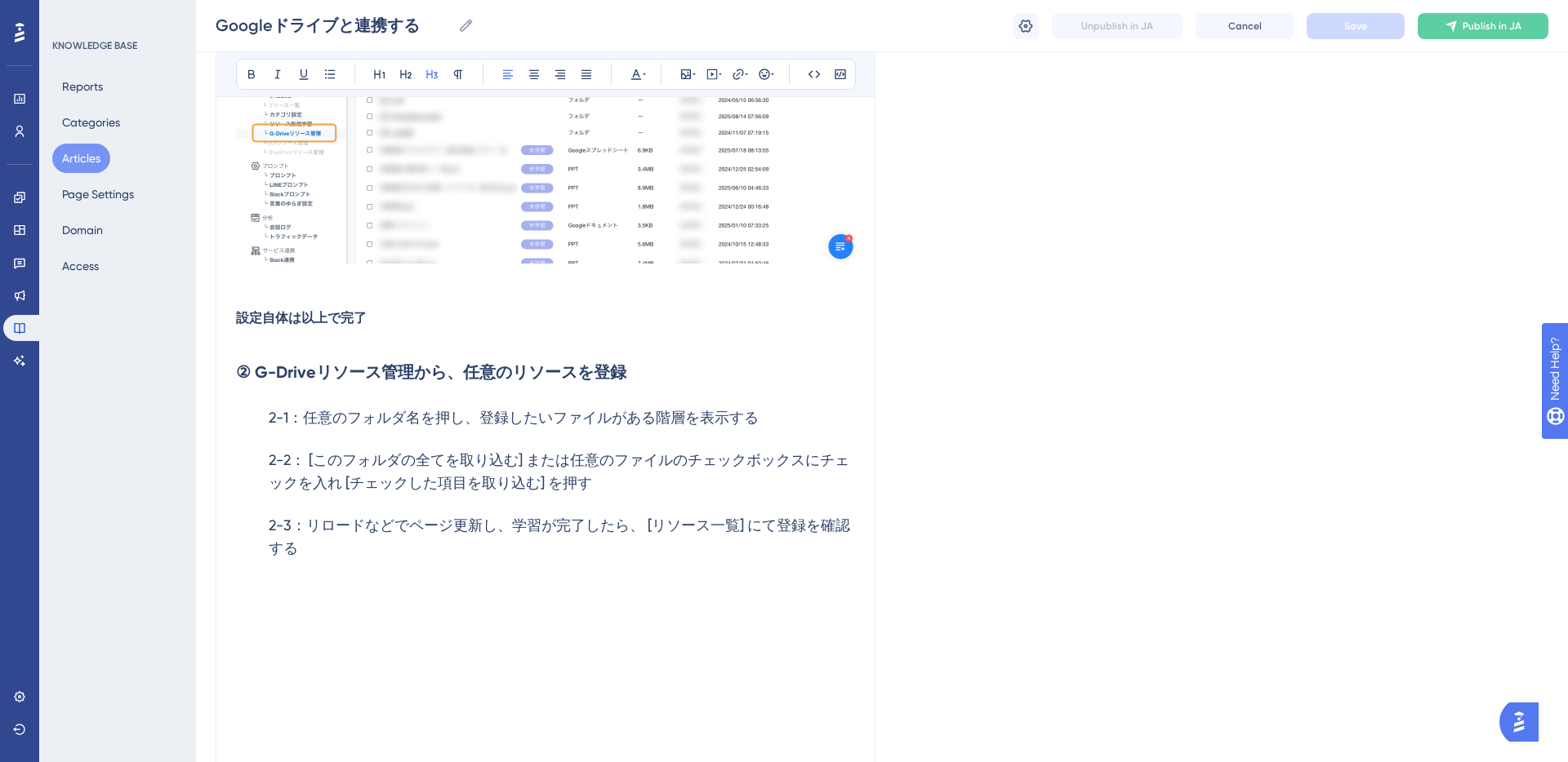
scroll to position [2021, 0]
click at [780, 420] on h3 "2-1：任意のフォルダ名を押し、登録したいファイルがある階層を表示する" at bounding box center [544, 417] width 619 height 42
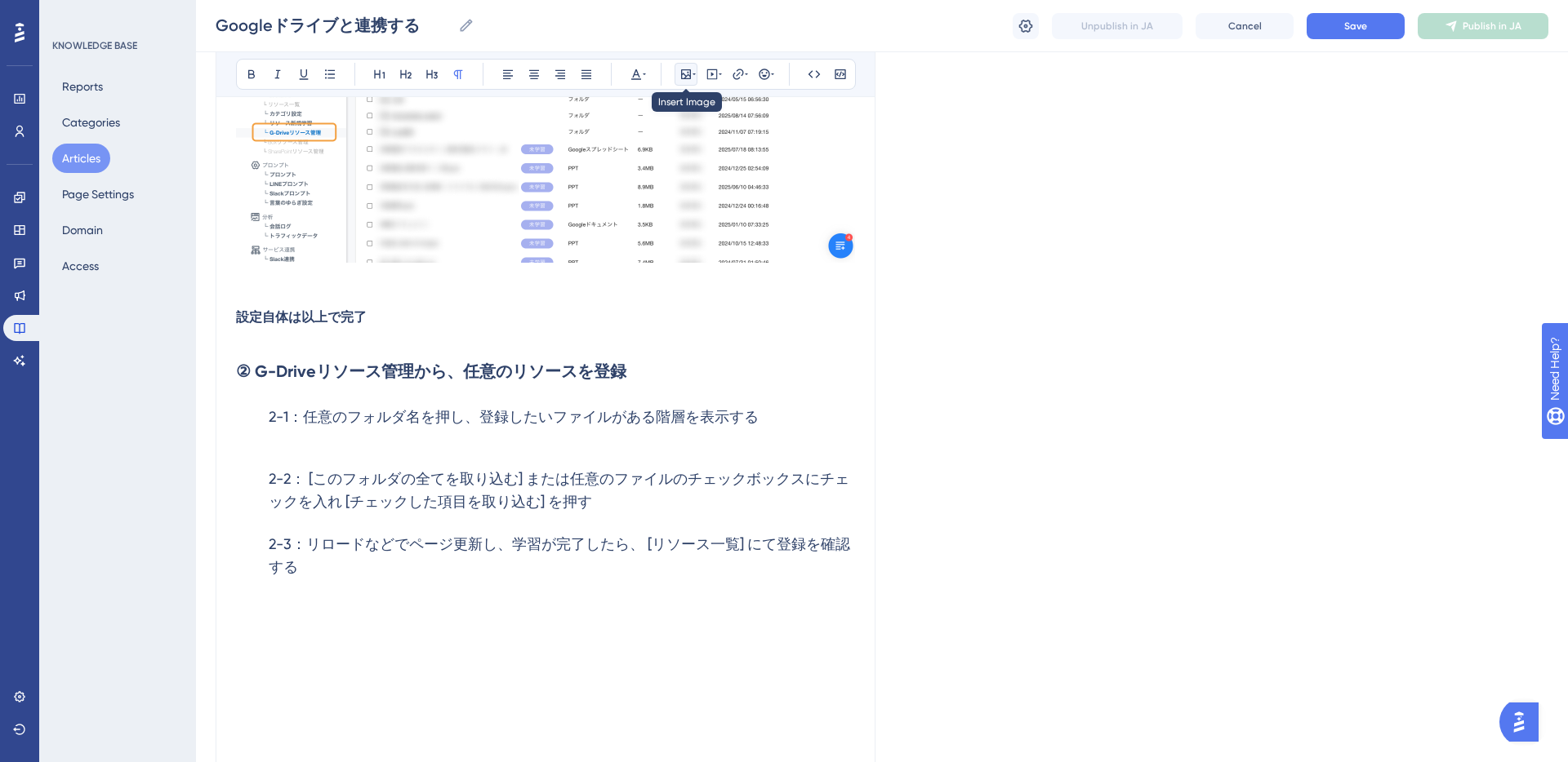
click at [682, 70] on icon at bounding box center [686, 74] width 10 height 10
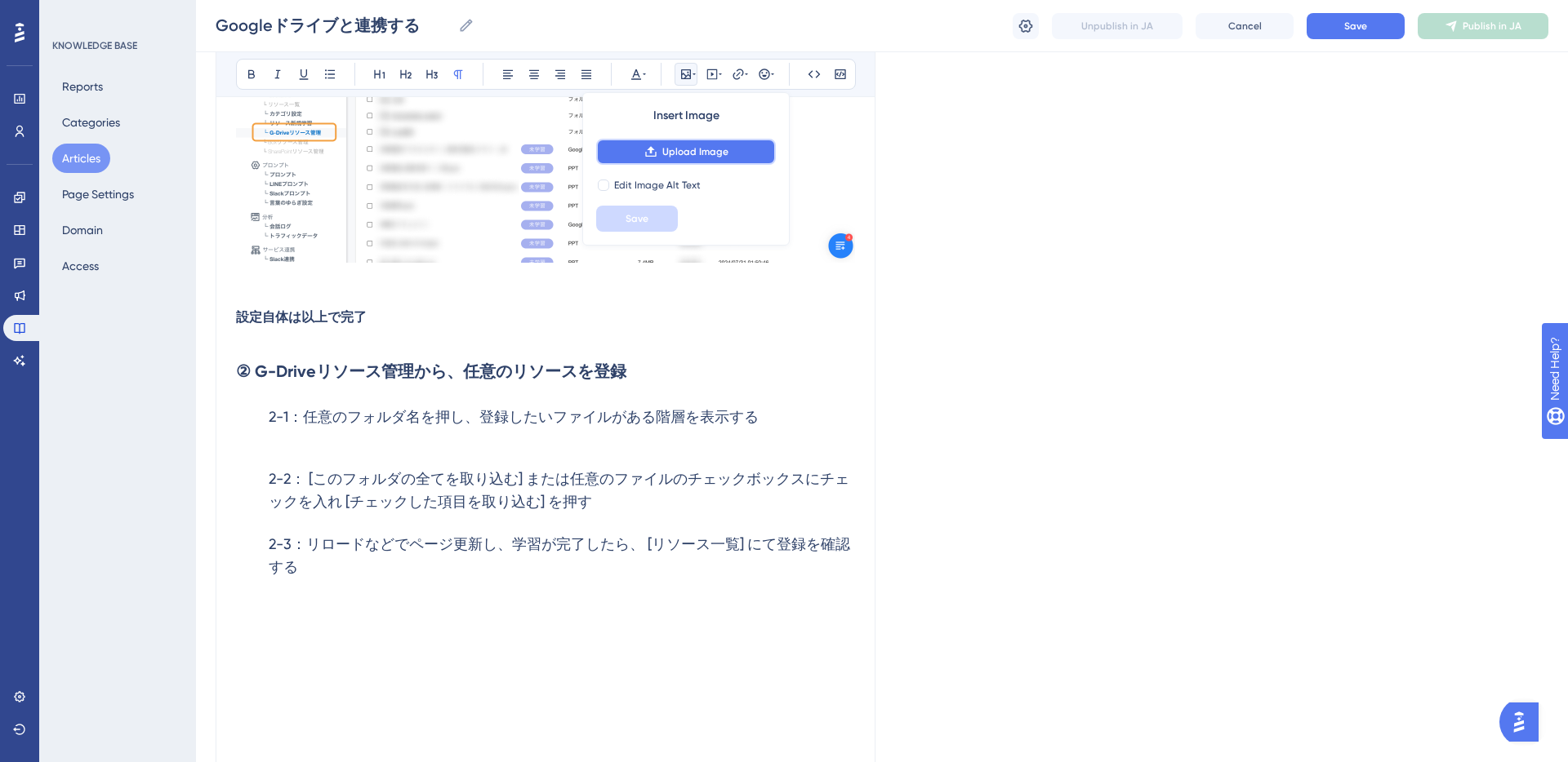
click at [683, 146] on span "Upload Image" at bounding box center [694, 152] width 66 height 13
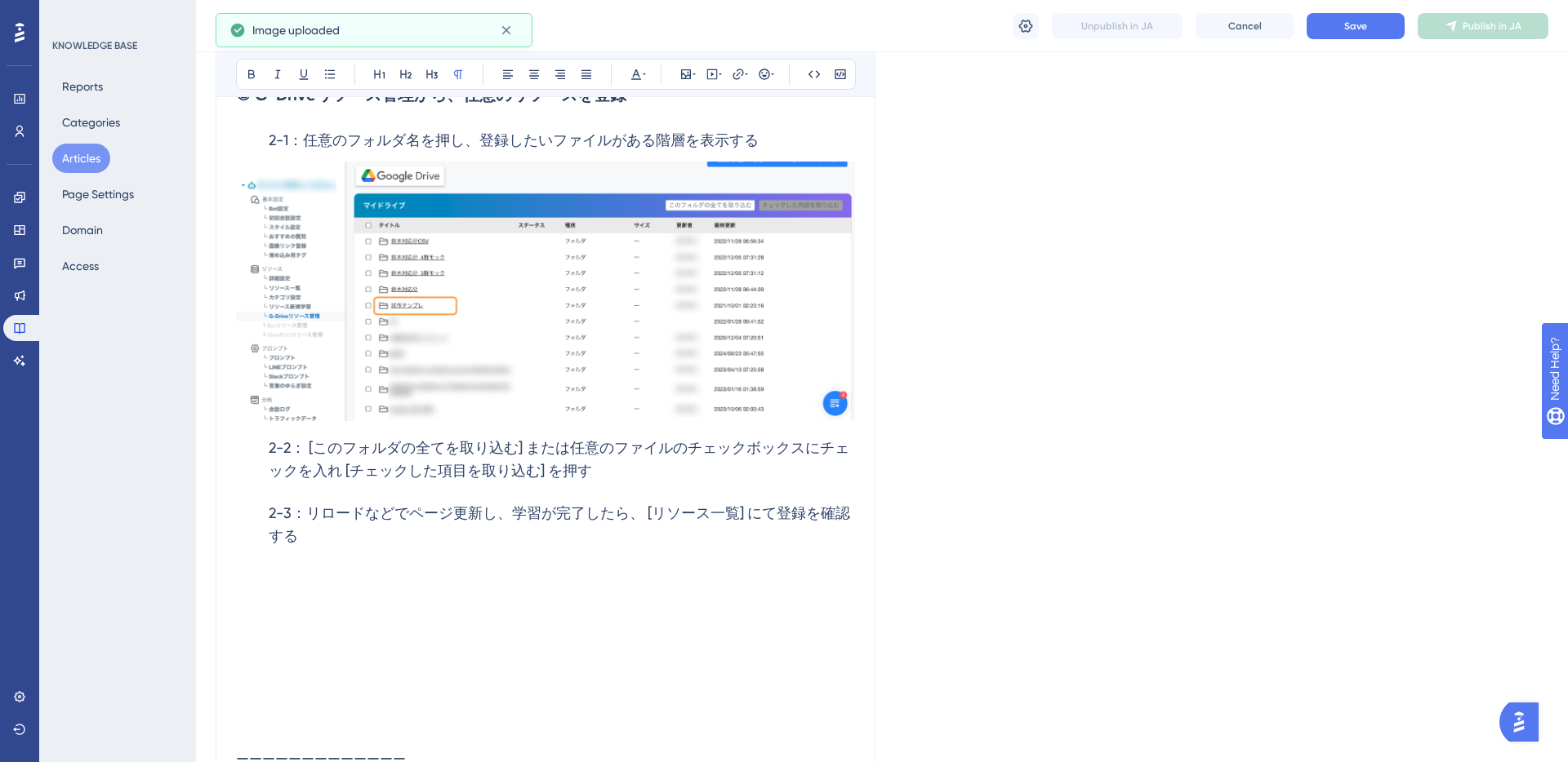
scroll to position [2301, 0]
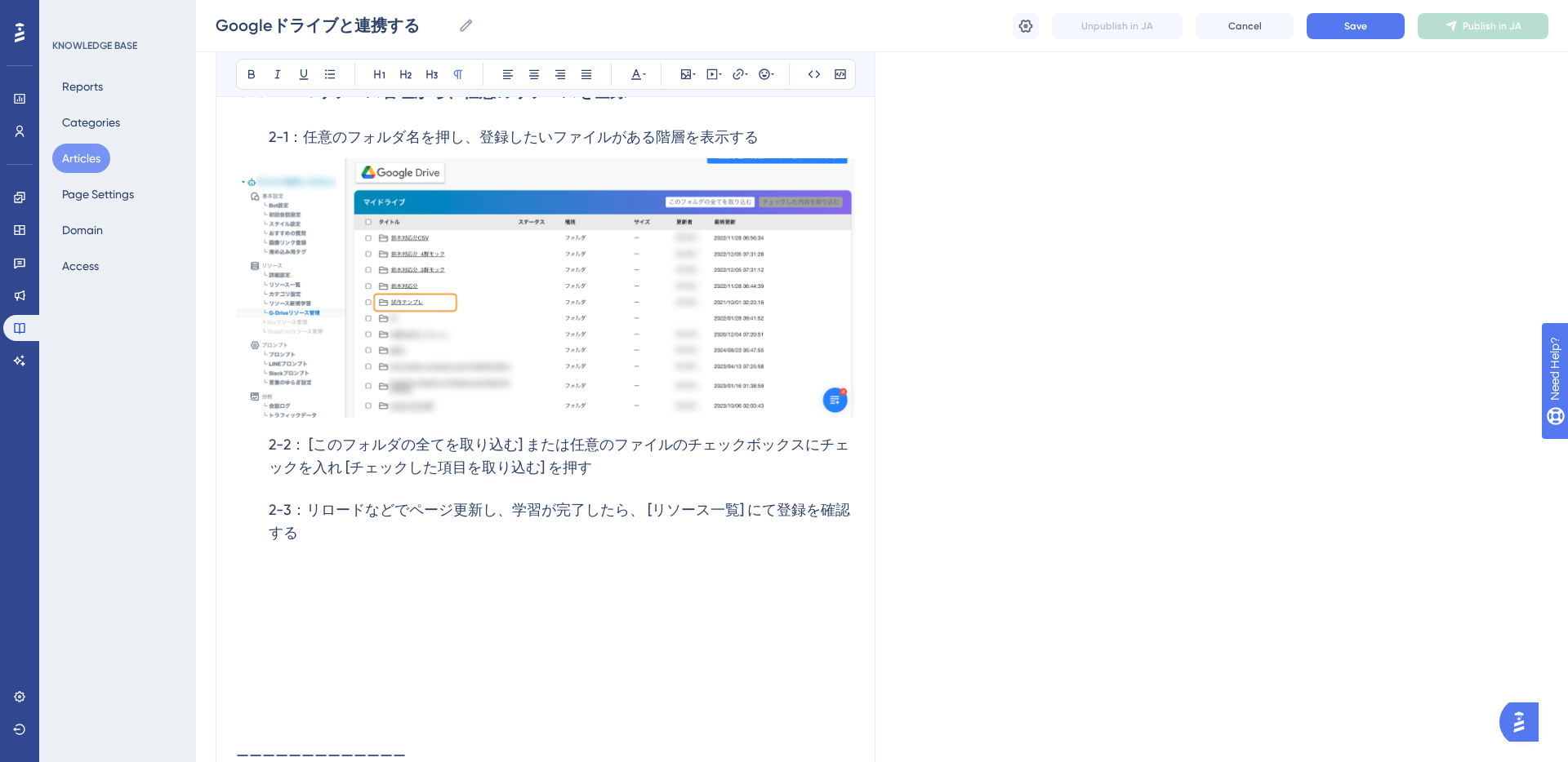
click at [612, 465] on h3 "2-2： [このフォルダの全てを取り込む] または任意のファイルのチェックボックスにチェックを入れ [チェックした項目を取り込む] を押す" at bounding box center [544, 456] width 619 height 65
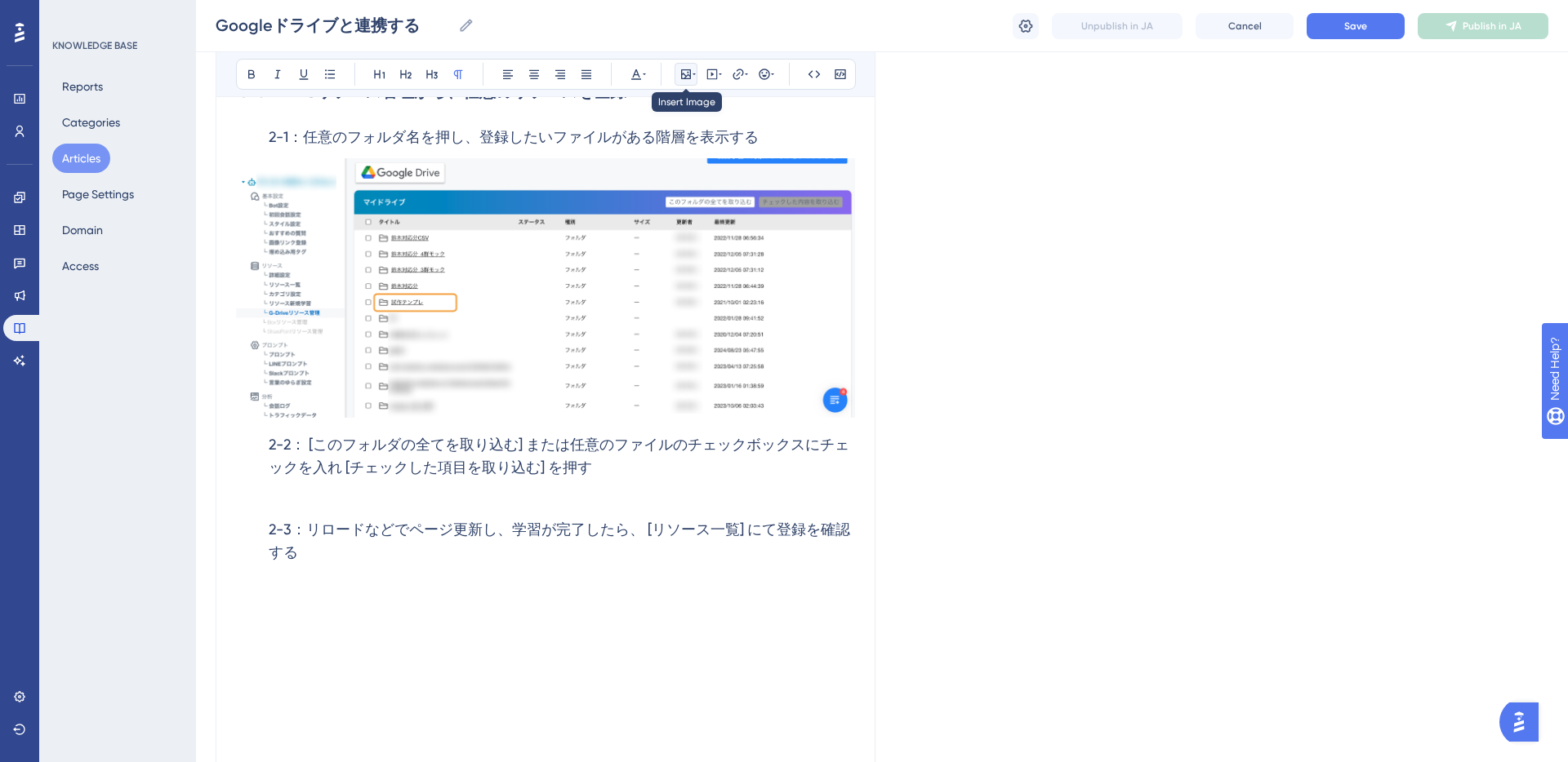
click at [694, 77] on icon at bounding box center [694, 74] width 4 height 13
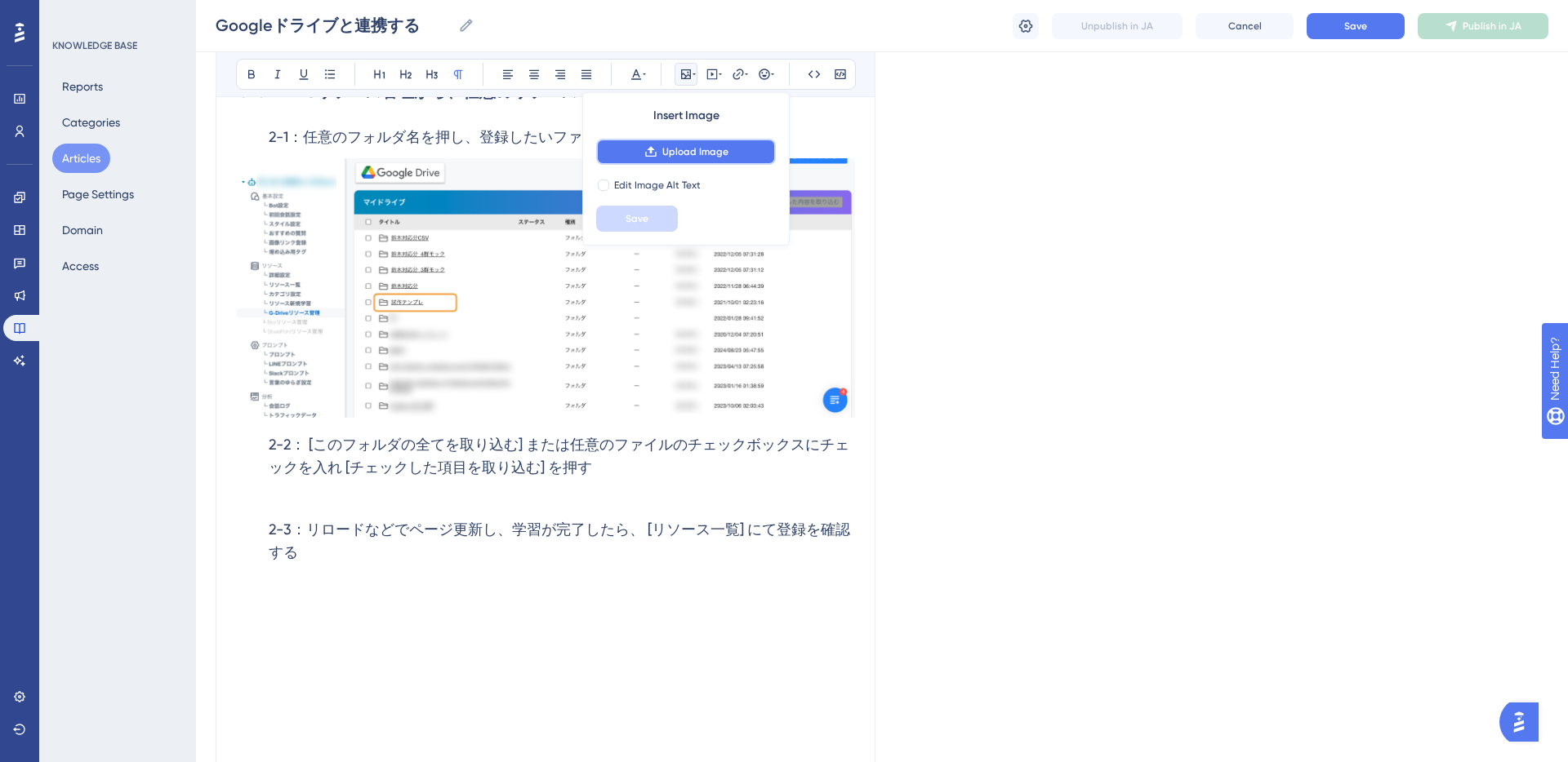
click at [696, 150] on span "Upload Image" at bounding box center [694, 152] width 66 height 13
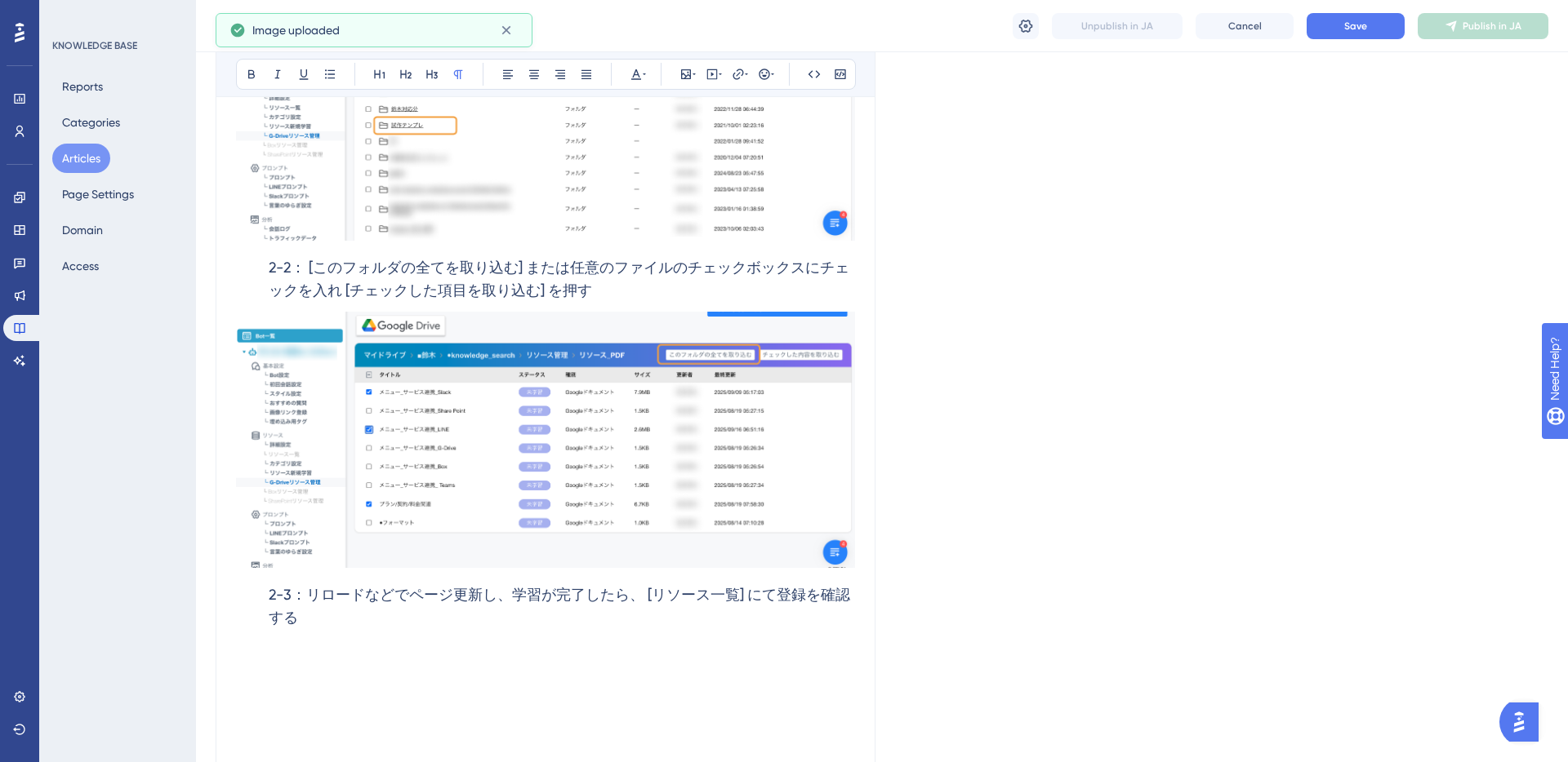
scroll to position [2481, 0]
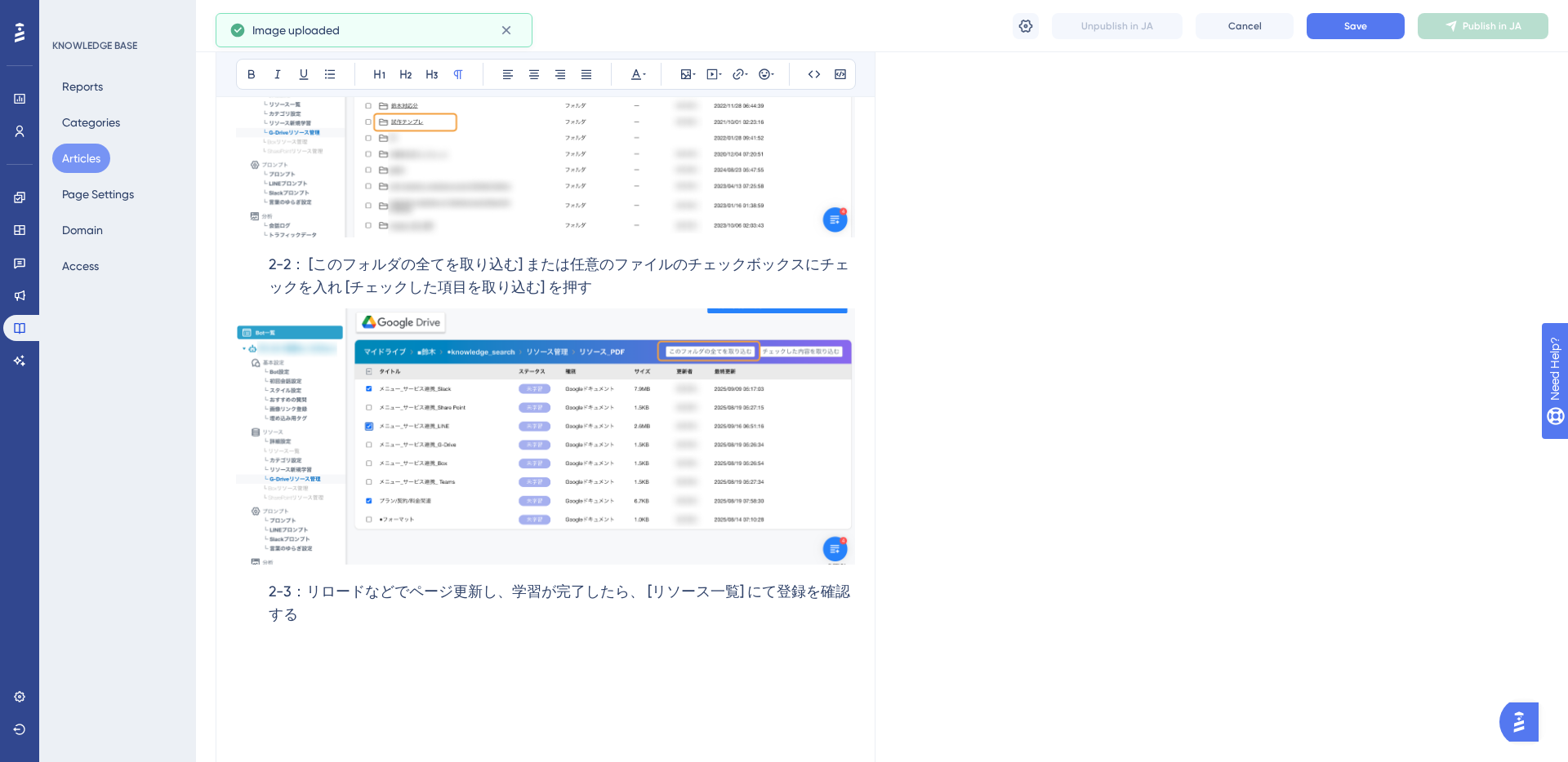
click at [861, 331] on div "Googleドライブと連携する Google ドライブと連携すれば、リソースを一つ一つ登録する手間が省けます。 Bold Italic Underline B…" at bounding box center [545, 353] width 660 height 5303
click at [767, 294] on h3 "2-2： [このフォルダの全てを取り込む] または任意のファイルのチェックボックスにチェックを入れ [チェックした項目を取り込む] を押す" at bounding box center [544, 276] width 619 height 65
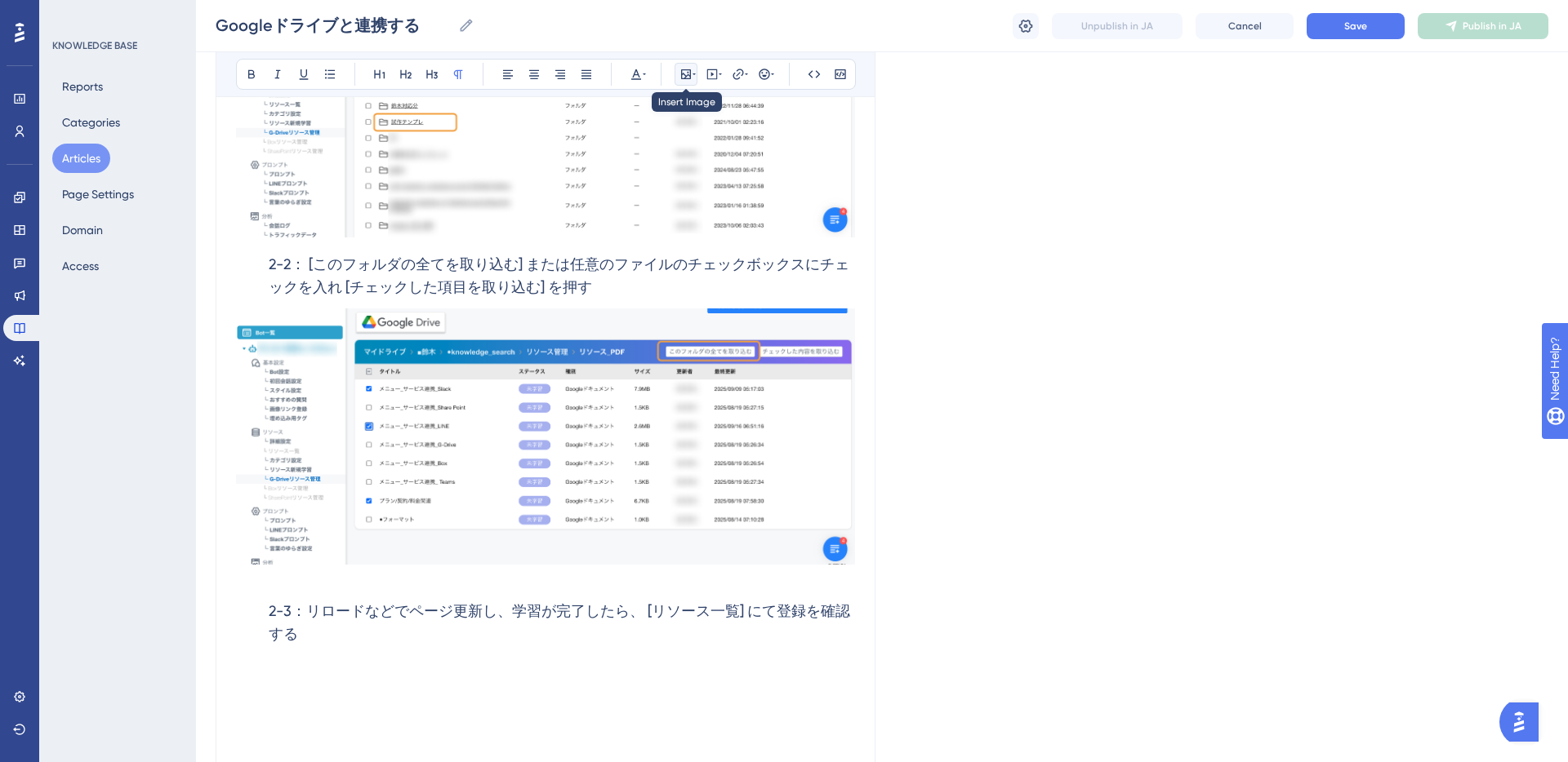
click at [693, 69] on icon at bounding box center [694, 74] width 4 height 13
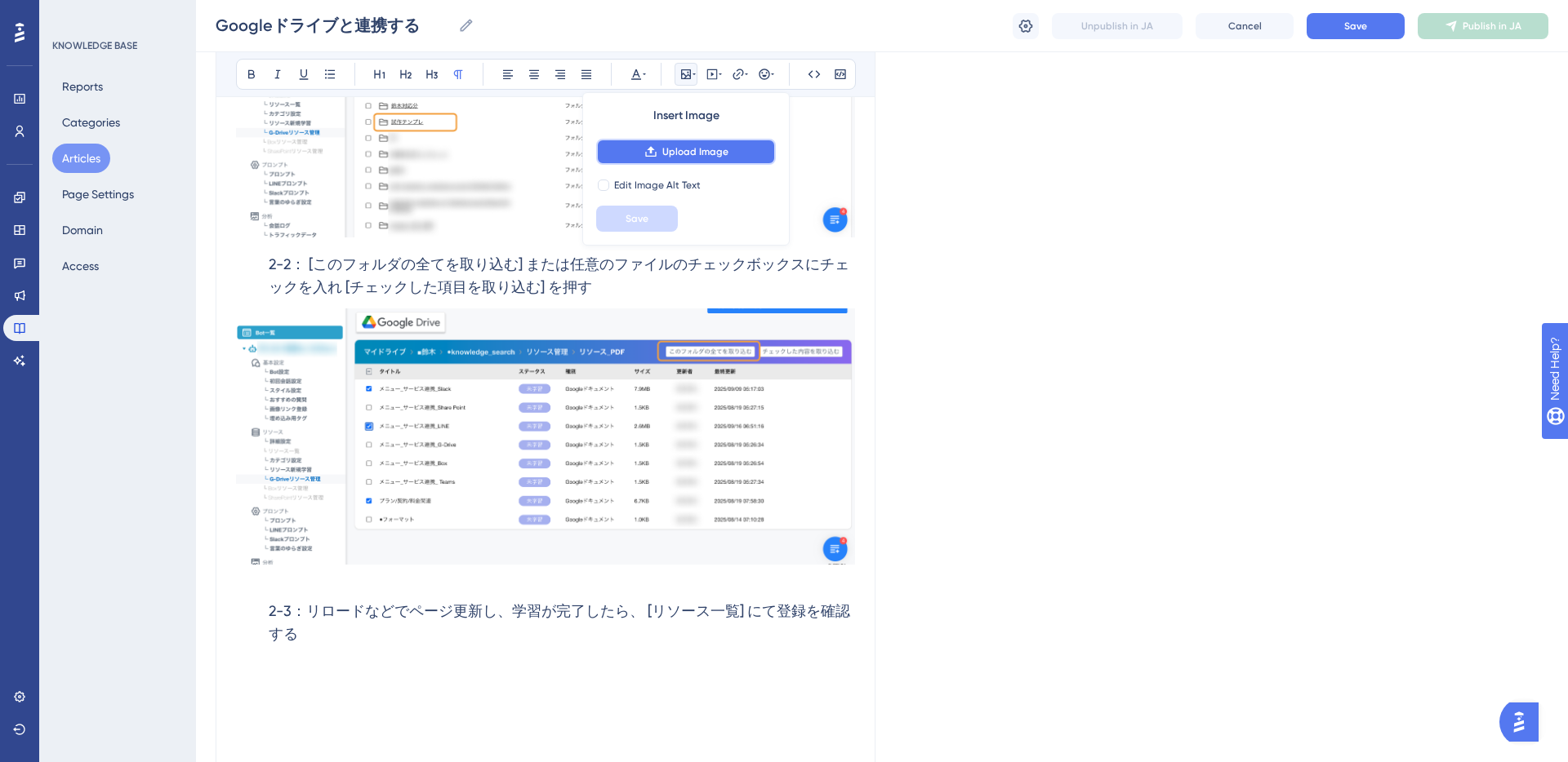
click at [683, 152] on span "Upload Image" at bounding box center [694, 152] width 66 height 13
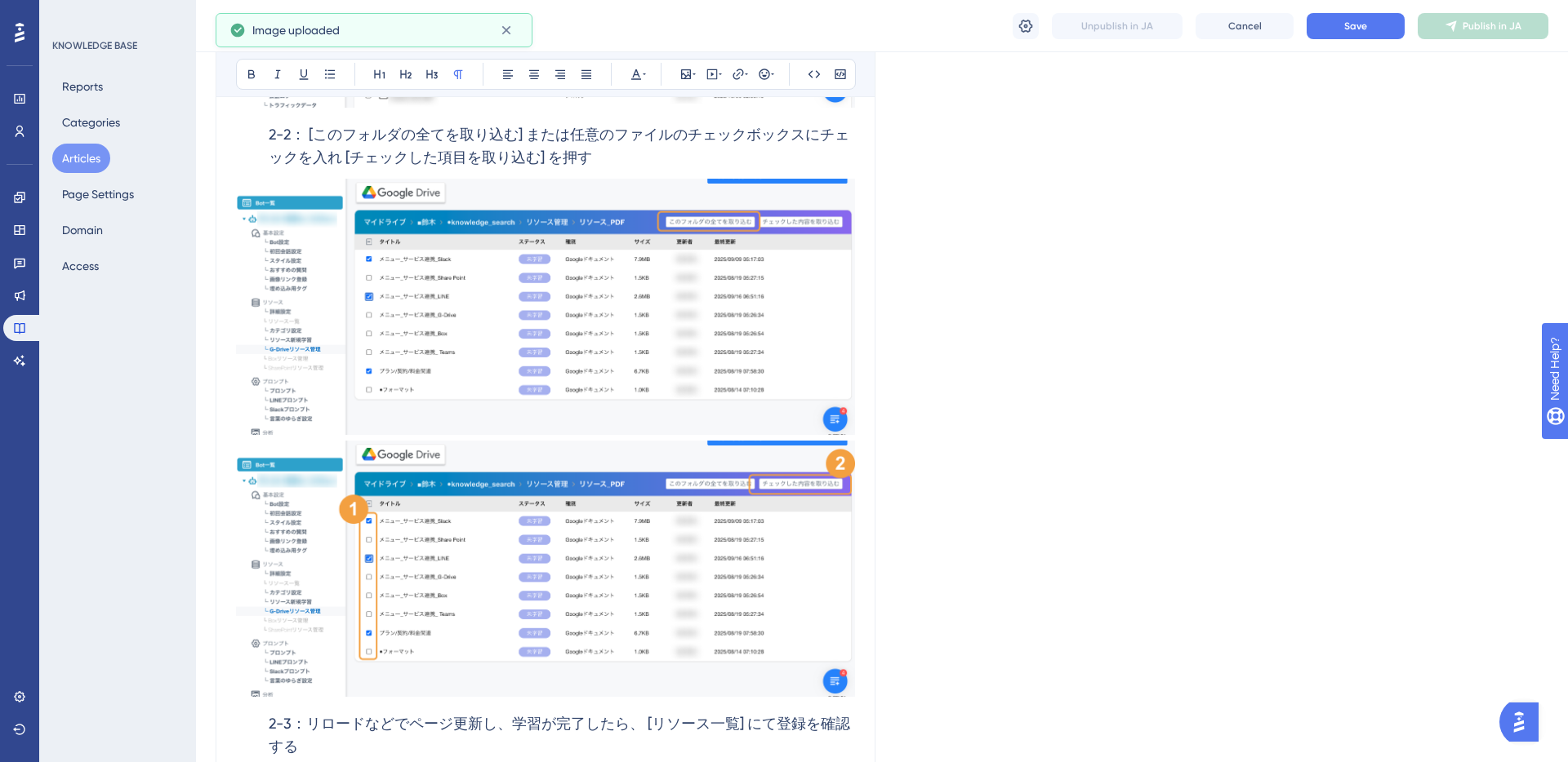
scroll to position [2742, 0]
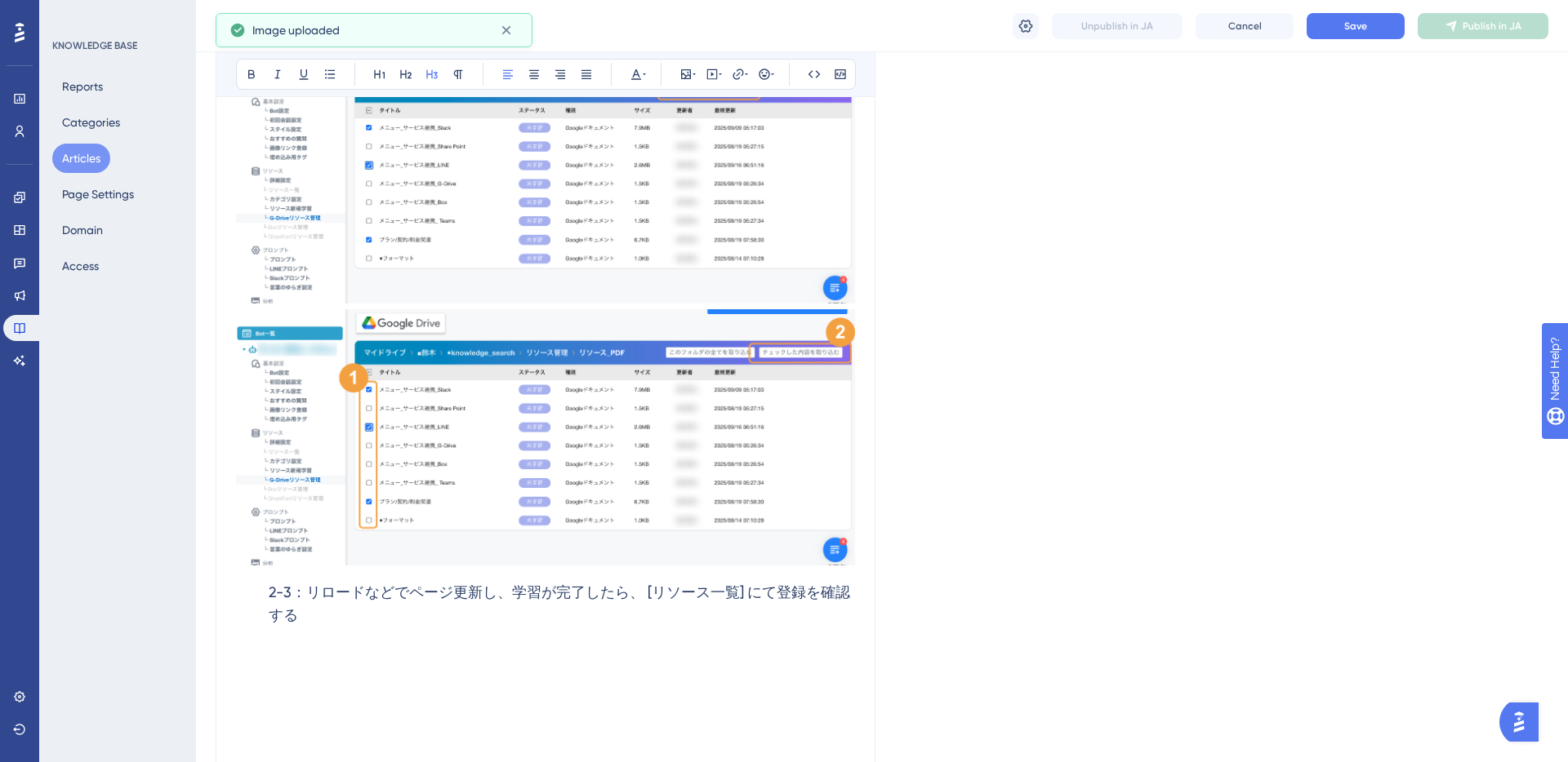
click at [400, 624] on h3 "2-3：リロードなどでページ更新し、学習が完了したら、 [リソース一覧] にて登録を確認する" at bounding box center [544, 604] width 619 height 65
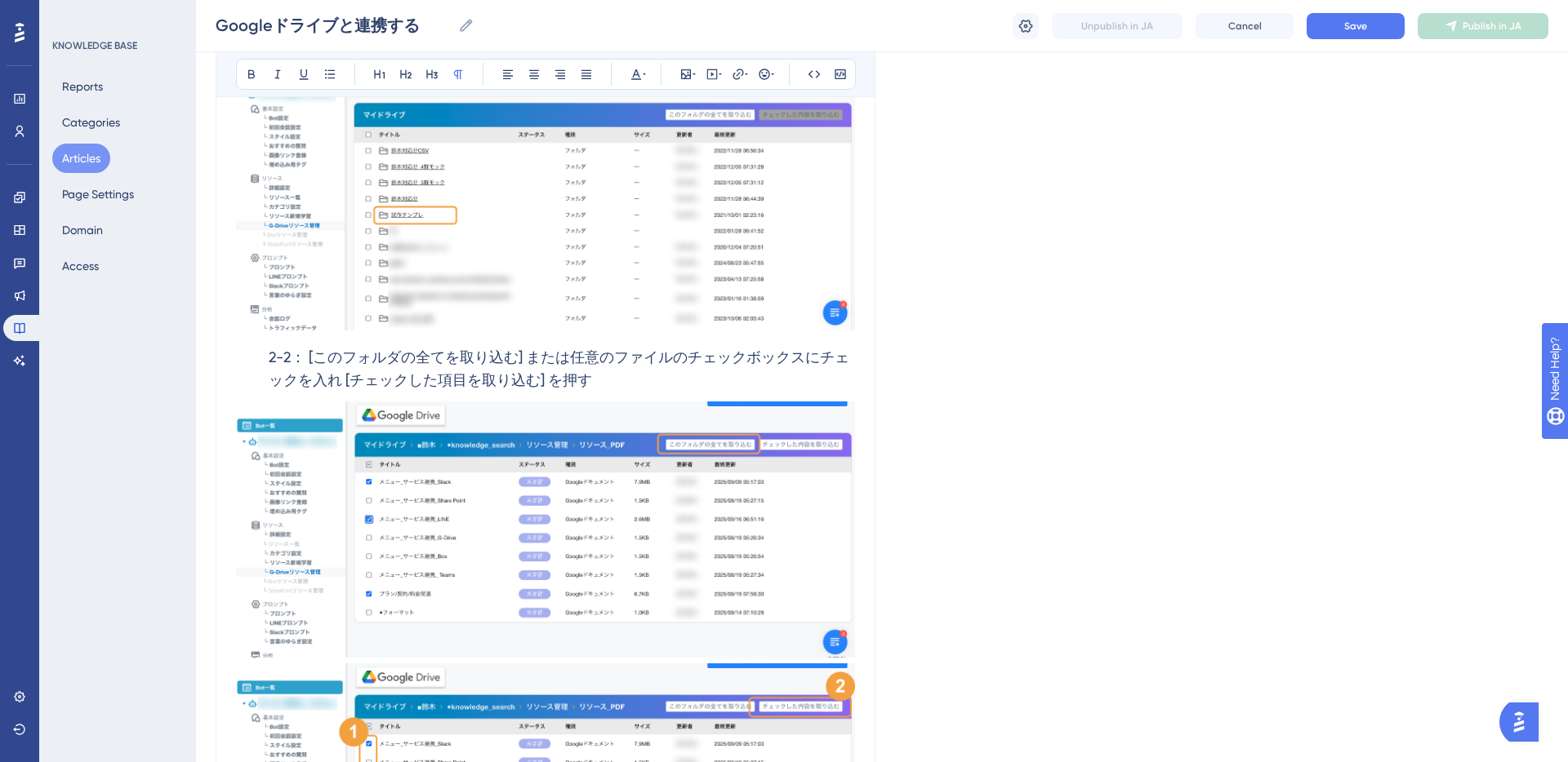
scroll to position [2944, 0]
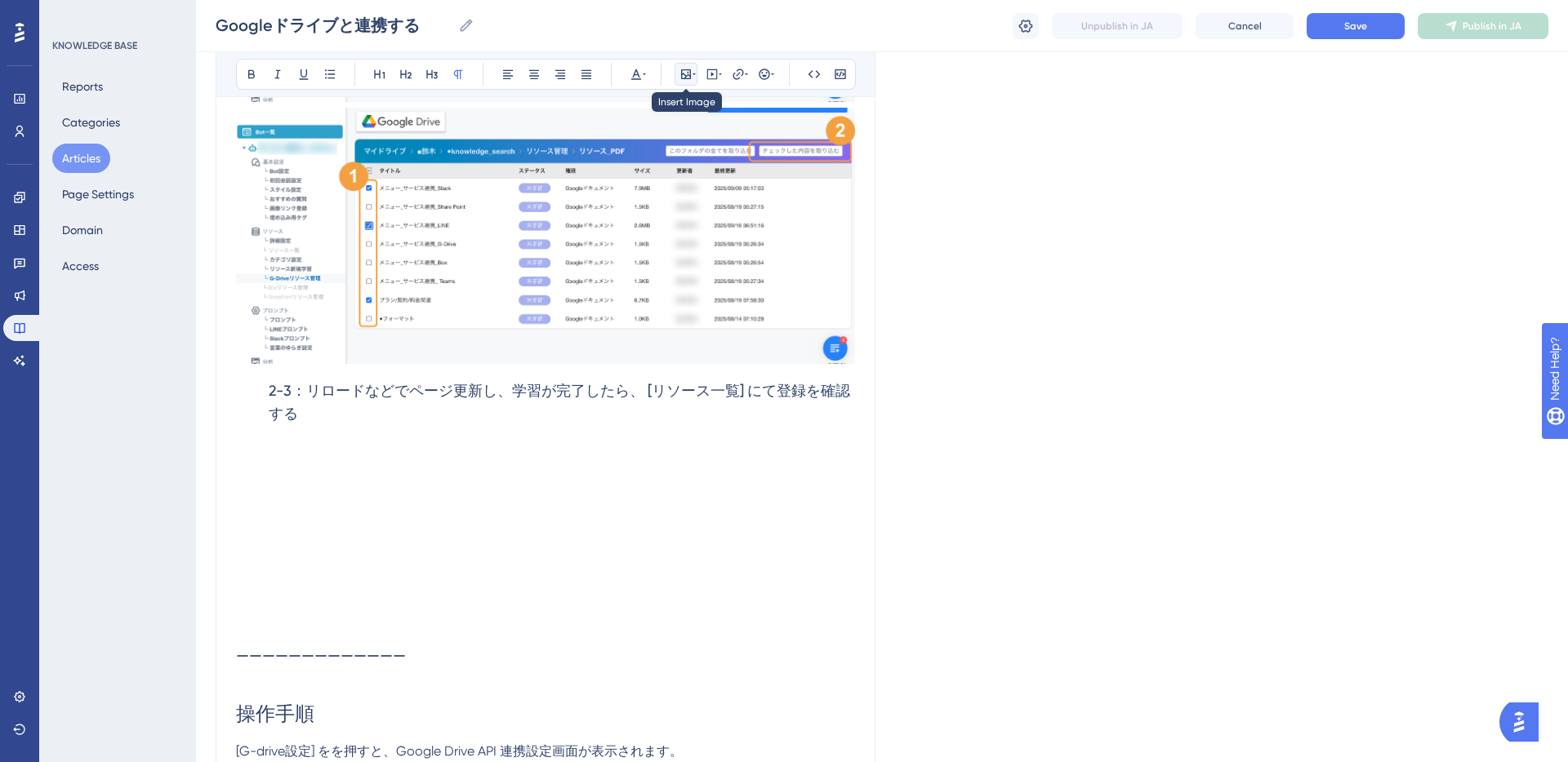
click at [689, 73] on icon at bounding box center [686, 74] width 13 height 13
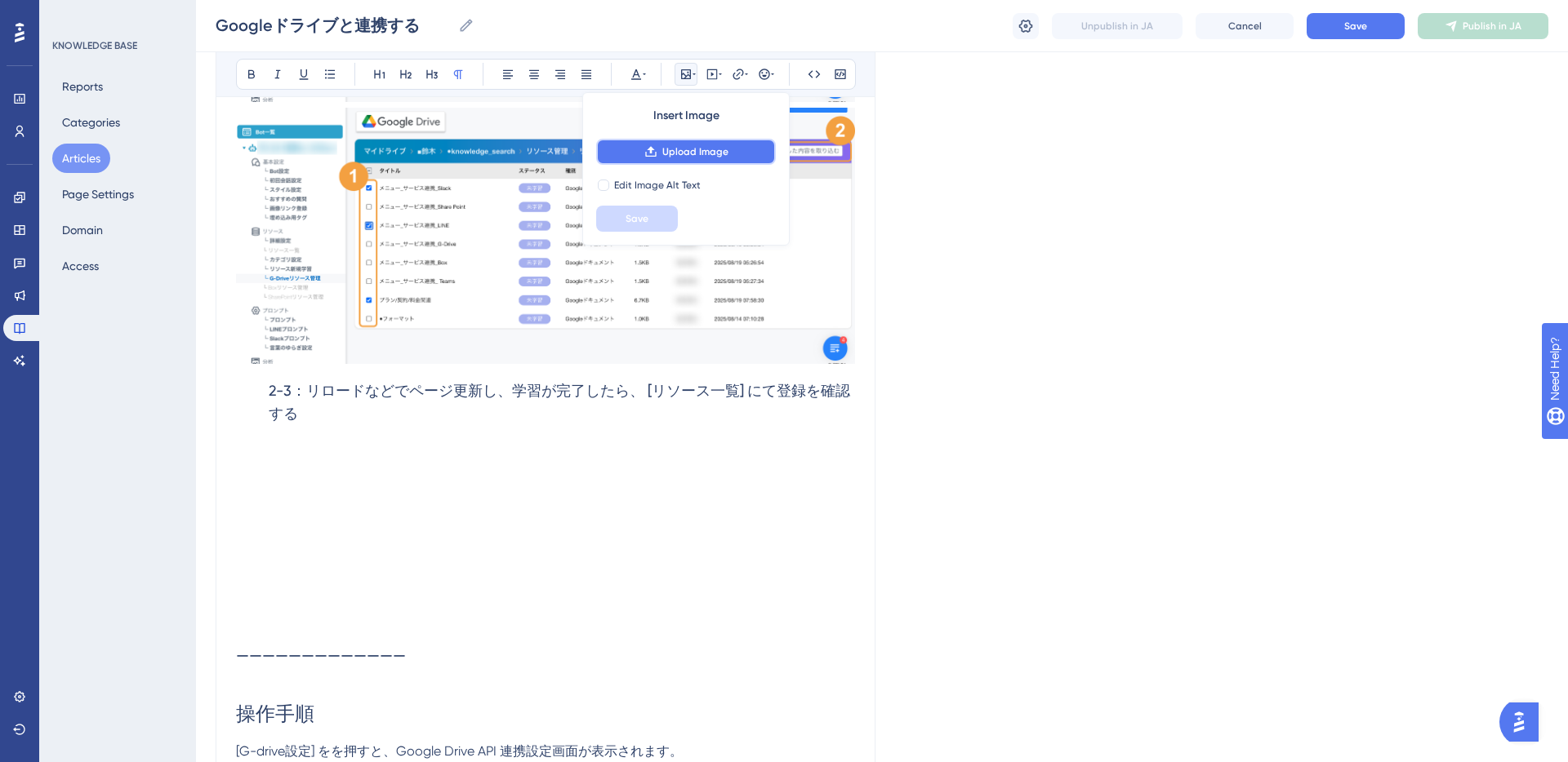
click at [695, 152] on span "Upload Image" at bounding box center [694, 152] width 66 height 13
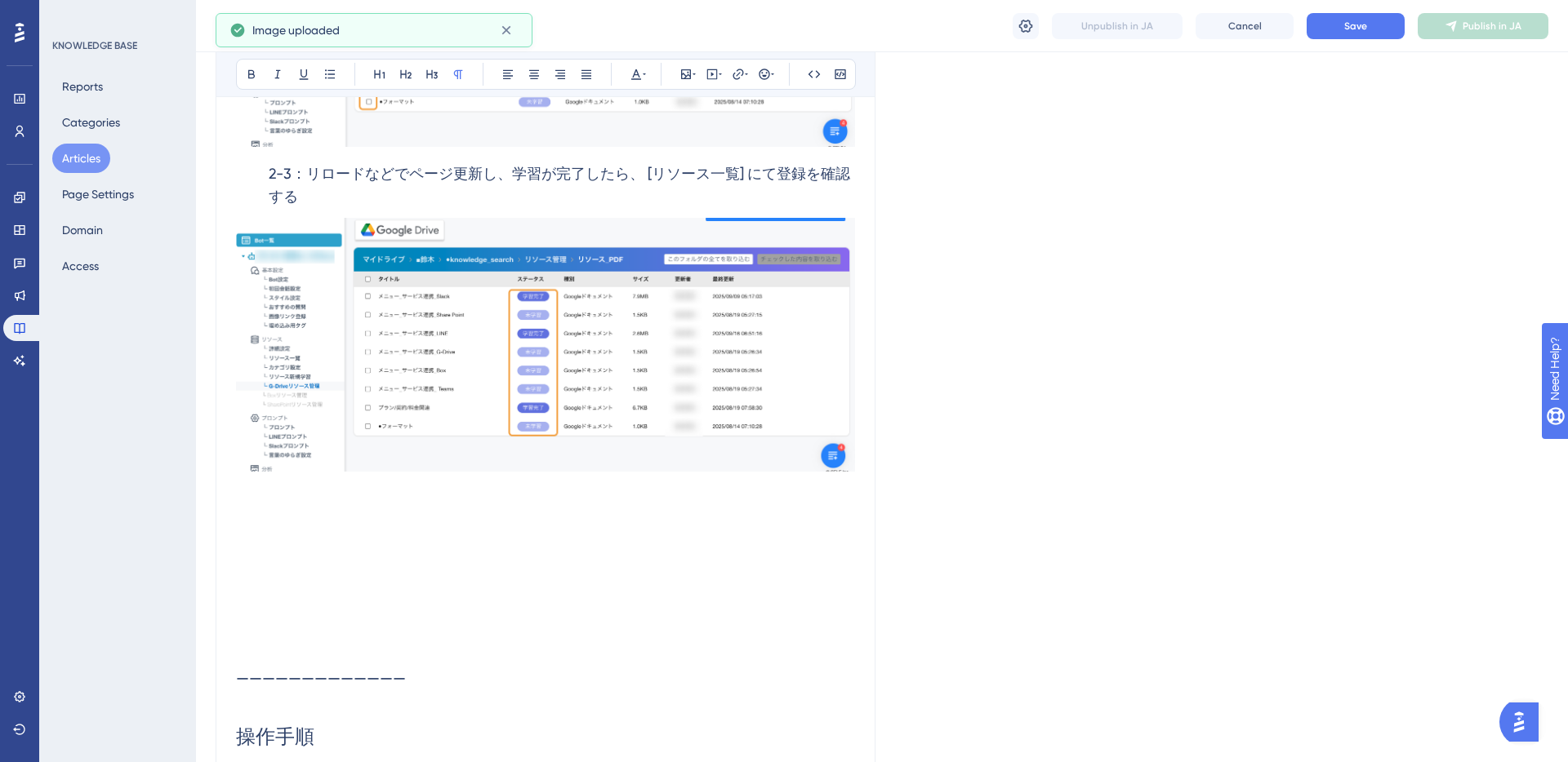
scroll to position [3179, 0]
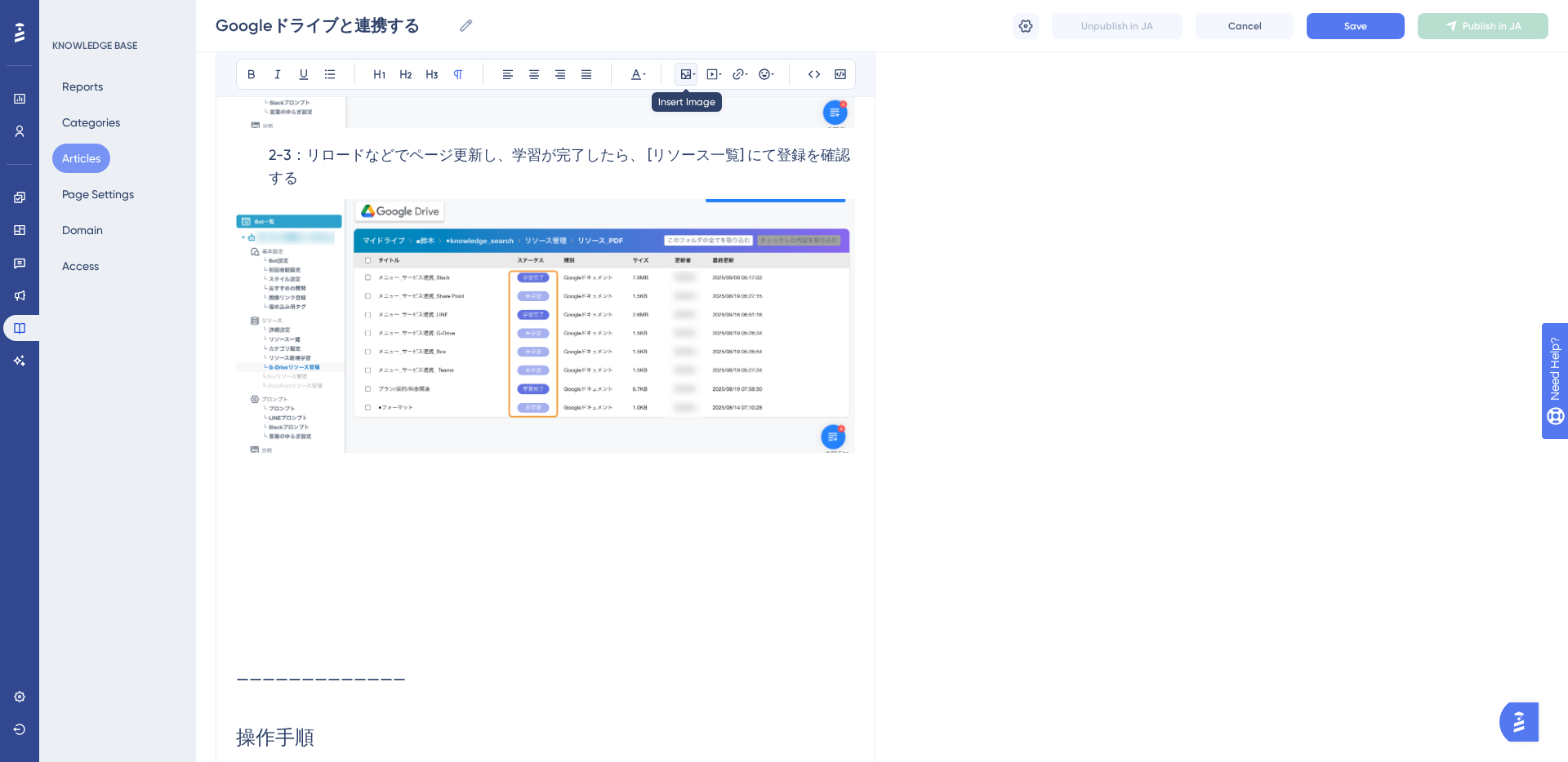
click at [695, 75] on icon at bounding box center [694, 74] width 4 height 13
click at [686, 71] on icon at bounding box center [686, 74] width 13 height 13
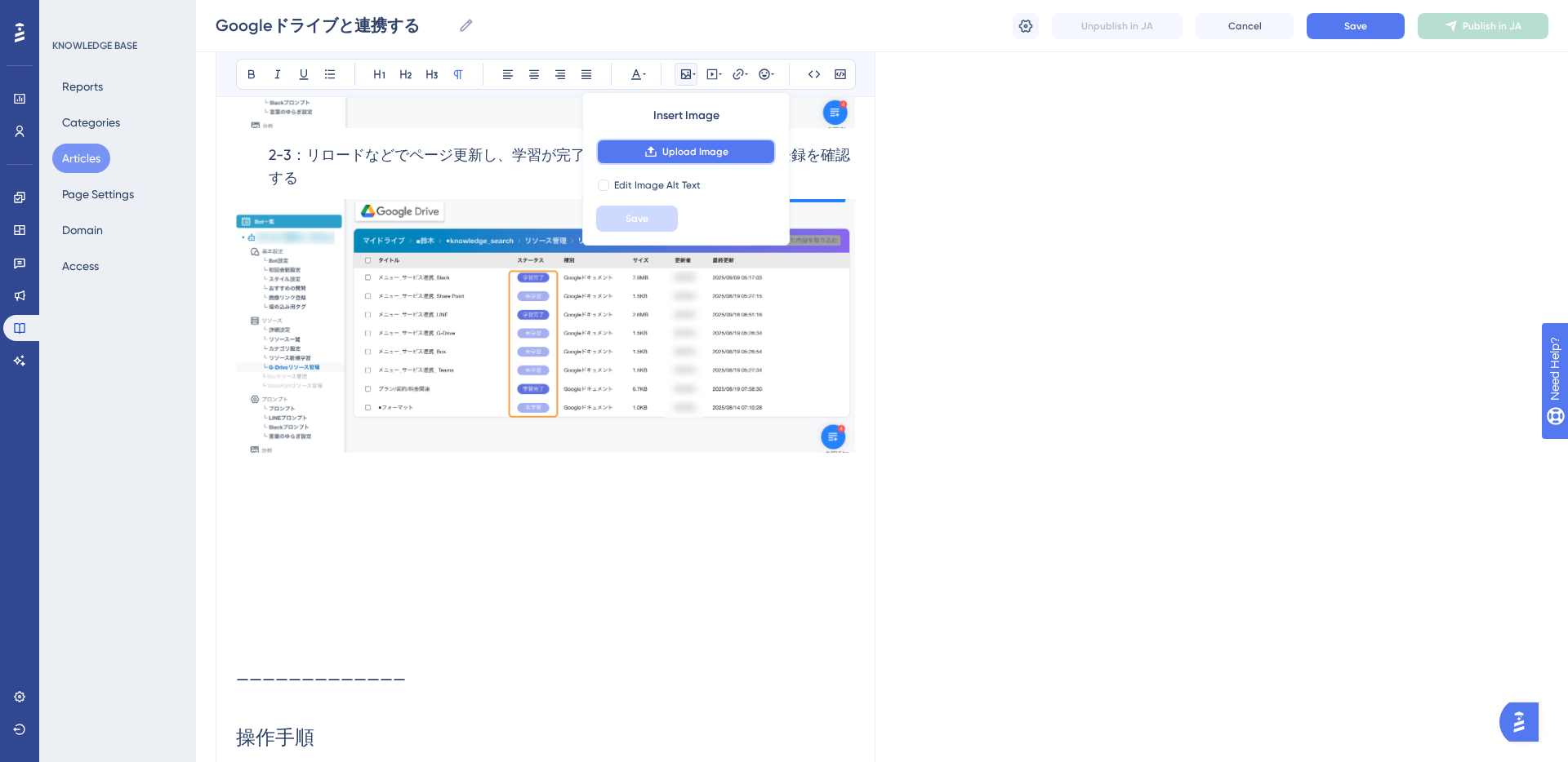
click at [676, 149] on span "Upload Image" at bounding box center [694, 152] width 66 height 13
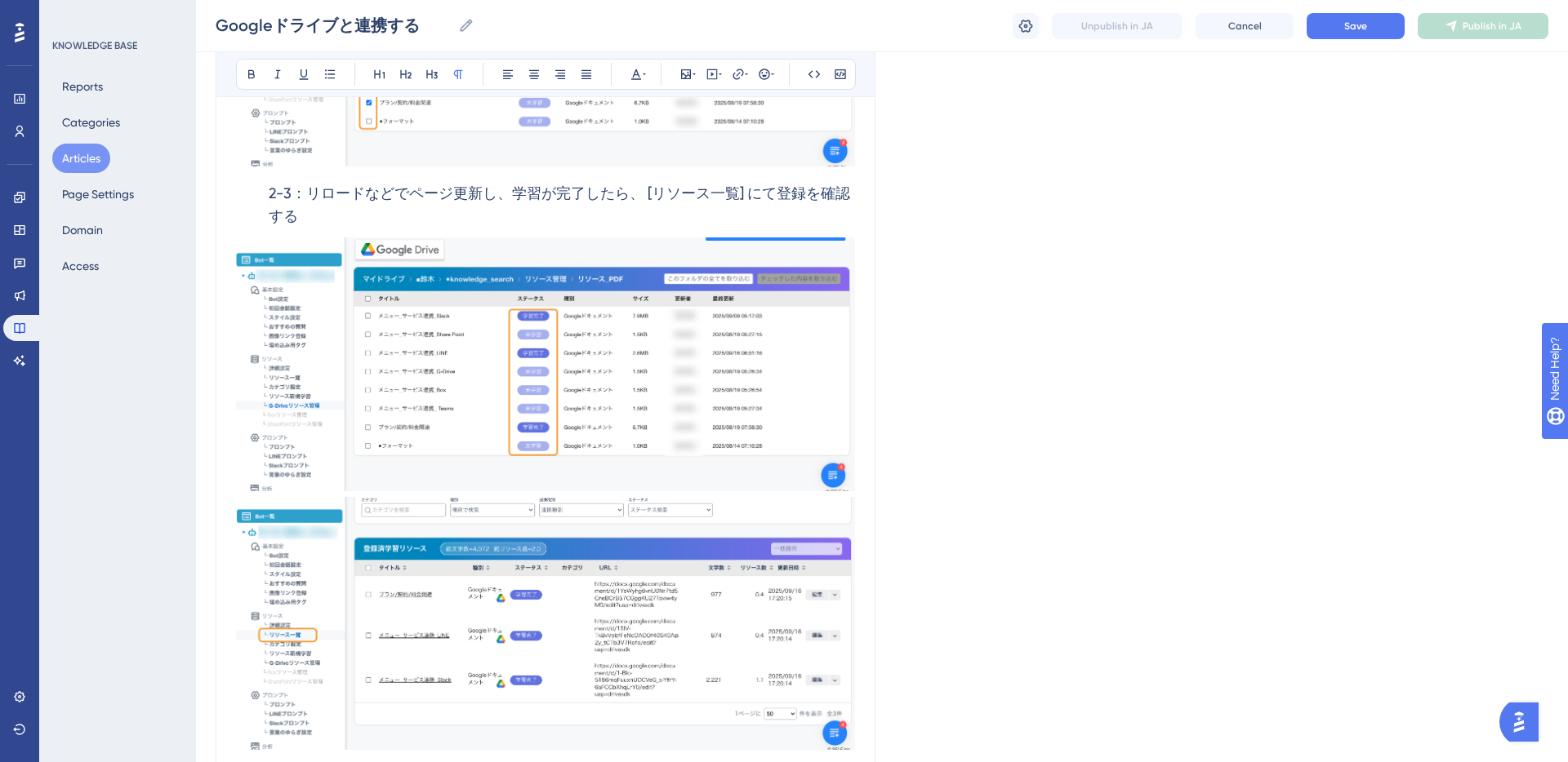
scroll to position [2942, 0]
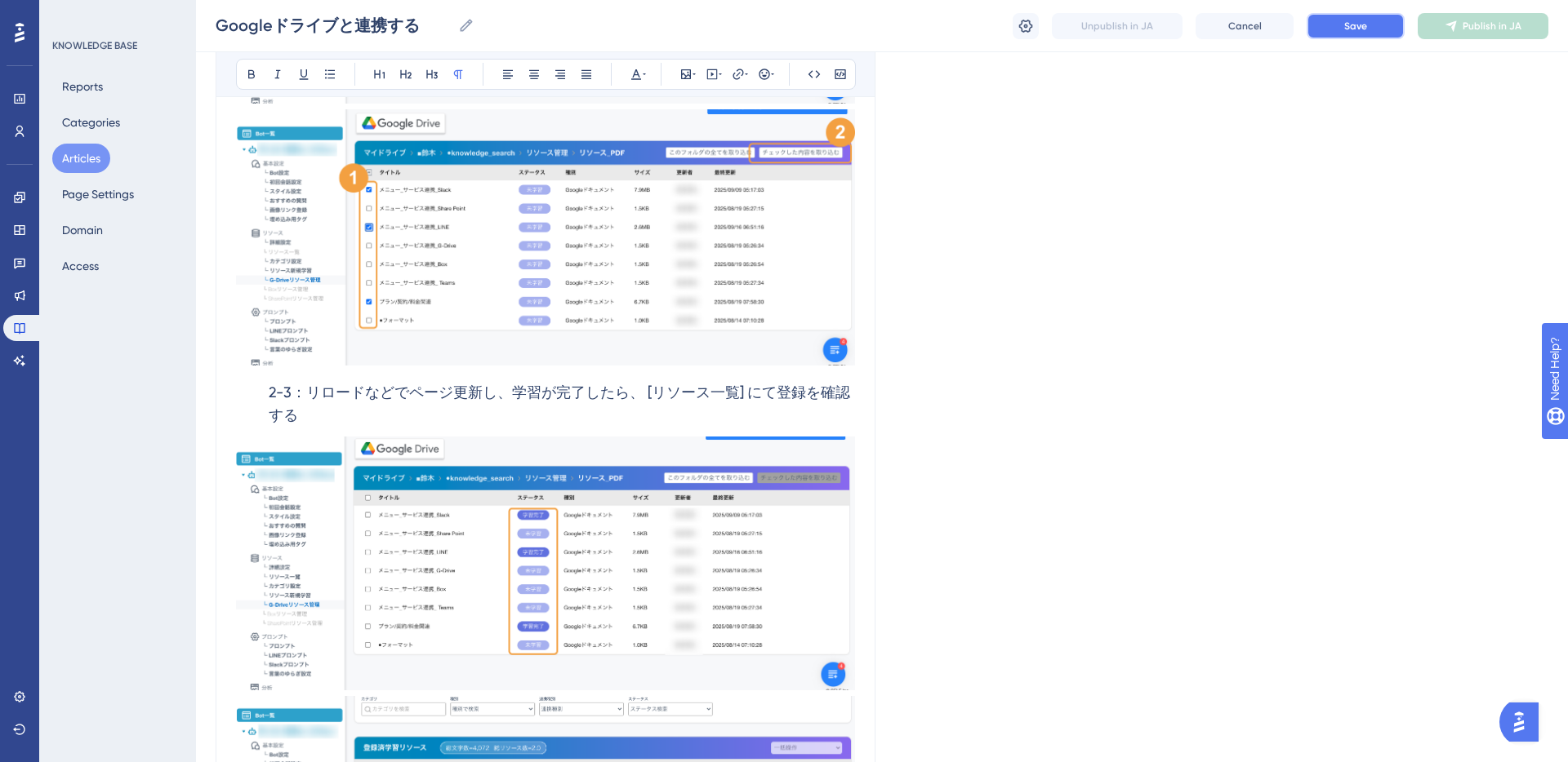
click at [1344, 19] on span "Save" at bounding box center [1355, 26] width 23 height 13
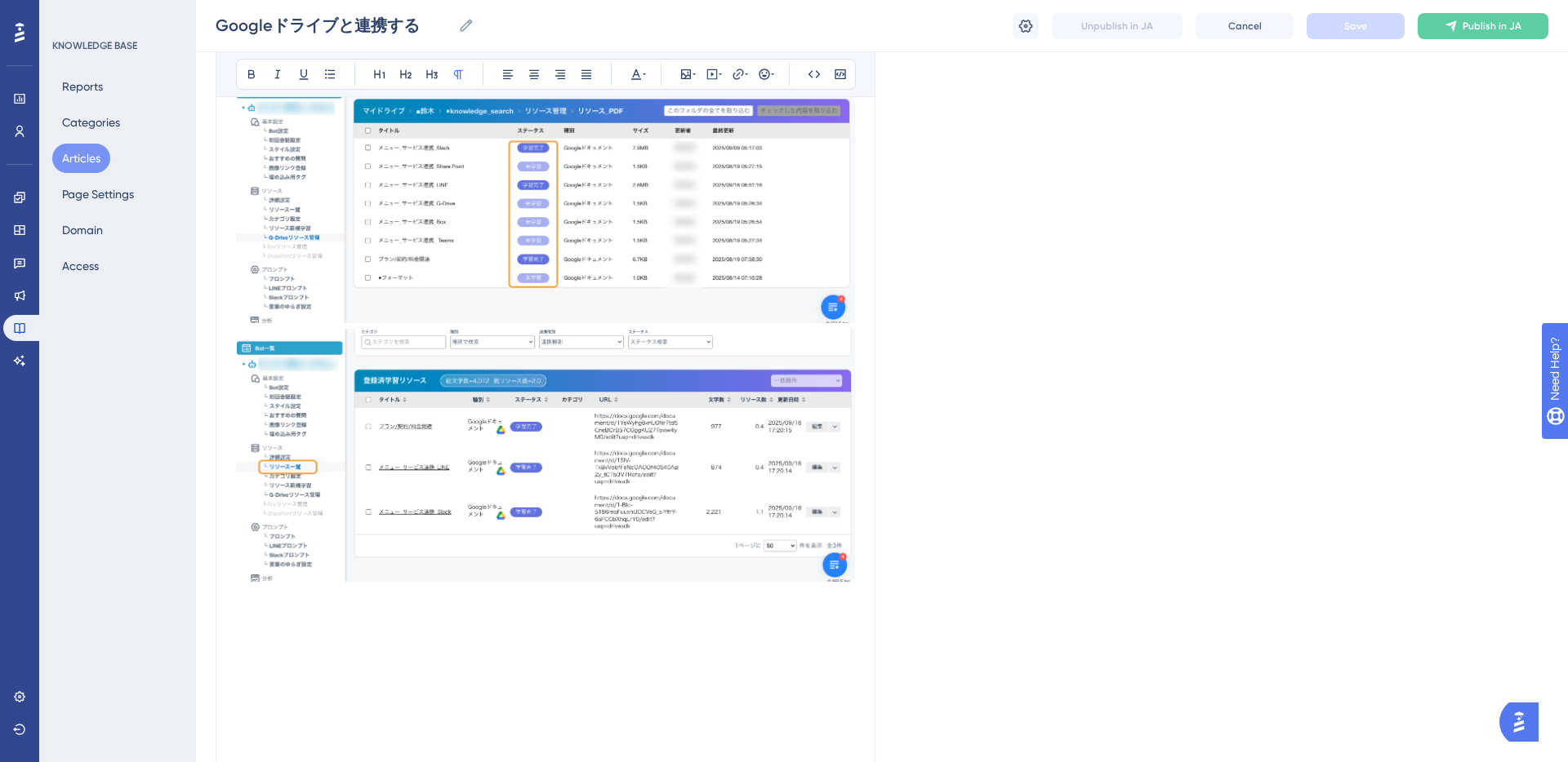
scroll to position [3500, 0]
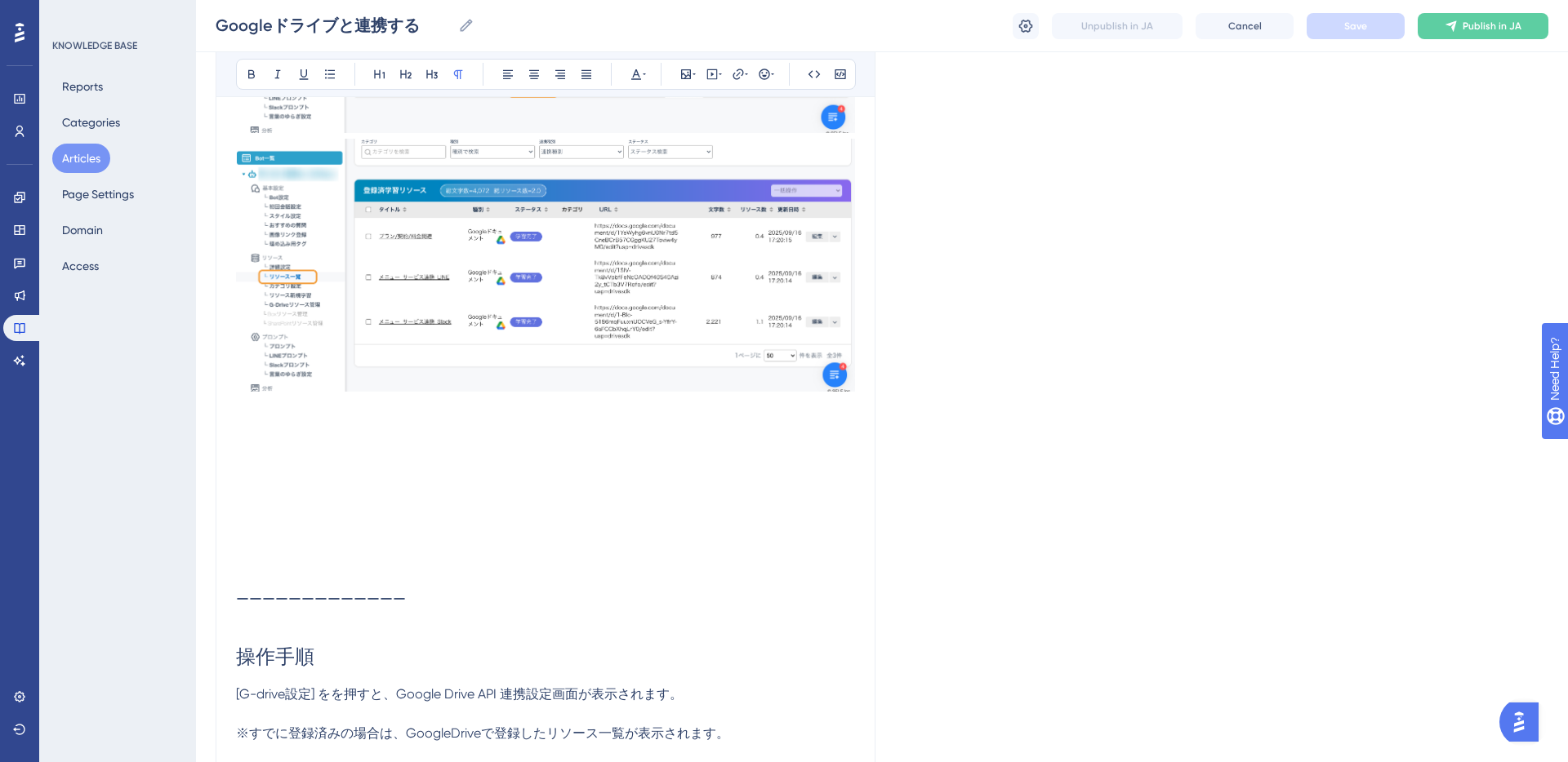
click at [394, 414] on p at bounding box center [544, 407] width 619 height 19
click at [344, 439] on h1 at bounding box center [544, 444] width 619 height 56
click at [361, 424] on h1 at bounding box center [544, 444] width 619 height 56
click at [357, 417] on h1 at bounding box center [544, 444] width 619 height 56
click at [280, 400] on p at bounding box center [544, 407] width 619 height 19
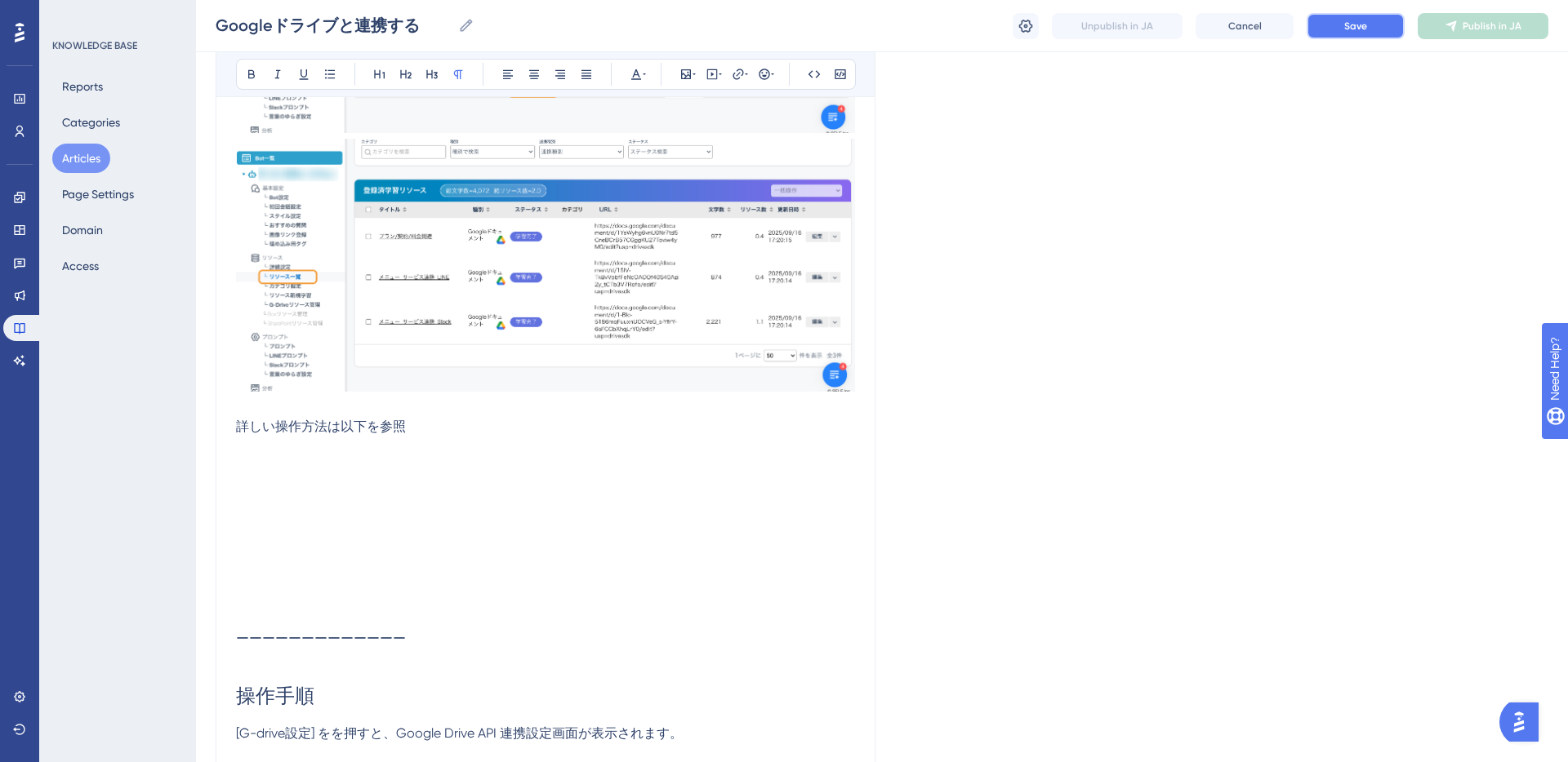
click at [1354, 28] on span "Save" at bounding box center [1355, 26] width 23 height 13
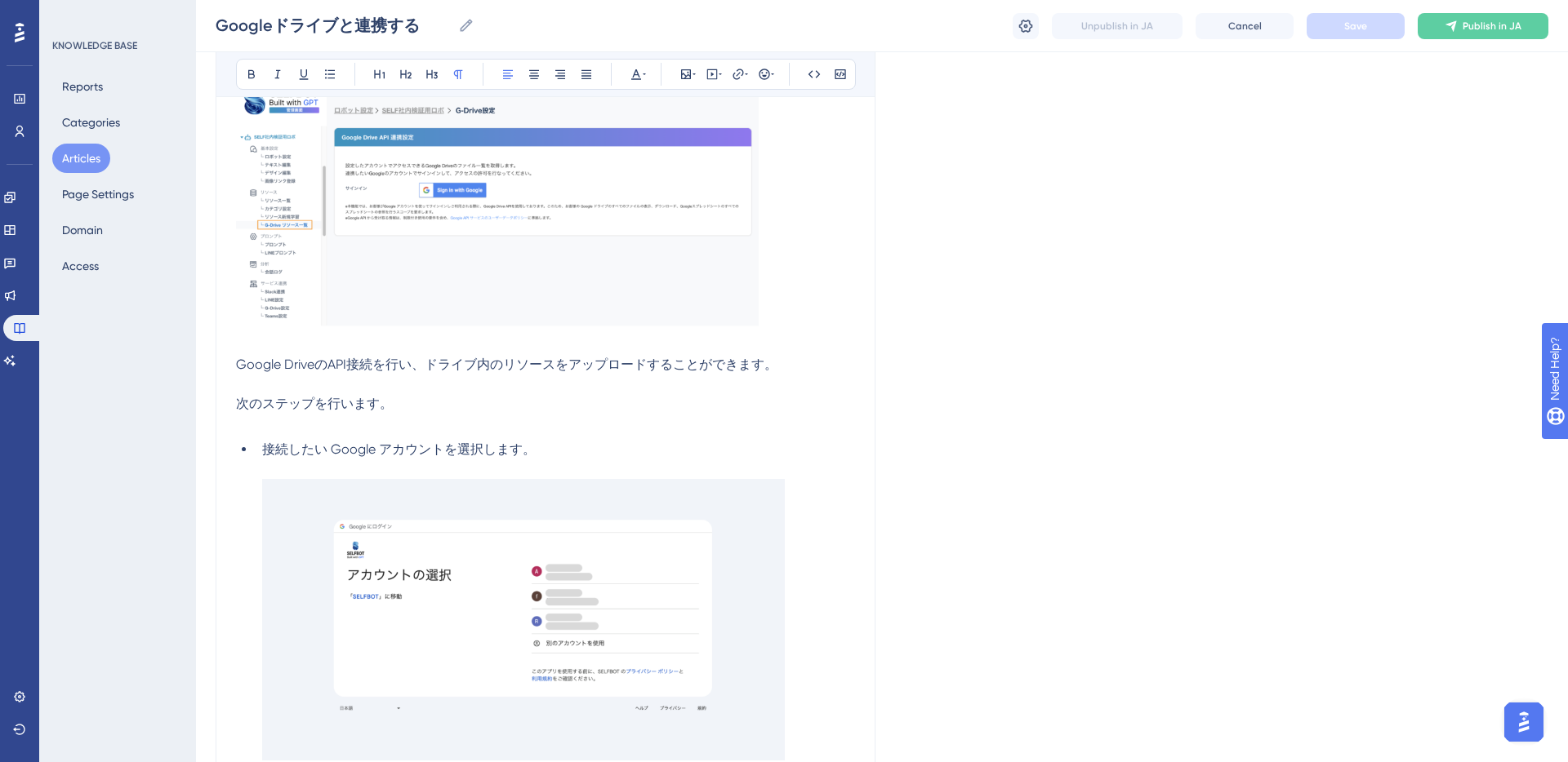
click at [92, 153] on button "Articles" at bounding box center [81, 158] width 58 height 29
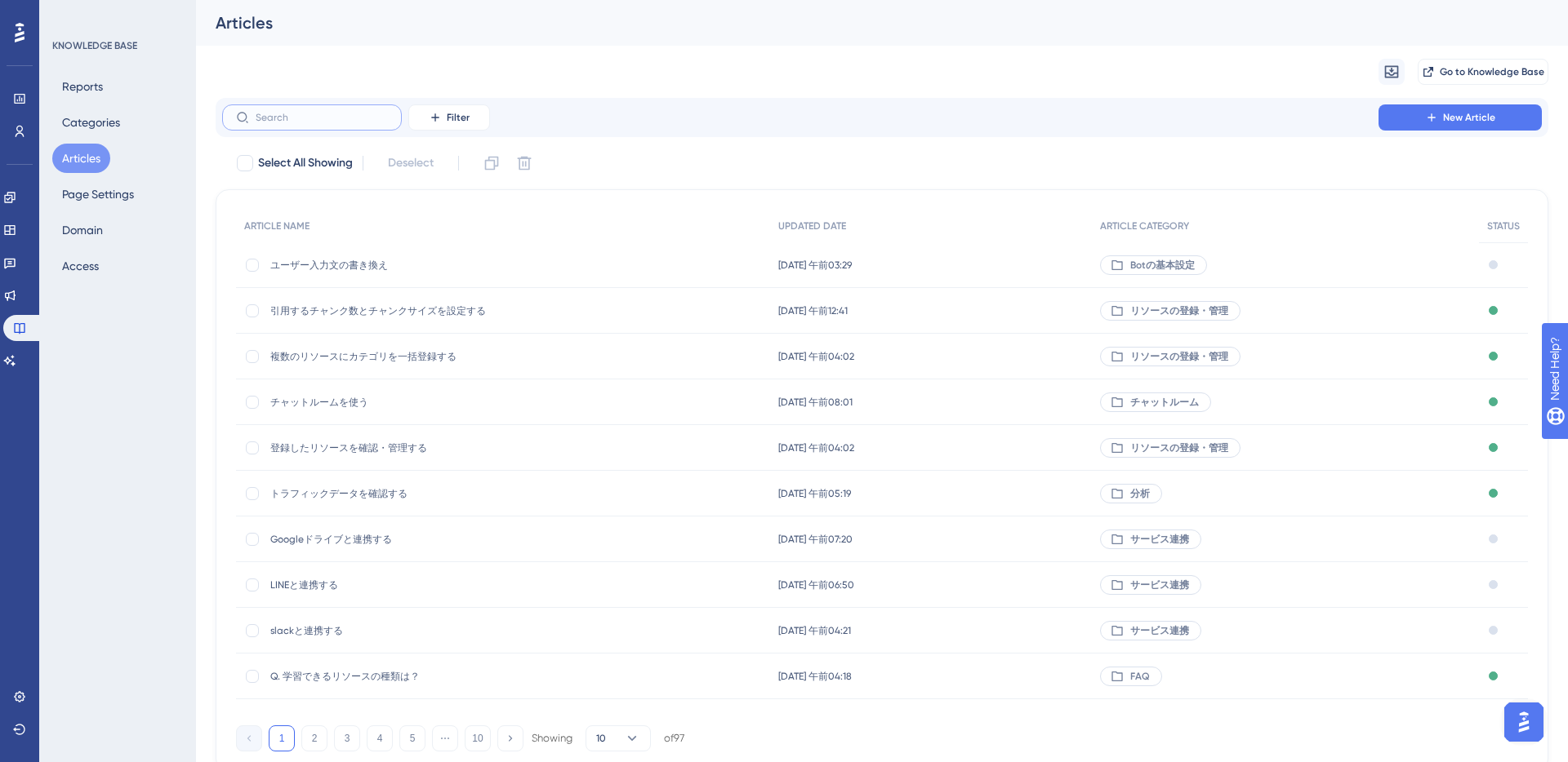
click at [302, 119] on input "text" at bounding box center [322, 117] width 132 height 11
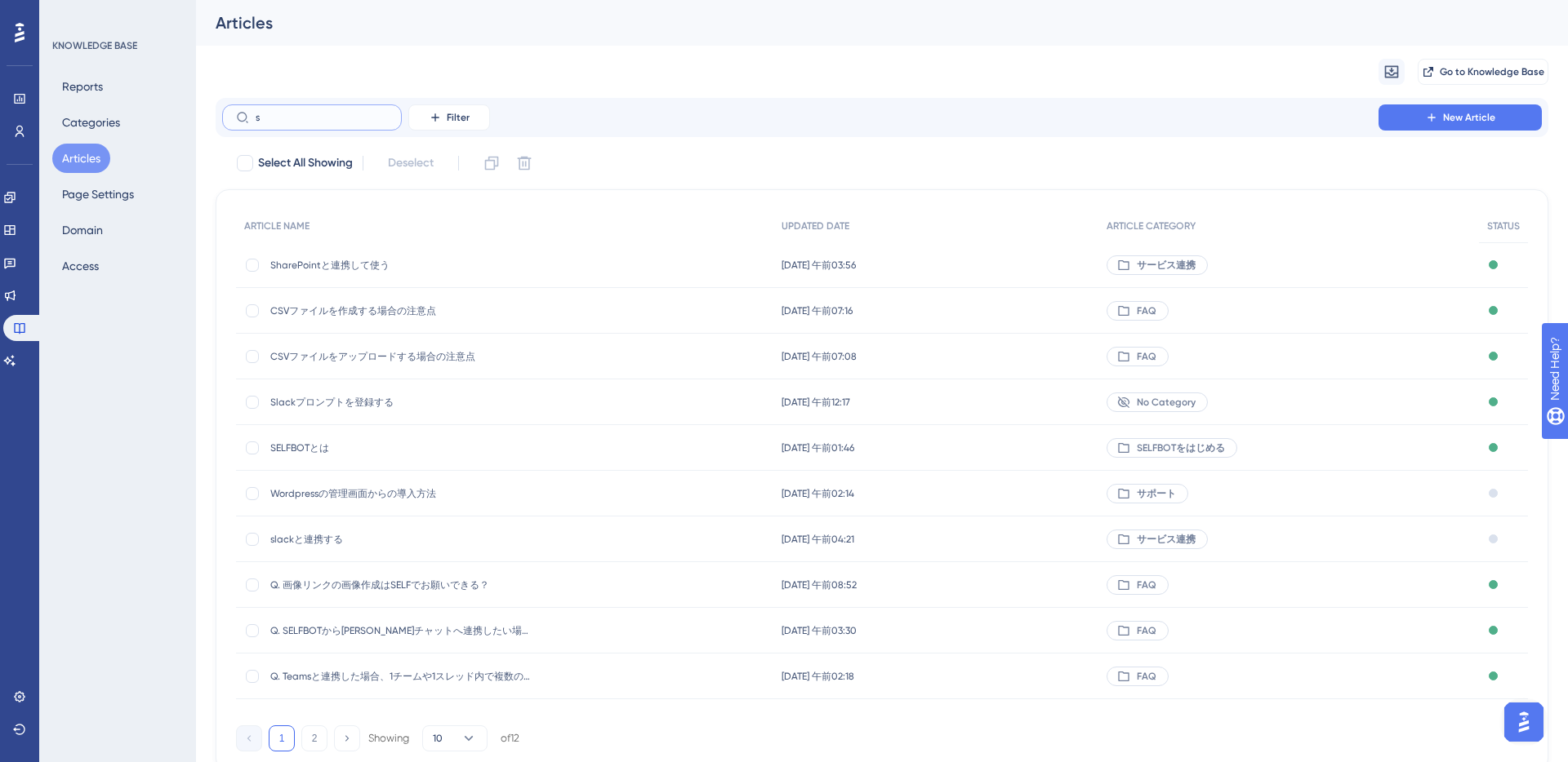
type input "s"
click at [321, 534] on span "slackと連携する" at bounding box center [401, 539] width 261 height 13
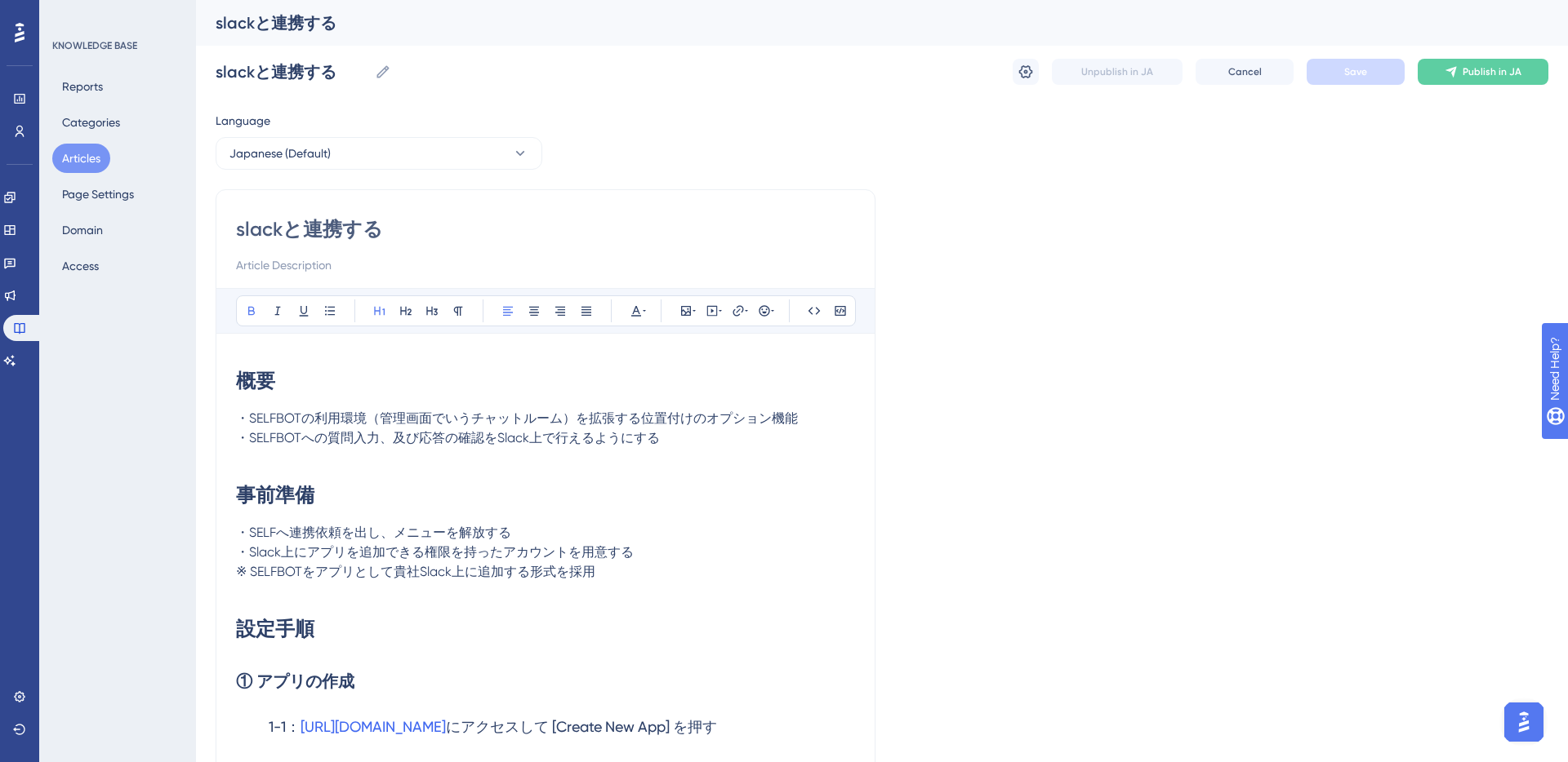
click at [244, 393] on h1 "概要" at bounding box center [544, 381] width 619 height 56
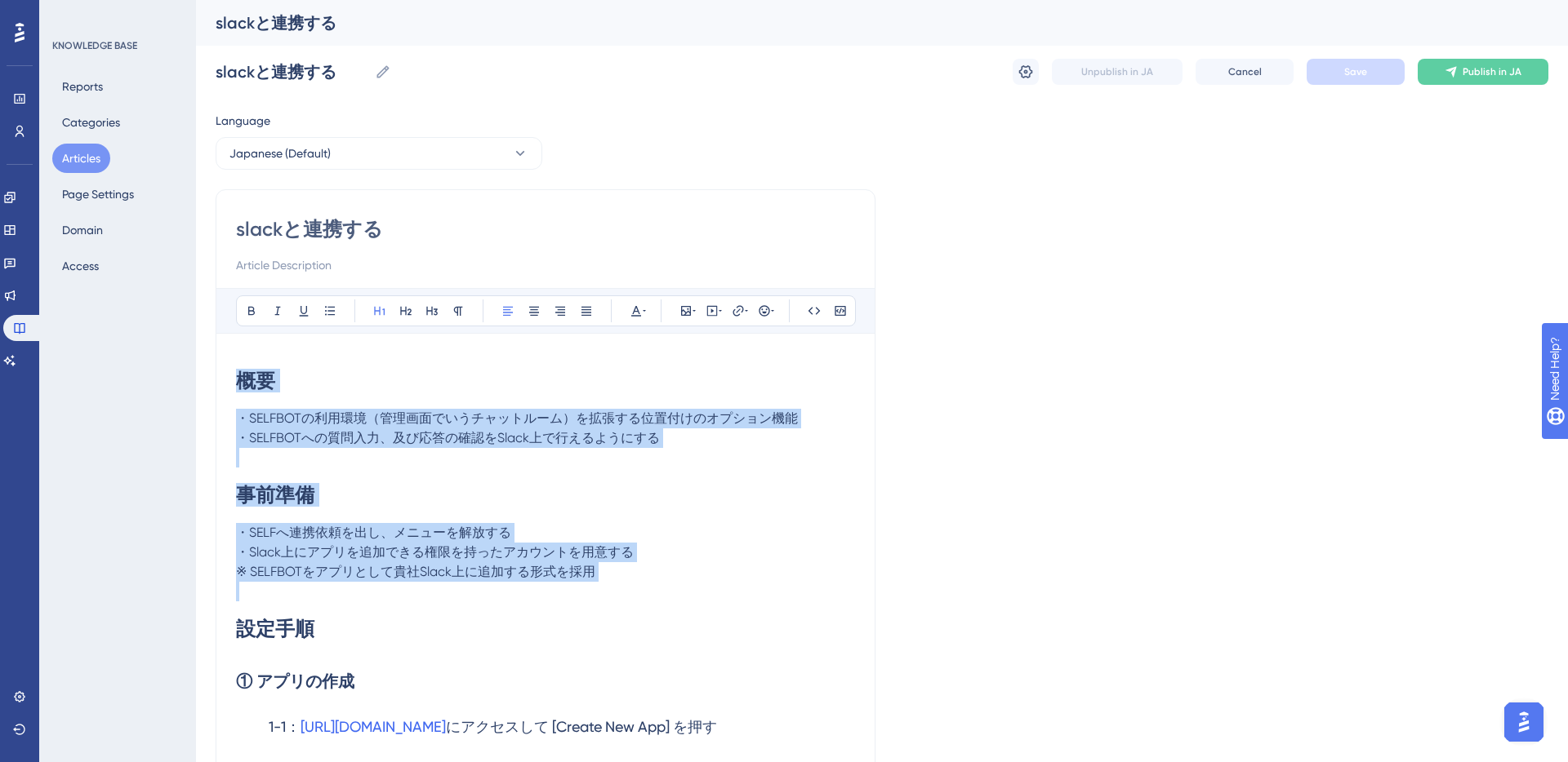
drag, startPoint x: 236, startPoint y: 381, endPoint x: 513, endPoint y: 605, distance: 356.2
copy div "概要 ・SELFBOTの利用環境（管理画面でいうチャットルーム）を拡張する位置付けのオプション機能 ・SELFBOTへの質問入力、及び応答の確認をSlack上…"
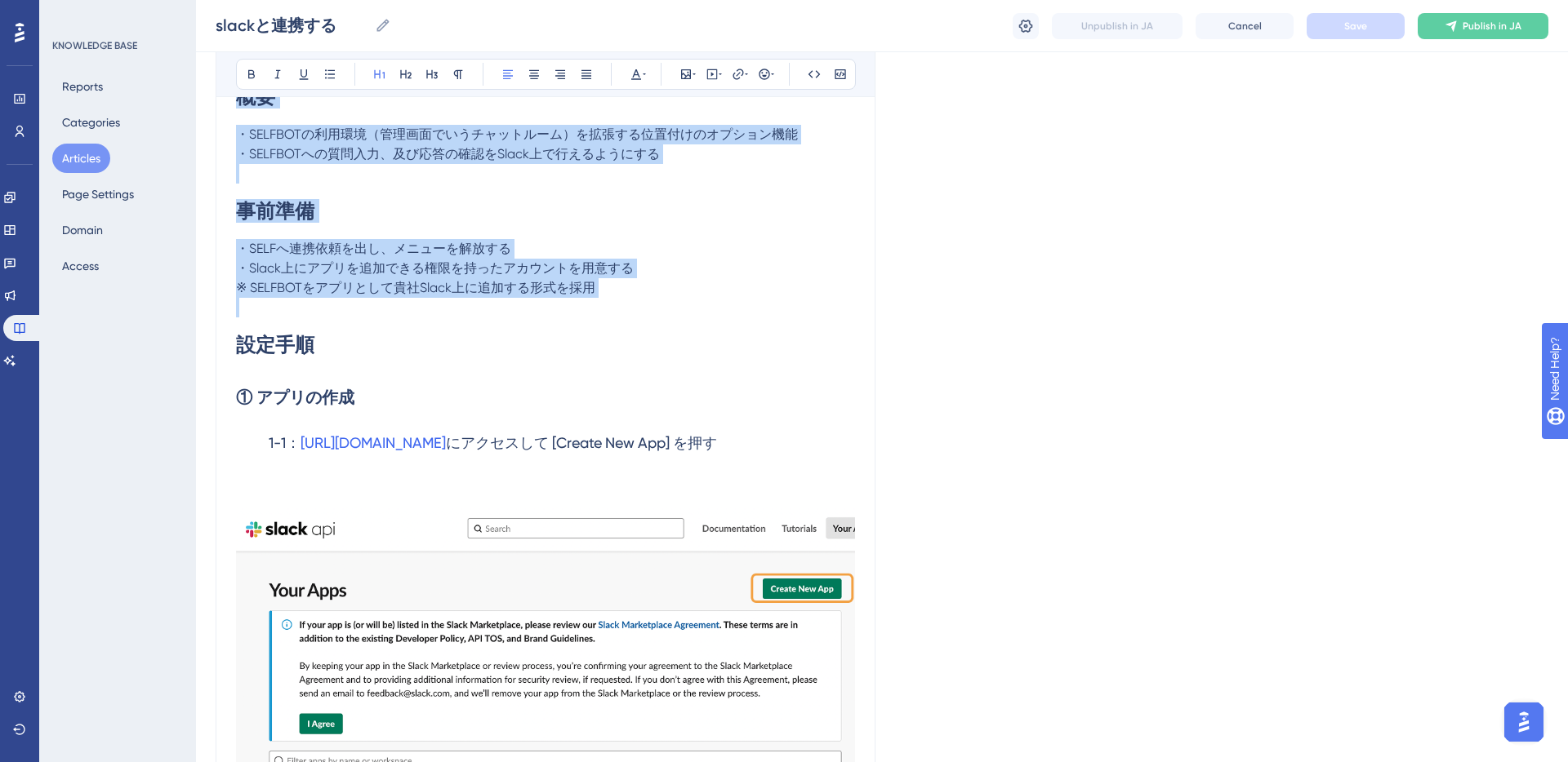
scroll to position [299, 0]
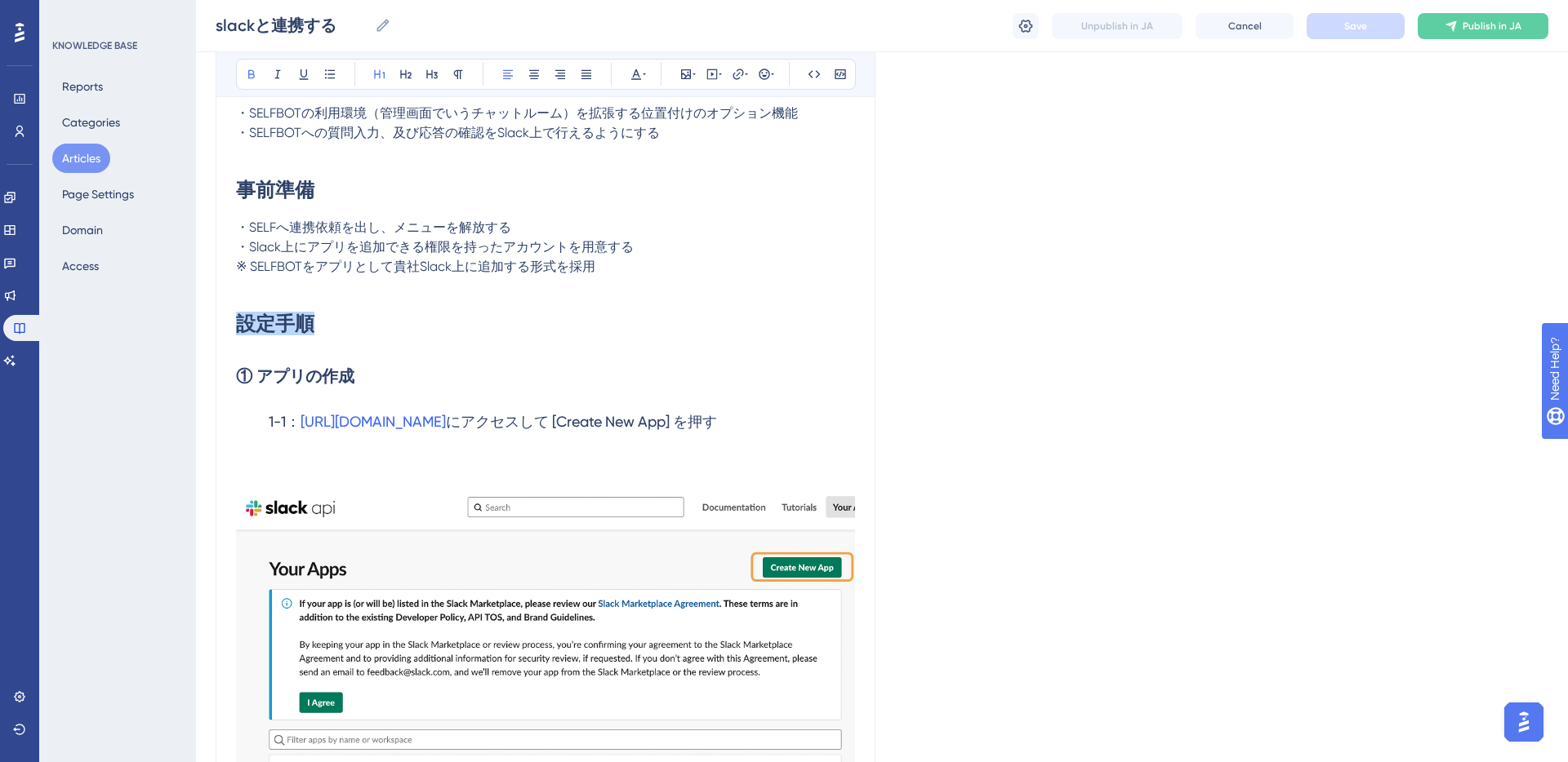
drag, startPoint x: 240, startPoint y: 323, endPoint x: 315, endPoint y: 326, distance: 75.1
click at [315, 326] on h1 "設定手順" at bounding box center [544, 324] width 619 height 56
copy strong "設定手順"
click at [249, 405] on h3 "1-1： https://api.slack.com/apps/ にアクセスして [Create New App] を押す" at bounding box center [544, 422] width 619 height 42
drag, startPoint x: 239, startPoint y: 375, endPoint x: 353, endPoint y: 377, distance: 114.0
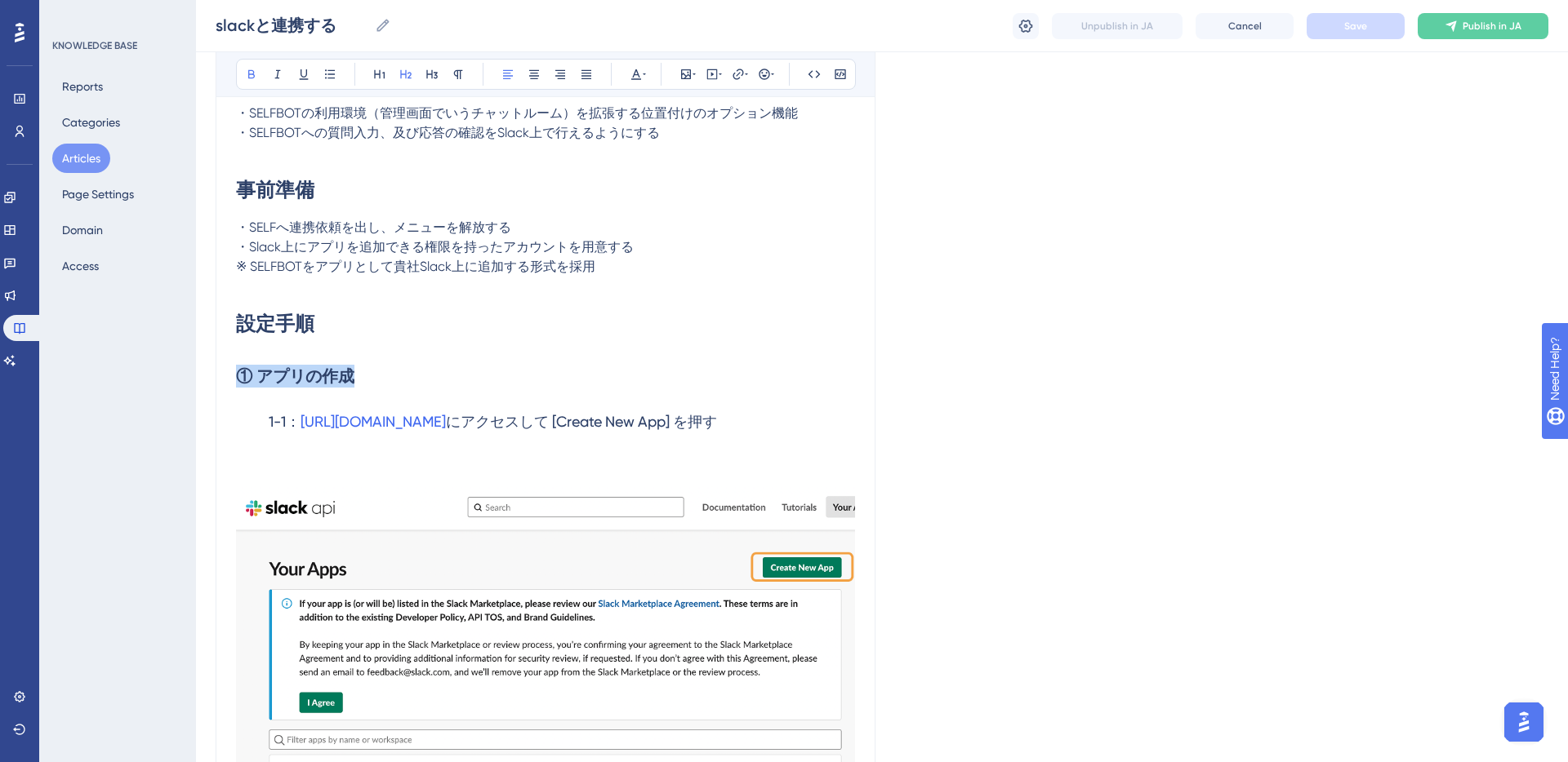
click at [353, 377] on strong "① アプリの作成" at bounding box center [295, 377] width 118 height 19
copy strong "① アプリの作成"
click at [783, 424] on h3 "1-1： https://api.slack.com/apps/ にアクセスして [Create New App] を押す" at bounding box center [544, 422] width 619 height 42
copy div "① アプリの作成 1-1： https://api.slack.com/apps/ にアクセスして [Create New App] を押す"
